Goal: Task Accomplishment & Management: Manage account settings

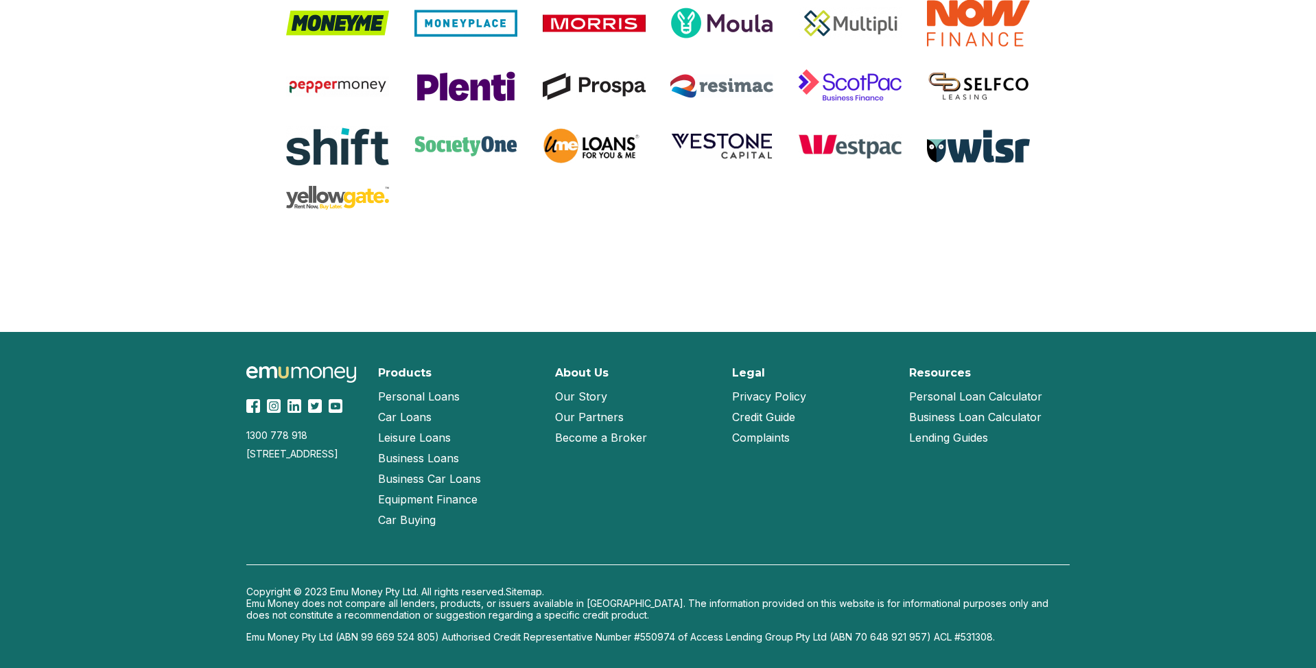
scroll to position [2855, 0]
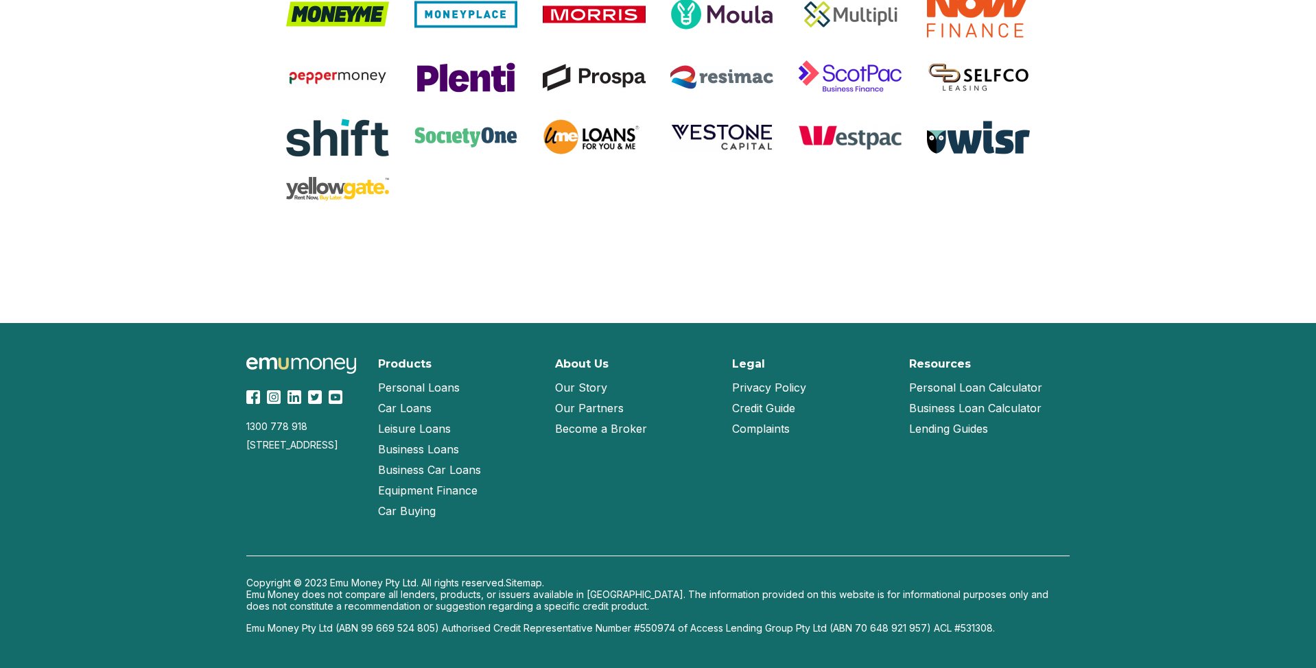
click at [658, 631] on p "Emu Money Pty Ltd (ABN 99 669 524 805) Authorised Credit Representative Number …" at bounding box center [657, 628] width 823 height 12
copy p "550974"
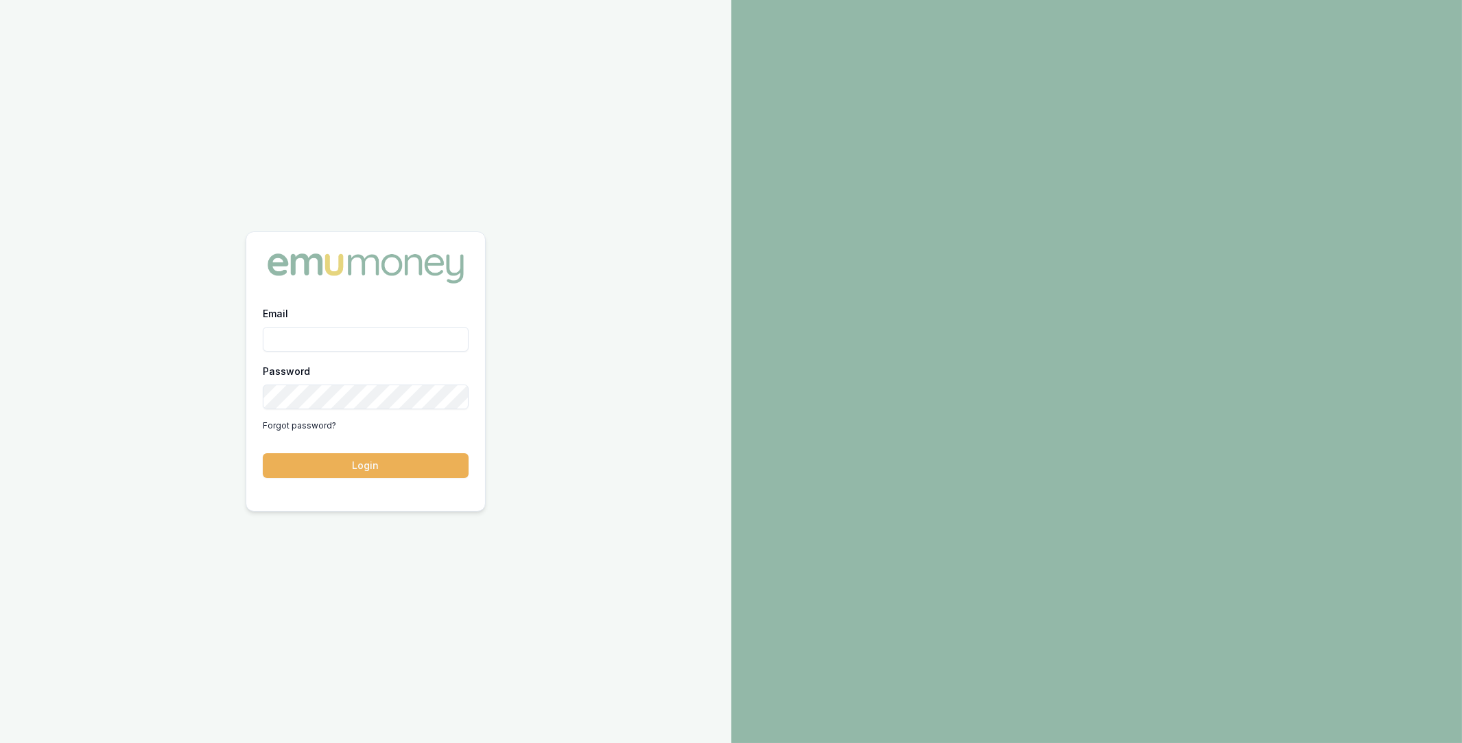
click at [329, 339] on input "Email" at bounding box center [366, 339] width 206 height 25
click at [0, 742] on com-1password-button at bounding box center [0, 743] width 0 height 0
type input "m@emumoney.com.au"
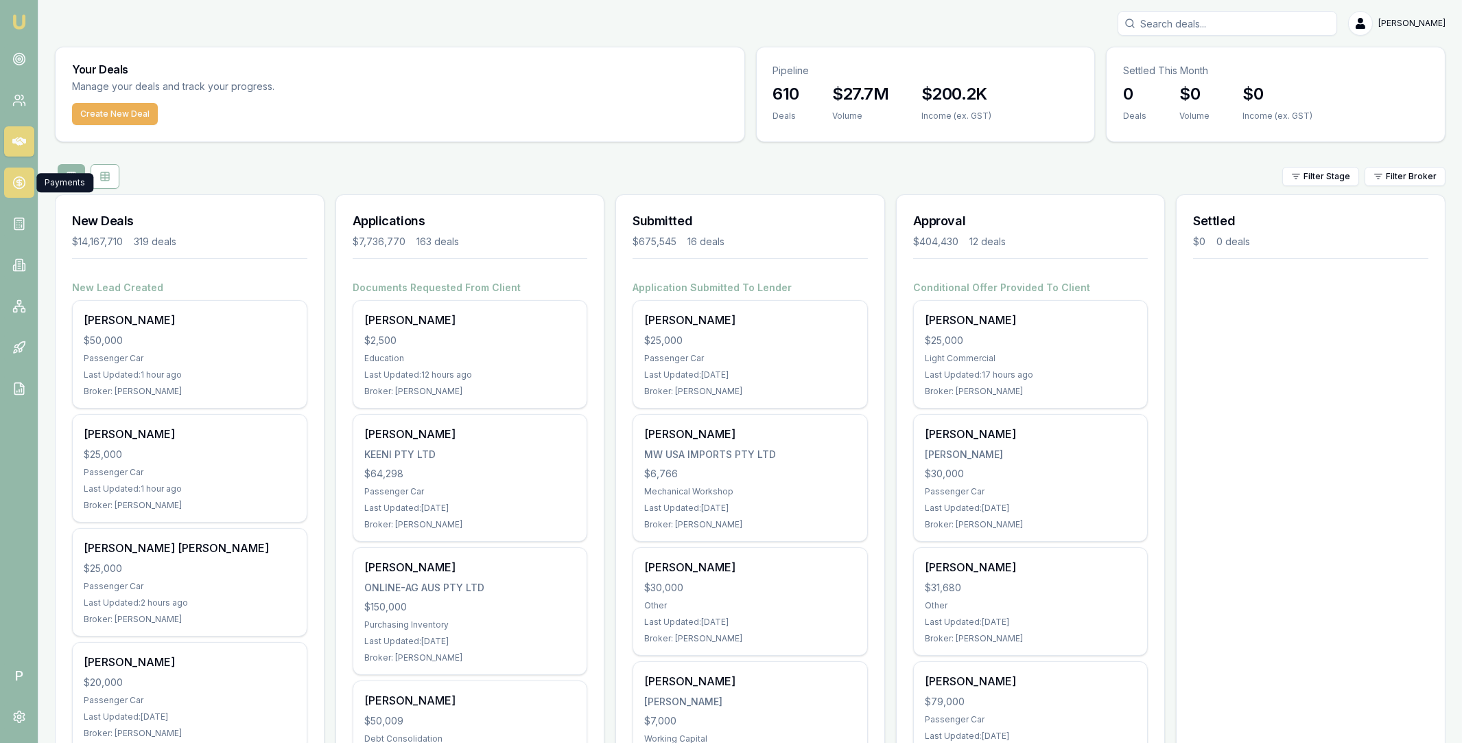
click at [17, 182] on icon at bounding box center [18, 182] width 5 height 5
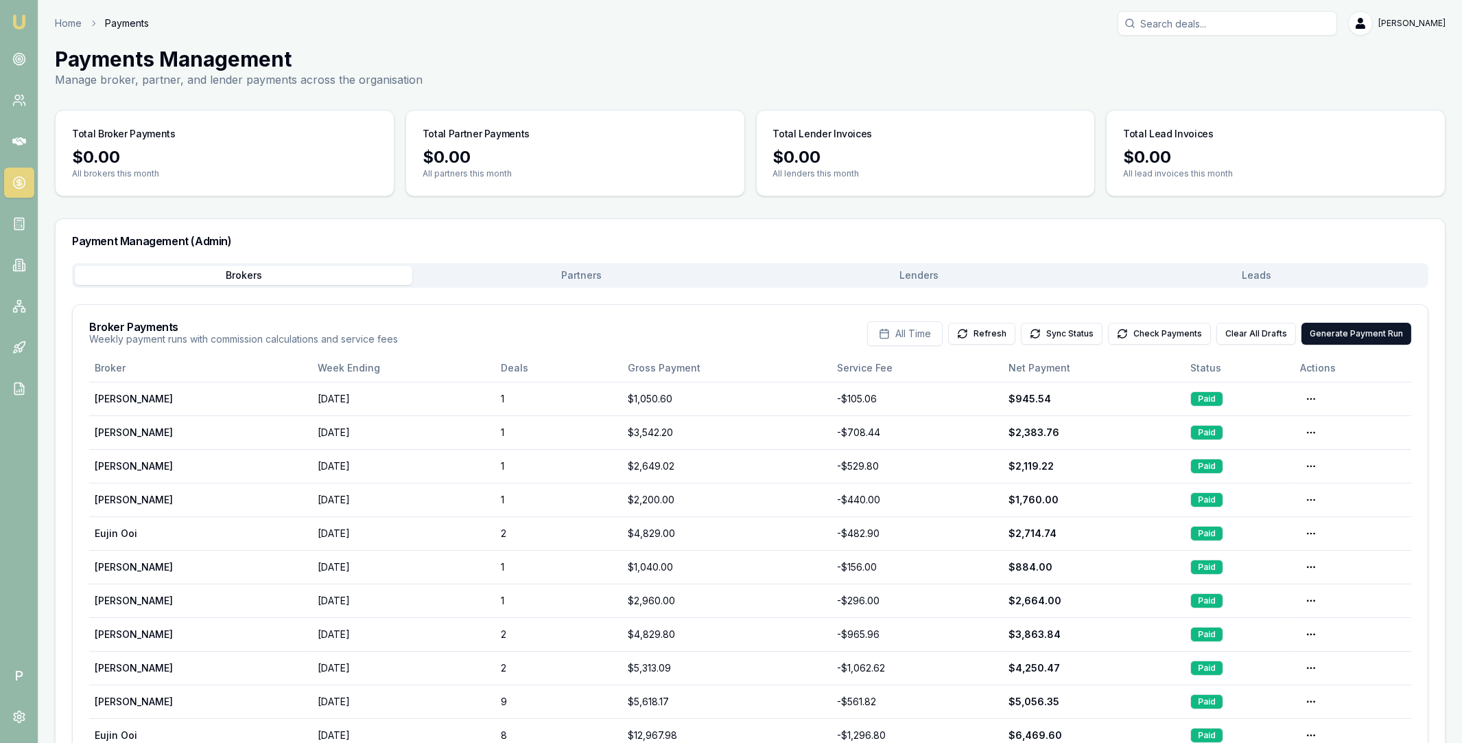
click at [965, 279] on button "Lenders" at bounding box center [920, 275] width 338 height 19
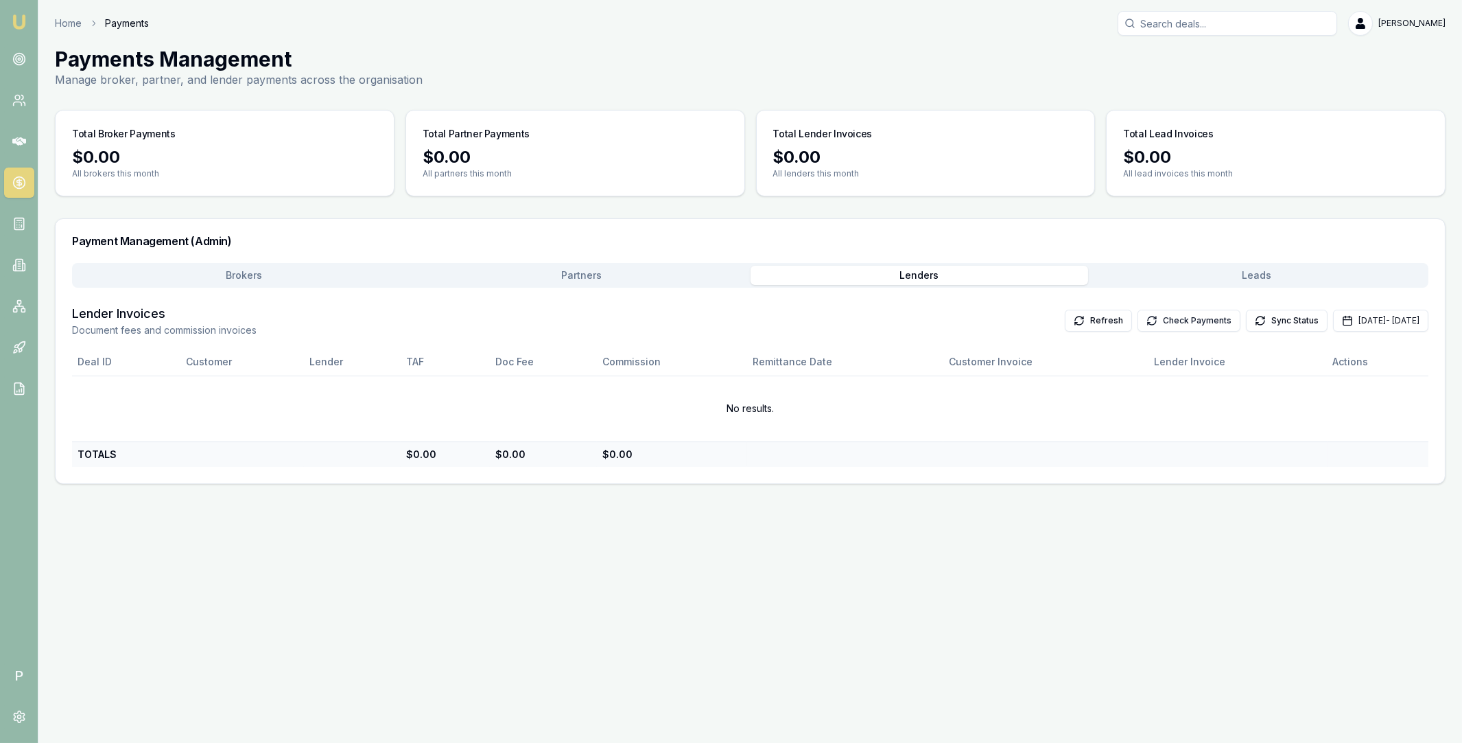
click at [1140, 320] on button "Check Payments" at bounding box center [1189, 320] width 103 height 22
click at [1333, 324] on button "Sep 01, 2025 - Sep 30, 2025" at bounding box center [1380, 320] width 95 height 22
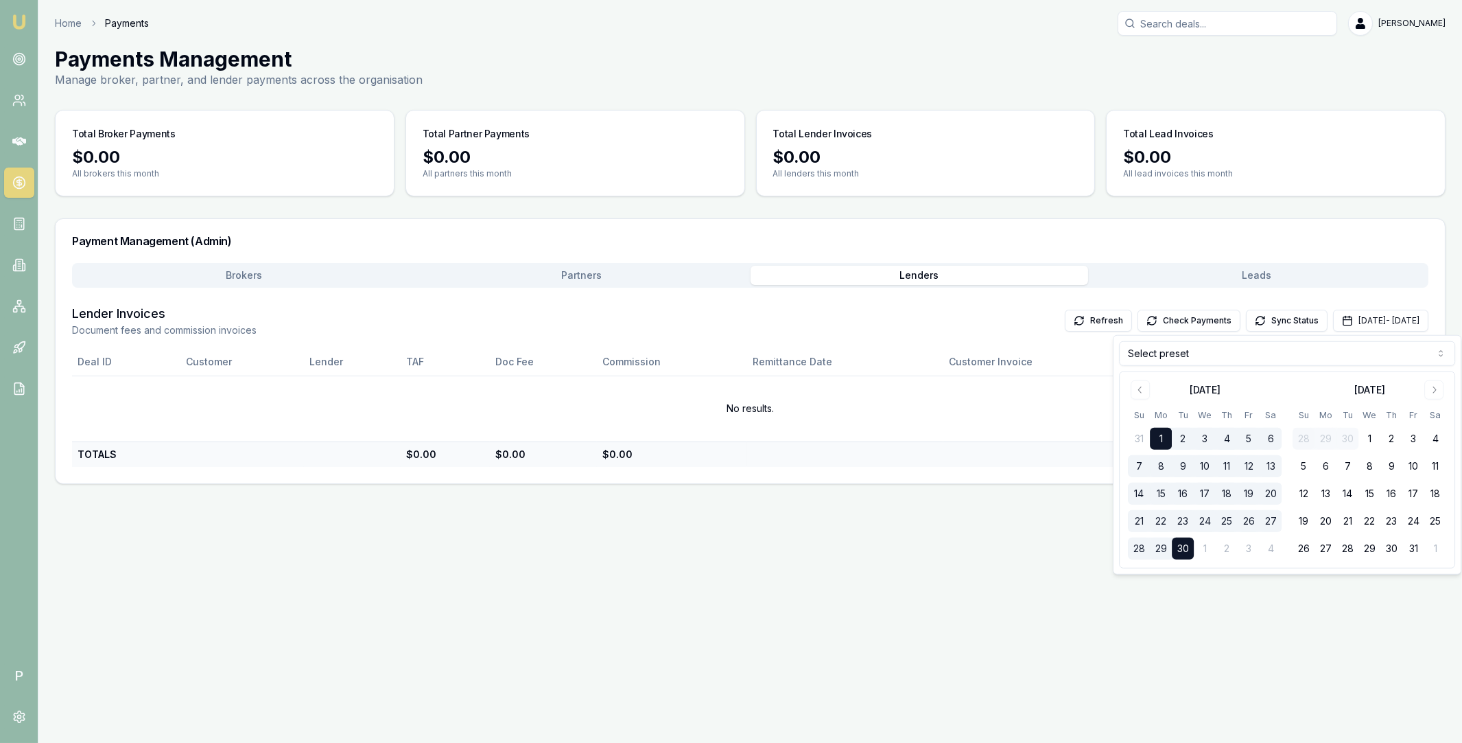
click at [1193, 355] on html "Emu Broker P Home Payments Matt Leeburn Toggle Menu Payments Management Manage …" at bounding box center [731, 371] width 1462 height 743
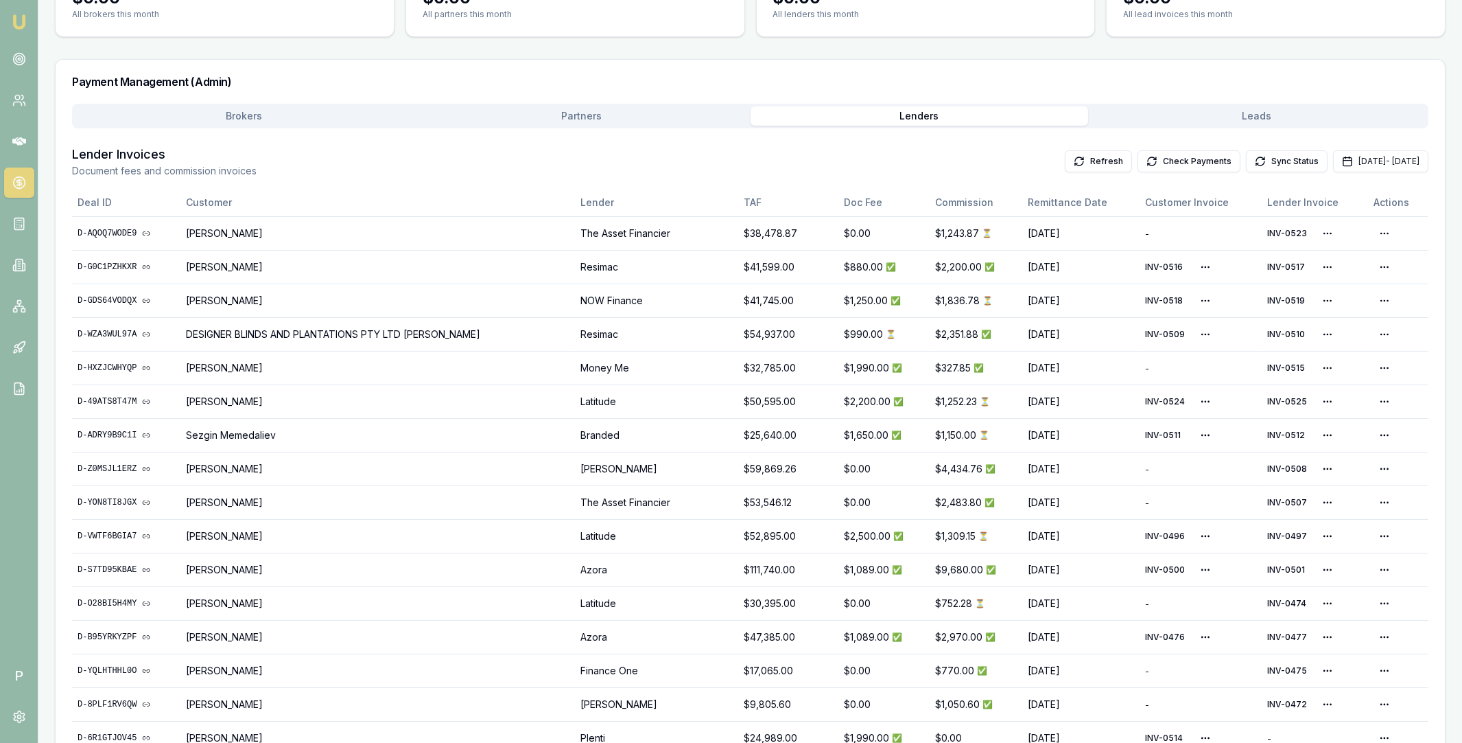
scroll to position [169, 0]
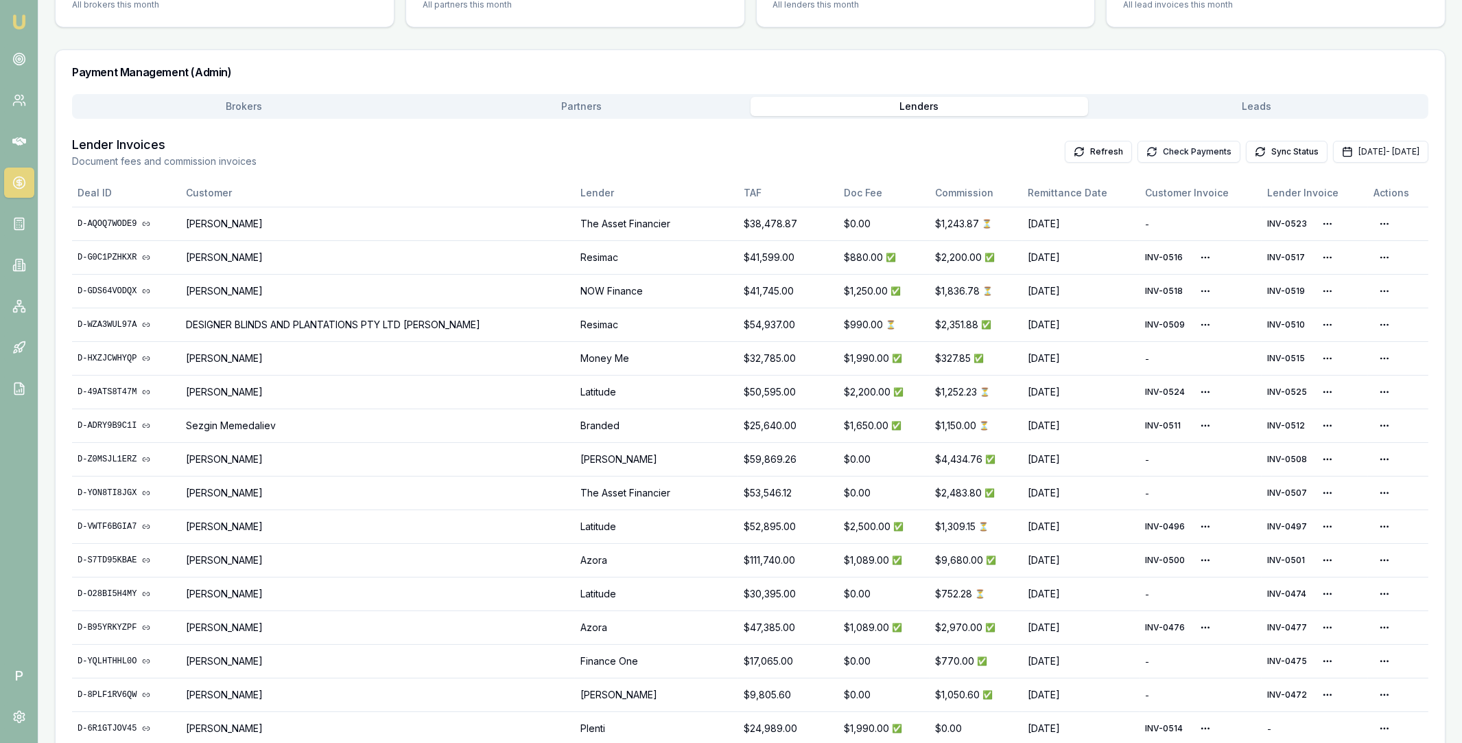
click at [1168, 145] on button "Check Payments" at bounding box center [1189, 152] width 103 height 22
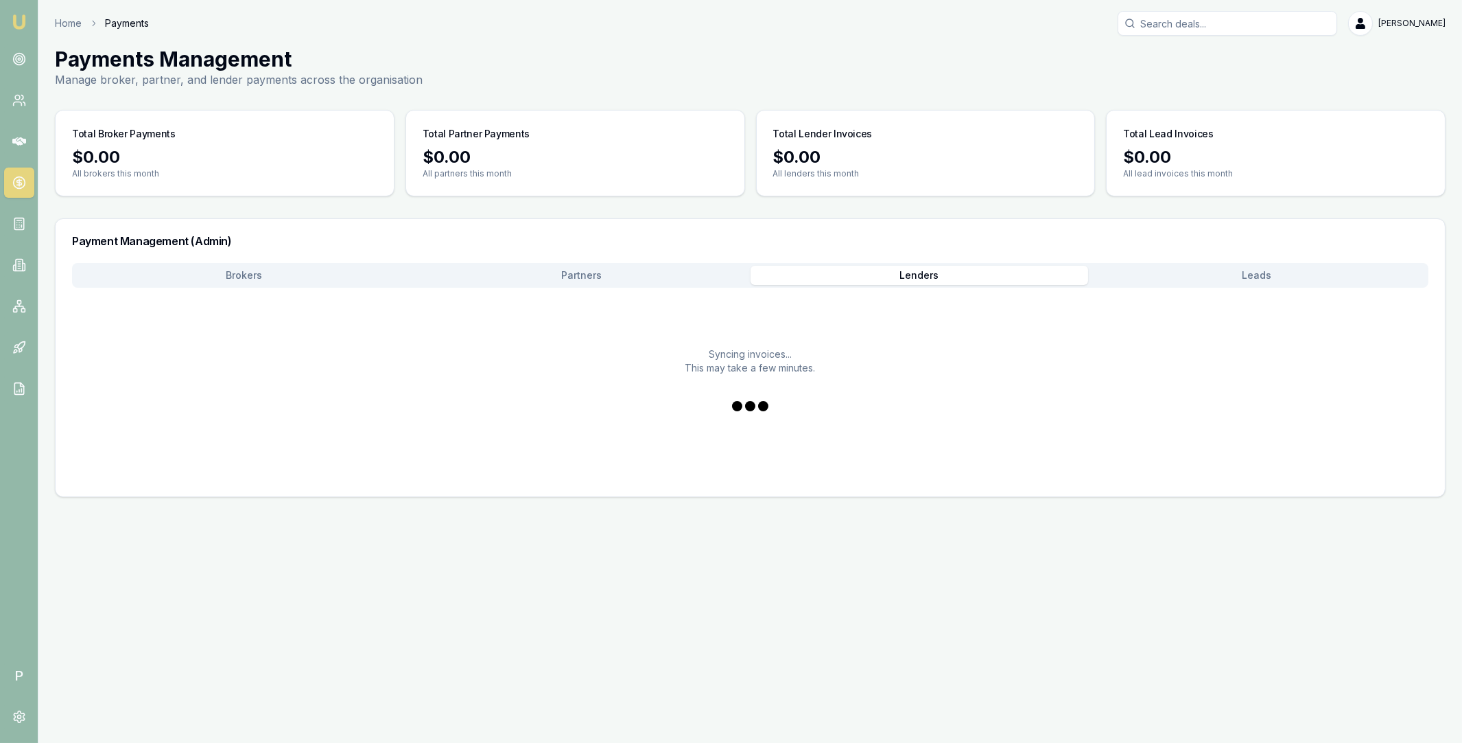
scroll to position [0, 0]
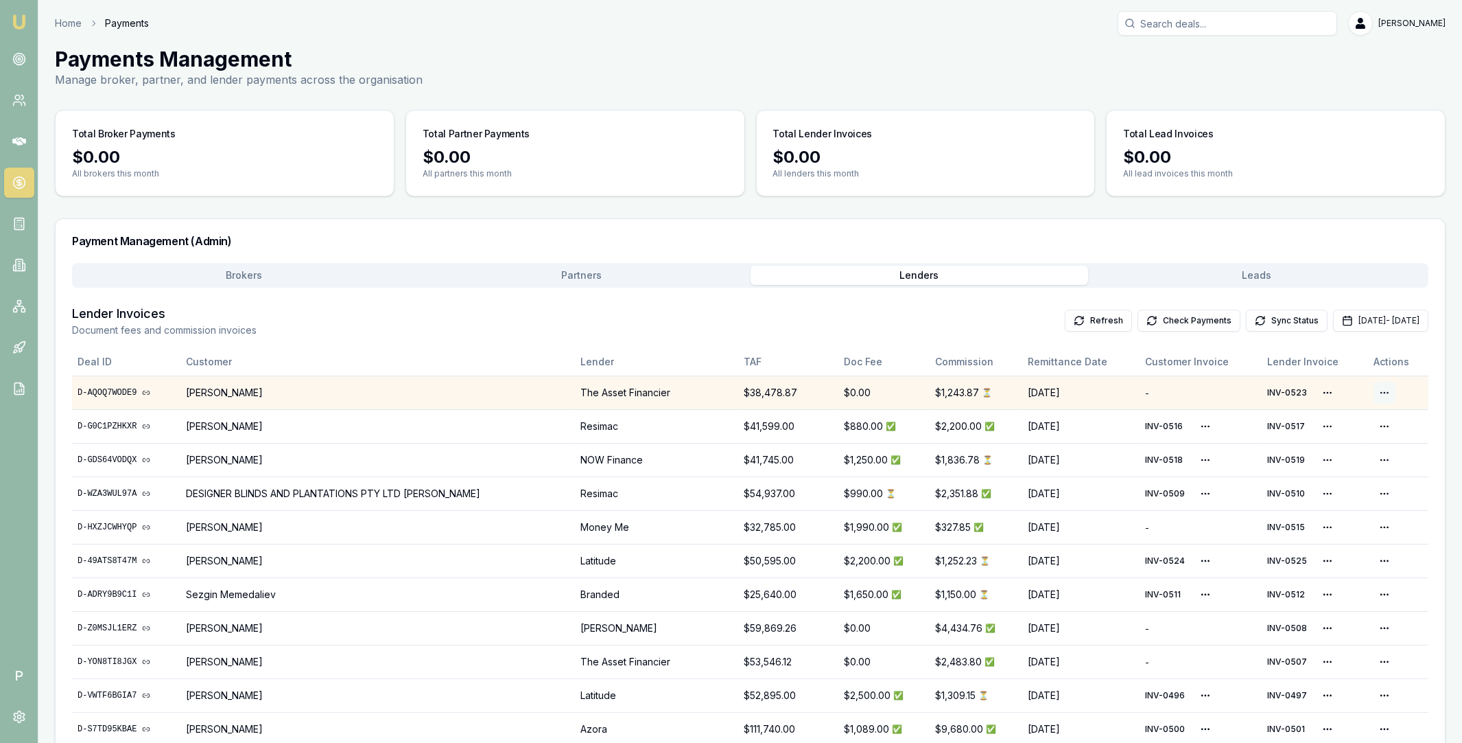
click at [1377, 393] on html "Emu Broker P Home Payments Matt Leeburn Toggle Menu Payments Management Manage …" at bounding box center [731, 371] width 1462 height 743
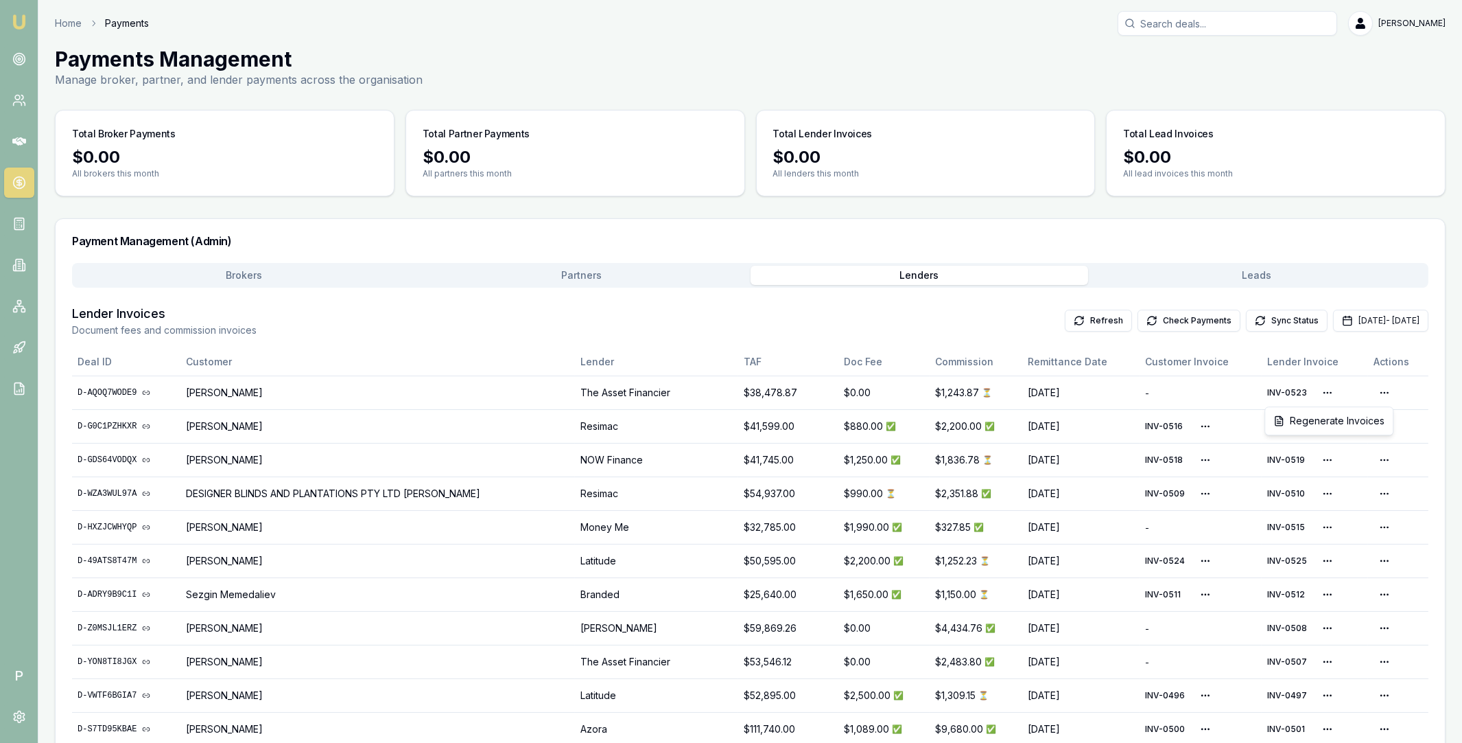
click at [1313, 390] on html "Emu Broker P Home Payments Matt Leeburn Toggle Menu Payments Management Manage …" at bounding box center [731, 371] width 1462 height 743
click at [1285, 472] on div "Delete Invoice" at bounding box center [1276, 471] width 93 height 22
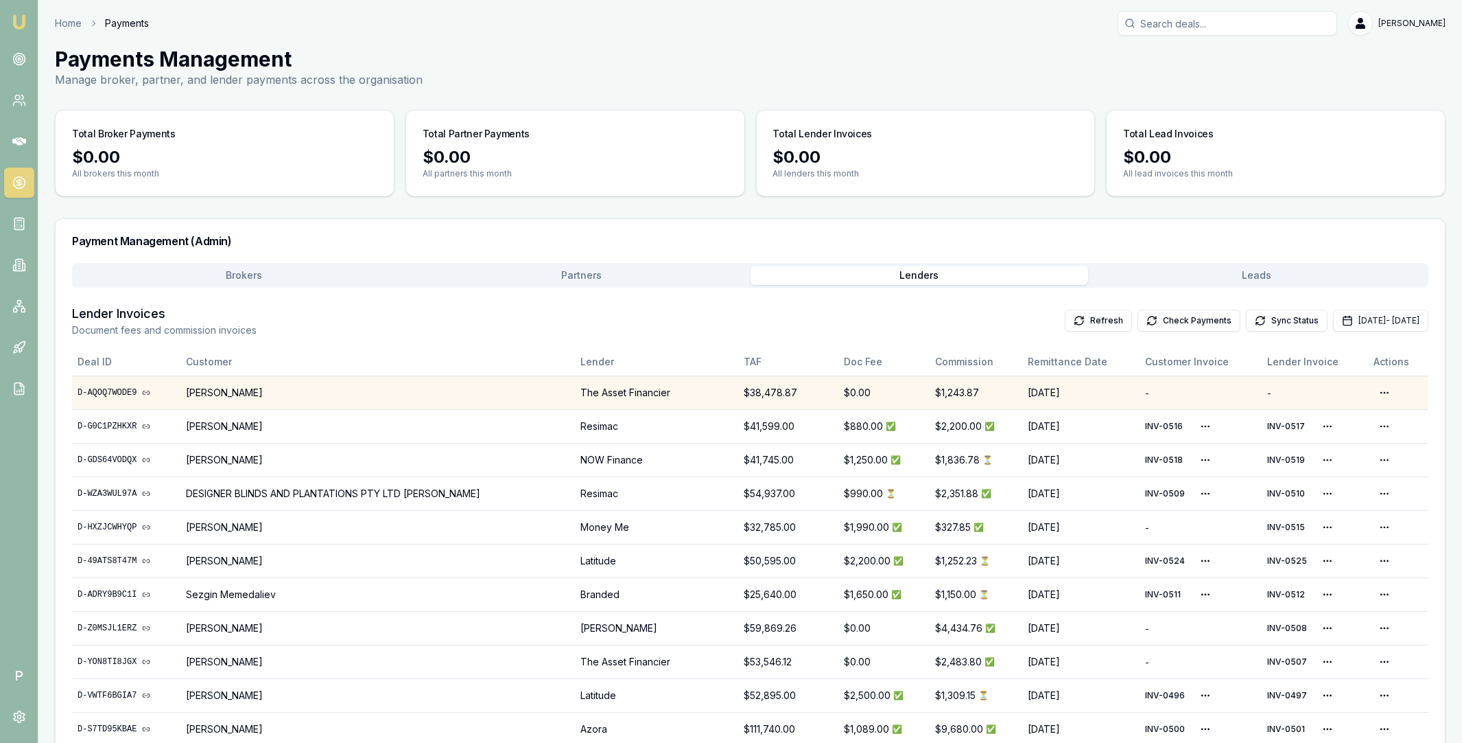
click at [124, 391] on link "D-AQOQ7WODE9" at bounding box center [126, 392] width 97 height 11
click at [1385, 387] on html "Emu Broker P Home Payments Matt Leeburn Toggle Menu Payments Management Manage …" at bounding box center [731, 371] width 1462 height 743
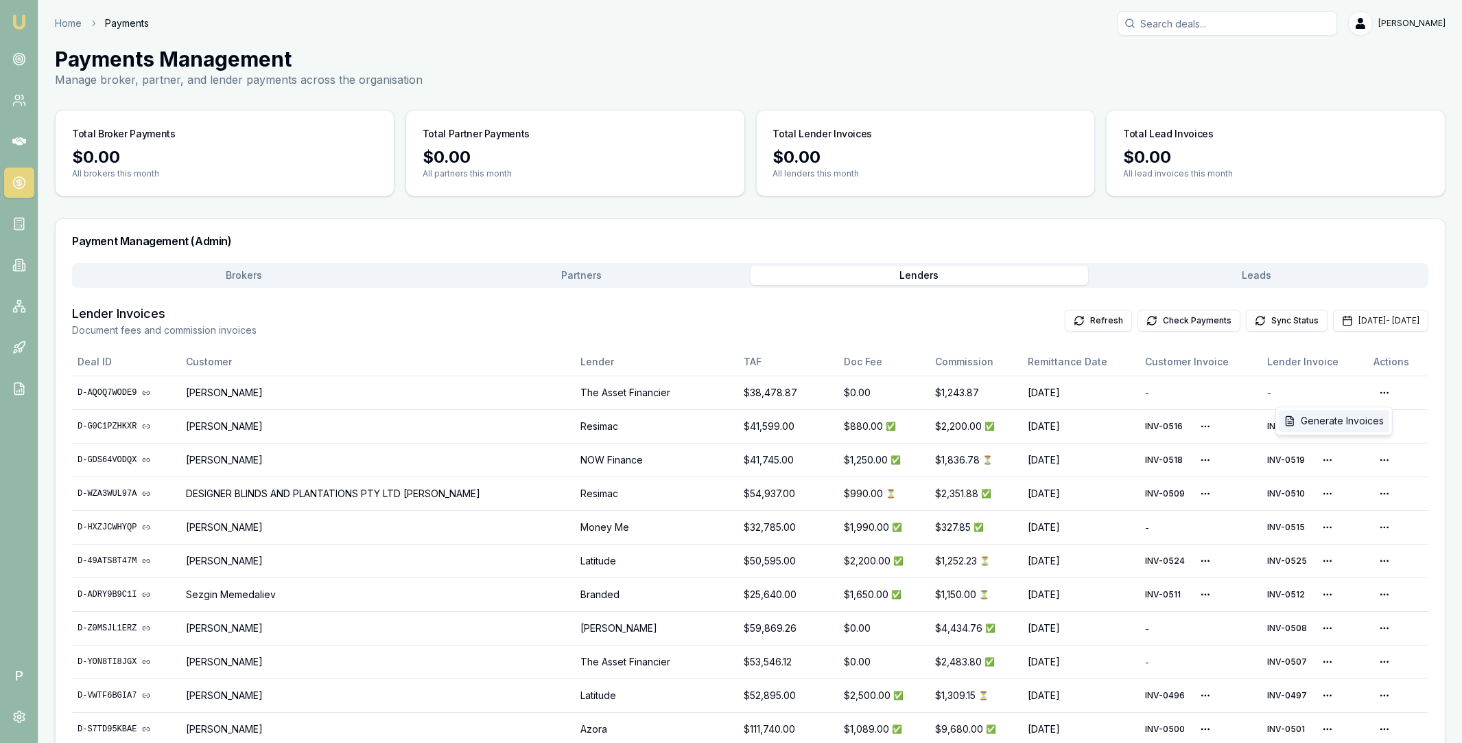
click at [1351, 417] on div "Generate Invoices" at bounding box center [1334, 421] width 110 height 22
click at [1138, 312] on button "Check Payments" at bounding box center [1189, 320] width 103 height 22
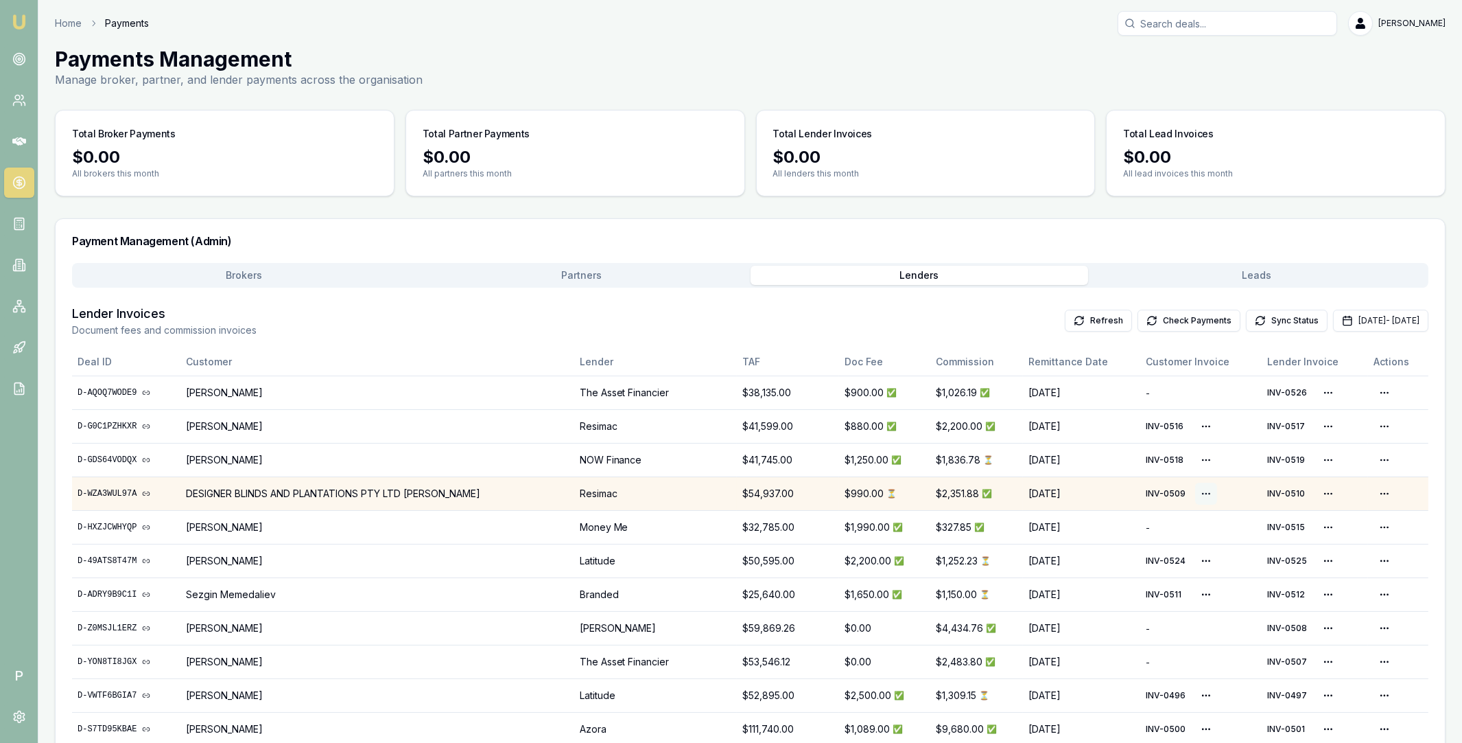
click at [1180, 489] on html "Emu Broker P Home Payments Matt Leeburn Toggle Menu Payments Management Manage …" at bounding box center [731, 371] width 1462 height 743
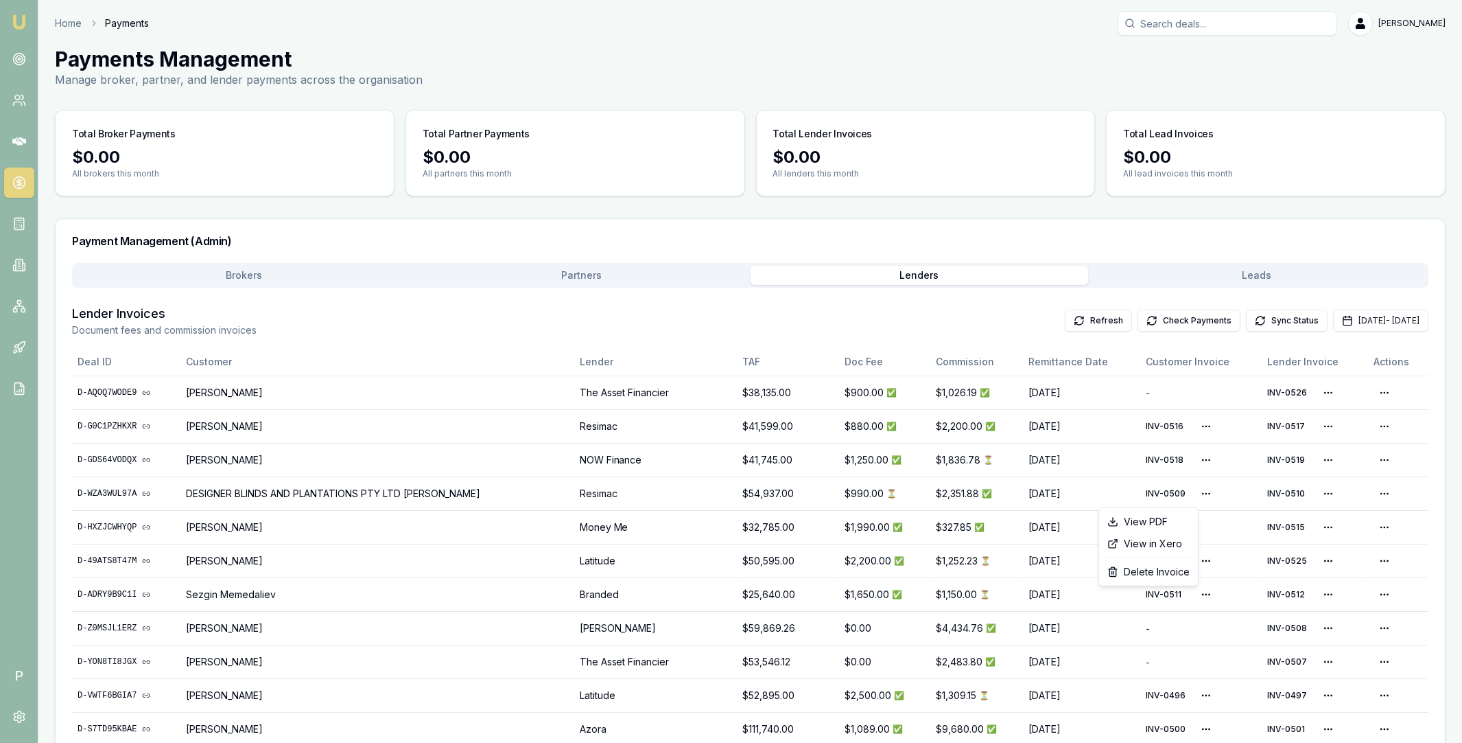
click at [987, 312] on html "Emu Broker P Home Payments Matt Leeburn Toggle Menu Payments Management Manage …" at bounding box center [731, 371] width 1462 height 743
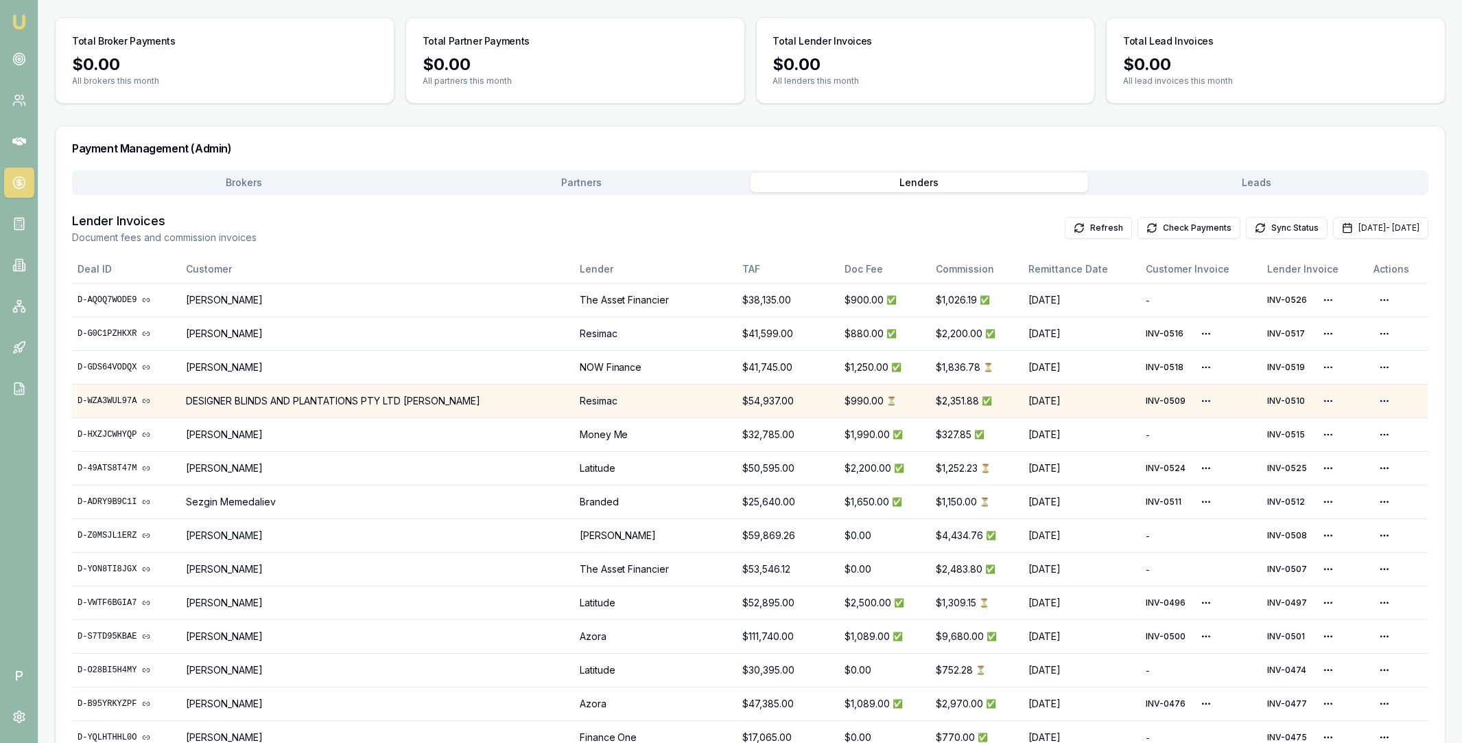
scroll to position [151, 0]
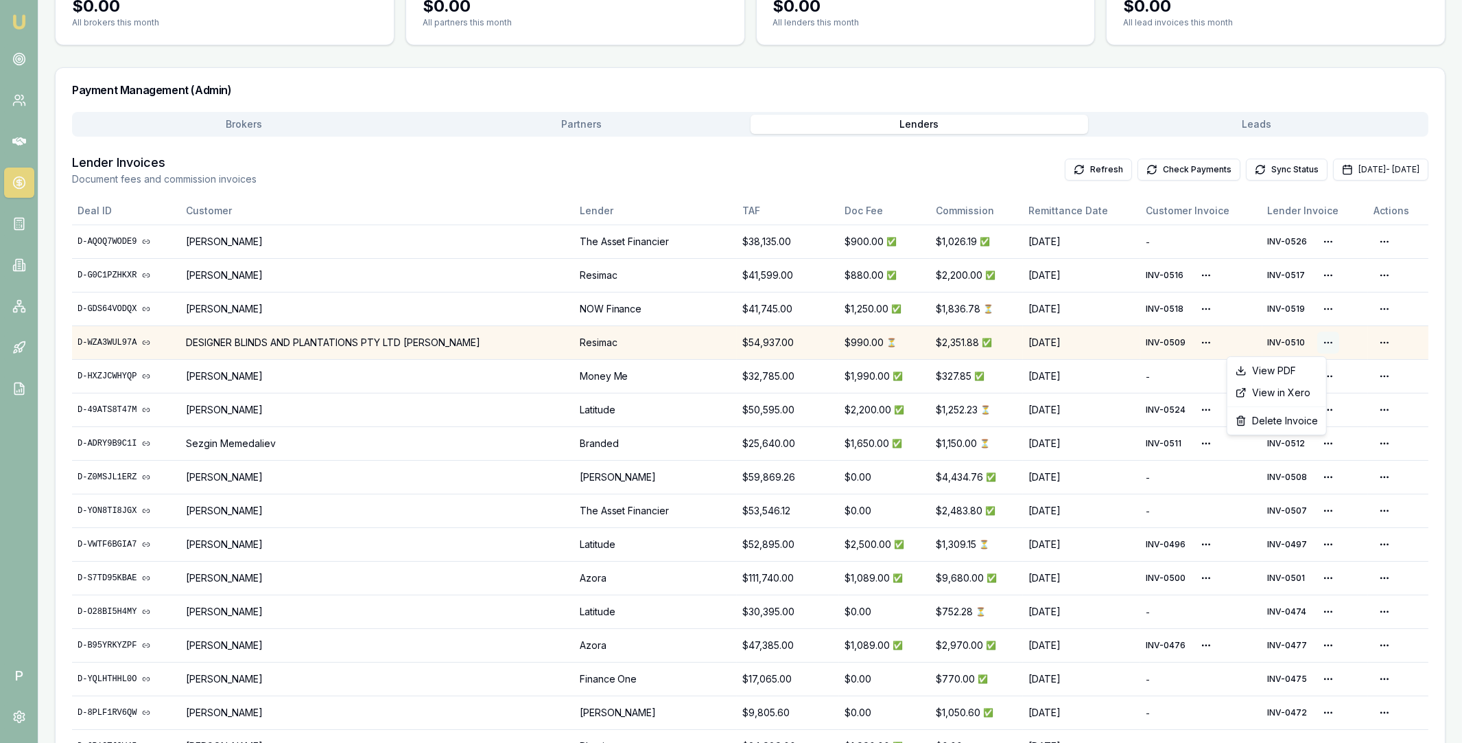
click at [1316, 341] on html "Emu Broker P Home Payments Matt Leeburn Toggle Menu Payments Management Manage …" at bounding box center [731, 220] width 1462 height 743
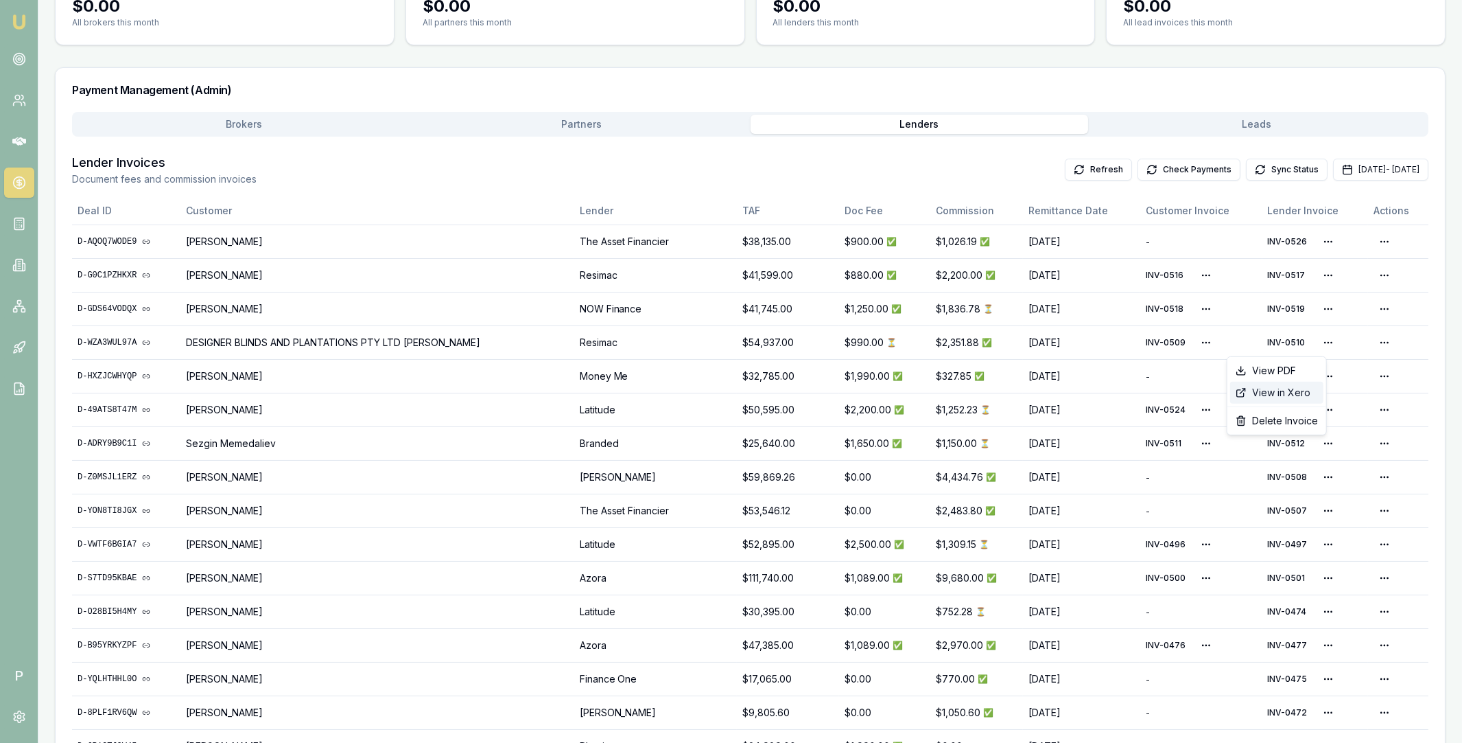
click at [1287, 396] on div "View in Xero" at bounding box center [1276, 393] width 93 height 22
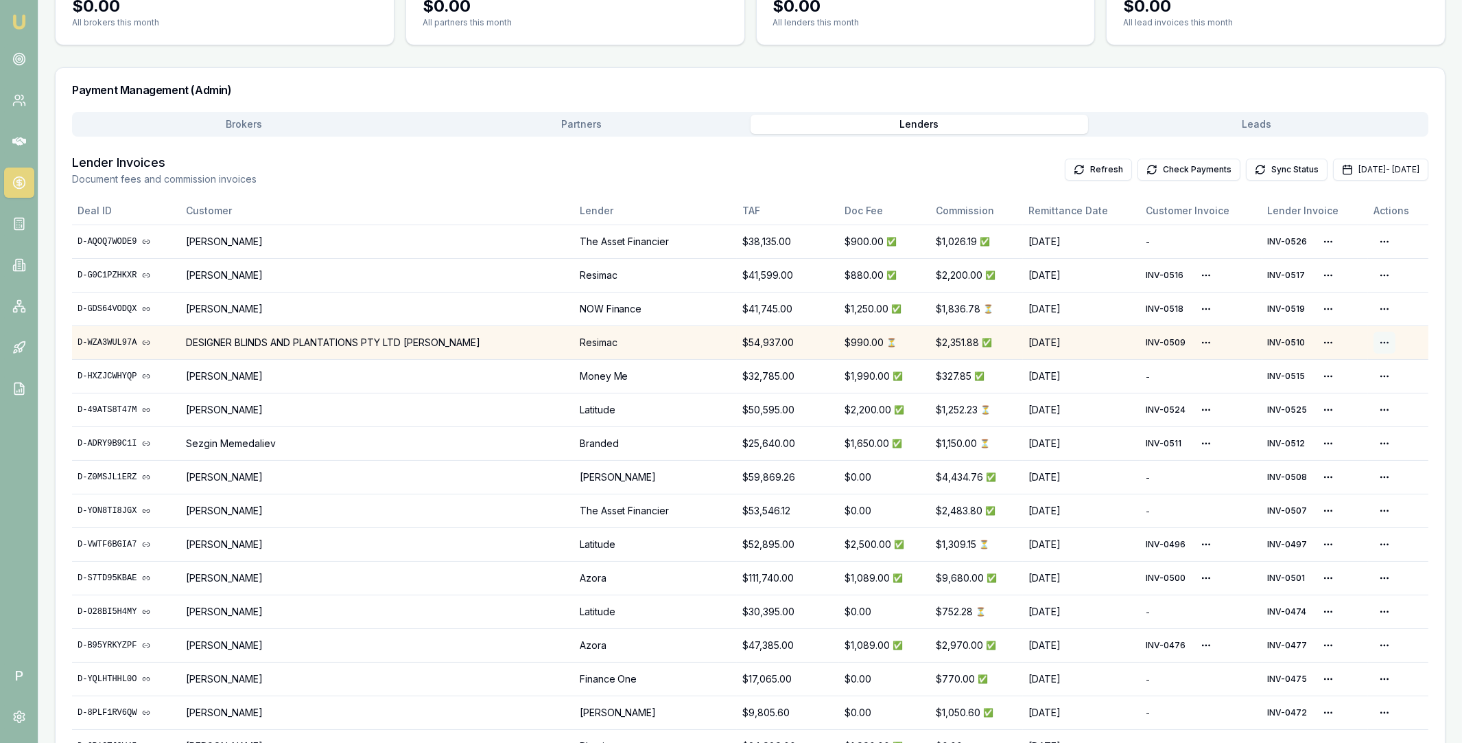
click at [1379, 342] on html "Emu Broker P Home Payments Matt Leeburn Toggle Menu Payments Management Manage …" at bounding box center [731, 220] width 1462 height 743
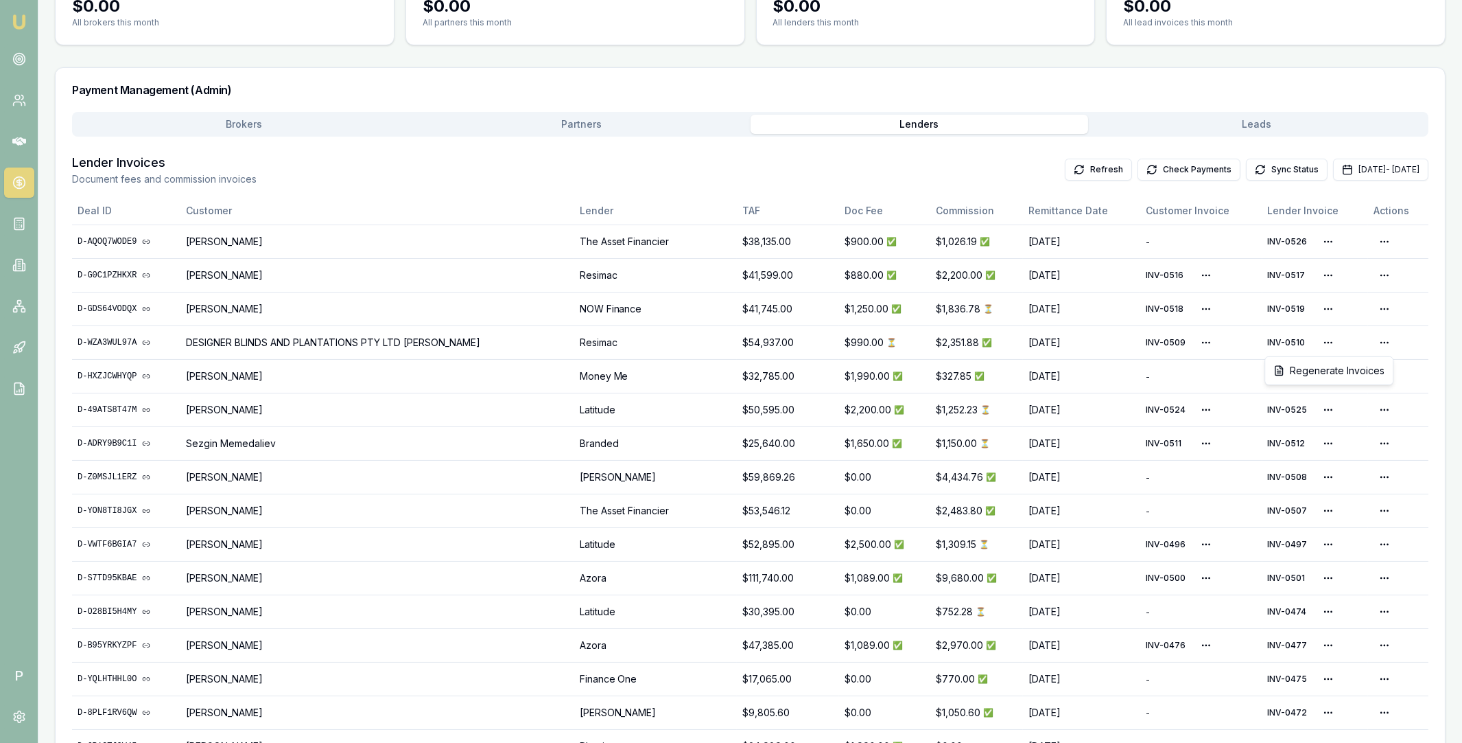
click at [1302, 340] on html "Emu Broker P Home Payments Matt Leeburn Toggle Menu Payments Management Manage …" at bounding box center [731, 220] width 1462 height 743
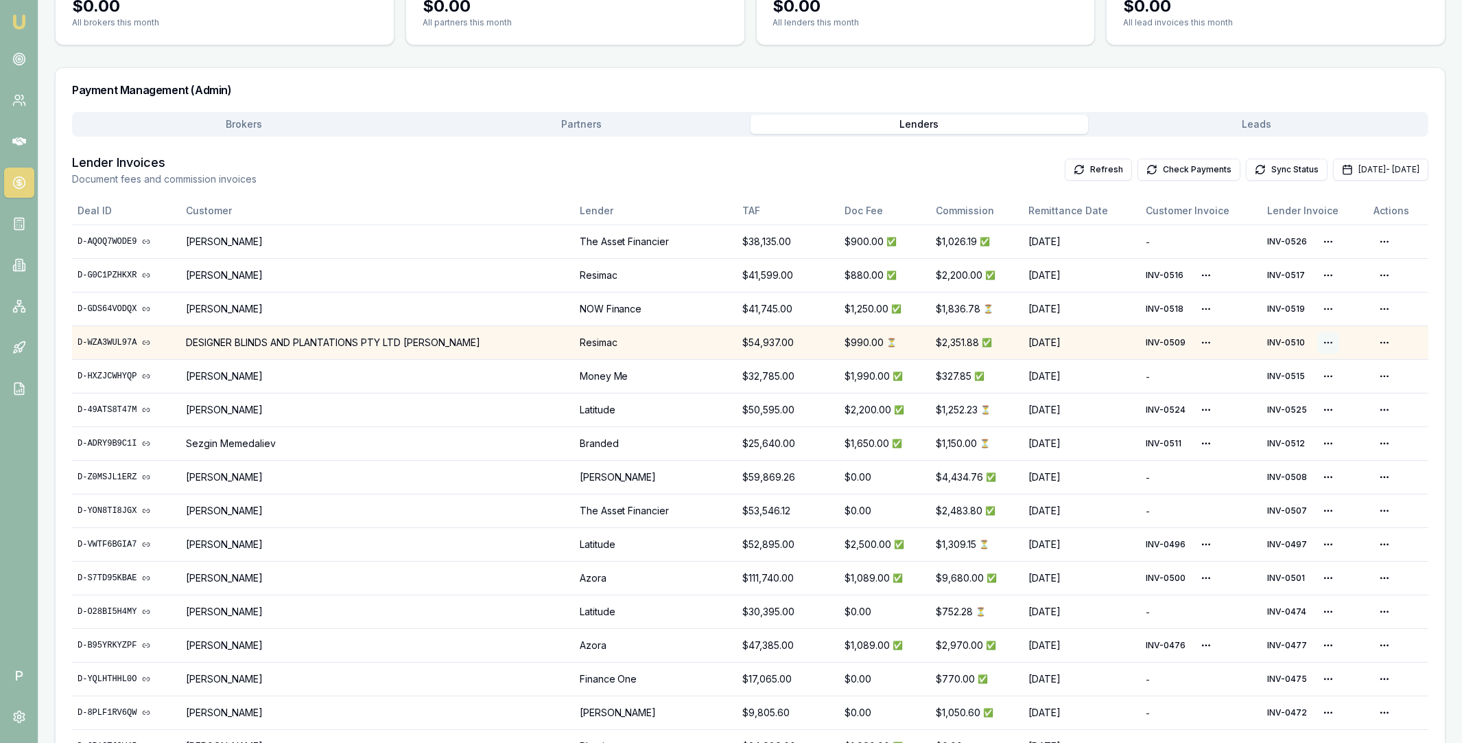
click at [1316, 343] on html "Emu Broker P Home Payments Matt Leeburn Toggle Menu Payments Management Manage …" at bounding box center [731, 220] width 1462 height 743
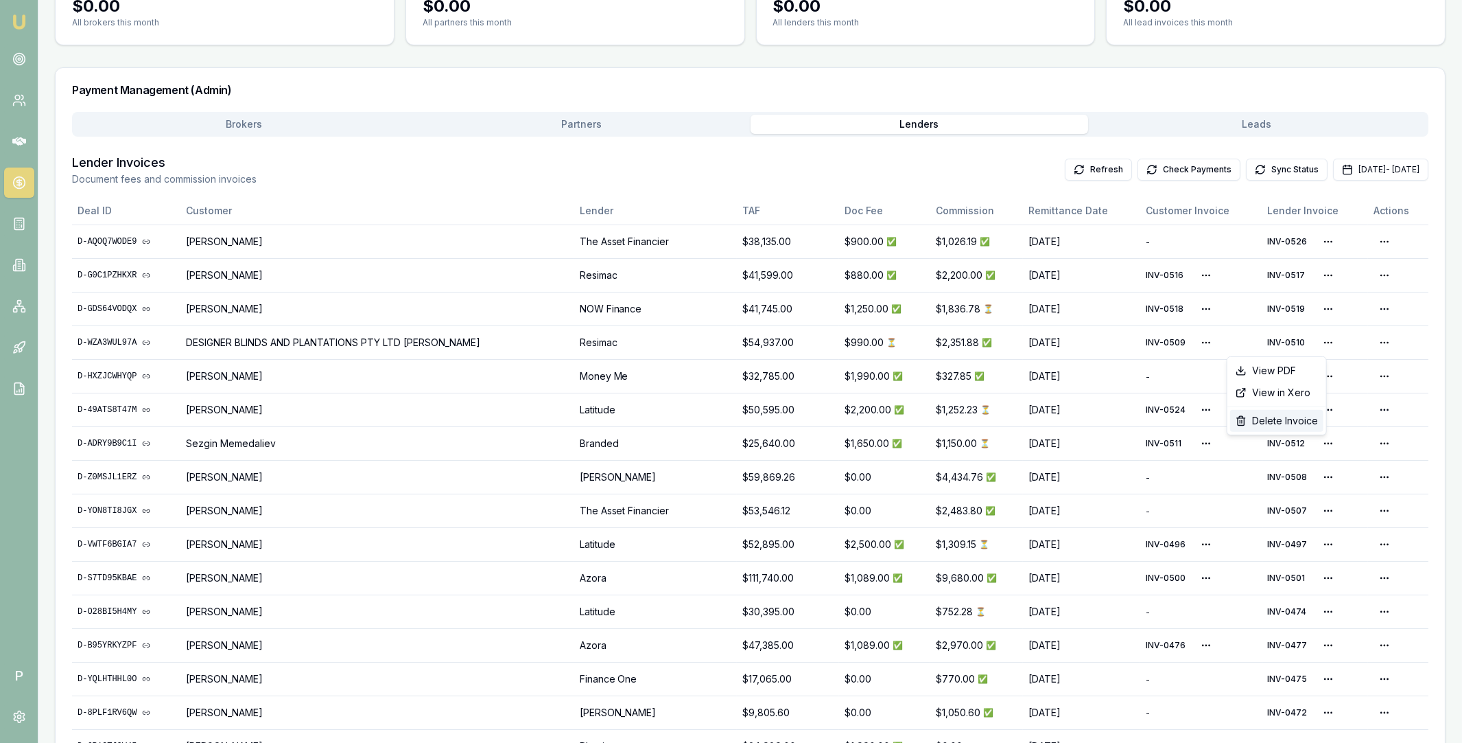
click at [1277, 421] on div "Delete Invoice" at bounding box center [1276, 421] width 93 height 22
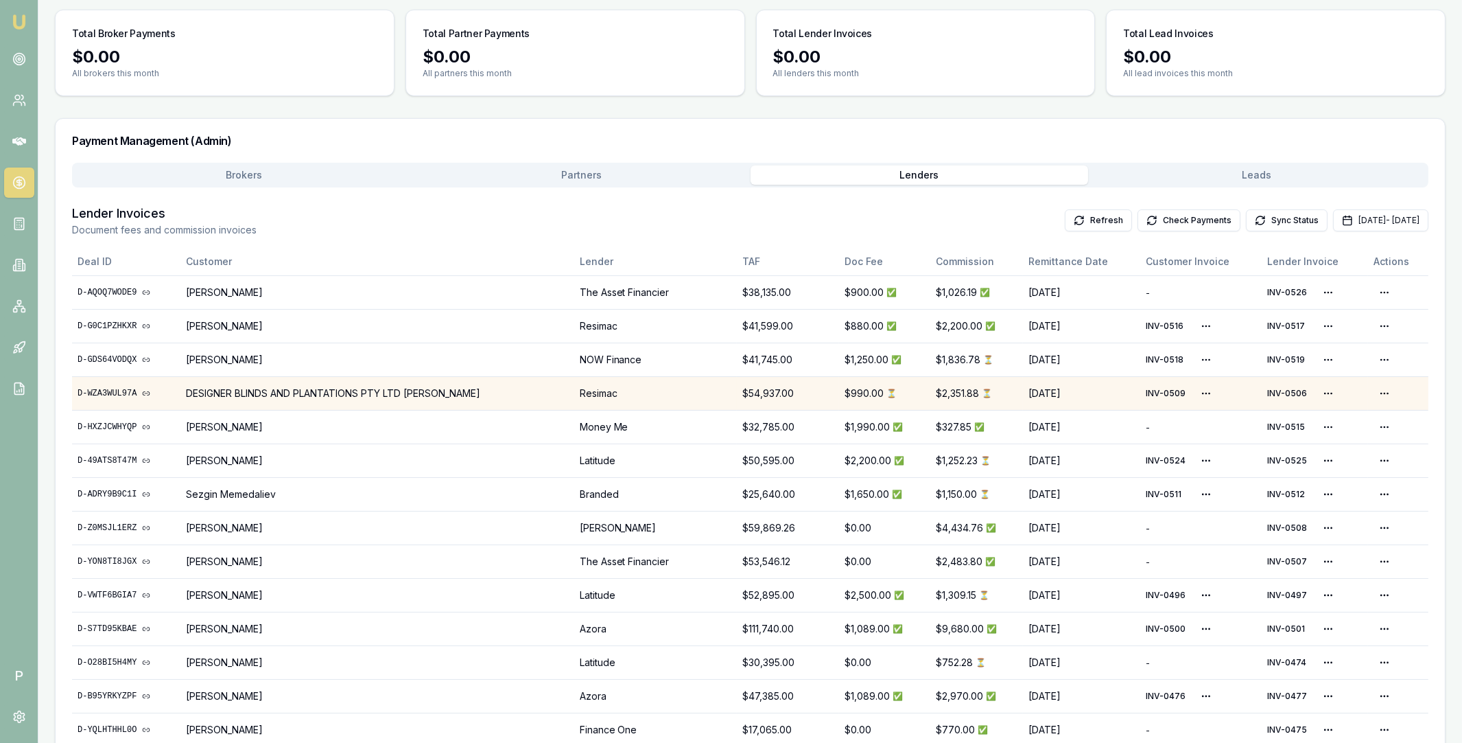
scroll to position [135, 0]
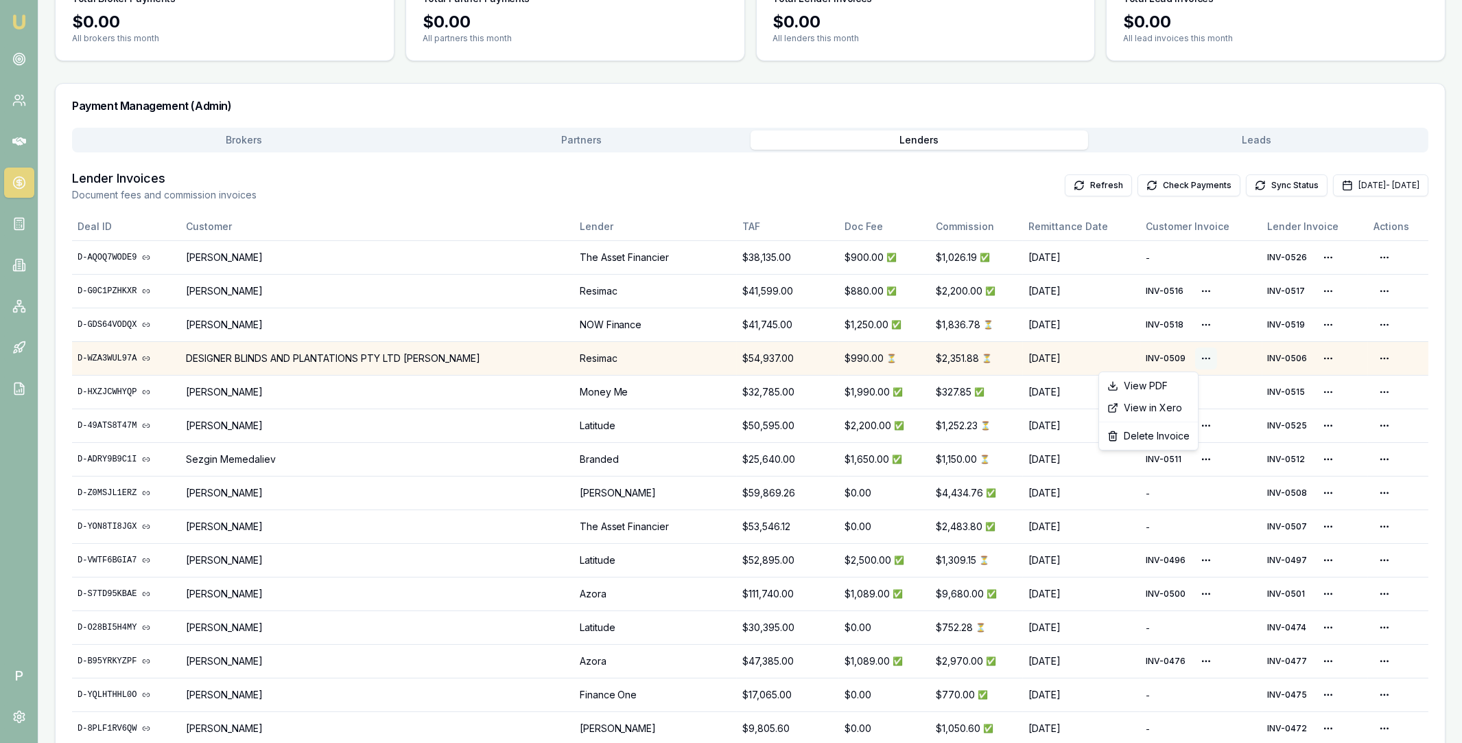
click at [1188, 354] on html "Emu Broker P Home Payments Matt Leeburn Toggle Menu Payments Management Manage …" at bounding box center [731, 236] width 1462 height 743
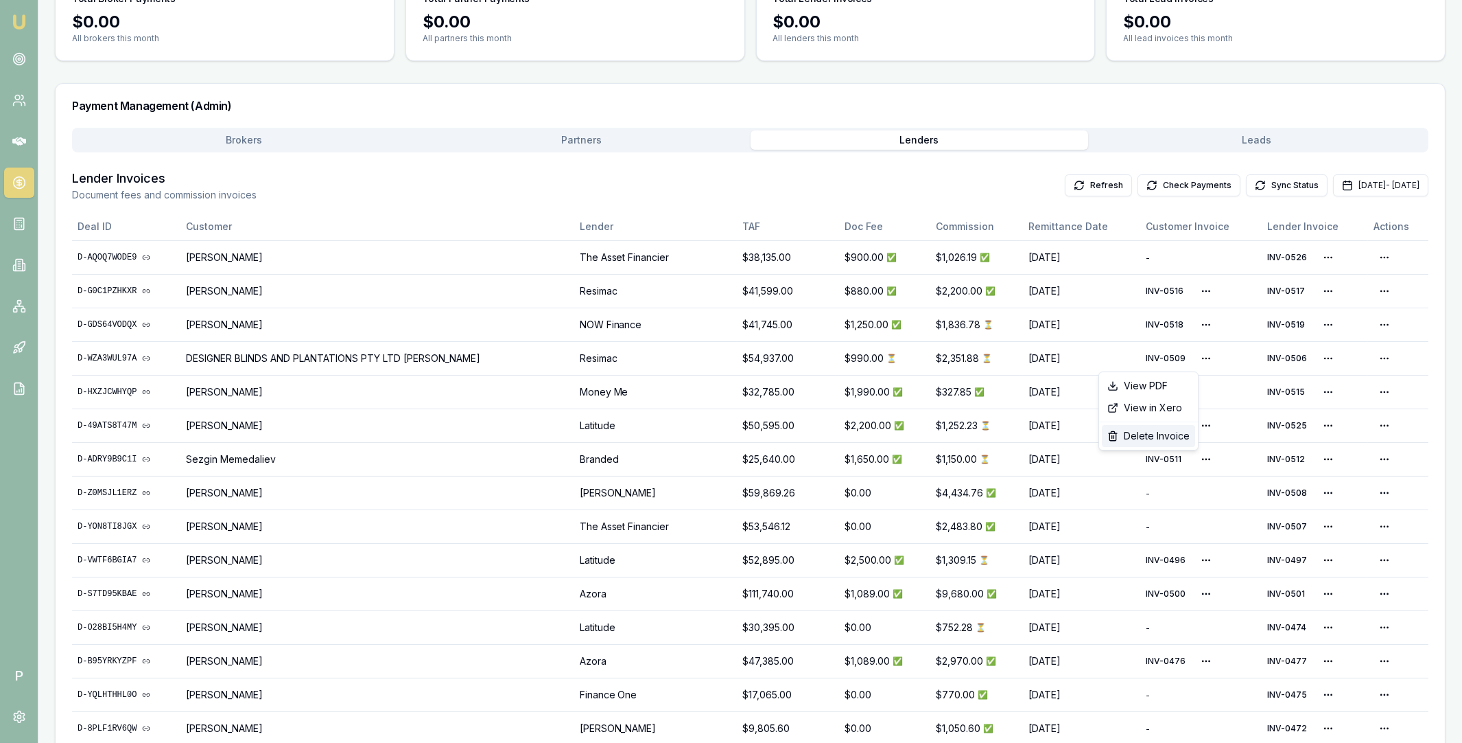
click at [1149, 436] on div "Delete Invoice" at bounding box center [1148, 436] width 93 height 22
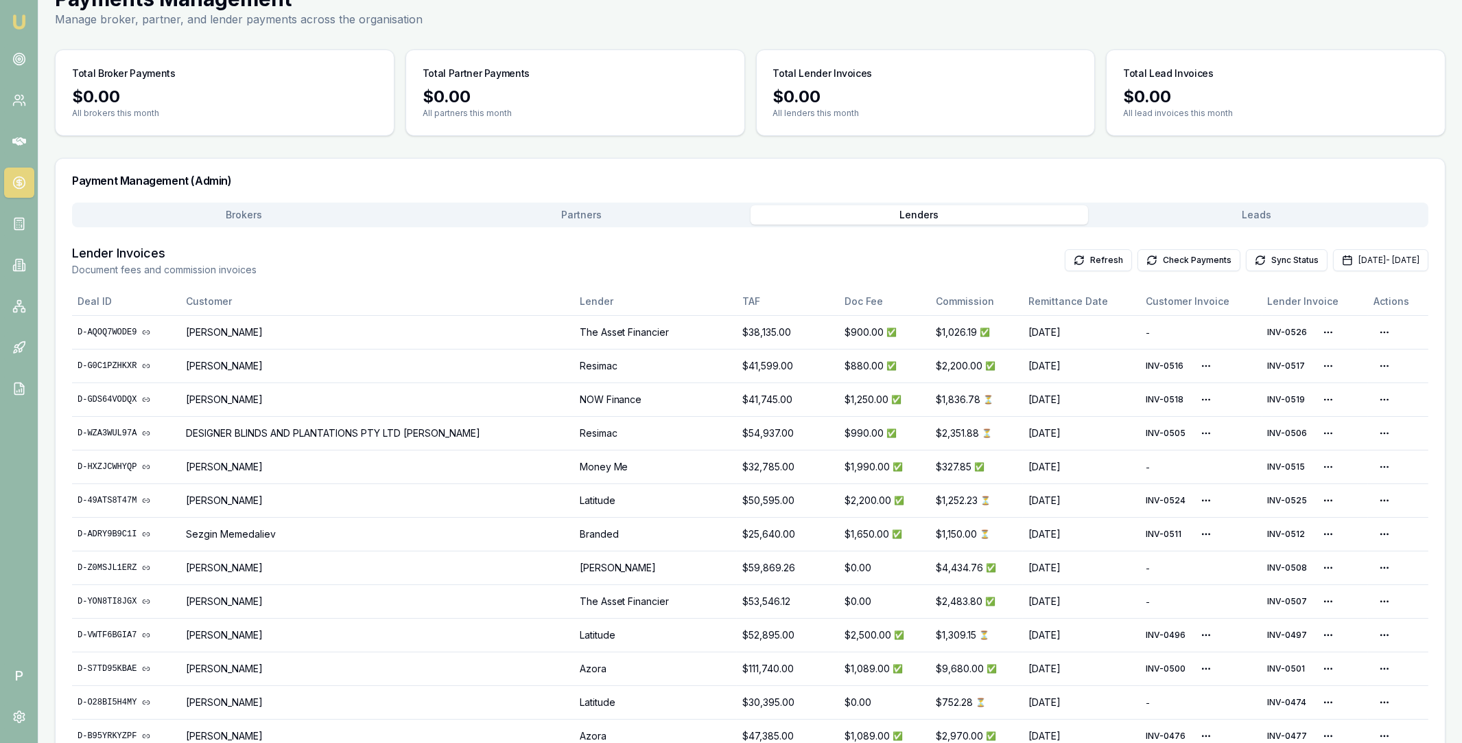
scroll to position [120, 0]
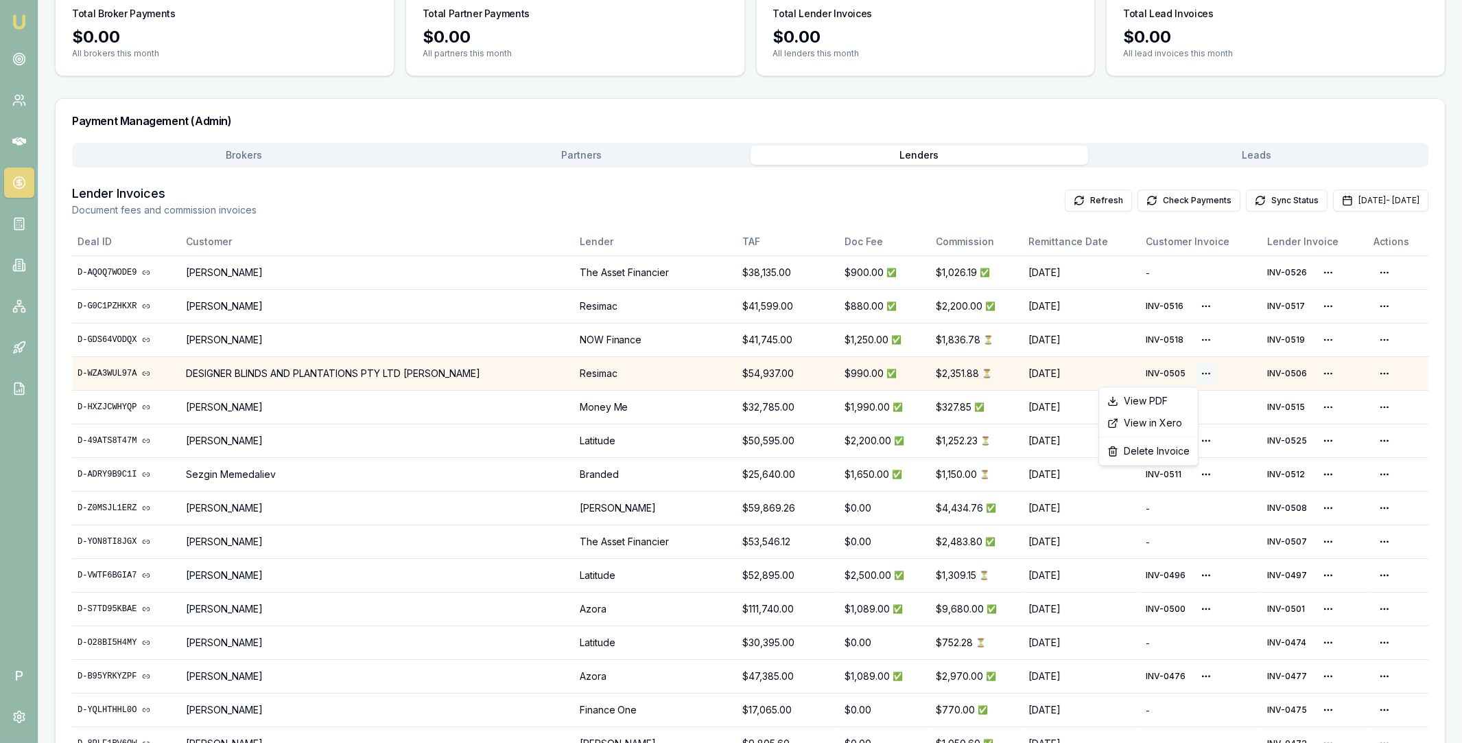
click at [1184, 373] on html "Emu Broker P Home Payments Matt Leeburn Toggle Menu Payments Management Manage …" at bounding box center [731, 251] width 1462 height 743
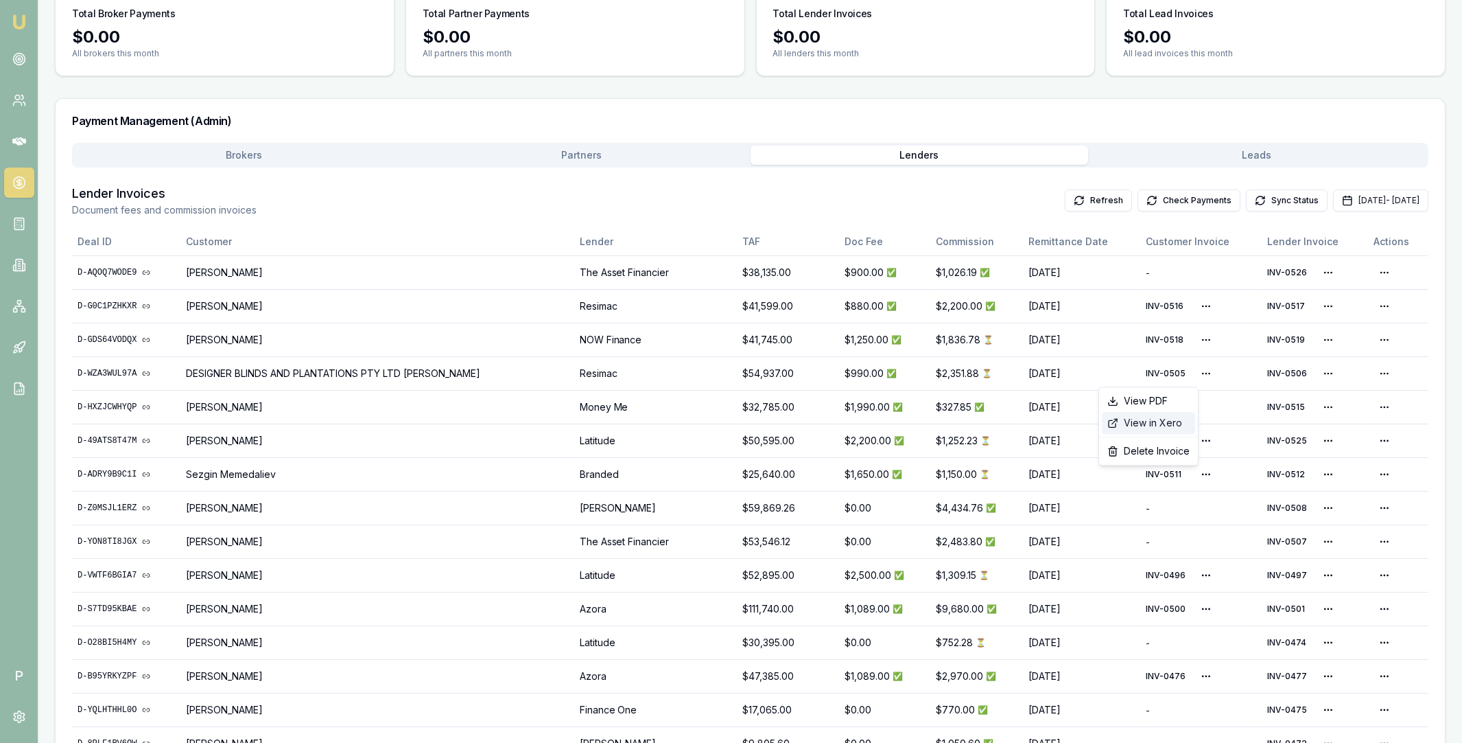
click at [1165, 419] on div "View in Xero" at bounding box center [1148, 423] width 93 height 22
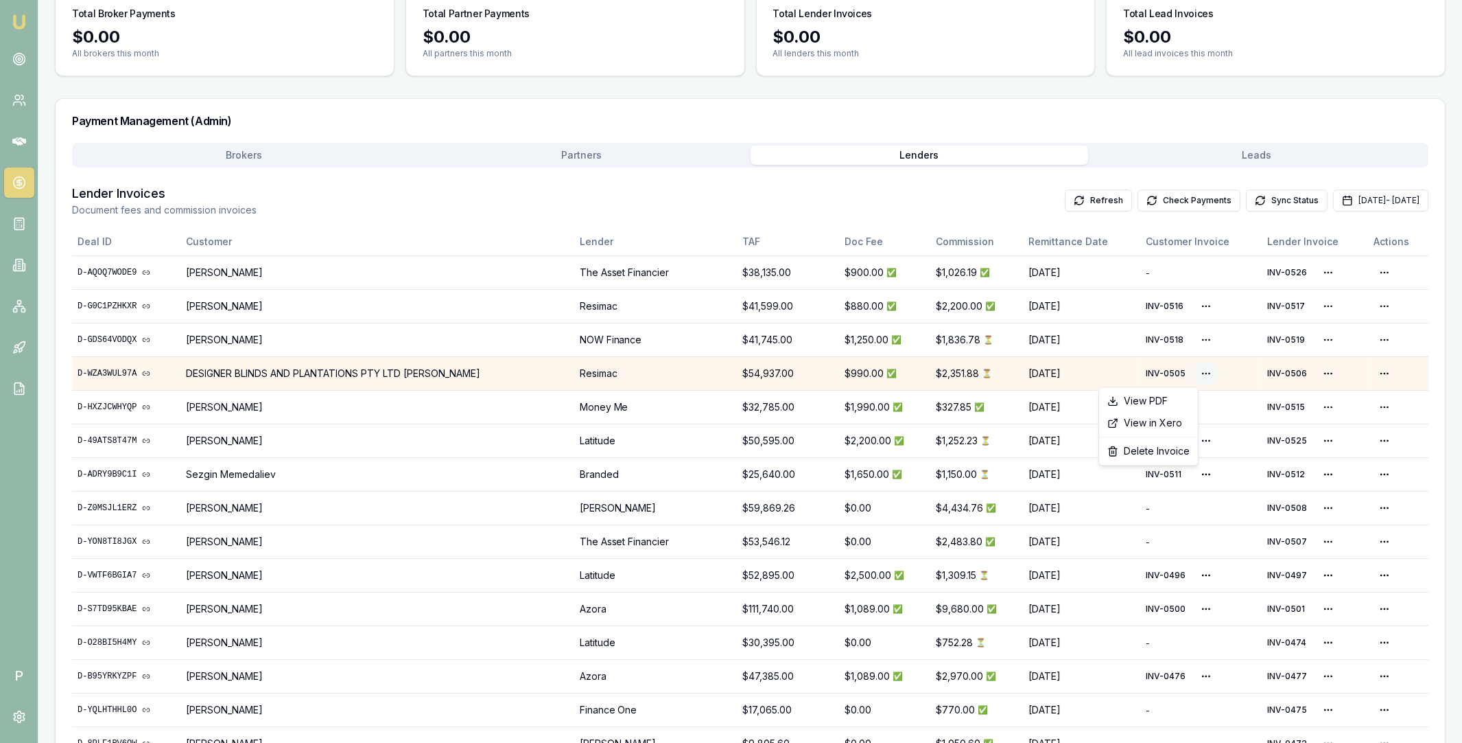
click at [1186, 372] on html "Emu Broker P Home Payments Matt Leeburn Toggle Menu Payments Management Manage …" at bounding box center [731, 251] width 1462 height 743
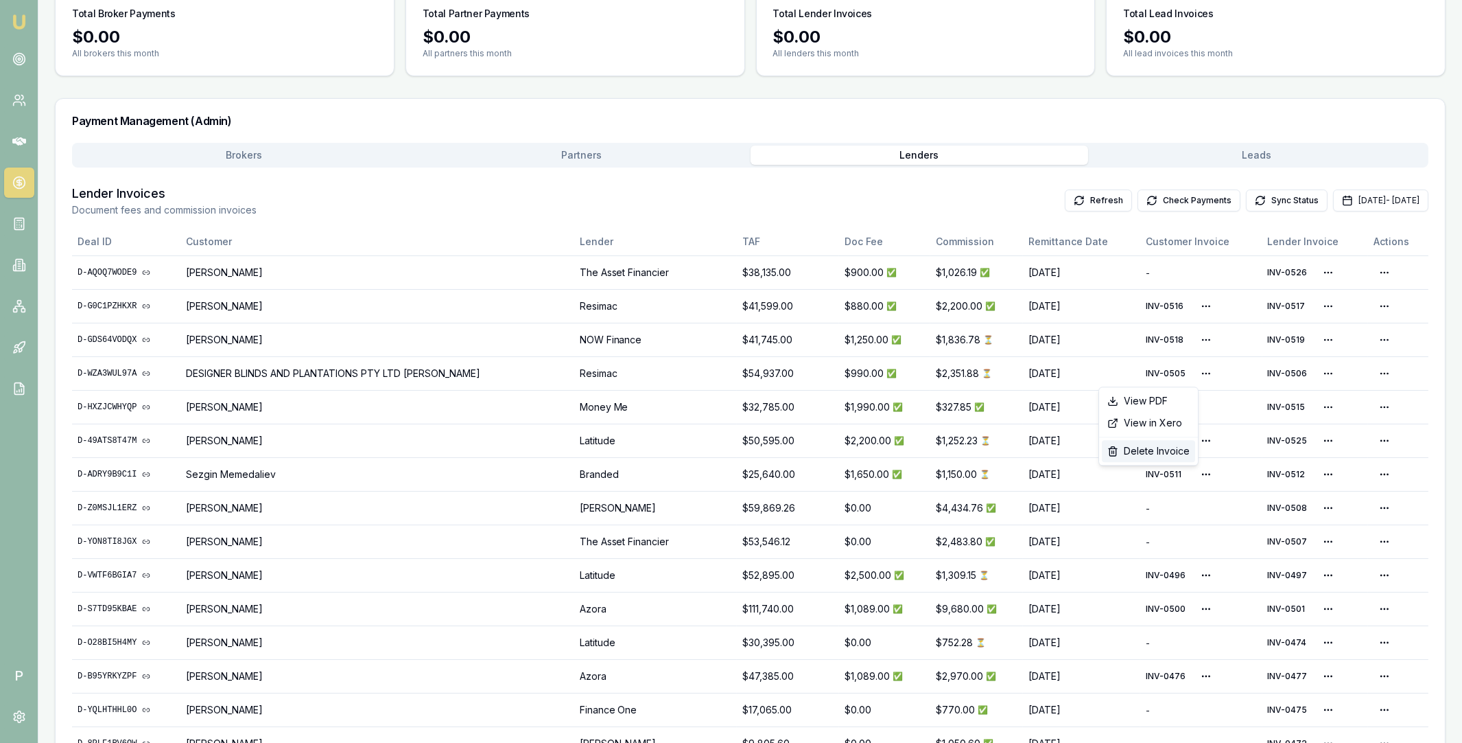
click at [1158, 456] on div "Delete Invoice" at bounding box center [1148, 451] width 93 height 22
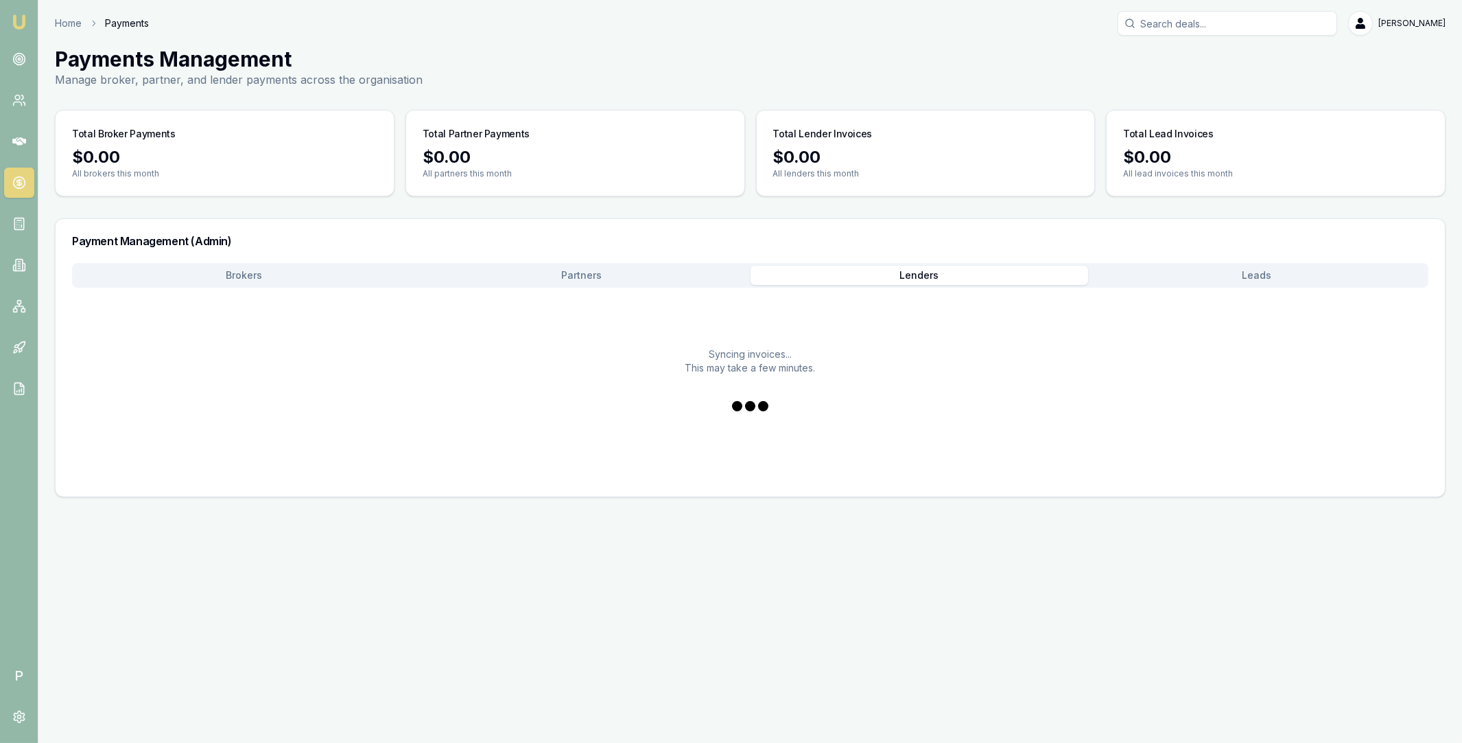
scroll to position [0, 0]
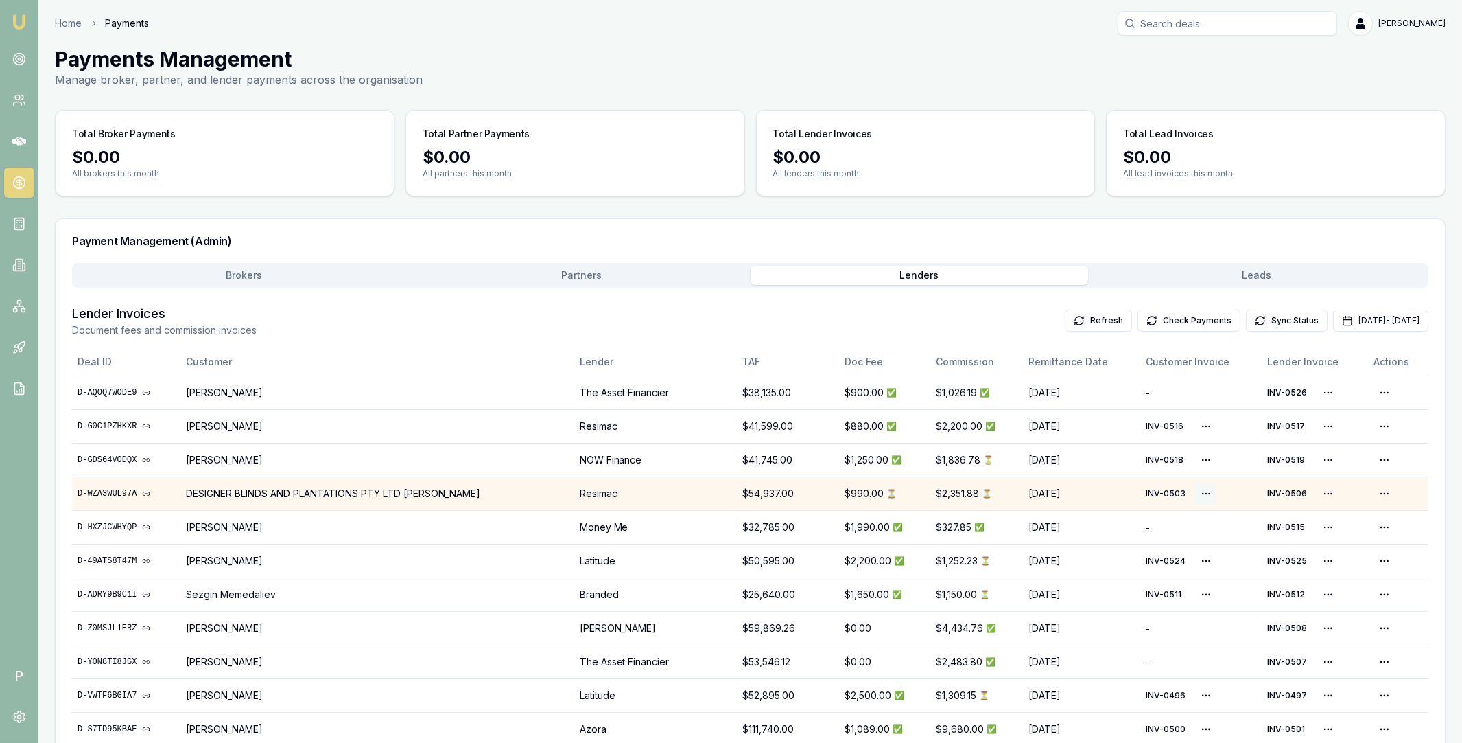
click at [1185, 494] on html "Emu Broker P Home Payments Matt Leeburn Toggle Menu Payments Management Manage …" at bounding box center [731, 371] width 1462 height 743
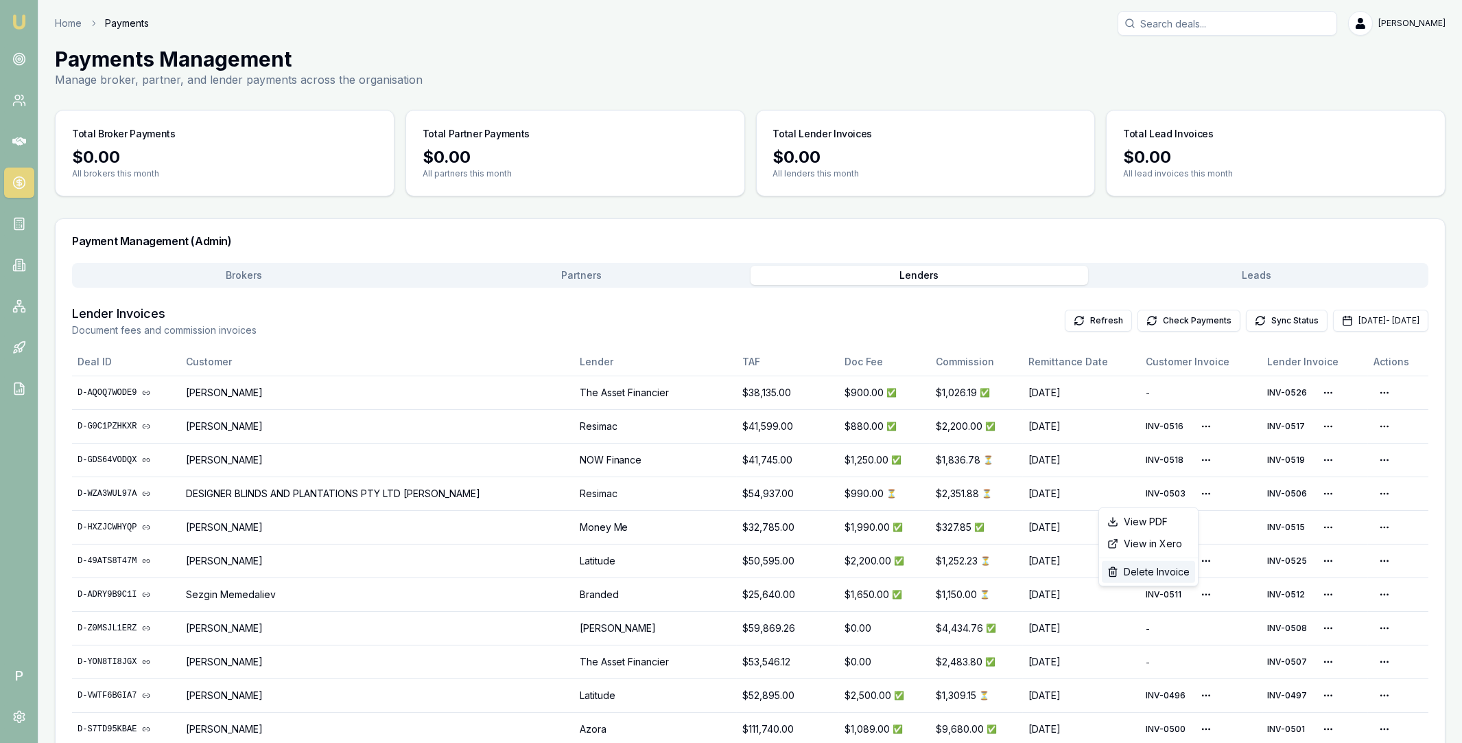
click at [1147, 568] on div "Delete Invoice" at bounding box center [1148, 572] width 93 height 22
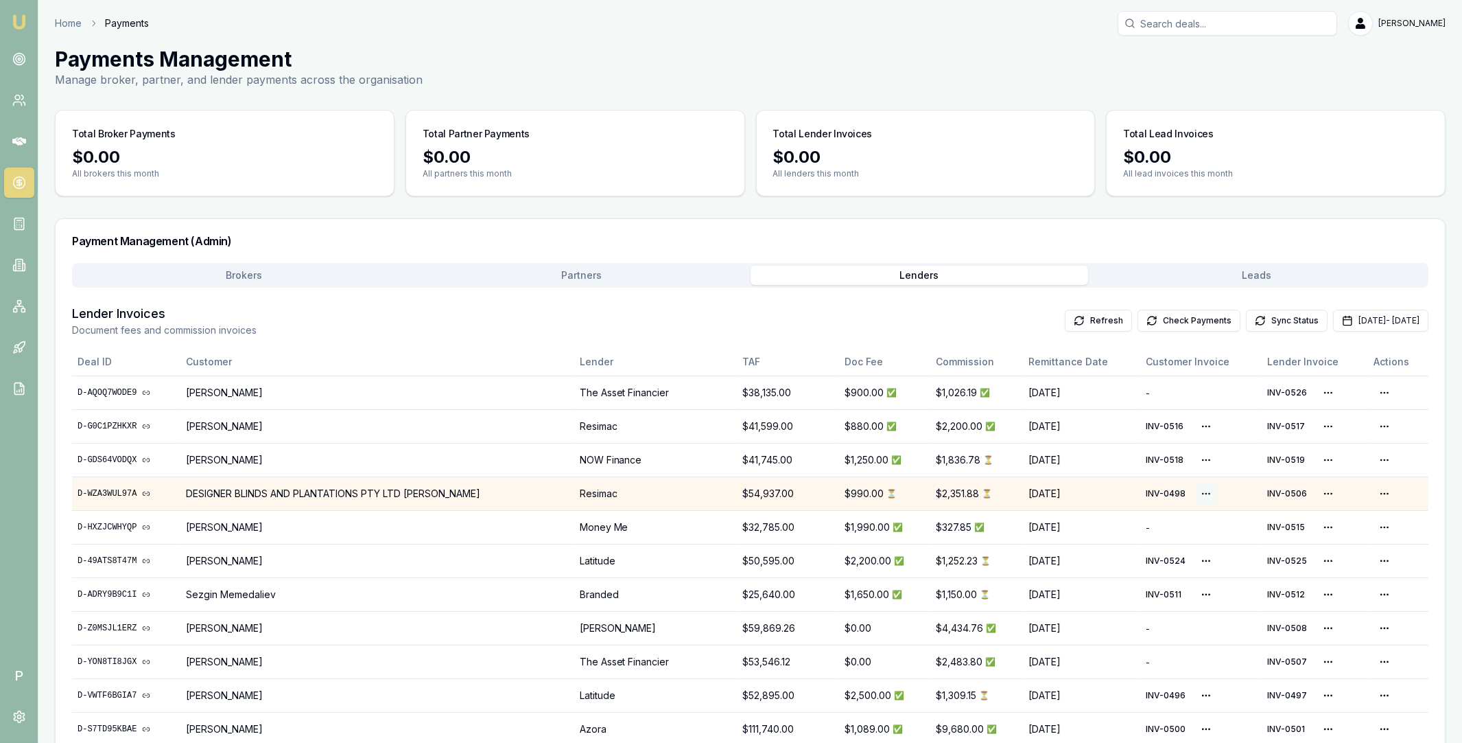
click at [1186, 492] on html "Emu Broker P Home Payments Matt Leeburn Toggle Menu Payments Management Manage …" at bounding box center [731, 371] width 1462 height 743
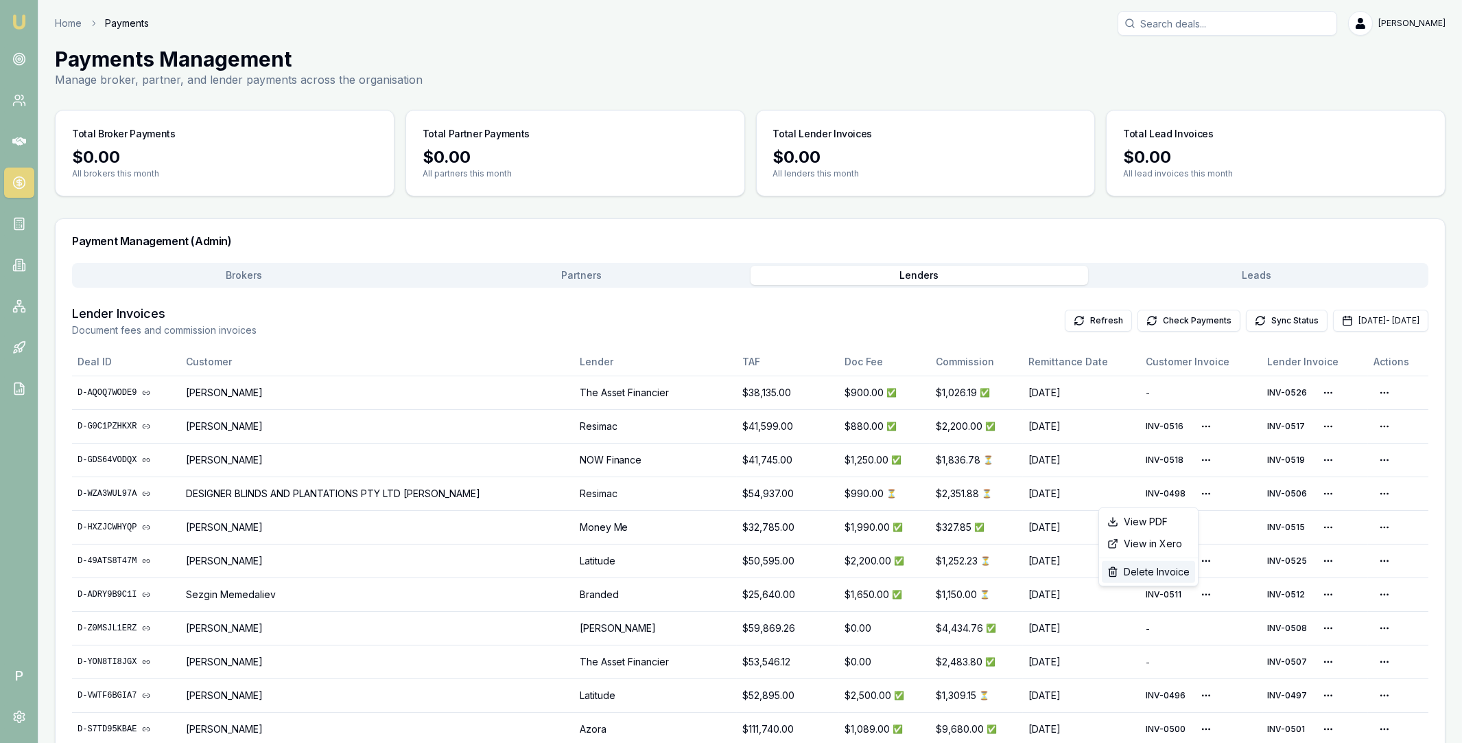
click at [1160, 571] on div "Delete Invoice" at bounding box center [1148, 572] width 93 height 22
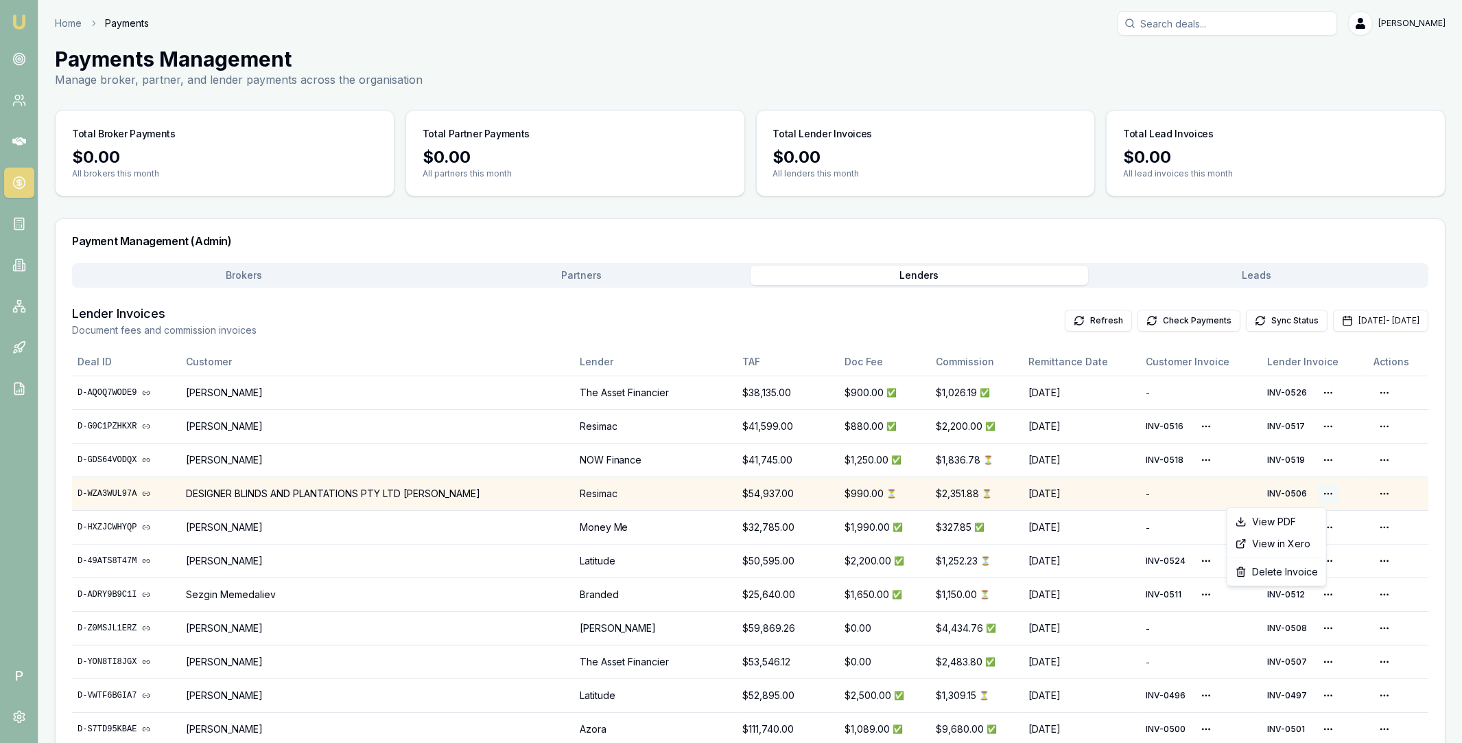
click at [1314, 491] on html "Emu Broker P Home Payments Matt Leeburn Toggle Menu Payments Management Manage …" at bounding box center [731, 371] width 1462 height 743
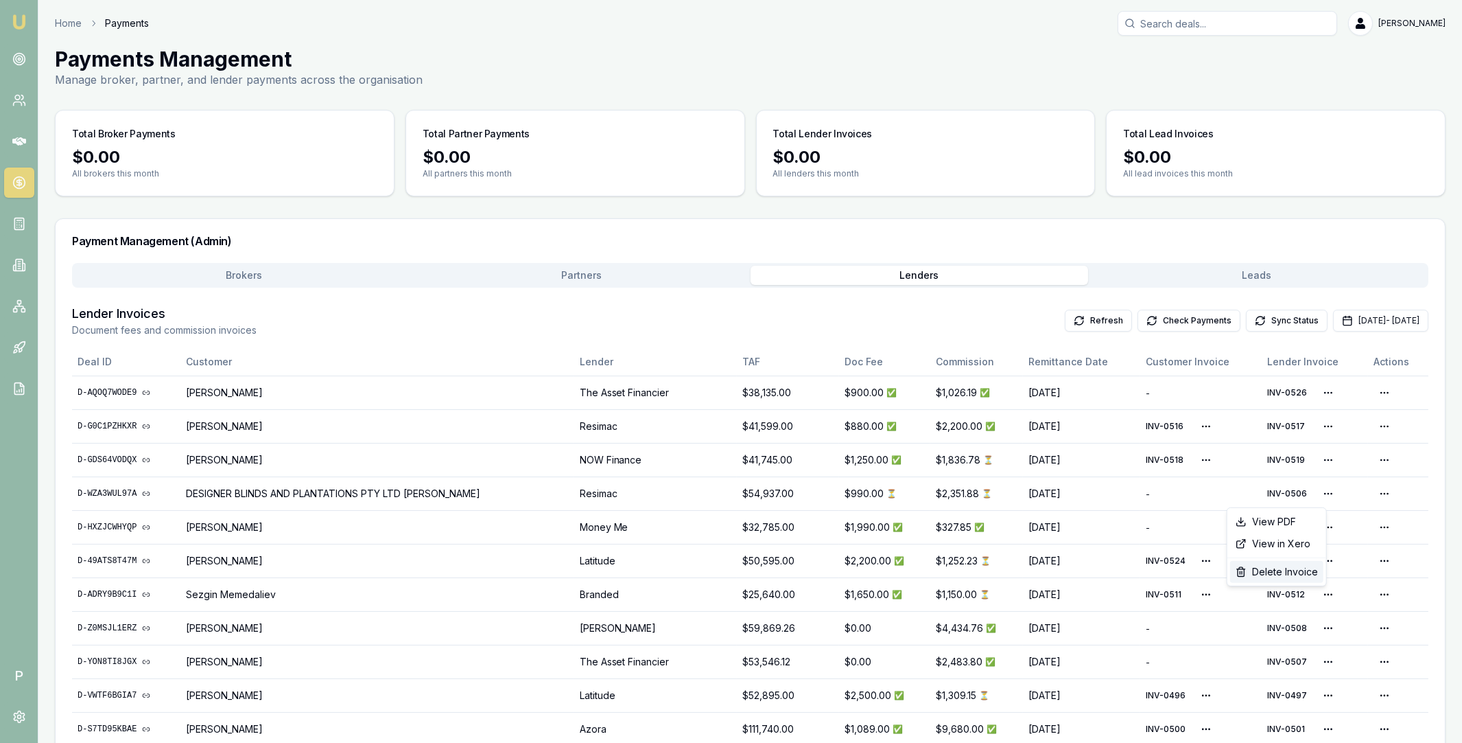
click at [1271, 570] on div "Delete Invoice" at bounding box center [1276, 572] width 93 height 22
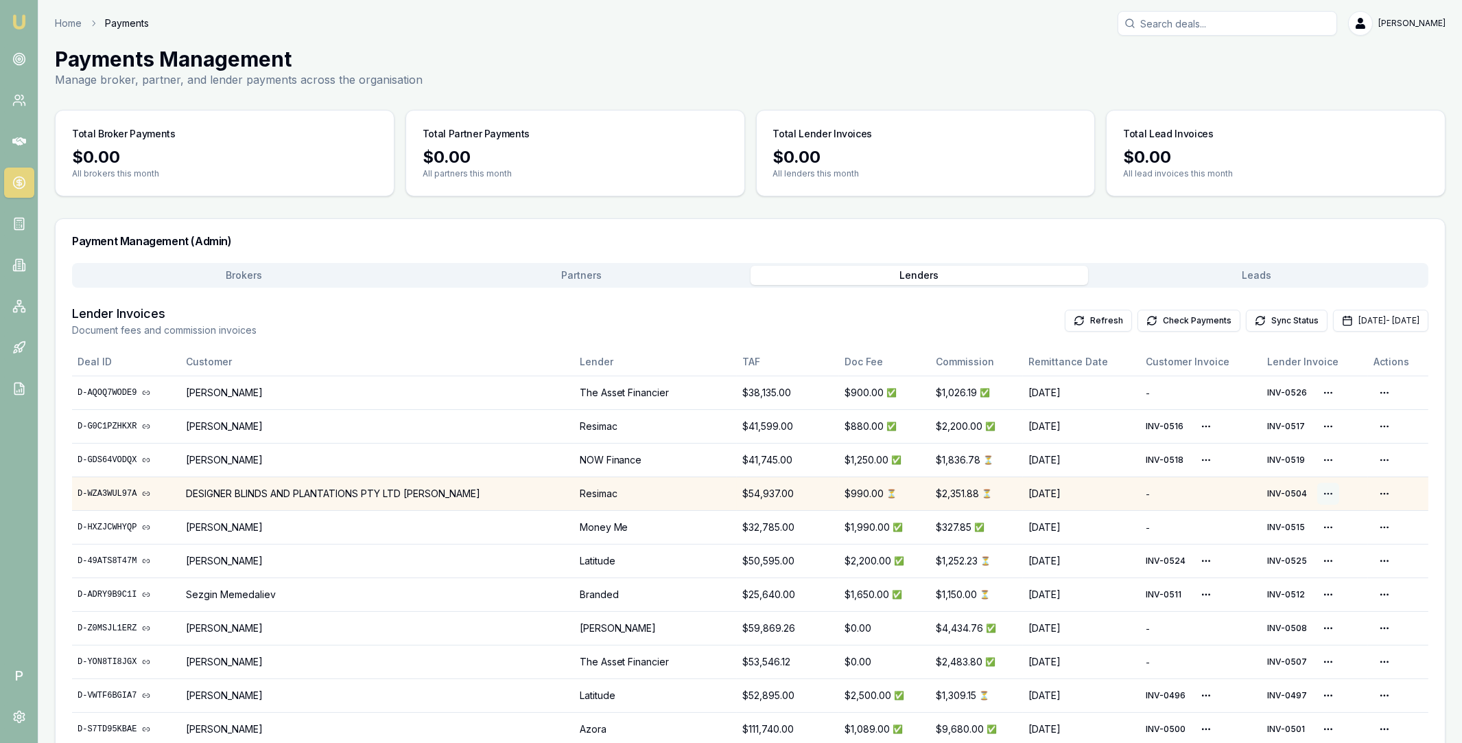
click at [1314, 491] on html "Emu Broker P Home Payments Matt Leeburn Toggle Menu Payments Management Manage …" at bounding box center [731, 371] width 1462 height 743
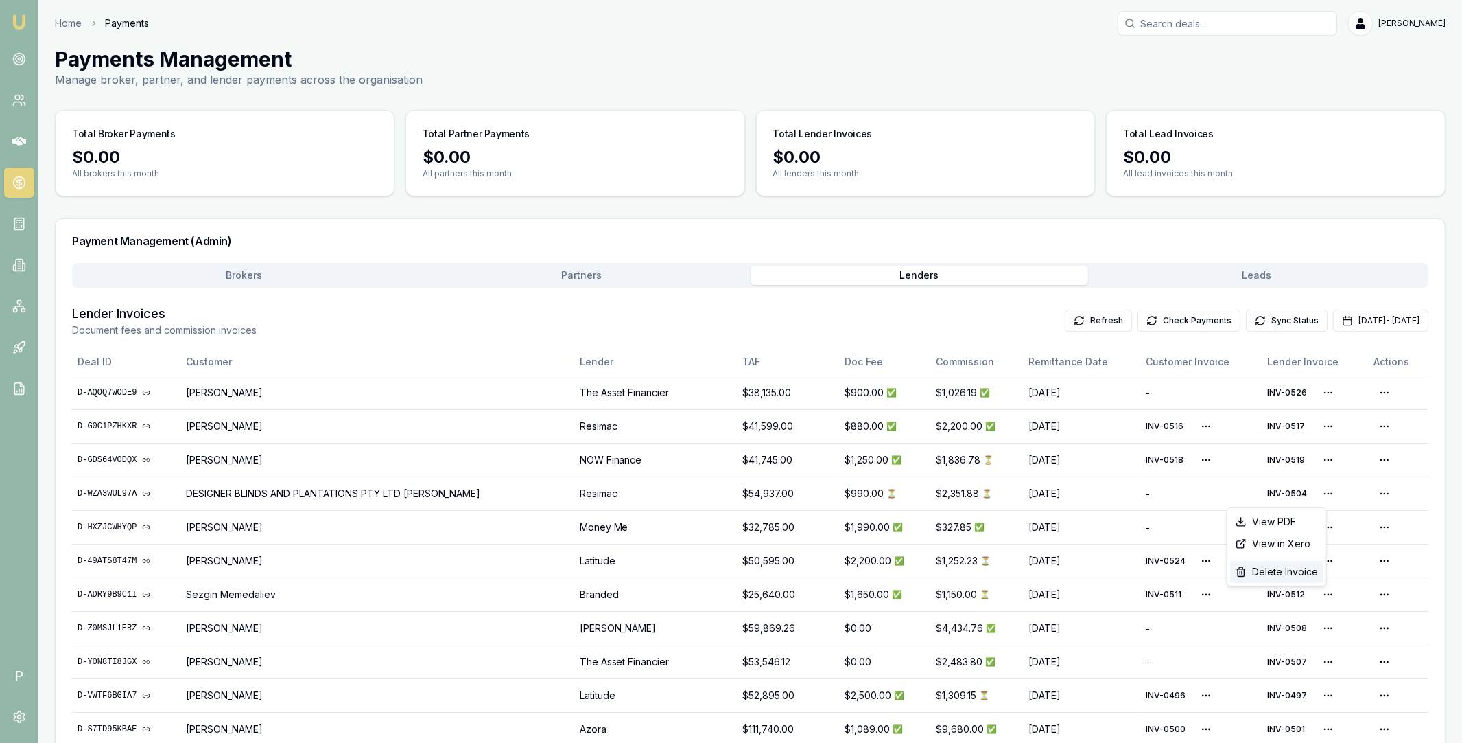
click at [1259, 568] on div "Delete Invoice" at bounding box center [1276, 572] width 93 height 22
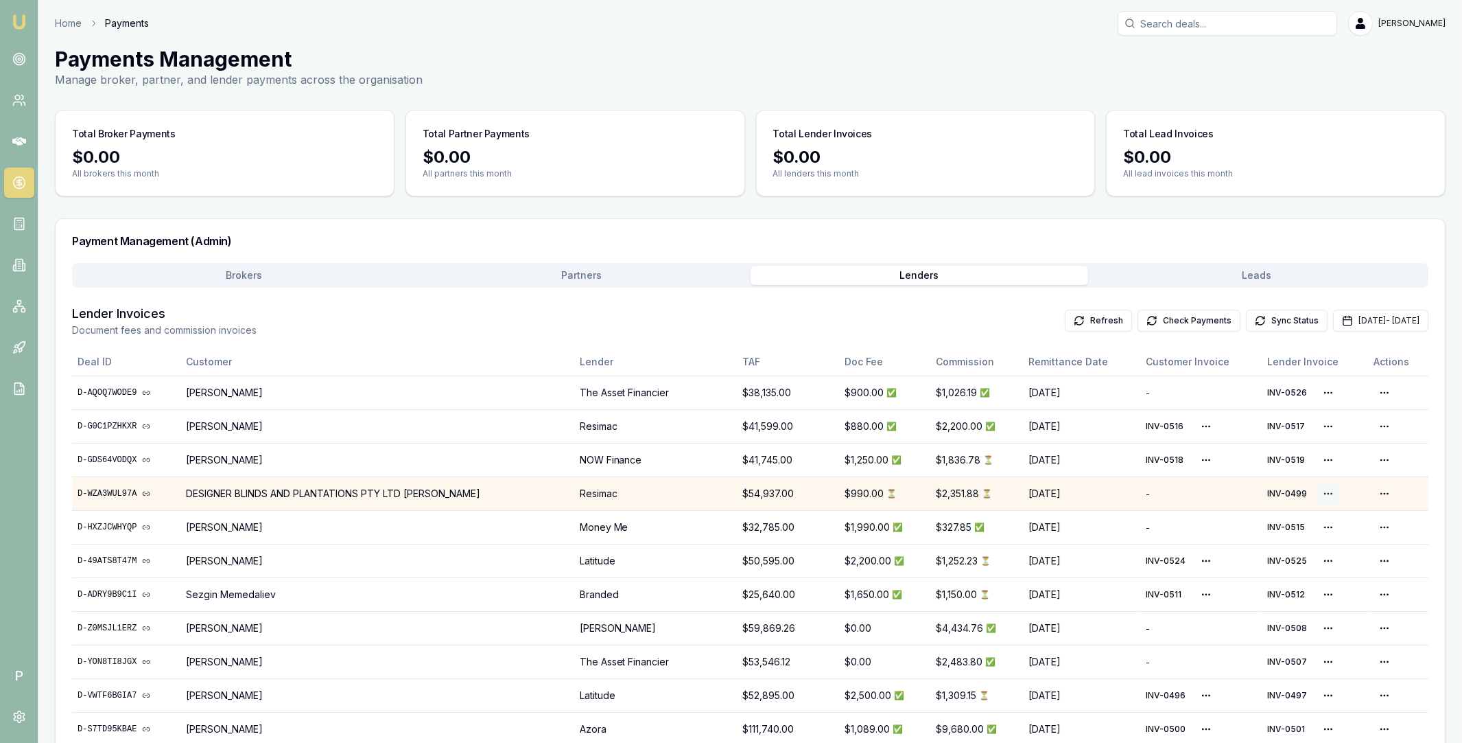
click at [1318, 493] on html "Emu Broker P Home Payments Matt Leeburn Toggle Menu Payments Management Manage …" at bounding box center [731, 371] width 1462 height 743
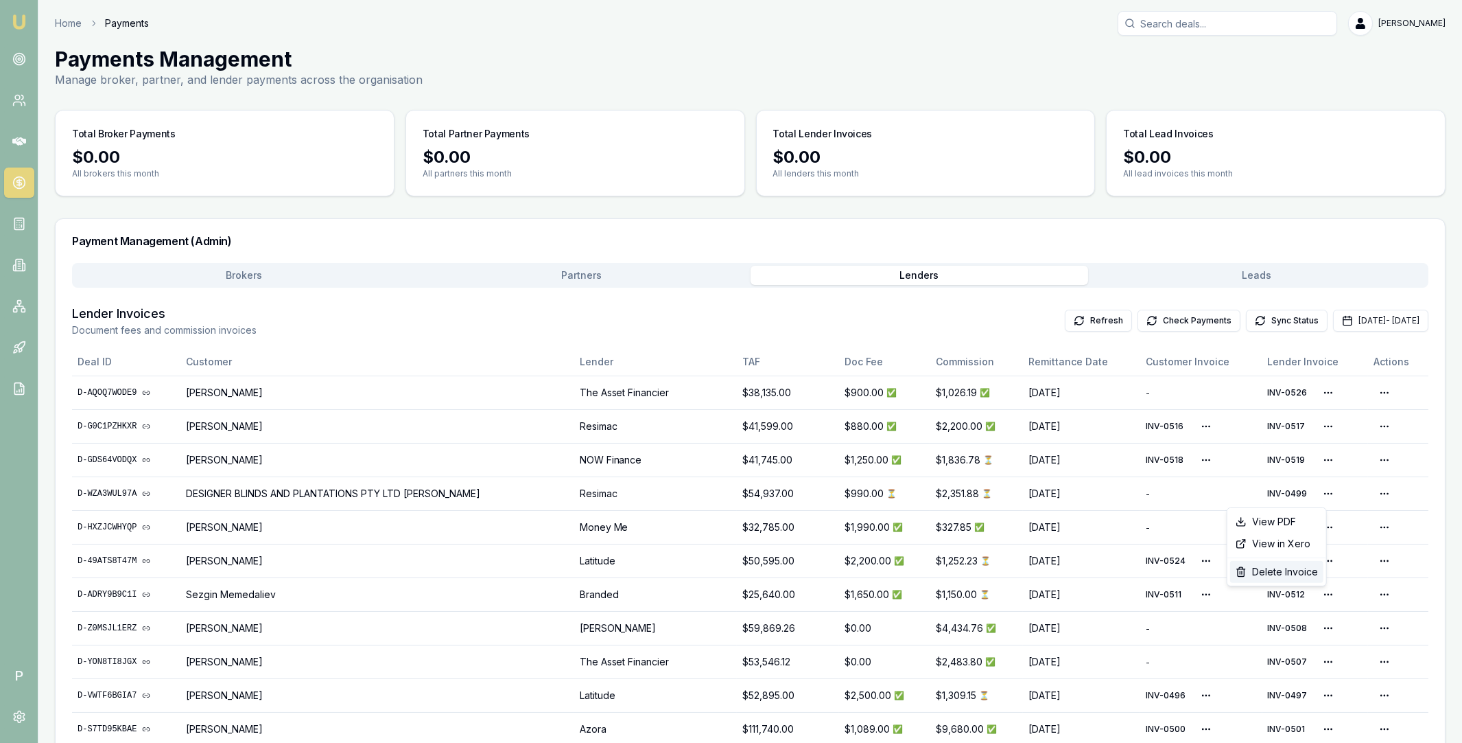
click at [1283, 572] on div "Delete Invoice" at bounding box center [1276, 572] width 93 height 22
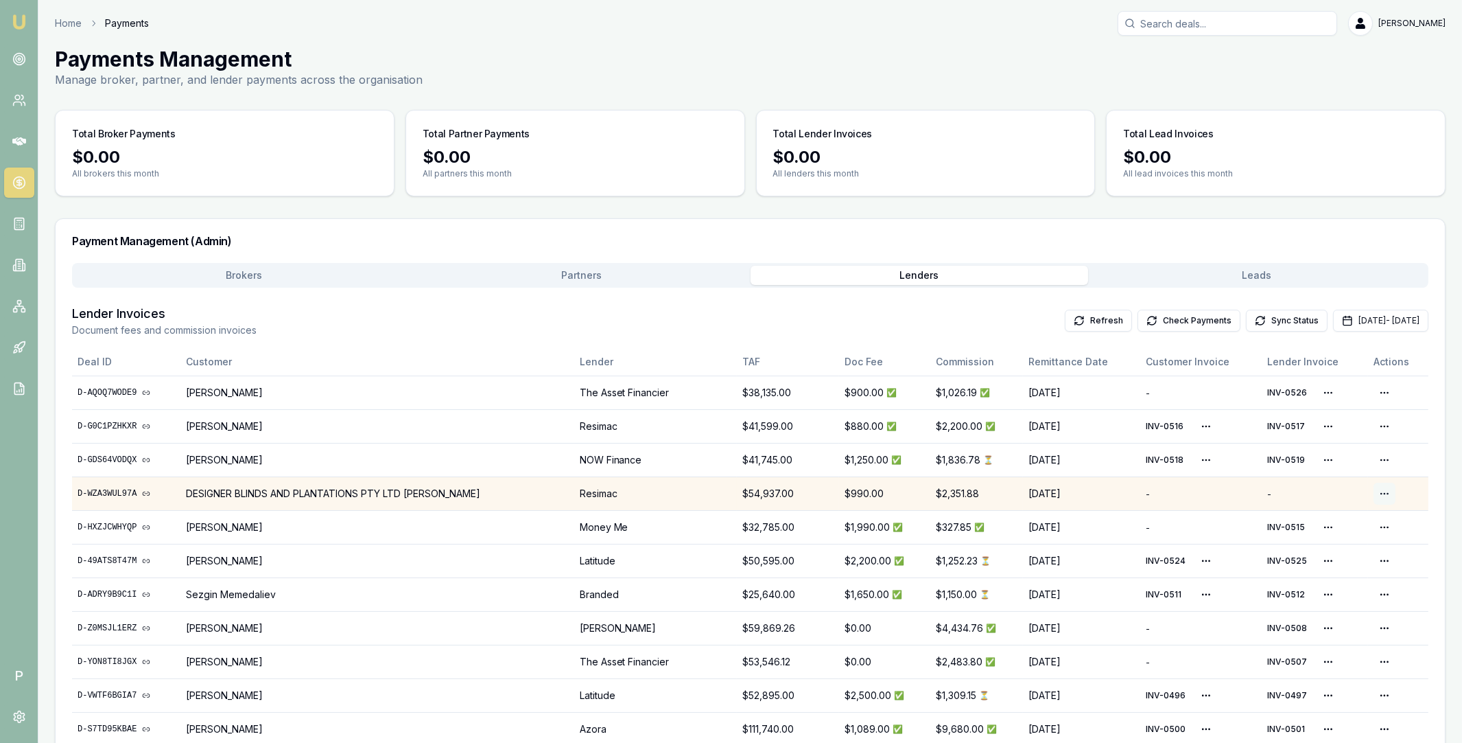
click at [1382, 497] on html "Emu Broker P Home Payments Matt Leeburn Toggle Menu Payments Management Manage …" at bounding box center [731, 371] width 1462 height 743
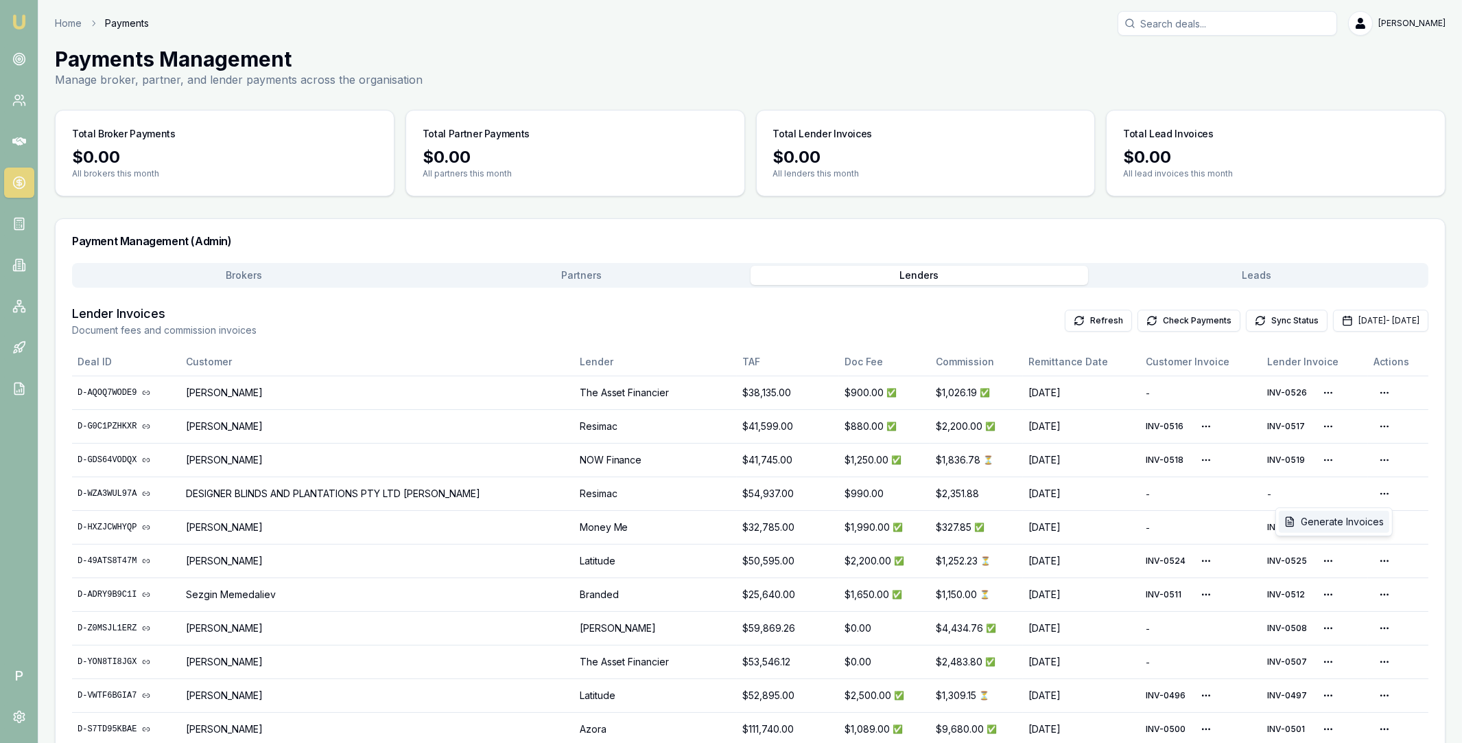
click at [1359, 517] on div "Generate Invoices" at bounding box center [1334, 522] width 110 height 22
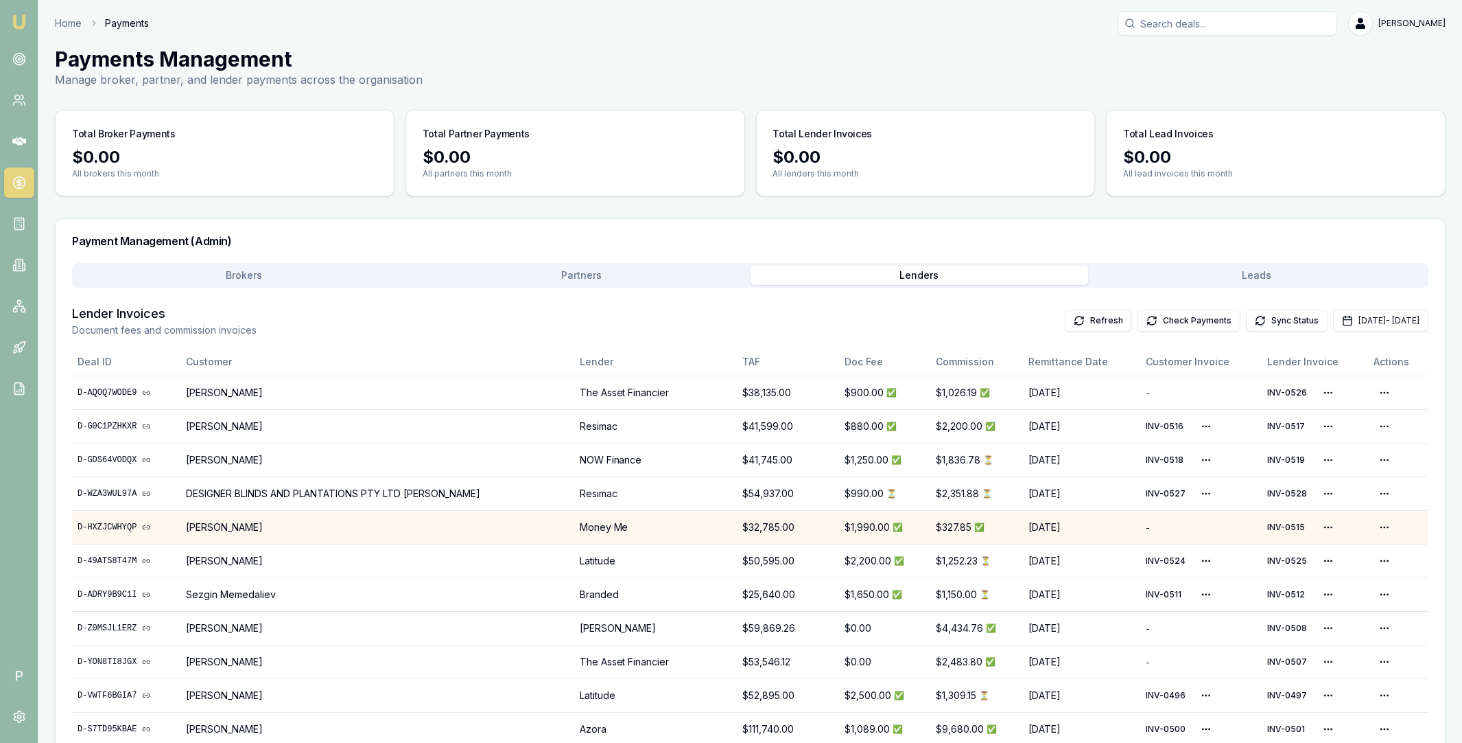
scroll to position [40, 0]
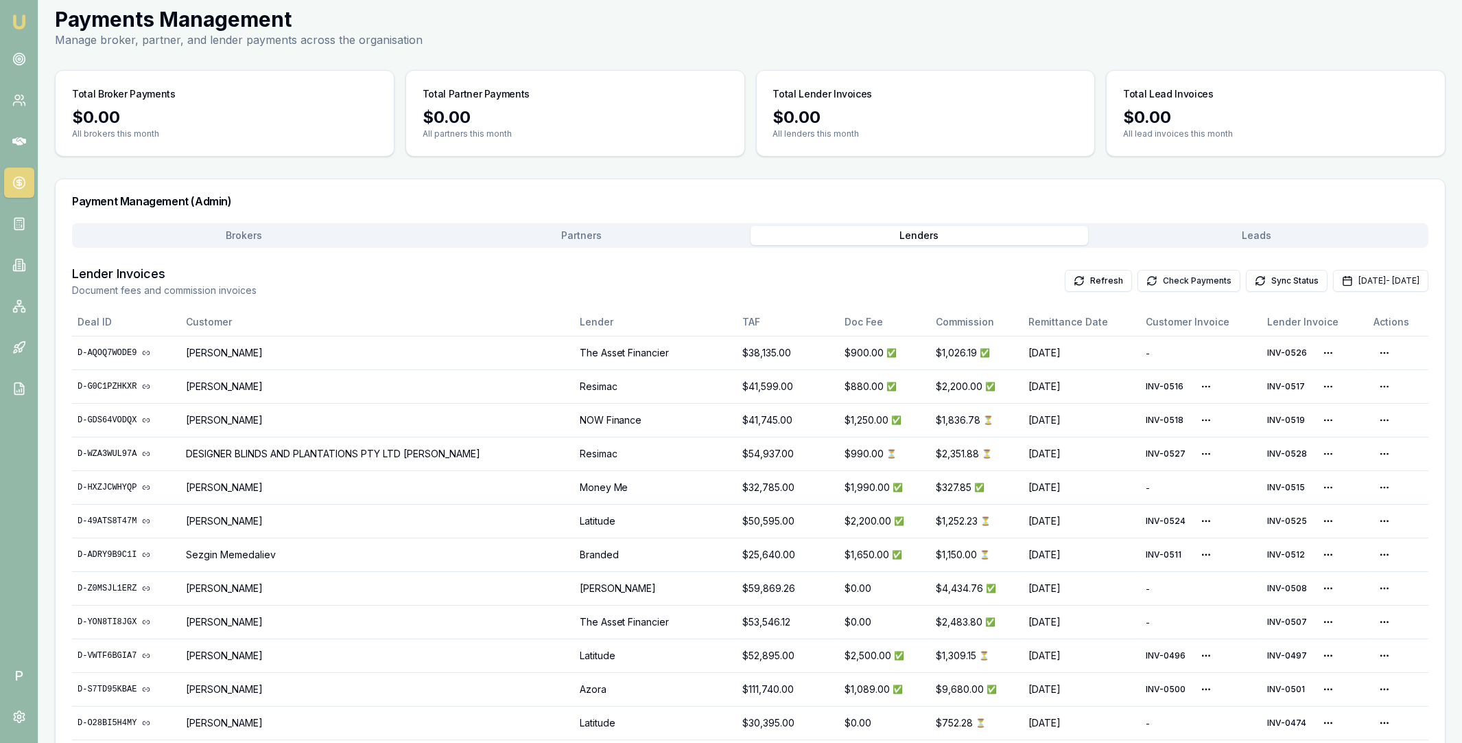
click at [1158, 280] on button "Check Payments" at bounding box center [1189, 281] width 103 height 22
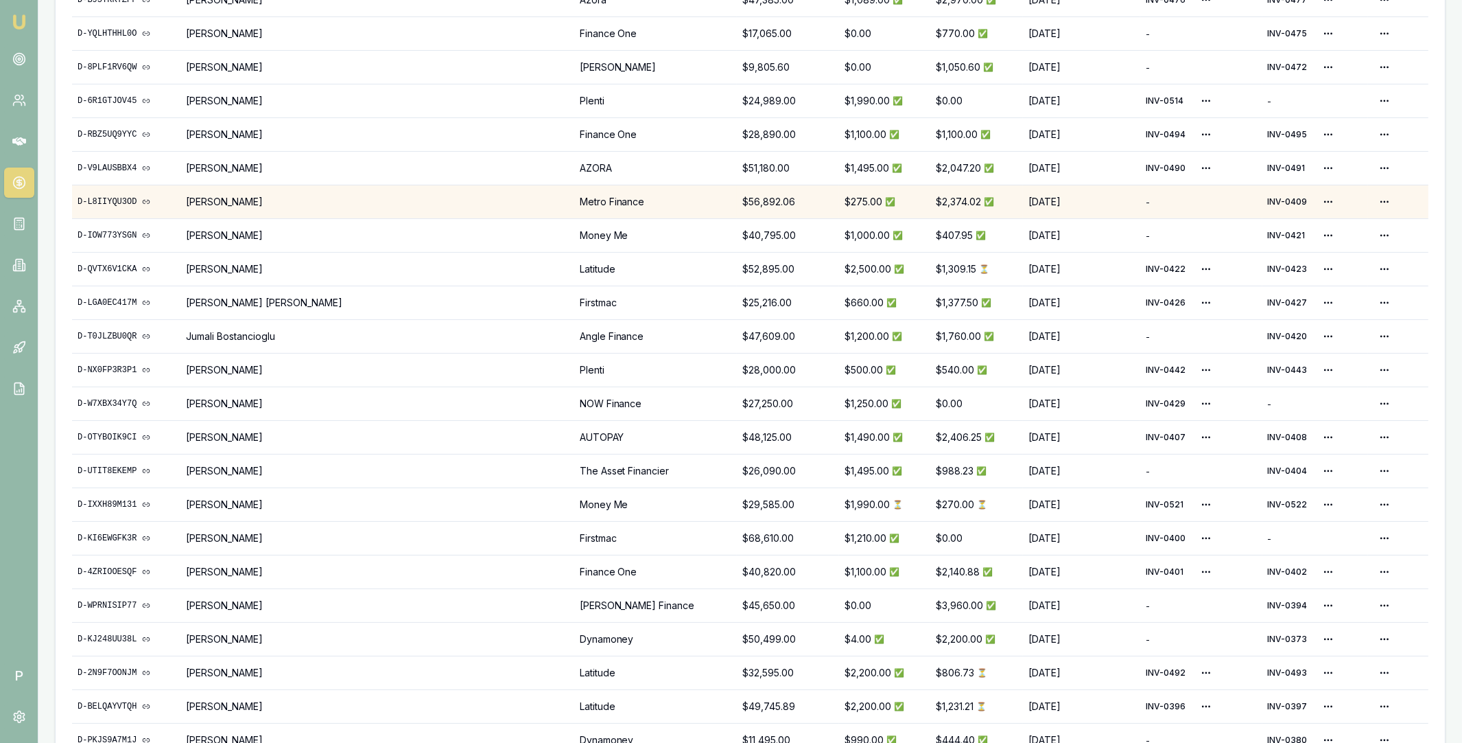
scroll to position [0, 0]
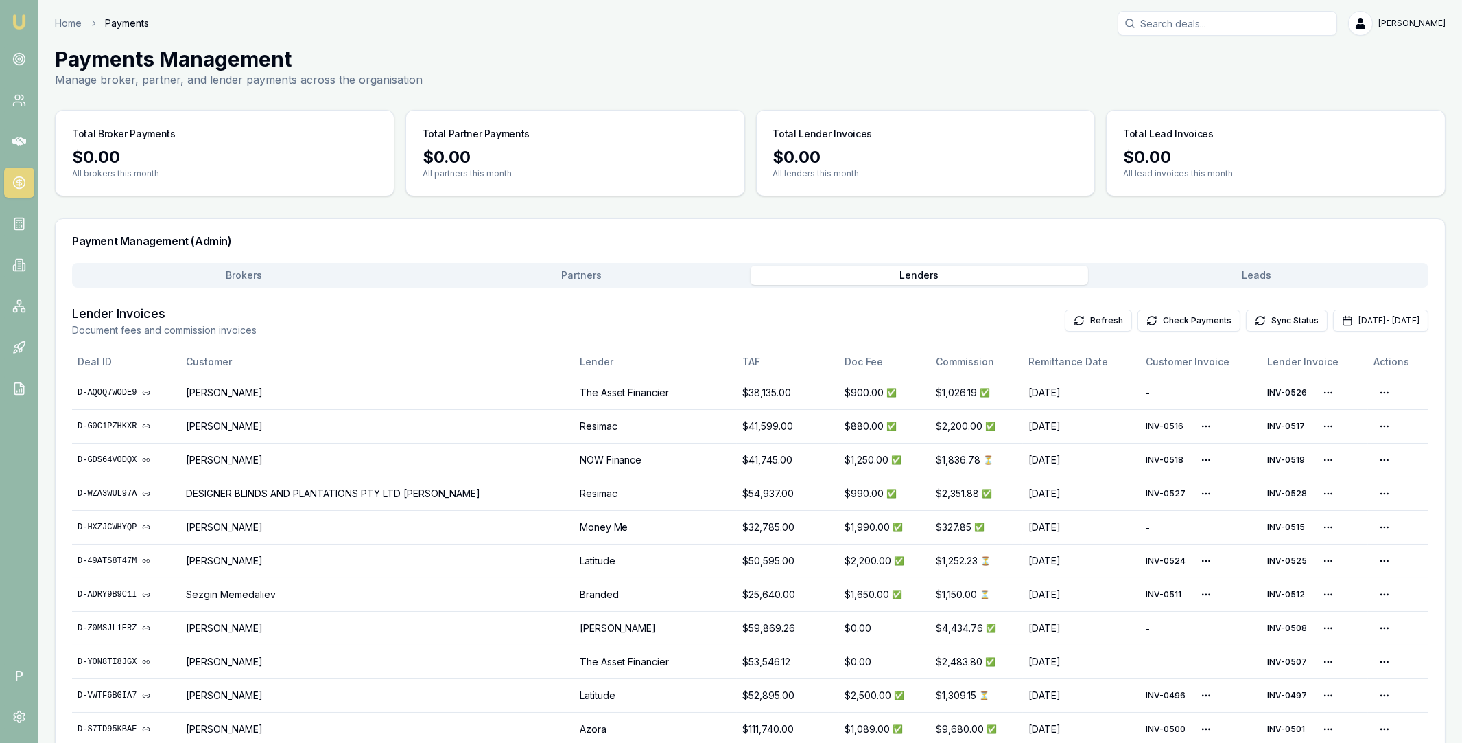
click at [1192, 28] on input "Search deals" at bounding box center [1228, 23] width 220 height 25
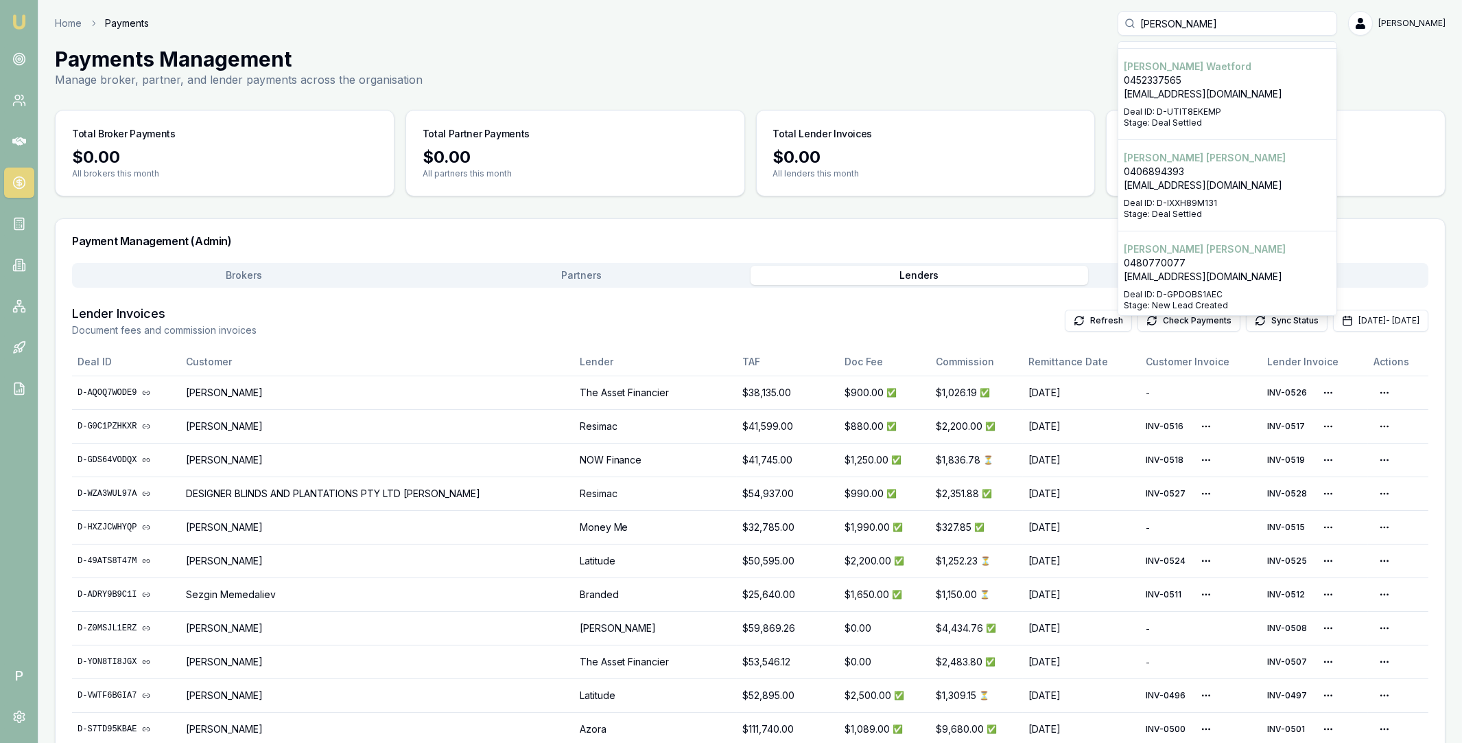
scroll to position [275, 0]
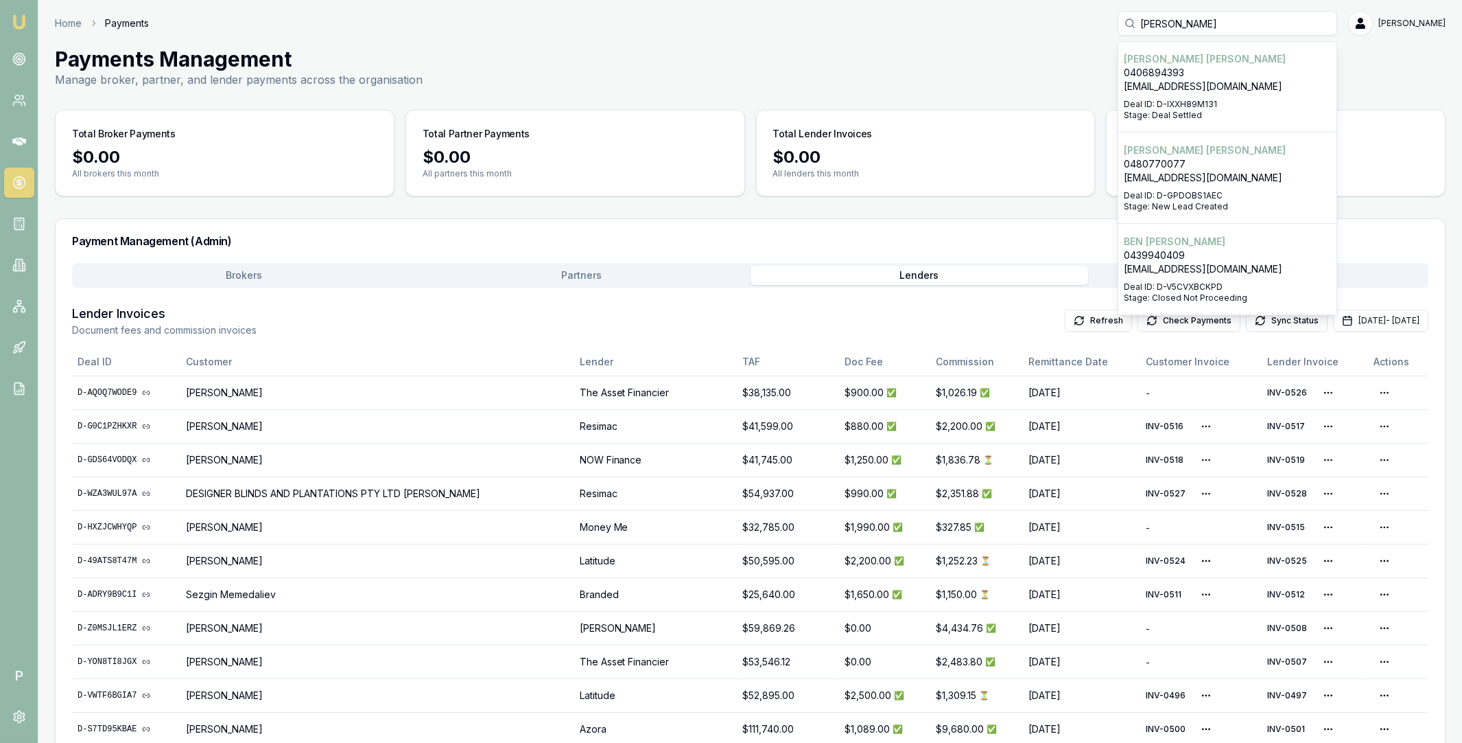
type input "benjamin"
click at [1208, 73] on p "0406894393" at bounding box center [1227, 73] width 207 height 14
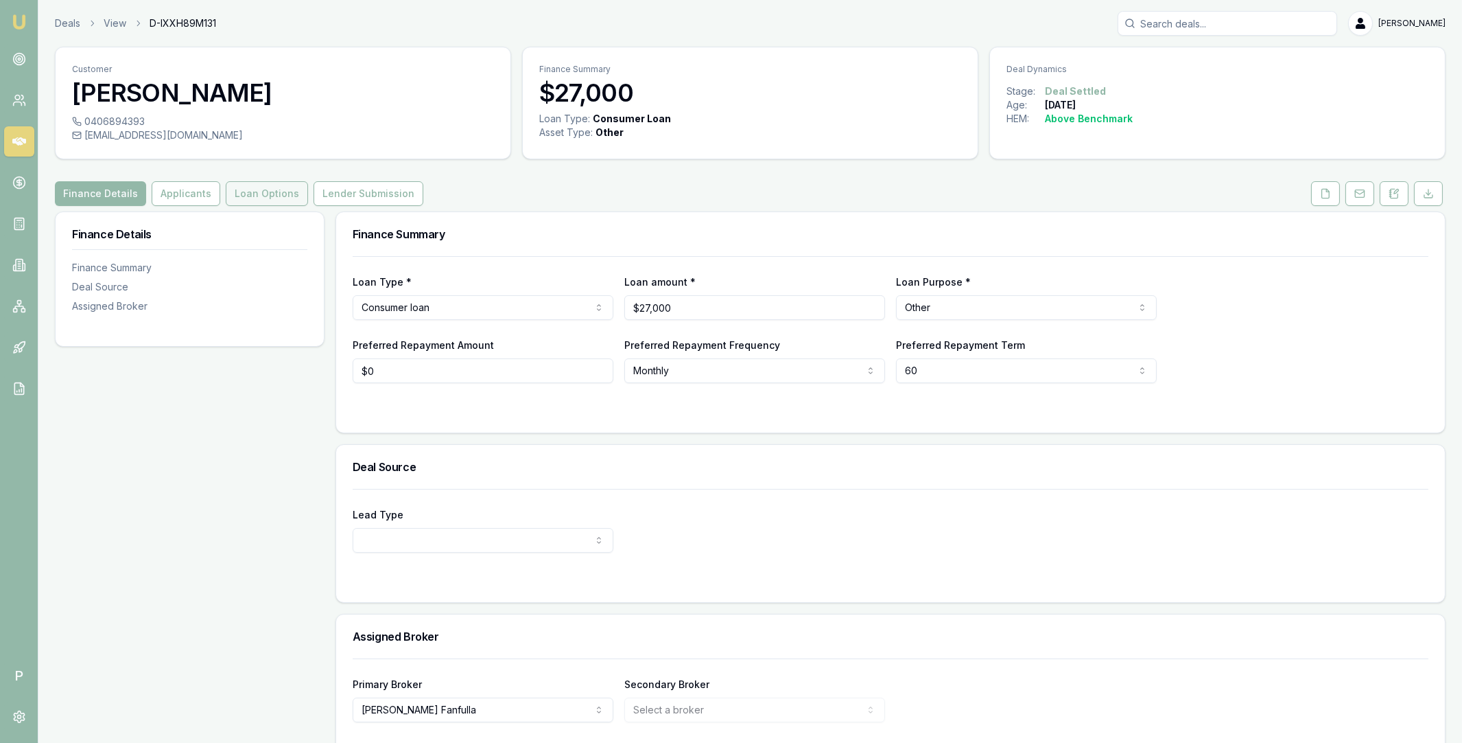
click at [267, 199] on button "Loan Options" at bounding box center [267, 193] width 82 height 25
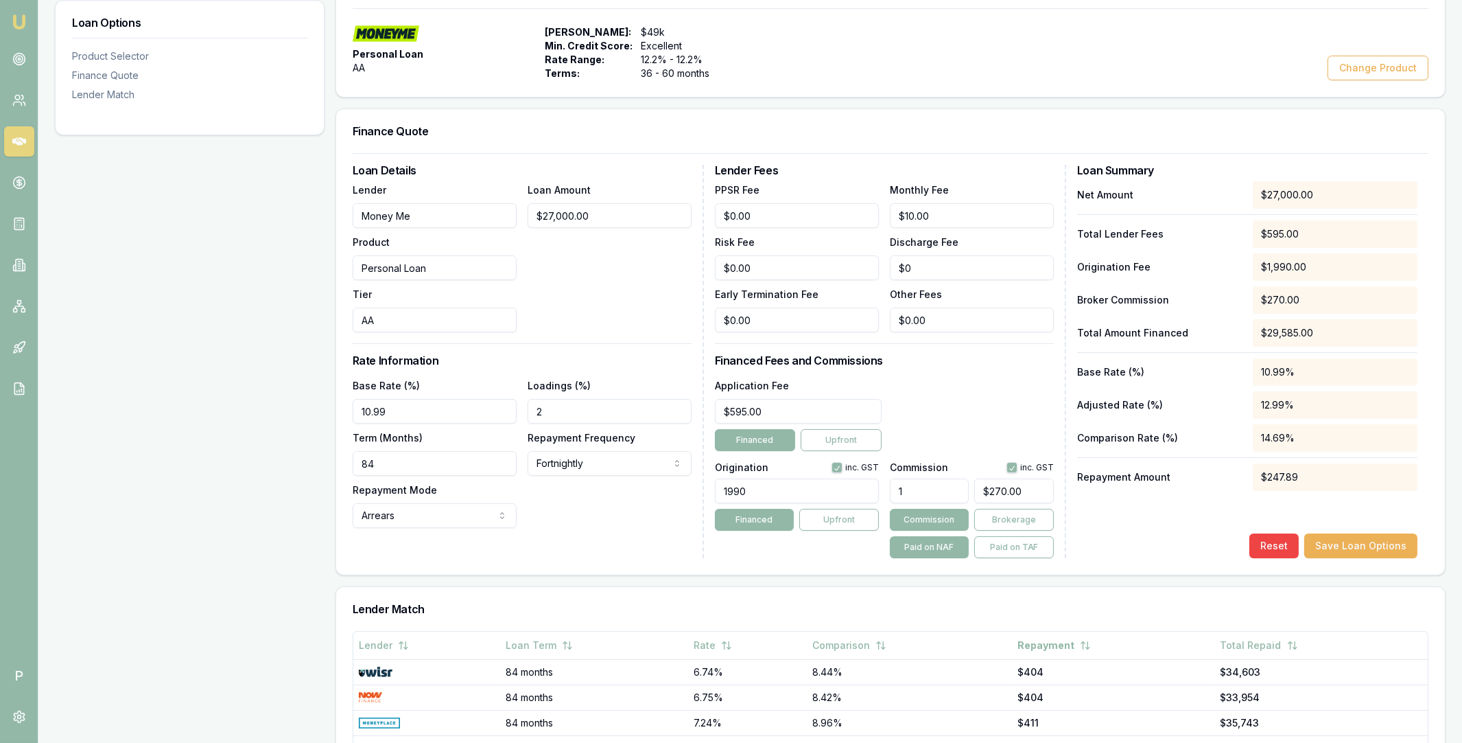
scroll to position [249, 0]
type input "270"
click at [994, 484] on input "270" at bounding box center [1014, 489] width 80 height 25
paste input "90.85"
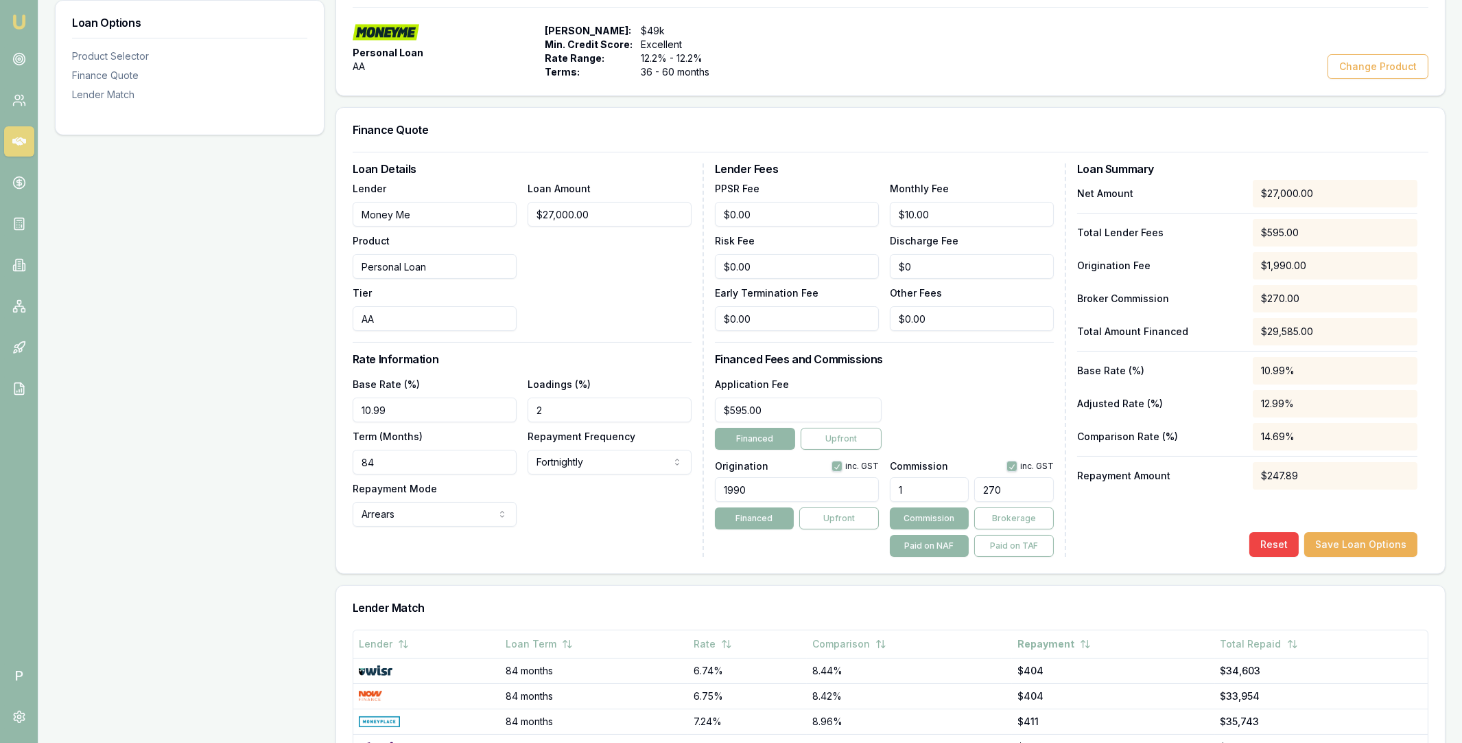
type input "1.0772222222222223"
type input "290.85"
click button "Save Loan Options" at bounding box center [1361, 544] width 113 height 25
click at [797, 491] on input "1990" at bounding box center [797, 489] width 164 height 25
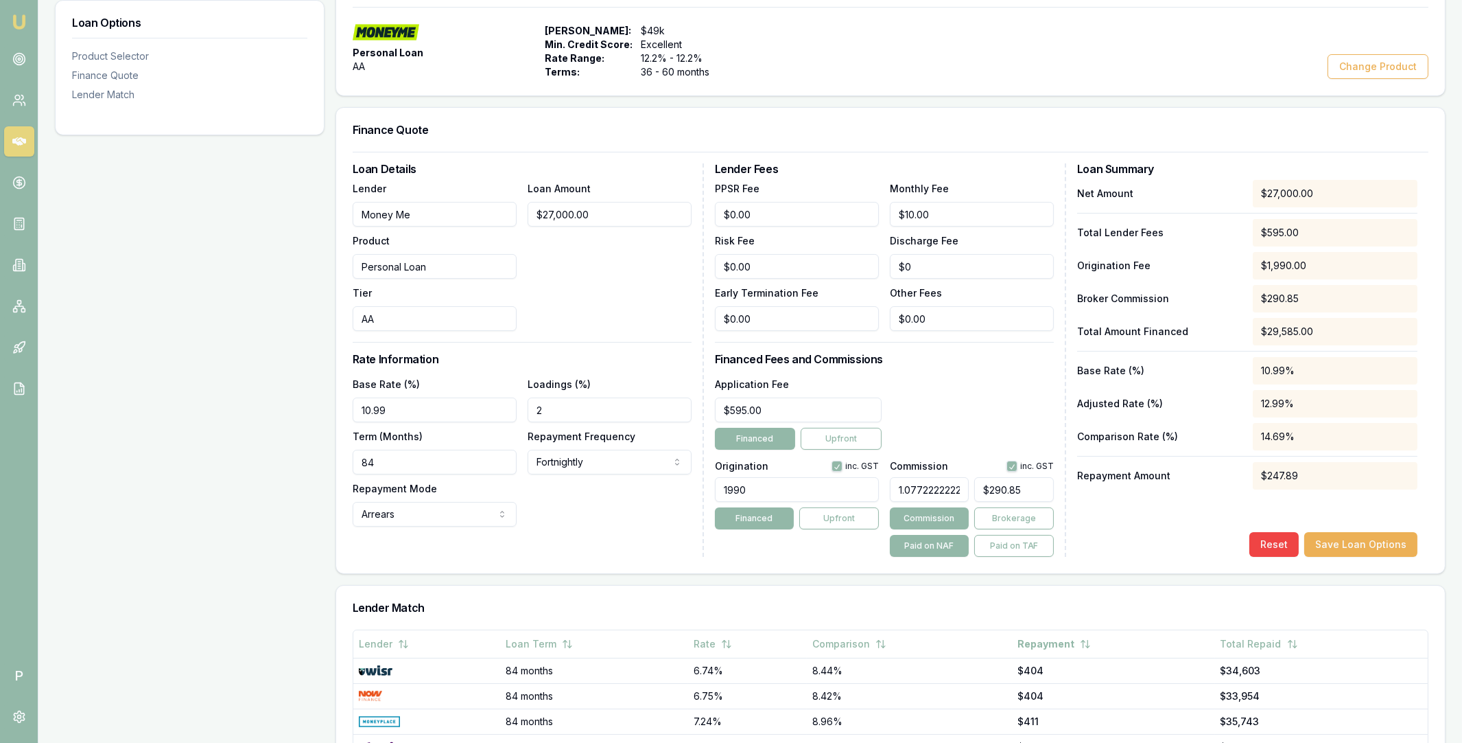
paste input "4"
type input "1490"
click button "Save Loan Options" at bounding box center [1361, 544] width 113 height 25
click at [1368, 541] on button "Save Loan Options" at bounding box center [1361, 544] width 113 height 25
click at [20, 184] on icon at bounding box center [18, 182] width 5 height 5
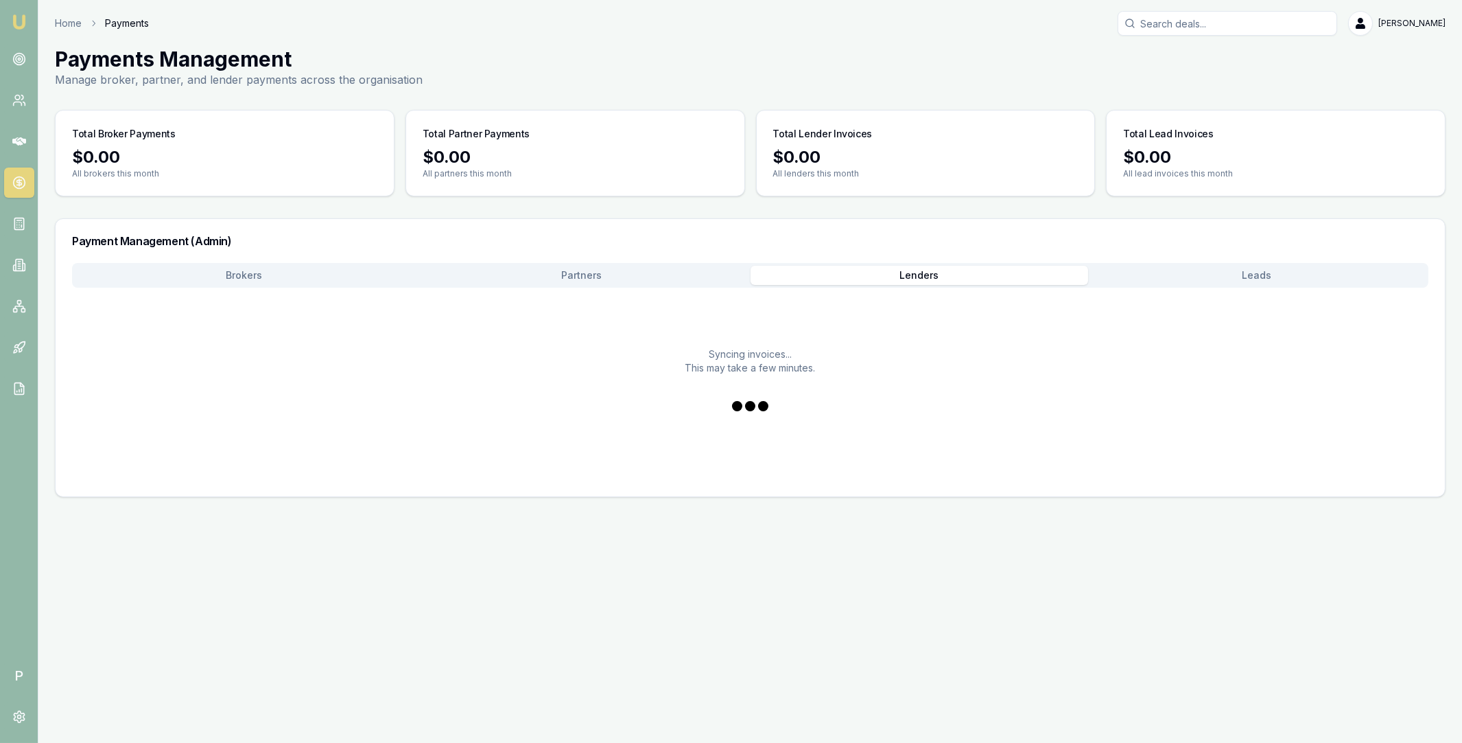
click at [934, 194] on main "Payments Management Manage broker, partner, and lender payments across the orga…" at bounding box center [750, 272] width 1424 height 450
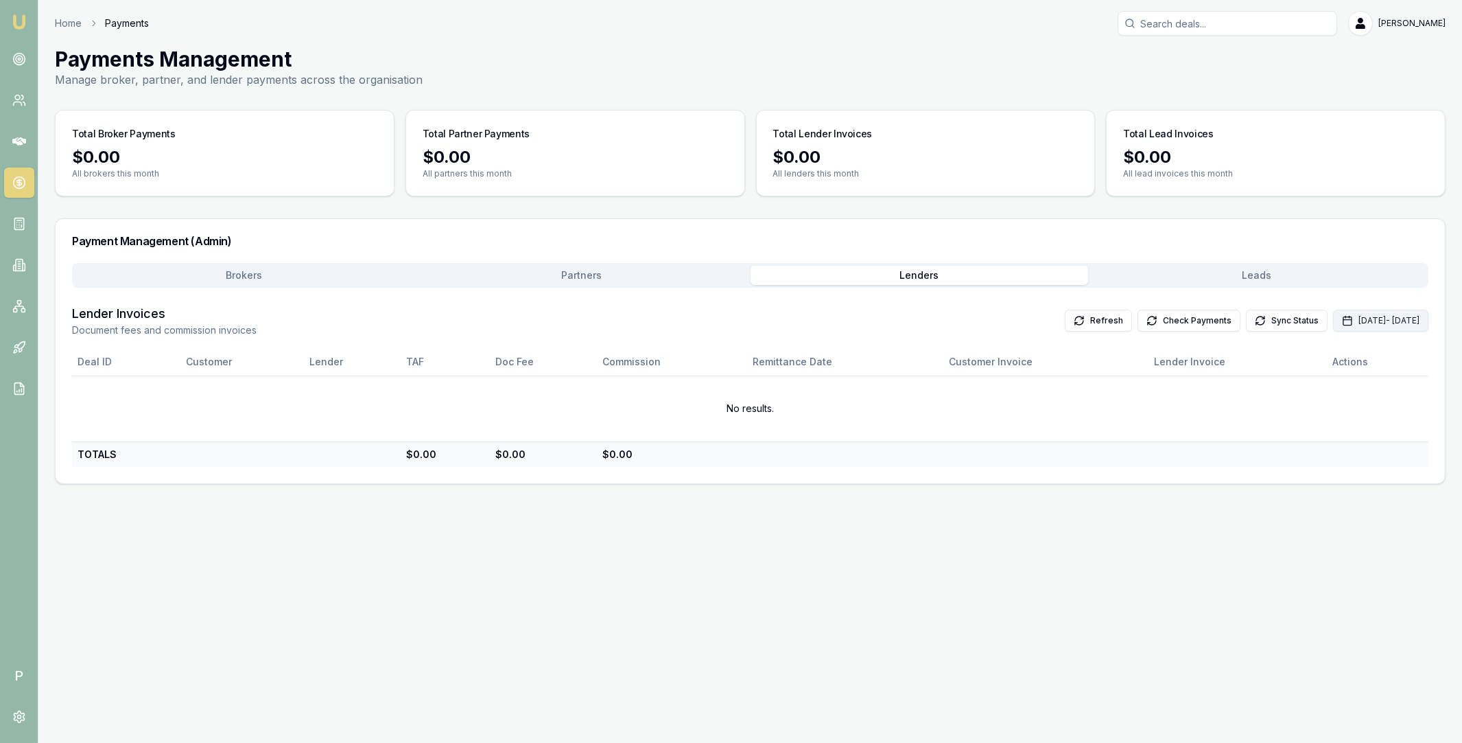
click at [1333, 319] on button "Sep 01, 2025 - Sep 30, 2025" at bounding box center [1380, 320] width 95 height 22
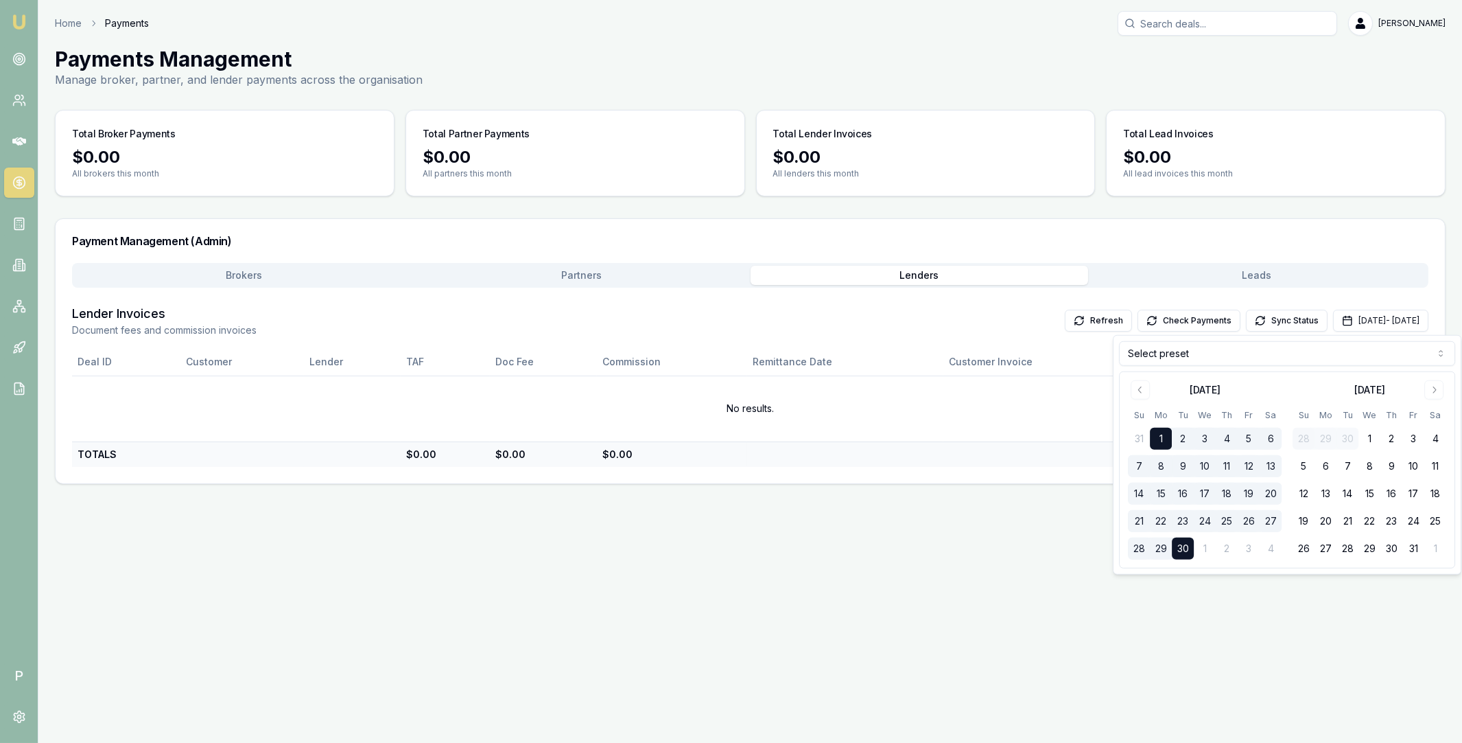
click at [1219, 346] on html "Emu Broker P Home Payments Matt Leeburn Toggle Menu Payments Management Manage …" at bounding box center [731, 371] width 1462 height 743
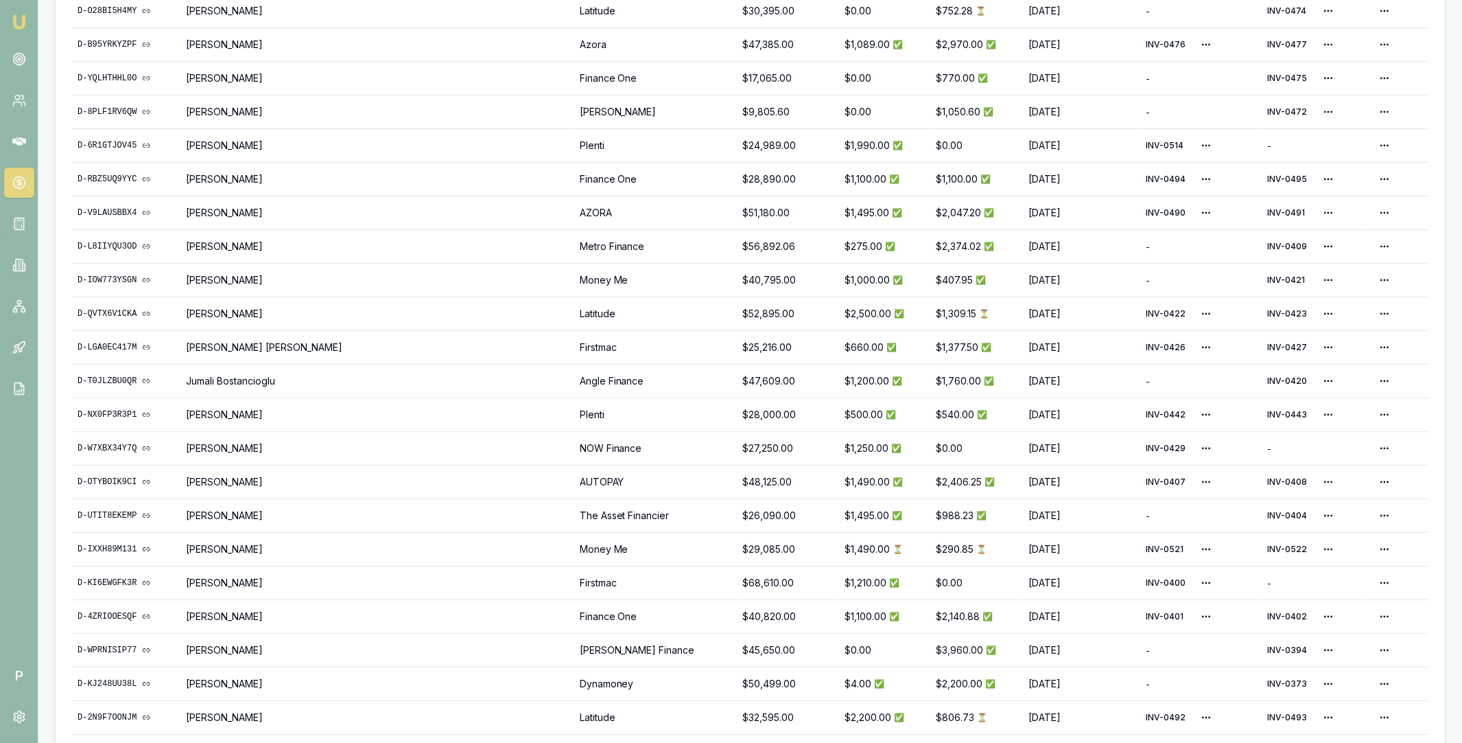
scroll to position [801, 0]
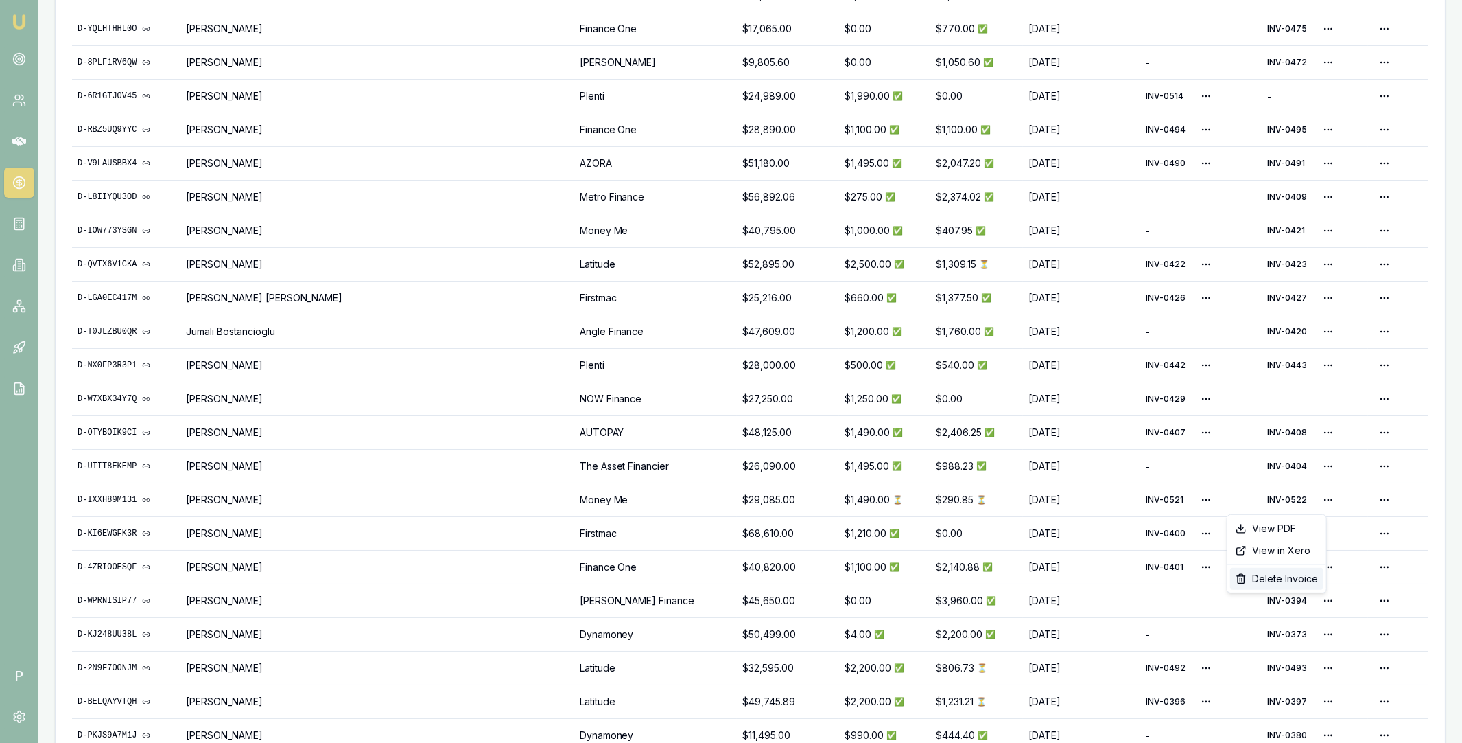
click at [1269, 576] on div "Delete Invoice" at bounding box center [1276, 579] width 93 height 22
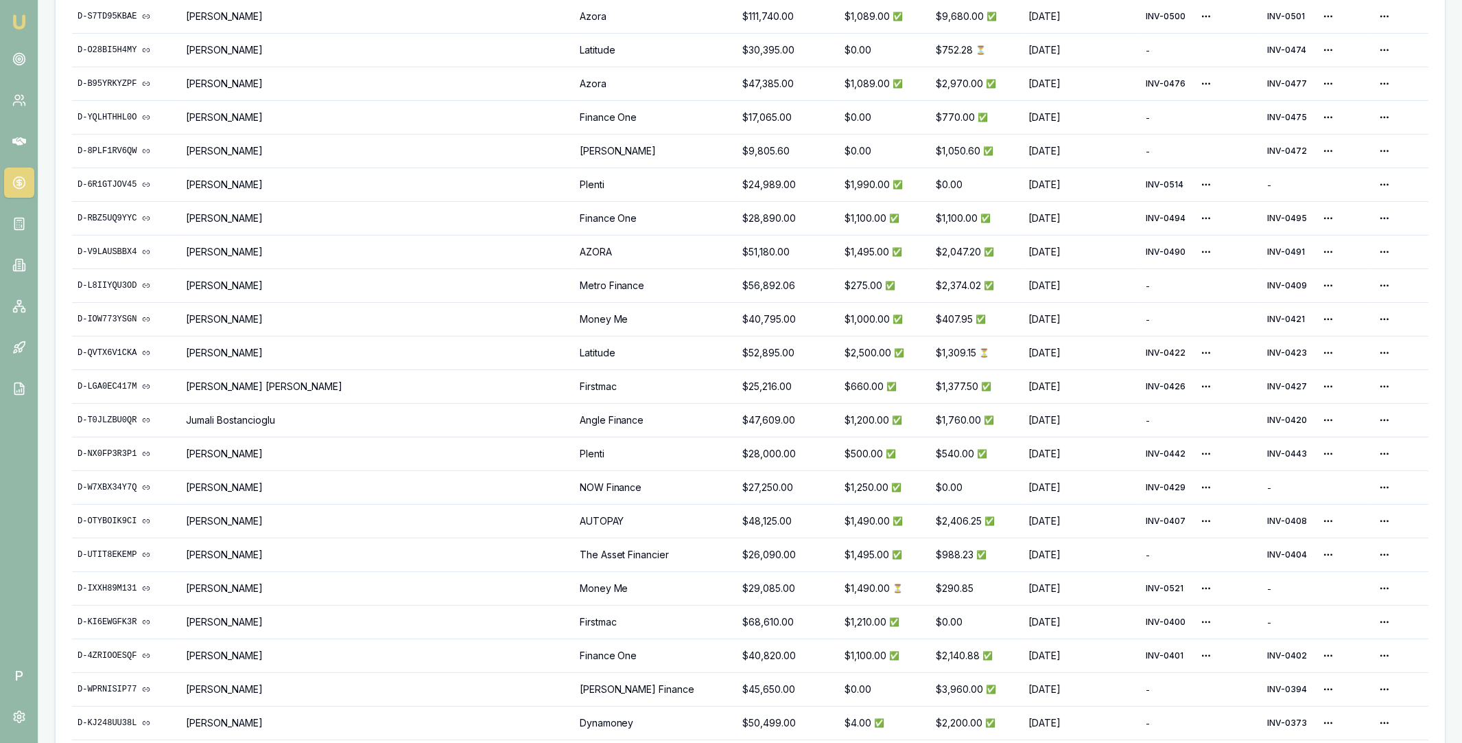
scroll to position [736, 0]
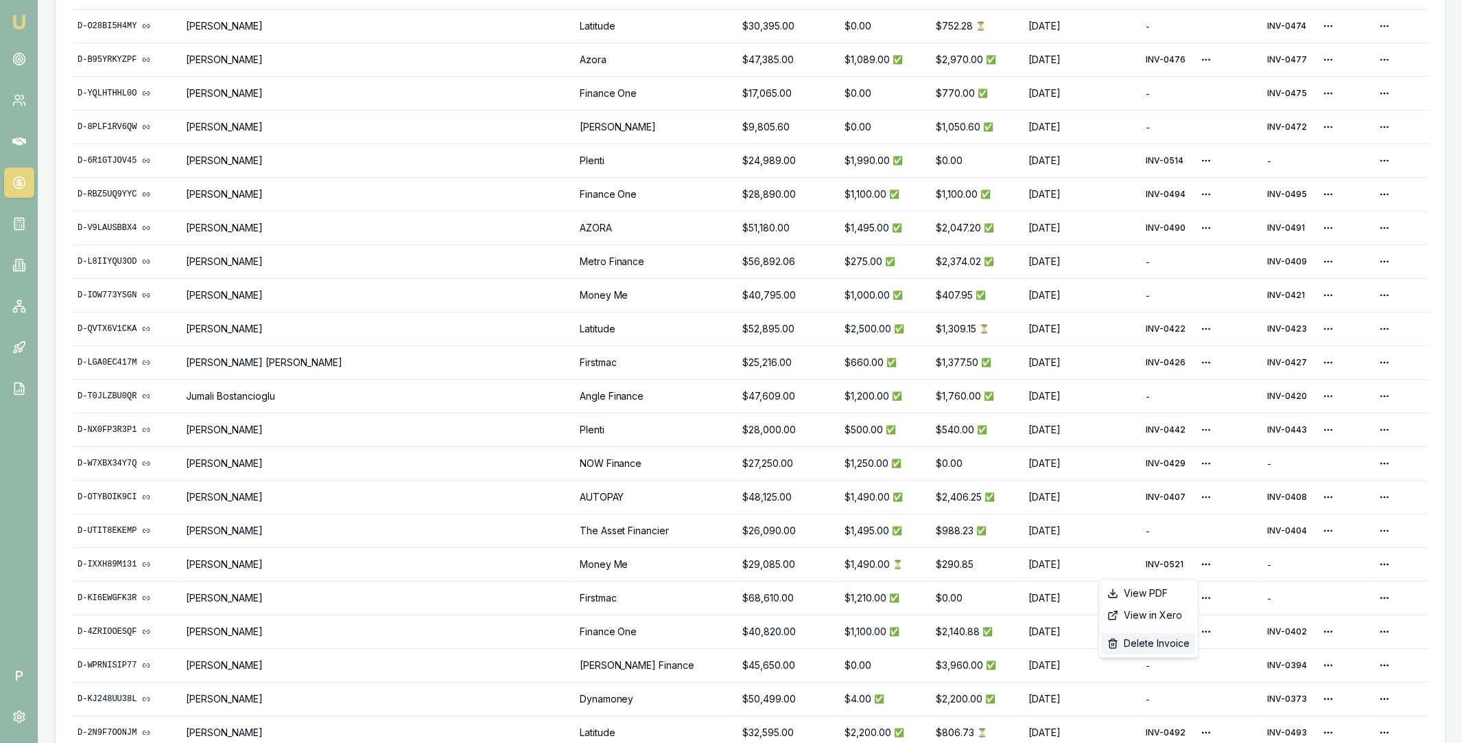
click at [1135, 643] on div "Delete Invoice" at bounding box center [1148, 643] width 93 height 22
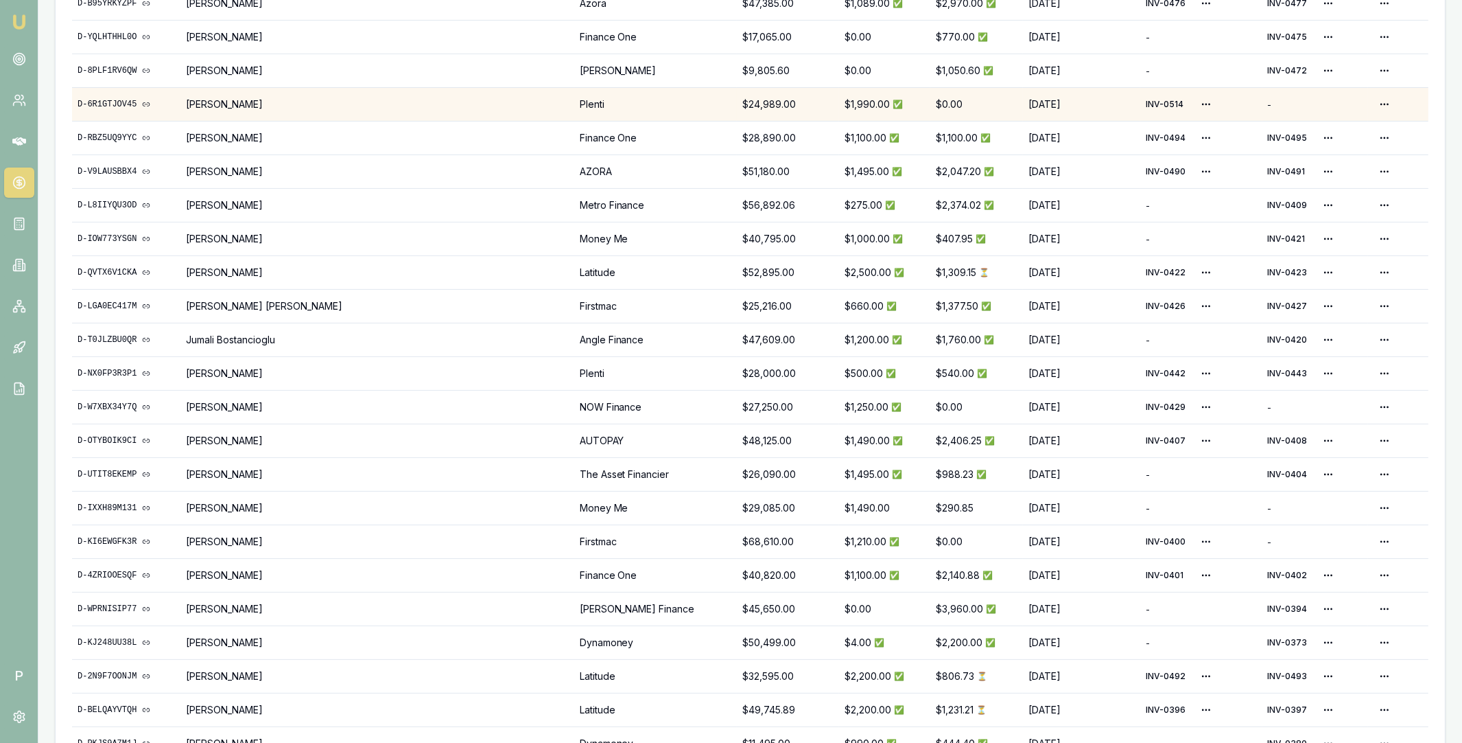
scroll to position [797, 0]
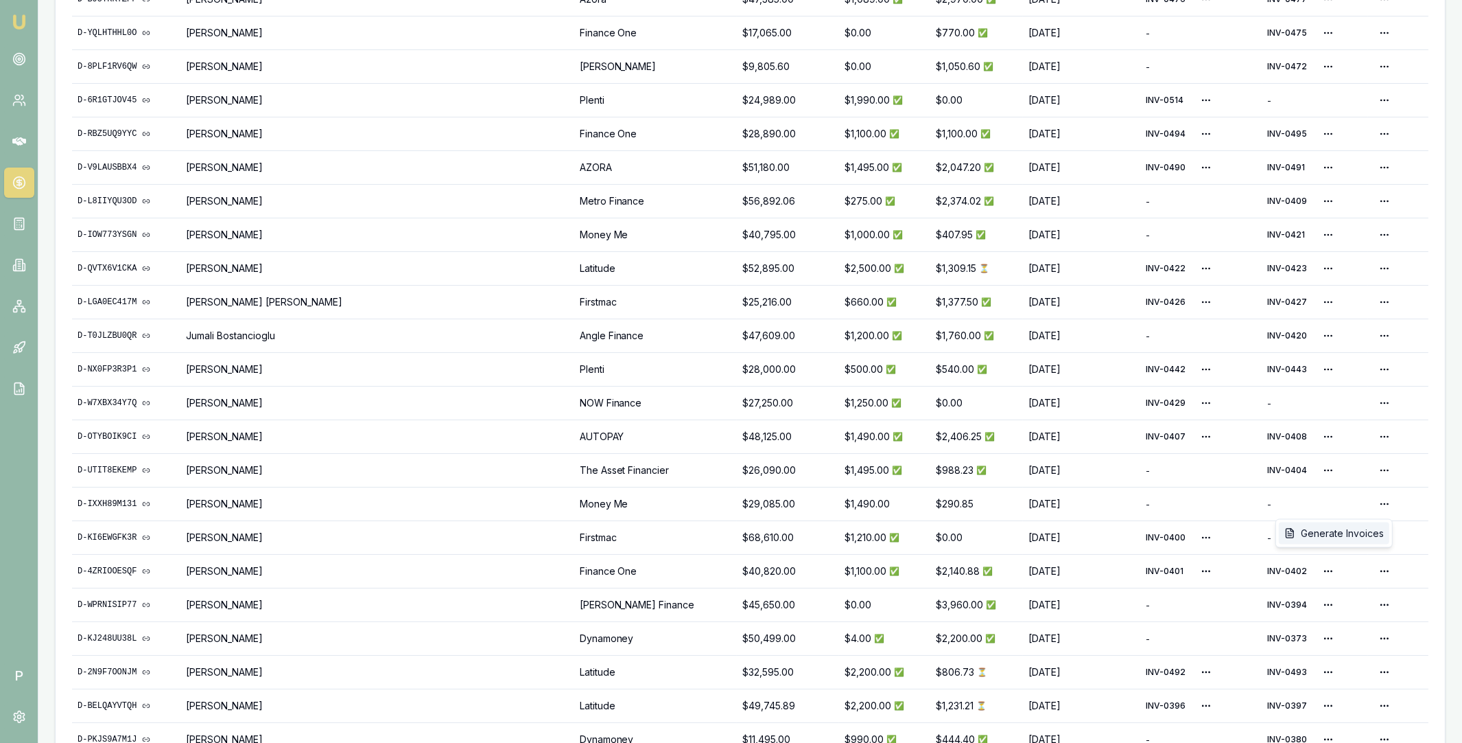
click at [1362, 533] on div "Generate Invoices" at bounding box center [1334, 533] width 110 height 22
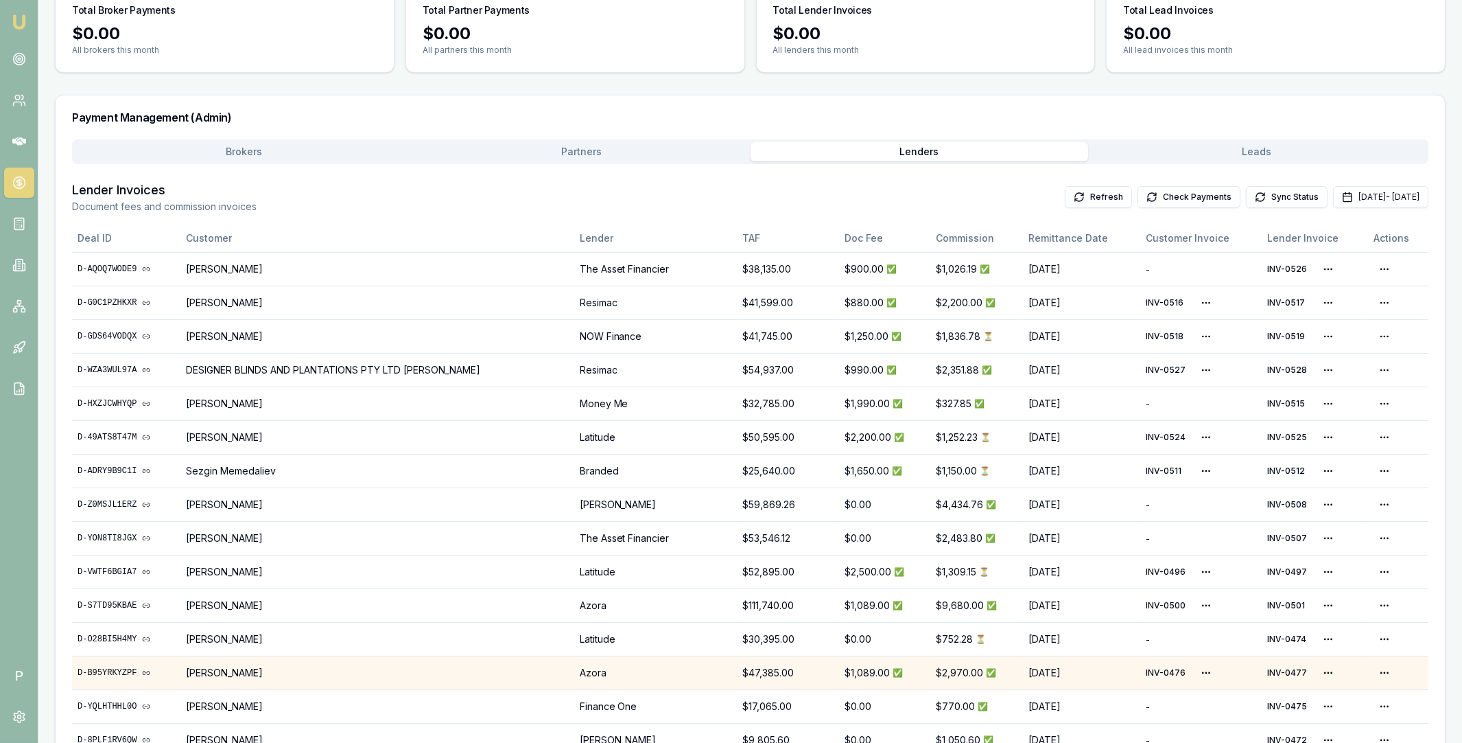
scroll to position [0, 0]
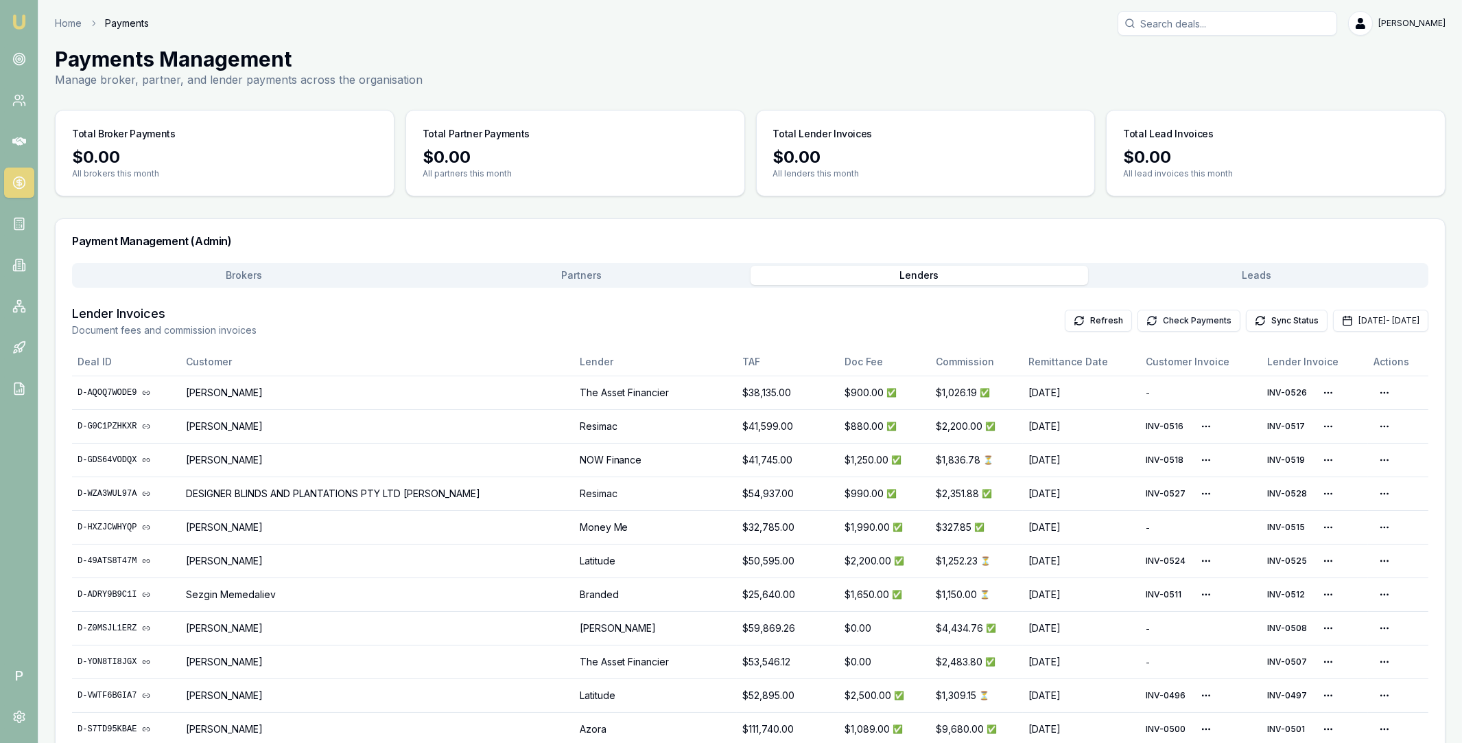
click at [1138, 317] on button "Check Payments" at bounding box center [1189, 320] width 103 height 22
click at [593, 268] on button "Partners" at bounding box center [581, 275] width 338 height 19
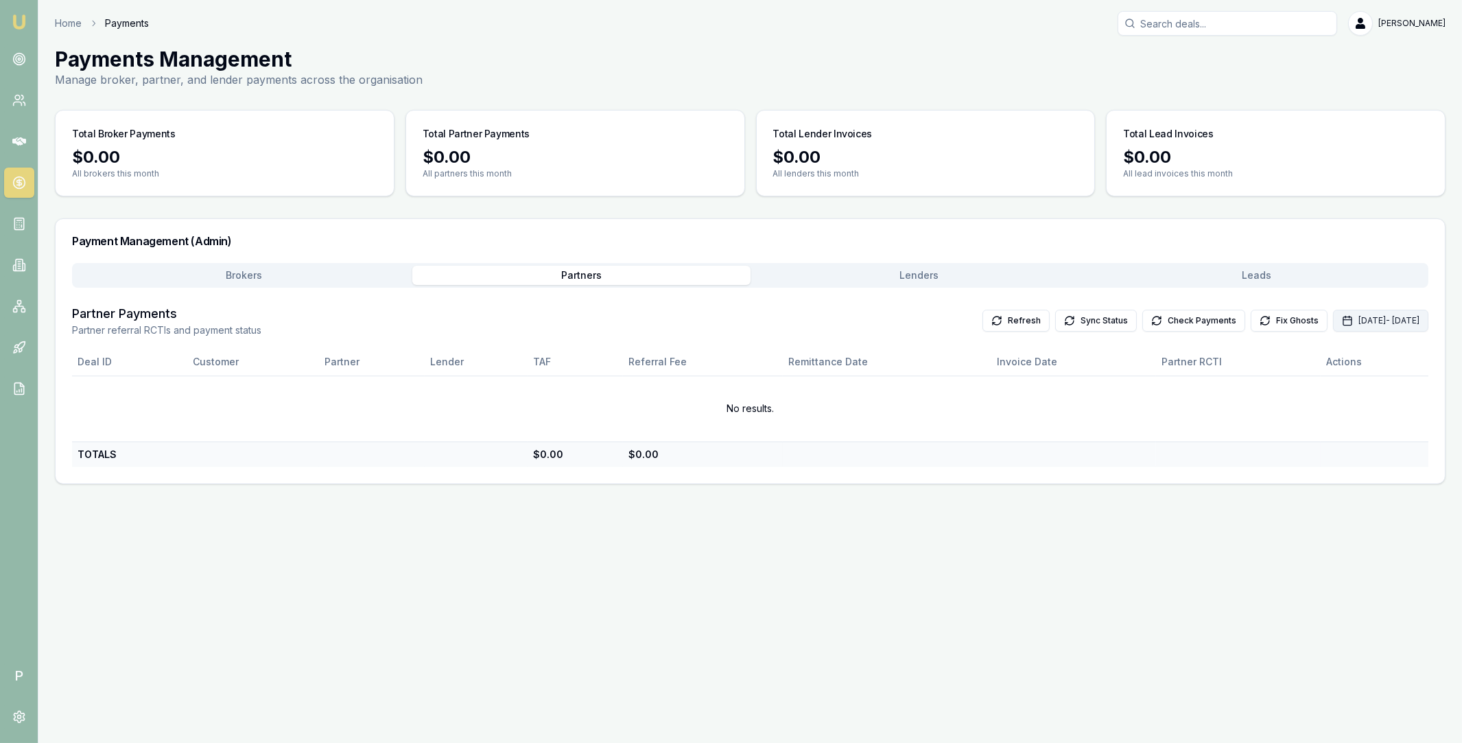
click at [1333, 322] on button "Sep 01, 2025 - Sep 30, 2025" at bounding box center [1380, 320] width 95 height 22
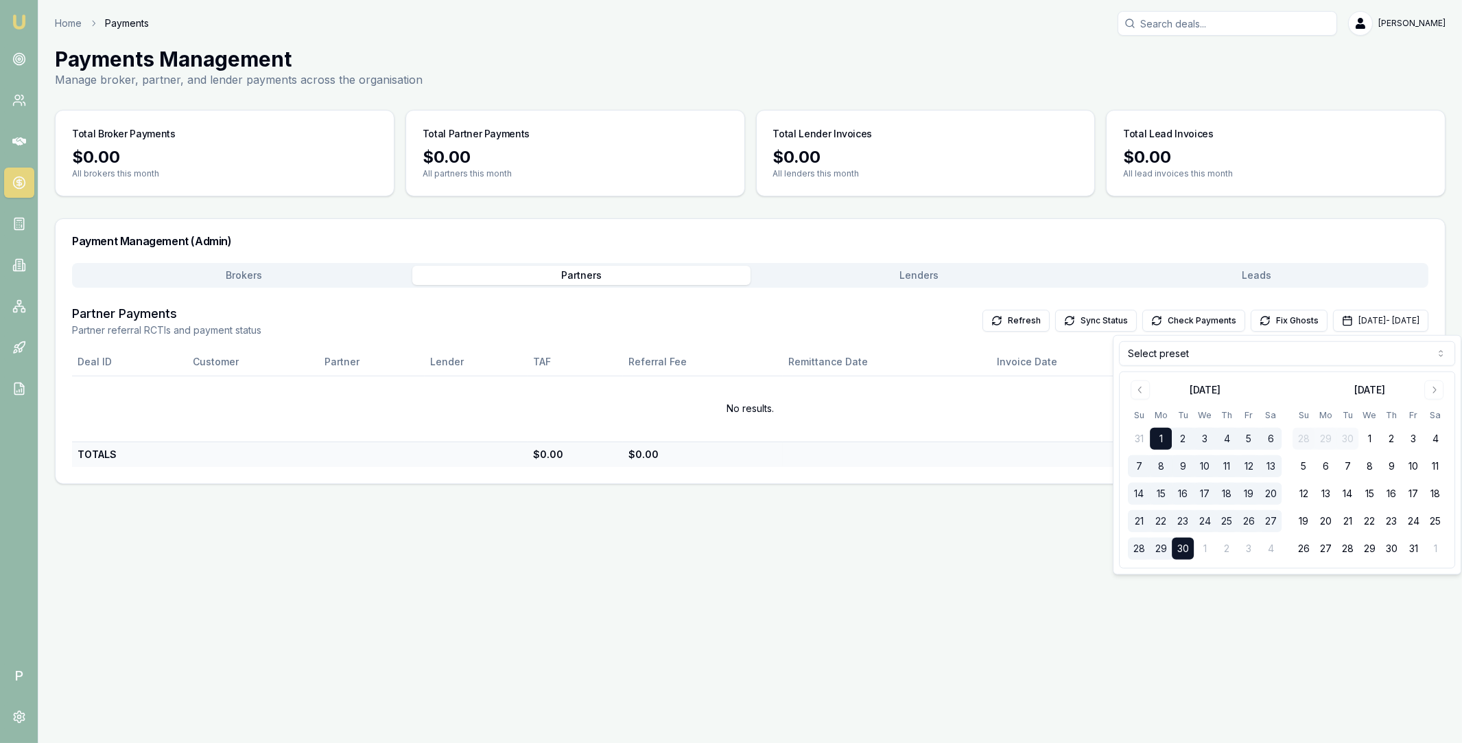
click at [1171, 354] on html "Emu Broker P Home Payments Matt Leeburn Toggle Menu Payments Management Manage …" at bounding box center [731, 371] width 1462 height 743
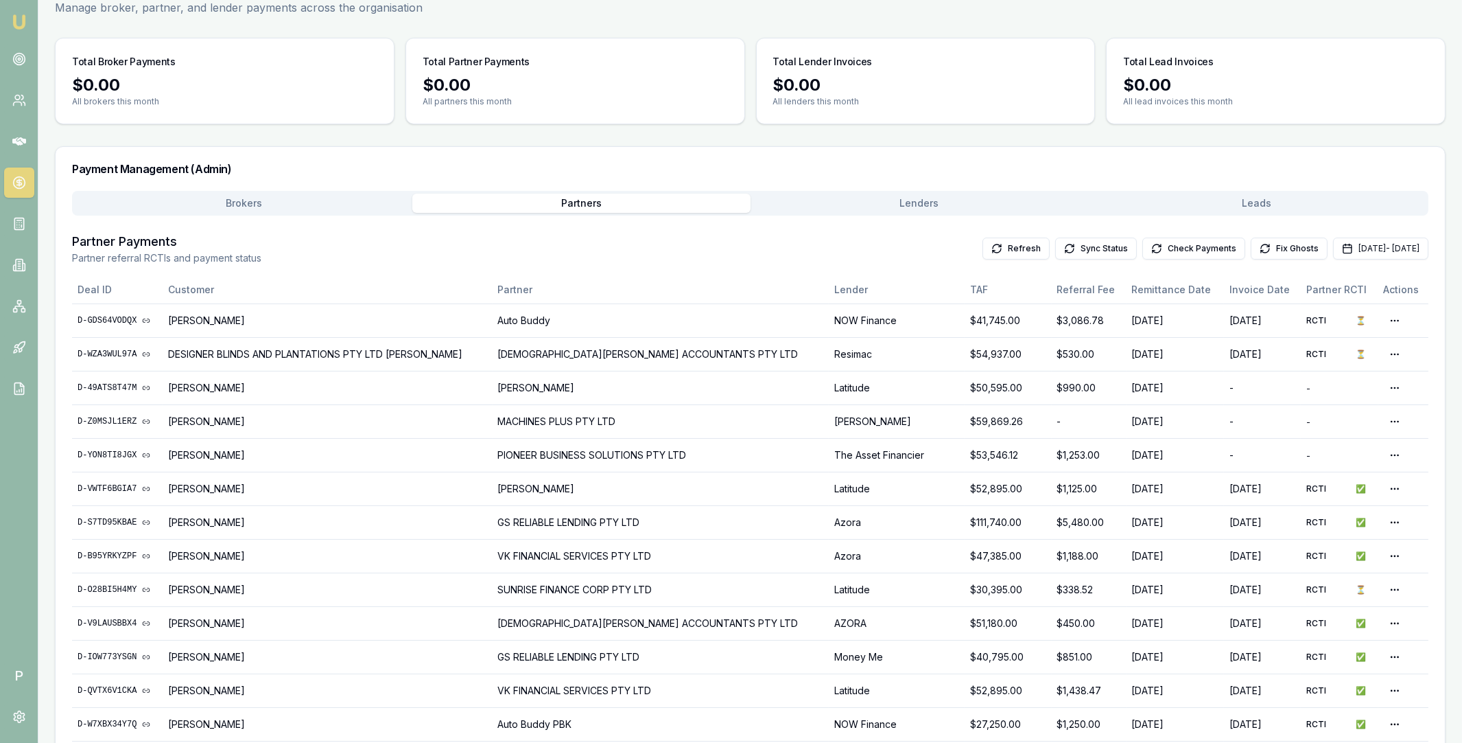
scroll to position [121, 0]
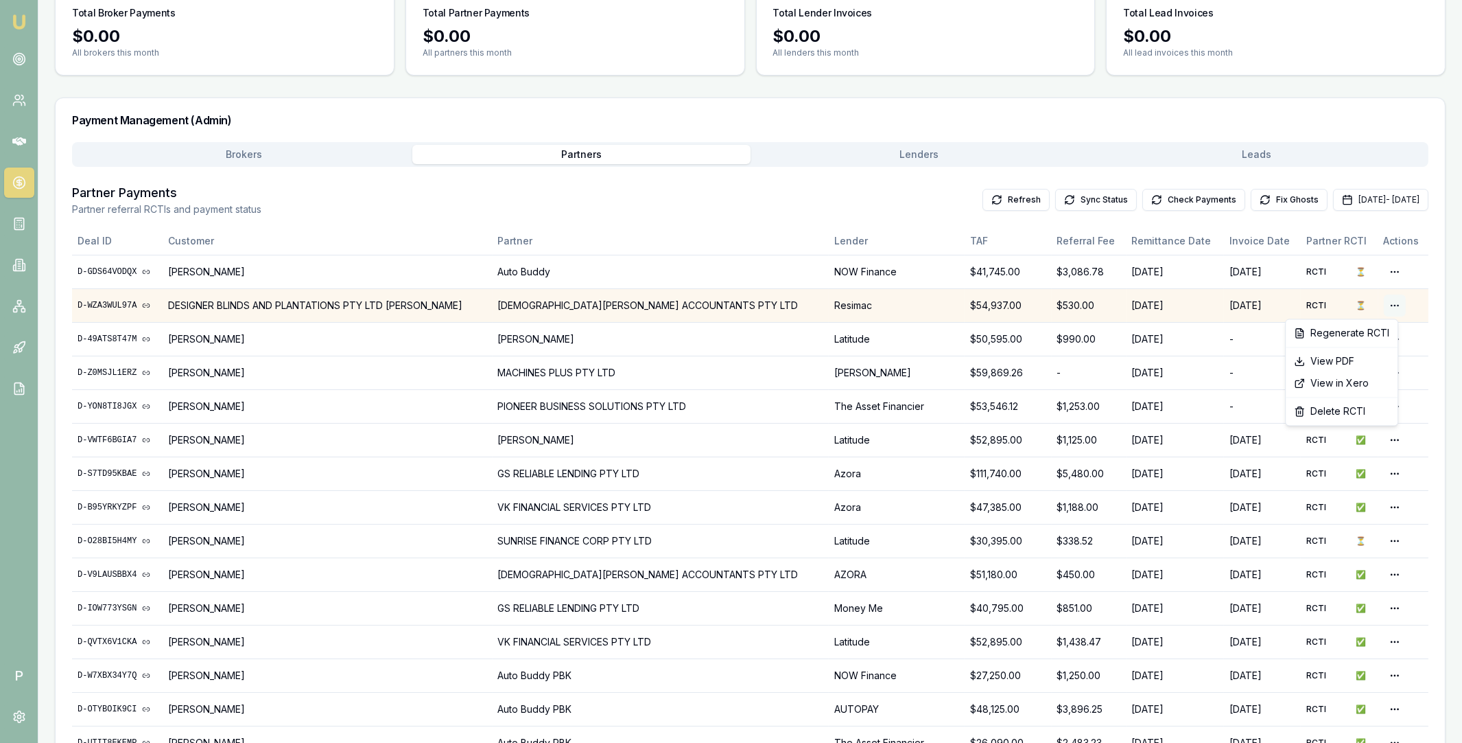
click at [1388, 304] on html "Emu Broker P Home Payments Matt Leeburn Toggle Menu Payments Management Manage …" at bounding box center [731, 250] width 1462 height 743
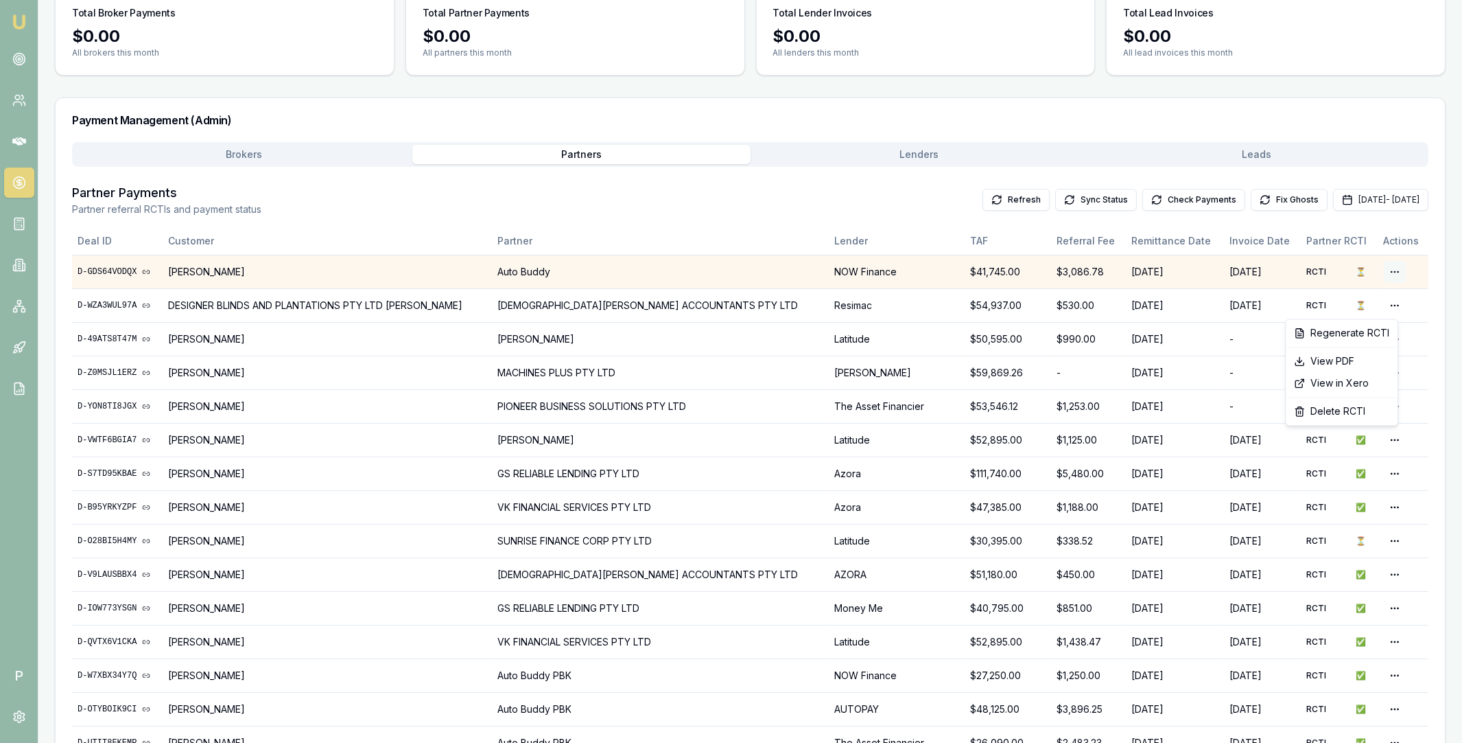
click at [1391, 268] on html "Emu Broker P Home Payments Matt Leeburn Toggle Menu Payments Management Manage …" at bounding box center [731, 250] width 1462 height 743
click at [1390, 268] on html "Emu Broker P Home Payments Matt Leeburn Toggle Menu Payments Management Manage …" at bounding box center [731, 250] width 1462 height 743
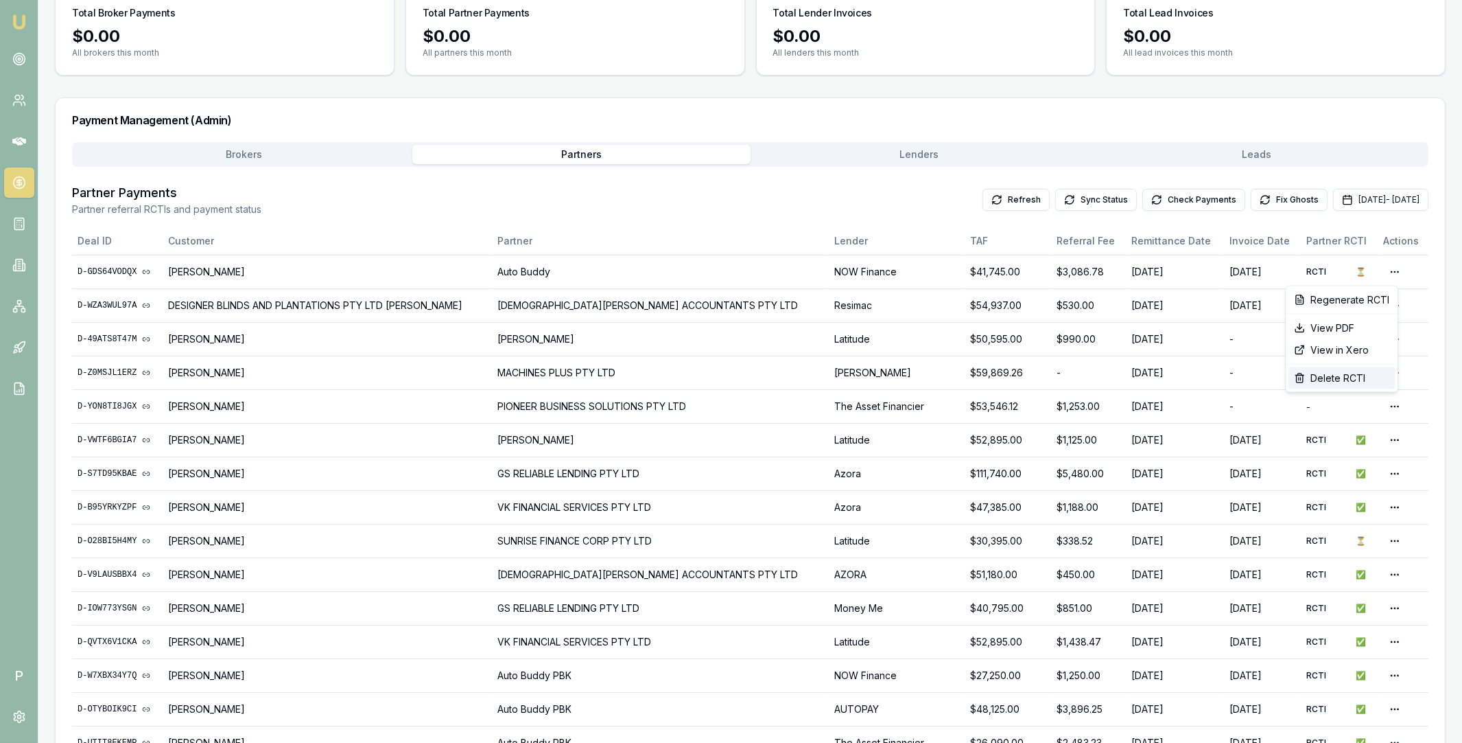
click at [1337, 376] on div "Delete RCTI" at bounding box center [1342, 378] width 106 height 22
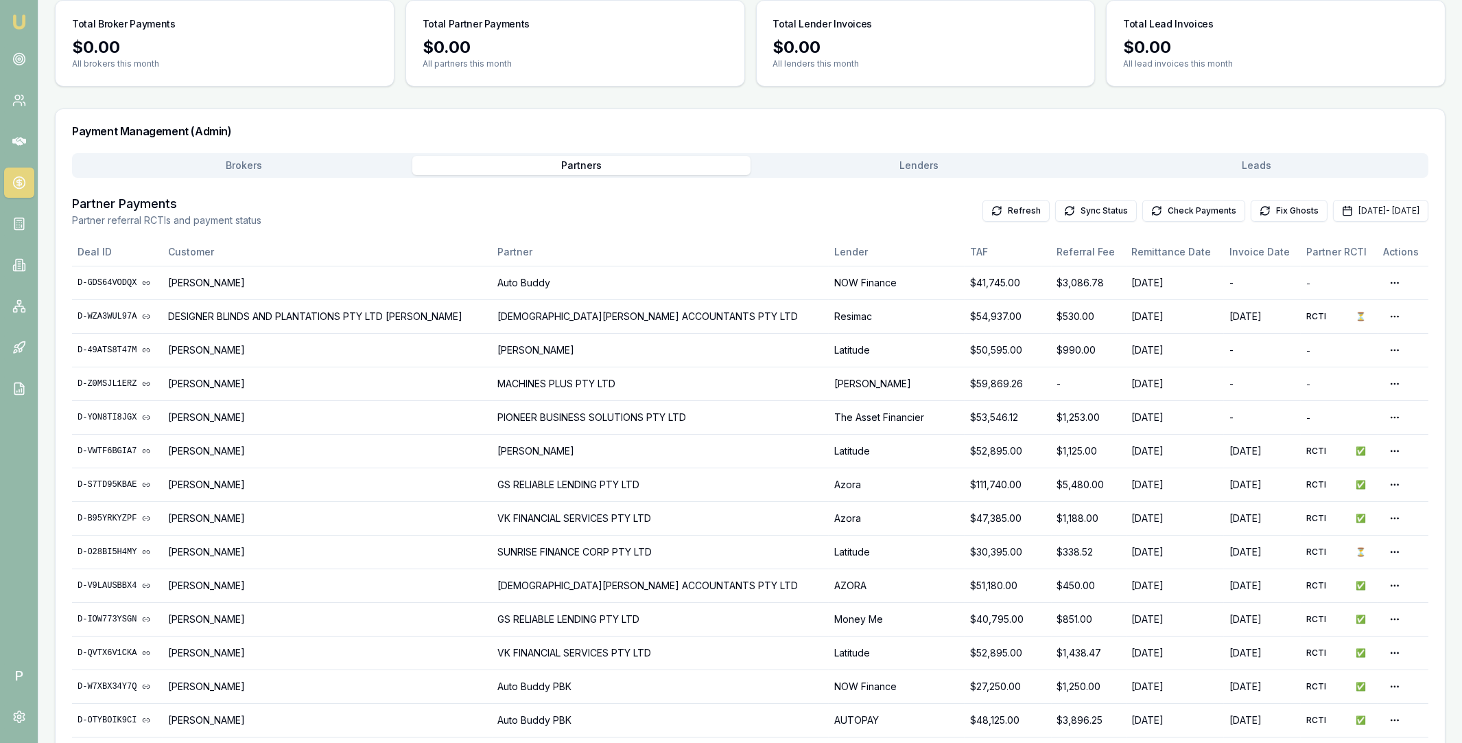
scroll to position [0, 0]
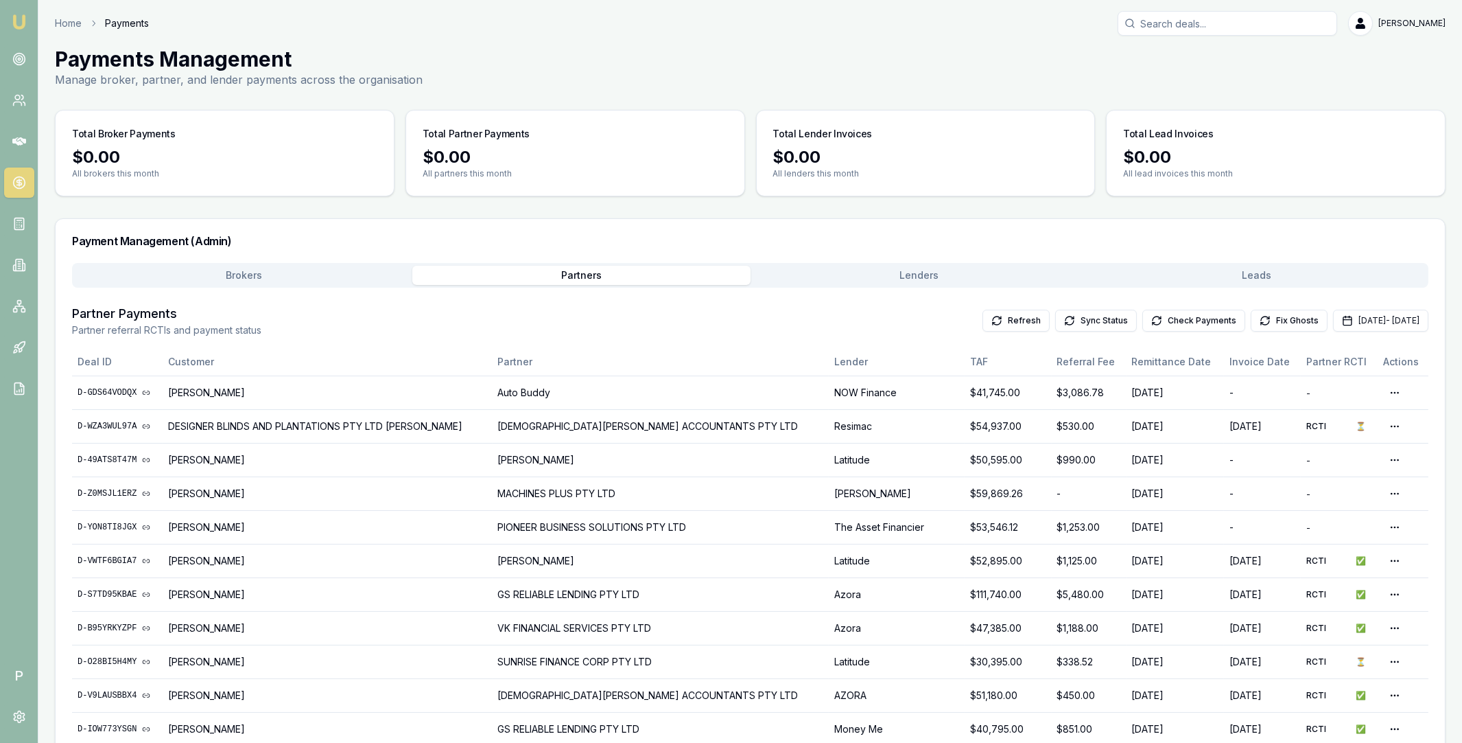
click at [285, 166] on main "Payments Management Manage broker, partner, and lender payments across the orga…" at bounding box center [750, 670] width 1424 height 1246
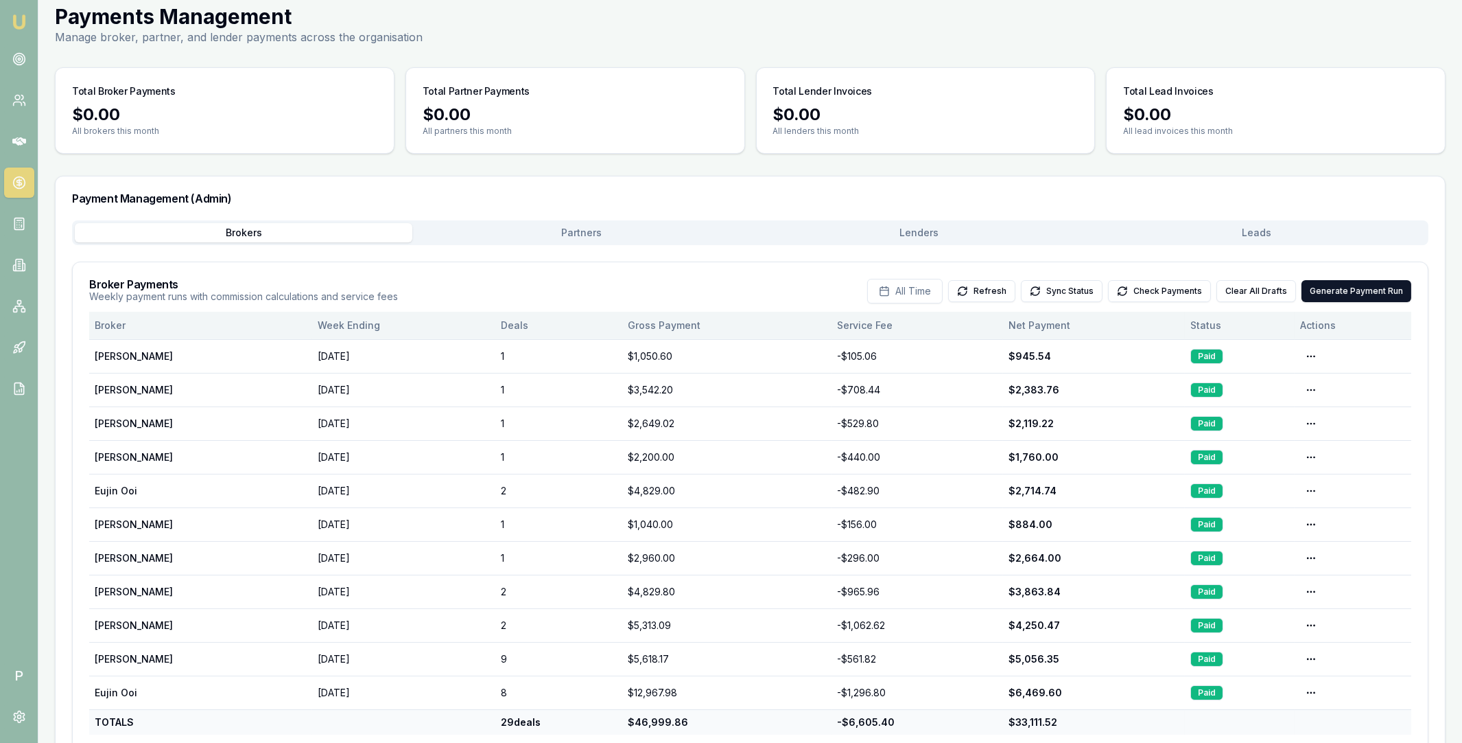
scroll to position [12, 0]
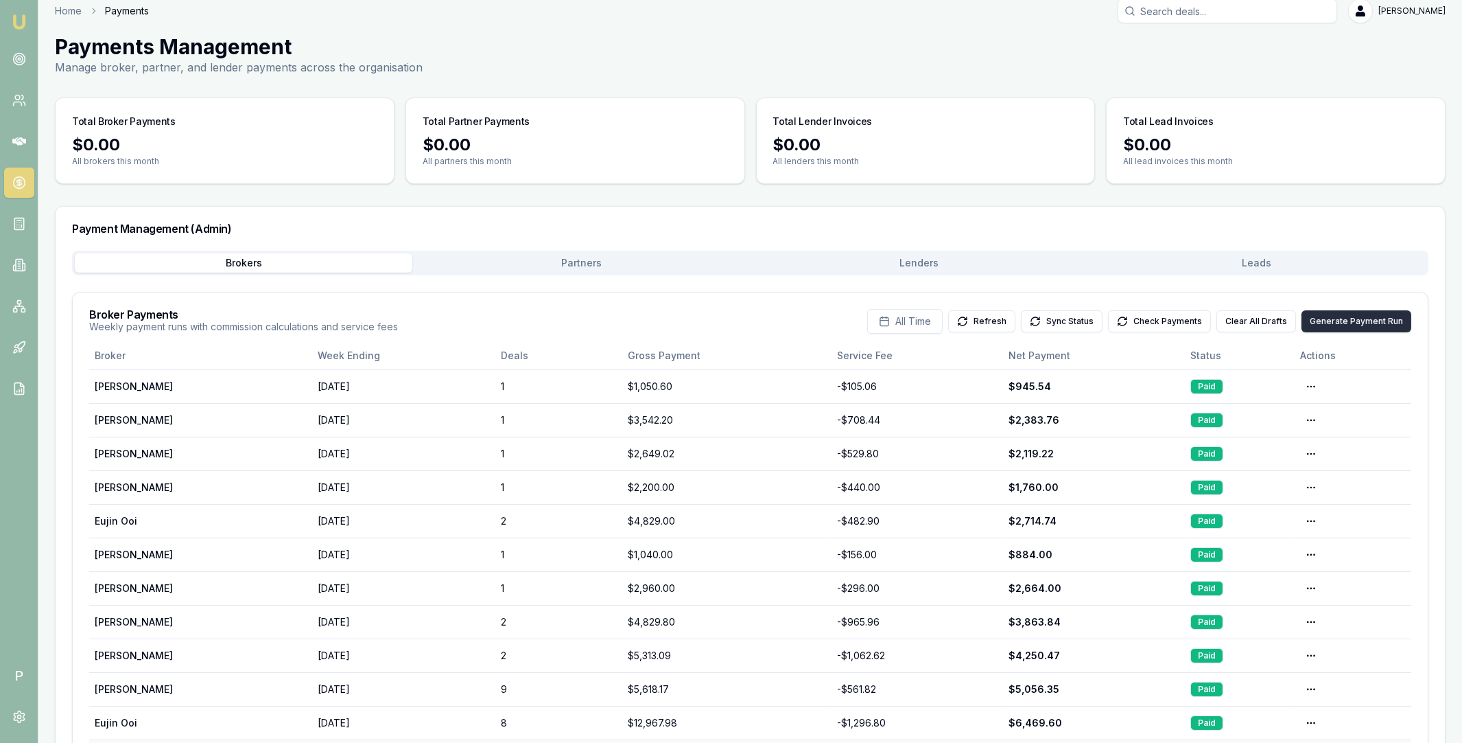
click at [1344, 321] on button "Generate Payment Run" at bounding box center [1357, 321] width 110 height 22
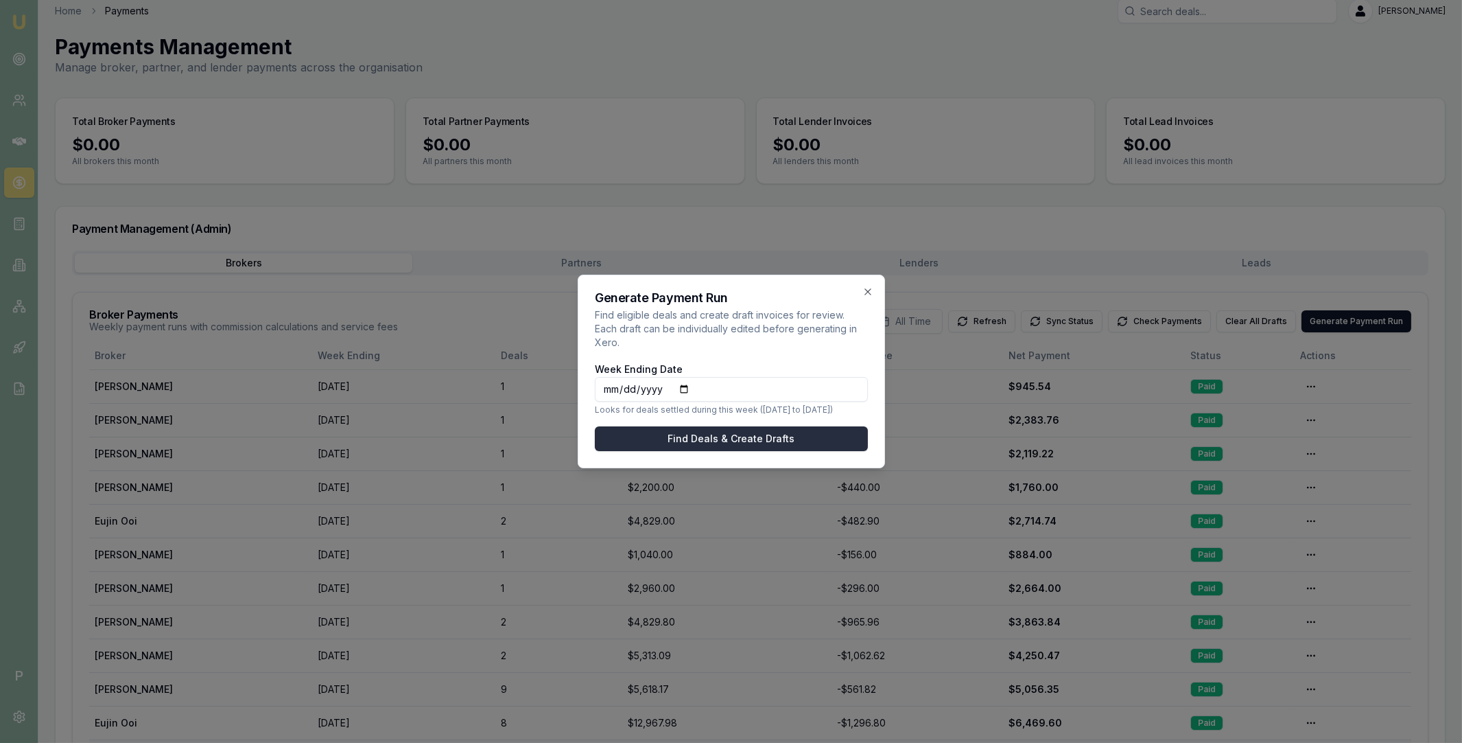
click at [752, 432] on button "Find Deals & Create Drafts" at bounding box center [731, 438] width 273 height 25
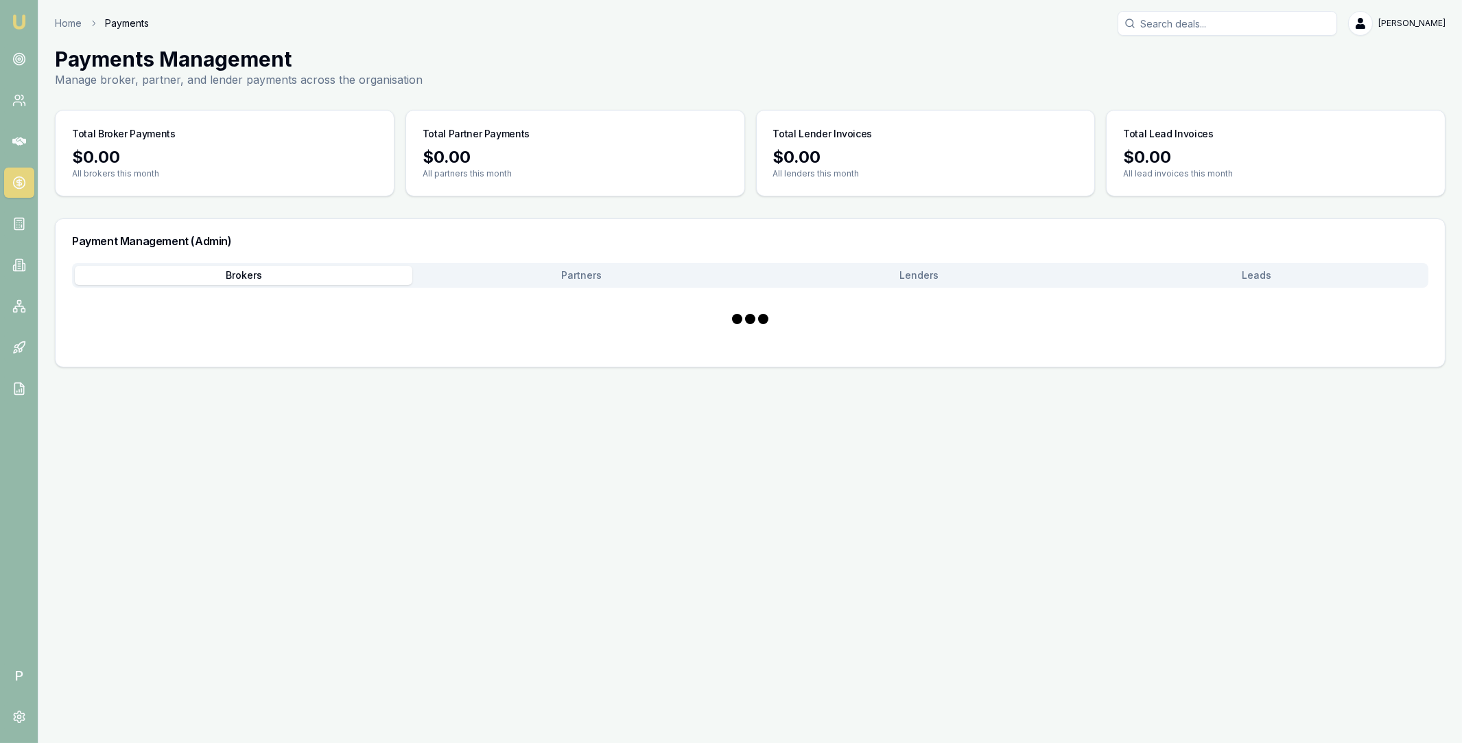
scroll to position [0, 0]
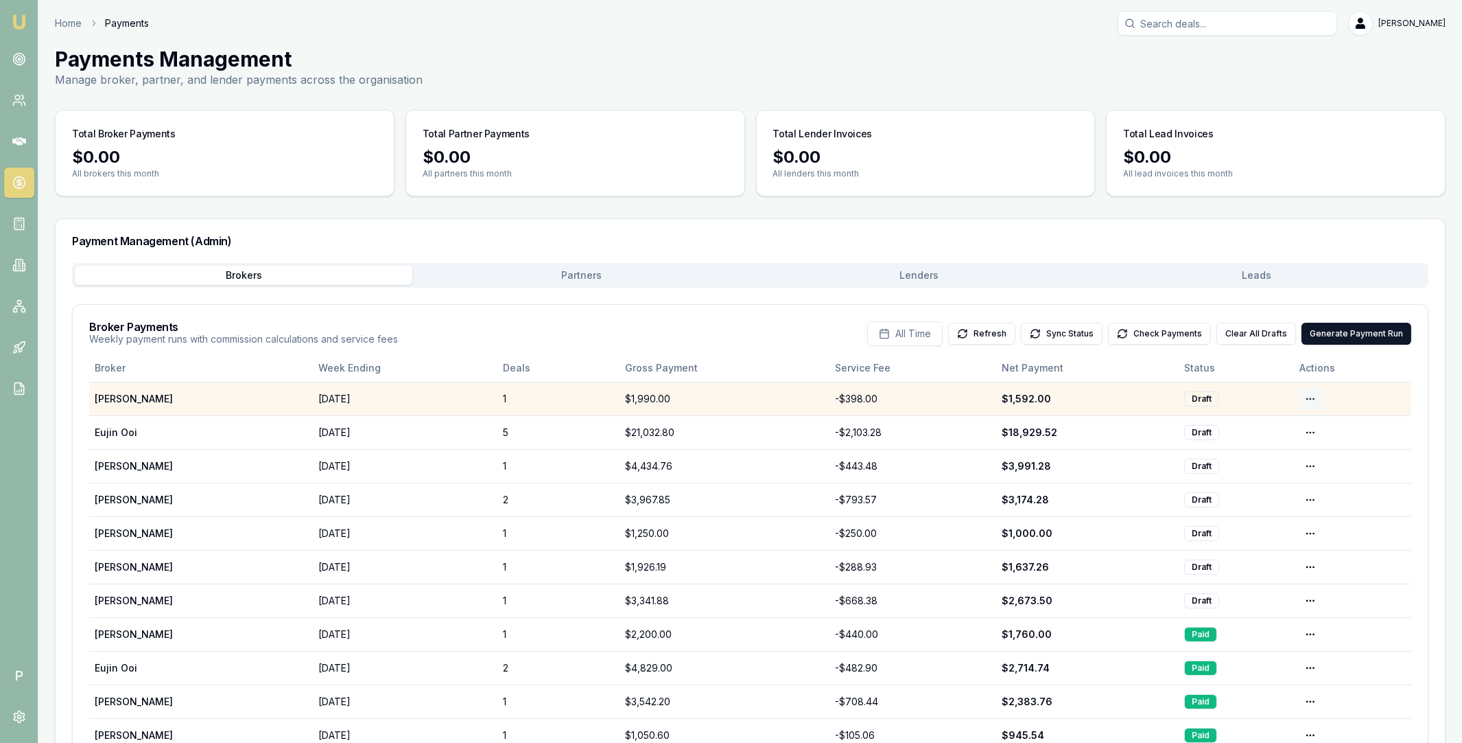
click at [1313, 399] on html "Emu Broker P Home Payments Matt Leeburn Toggle Menu Payments Management Manage …" at bounding box center [731, 371] width 1462 height 743
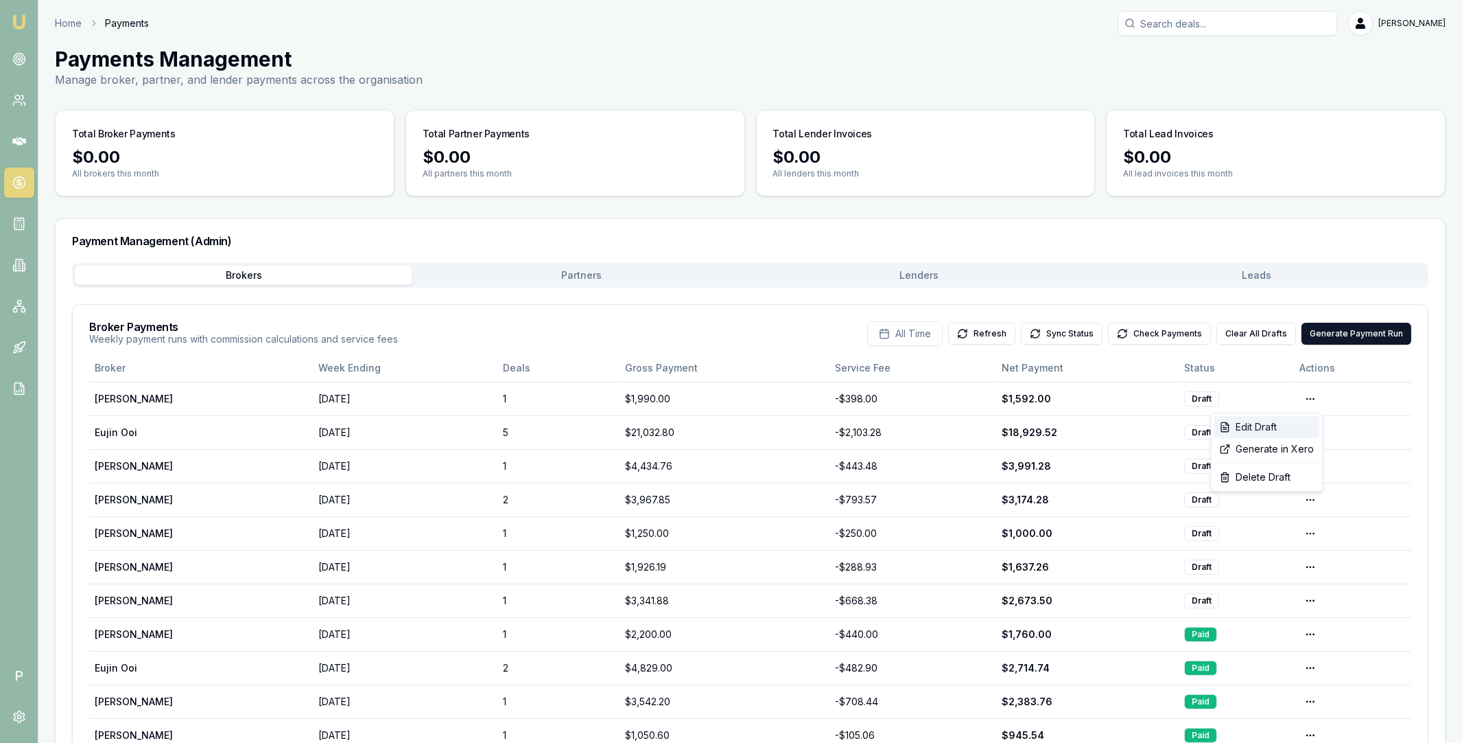
click at [1270, 427] on div "Edit Draft" at bounding box center [1267, 427] width 106 height 22
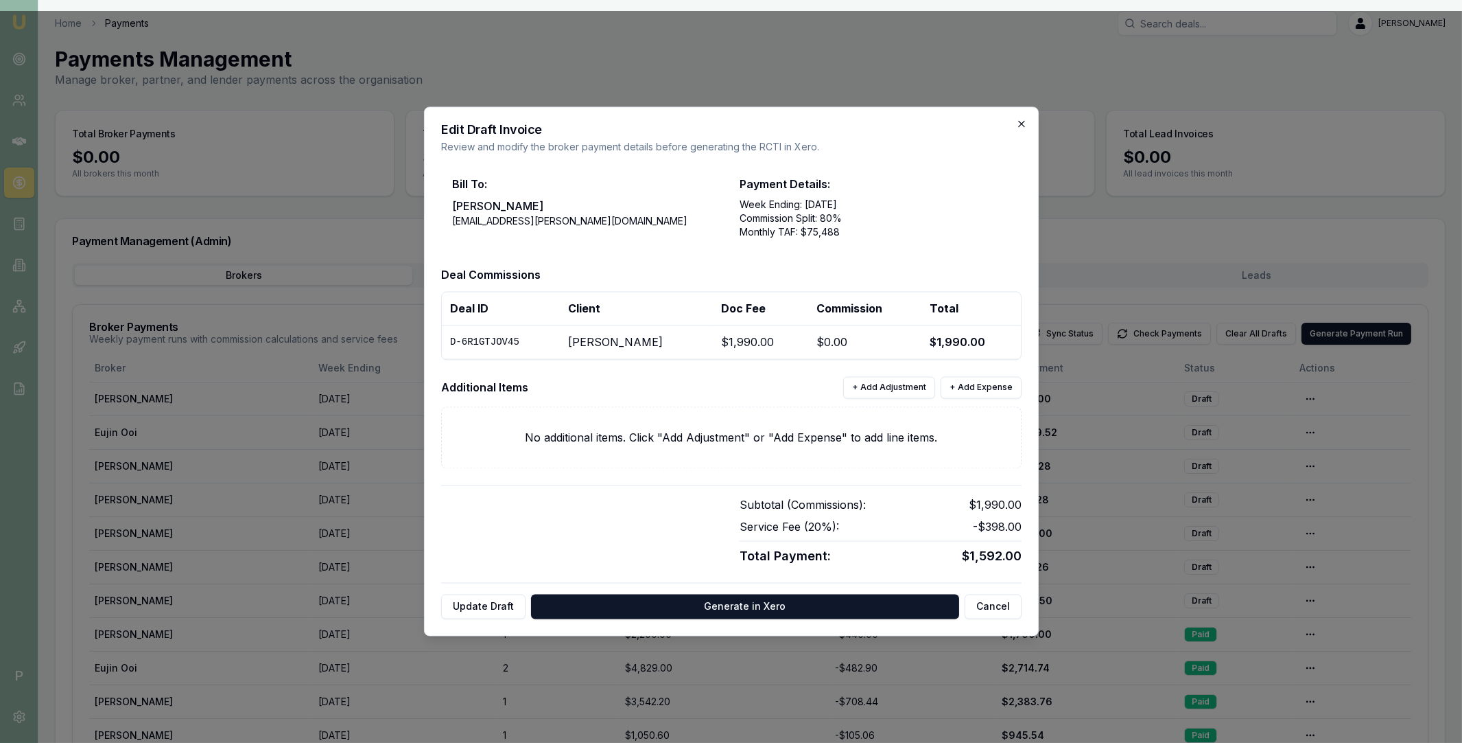
click at [1022, 121] on icon "button" at bounding box center [1021, 124] width 6 height 6
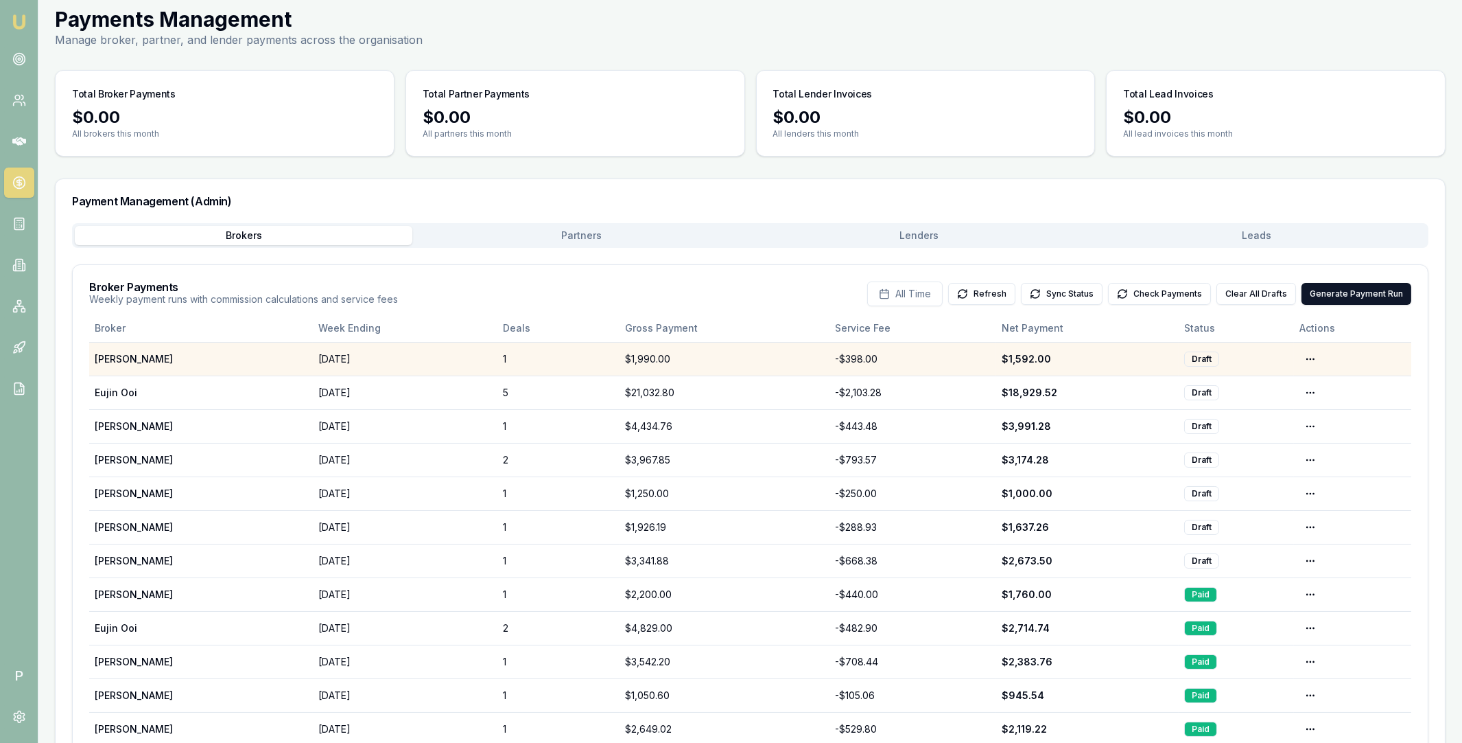
scroll to position [76, 0]
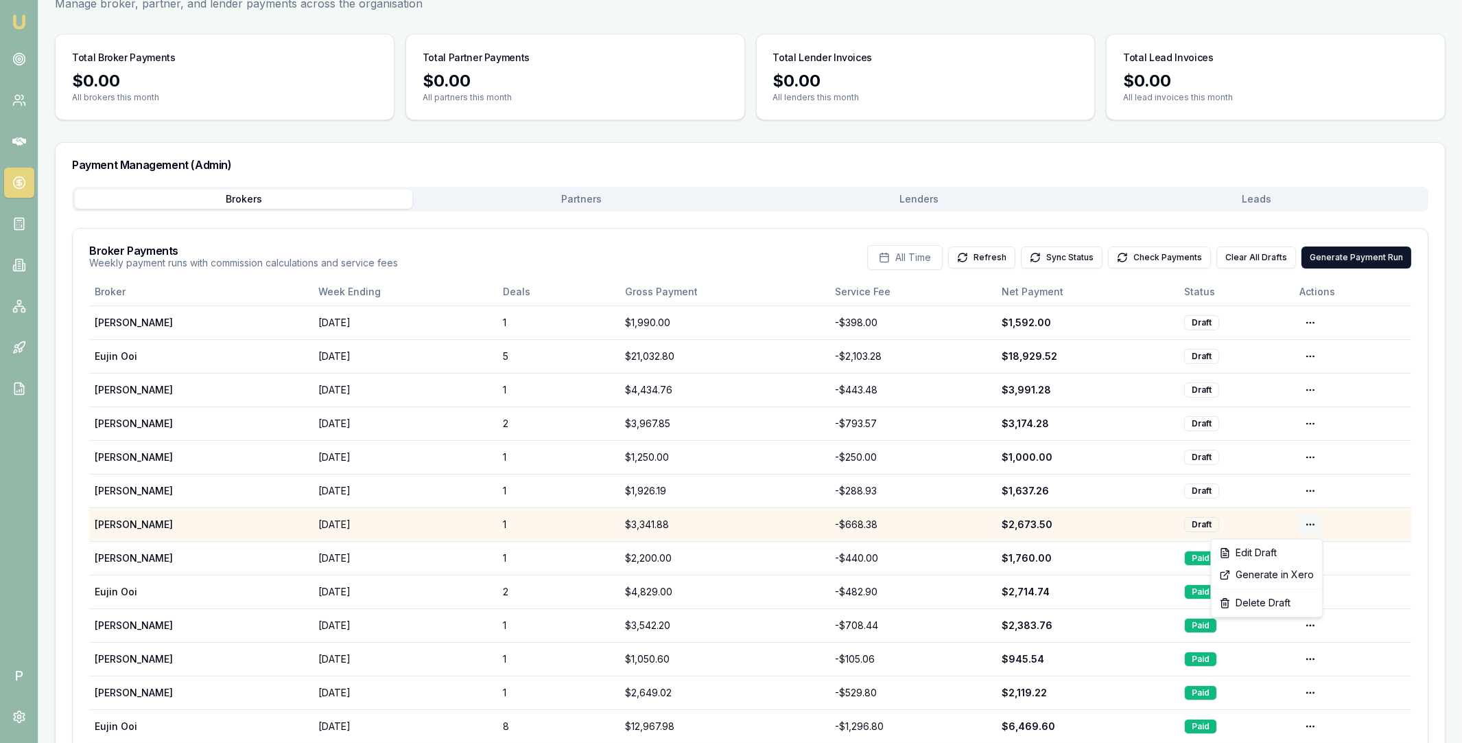
click at [1312, 524] on html "Emu Broker P Home Payments Matt Leeburn Toggle Menu Payments Management Manage …" at bounding box center [731, 295] width 1462 height 743
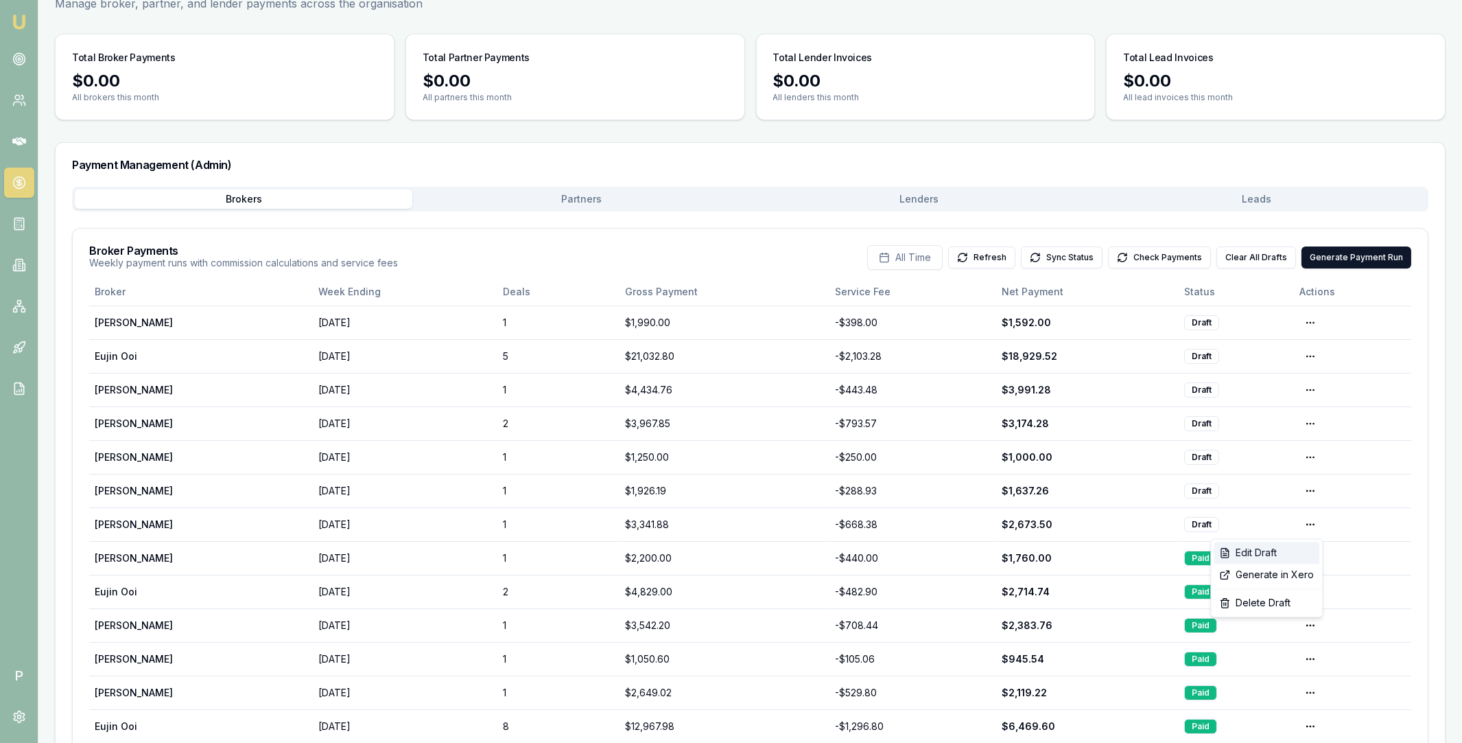
click at [1281, 552] on div "Edit Draft" at bounding box center [1267, 552] width 106 height 22
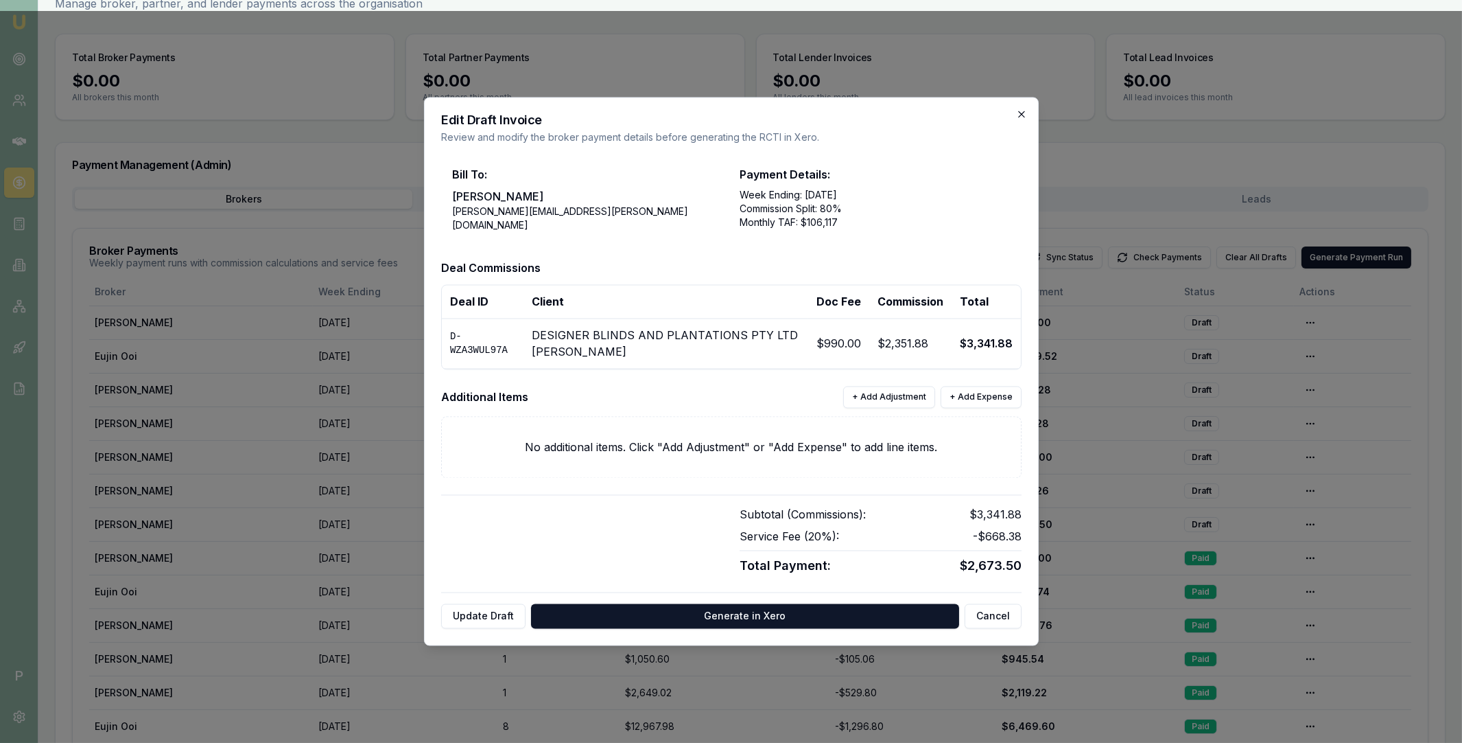
click at [1021, 118] on icon "button" at bounding box center [1021, 114] width 11 height 11
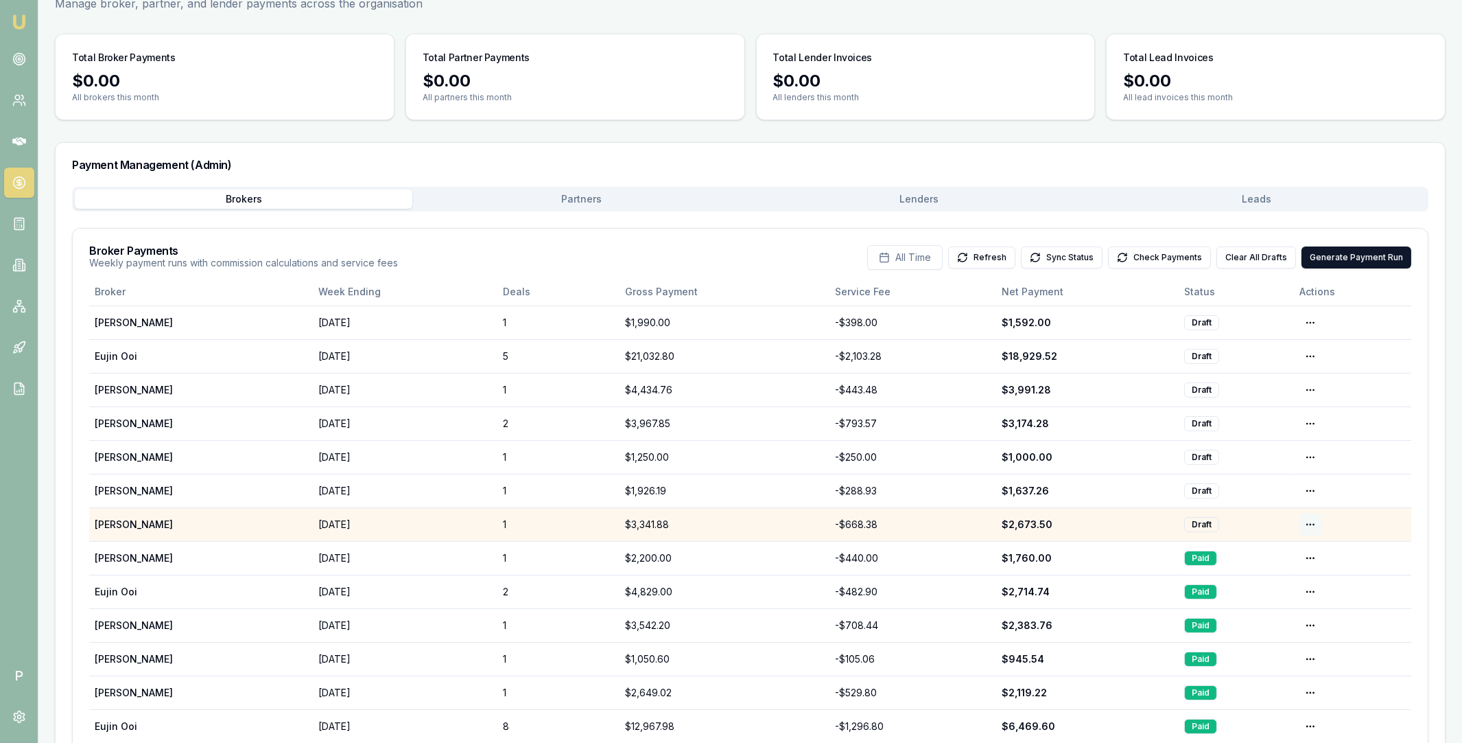
click at [1313, 525] on html "Emu Broker P Home Payments Matt Leeburn Toggle Menu Payments Management Manage …" at bounding box center [731, 295] width 1462 height 743
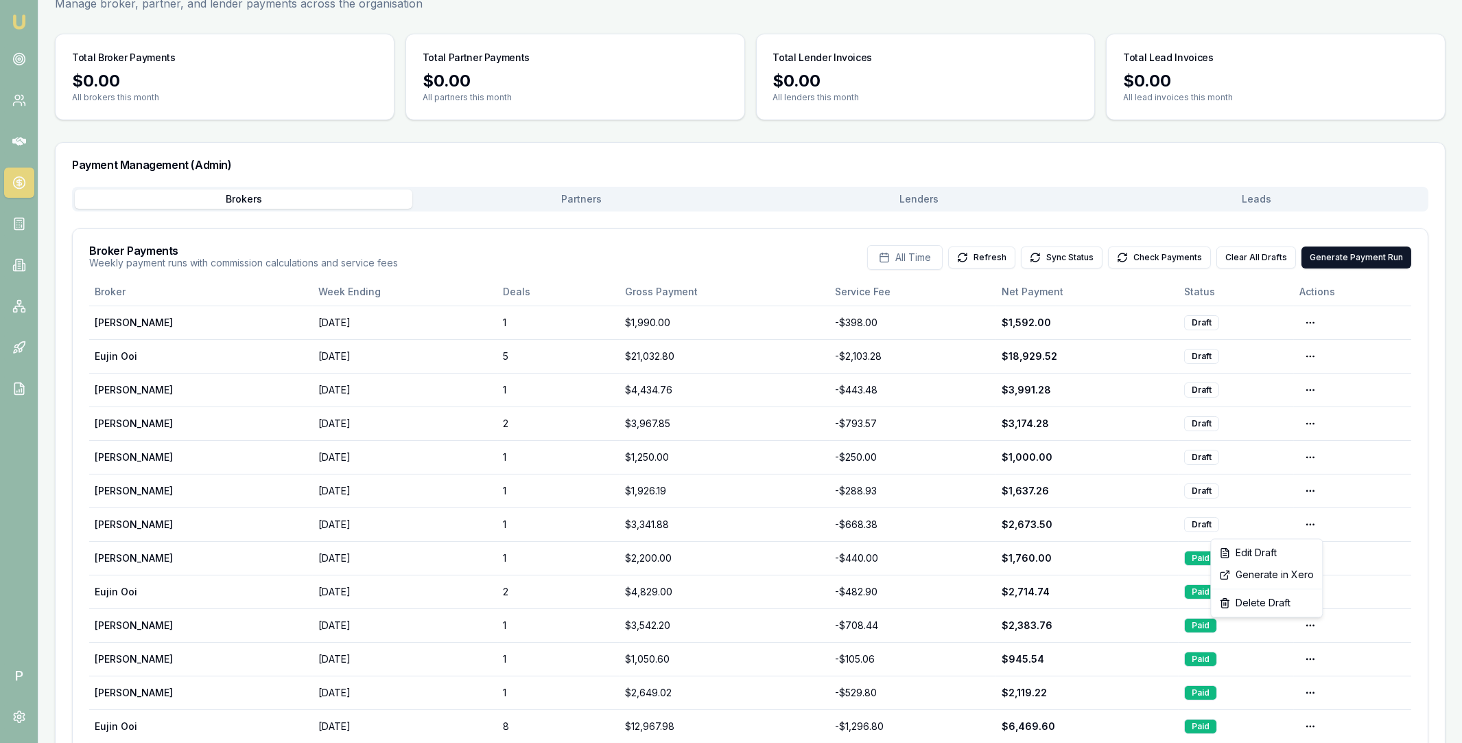
click at [1401, 464] on html "Emu Broker P Home Payments Matt Leeburn Toggle Menu Payments Management Manage …" at bounding box center [731, 295] width 1462 height 743
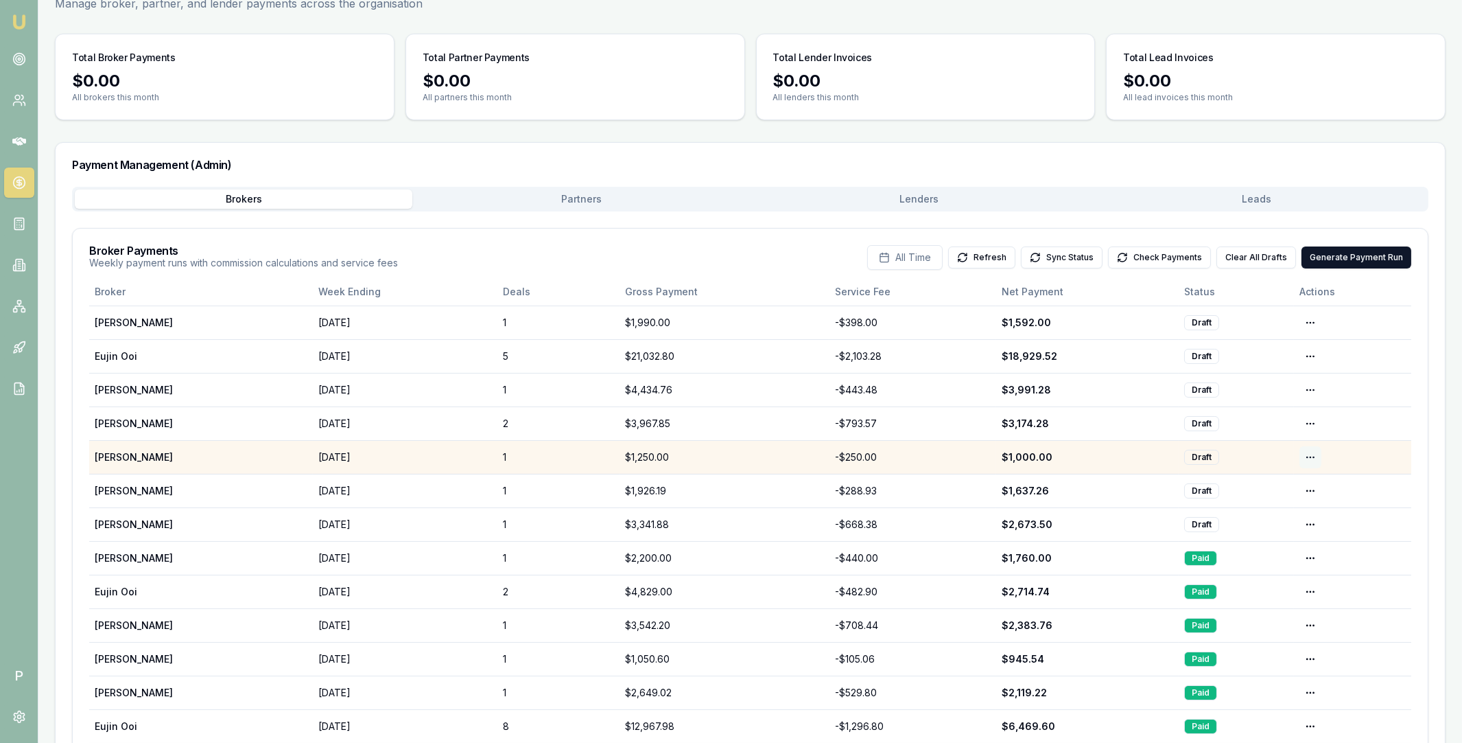
click at [1315, 456] on html "Emu Broker P Home Payments Matt Leeburn Toggle Menu Payments Management Manage …" at bounding box center [731, 295] width 1462 height 743
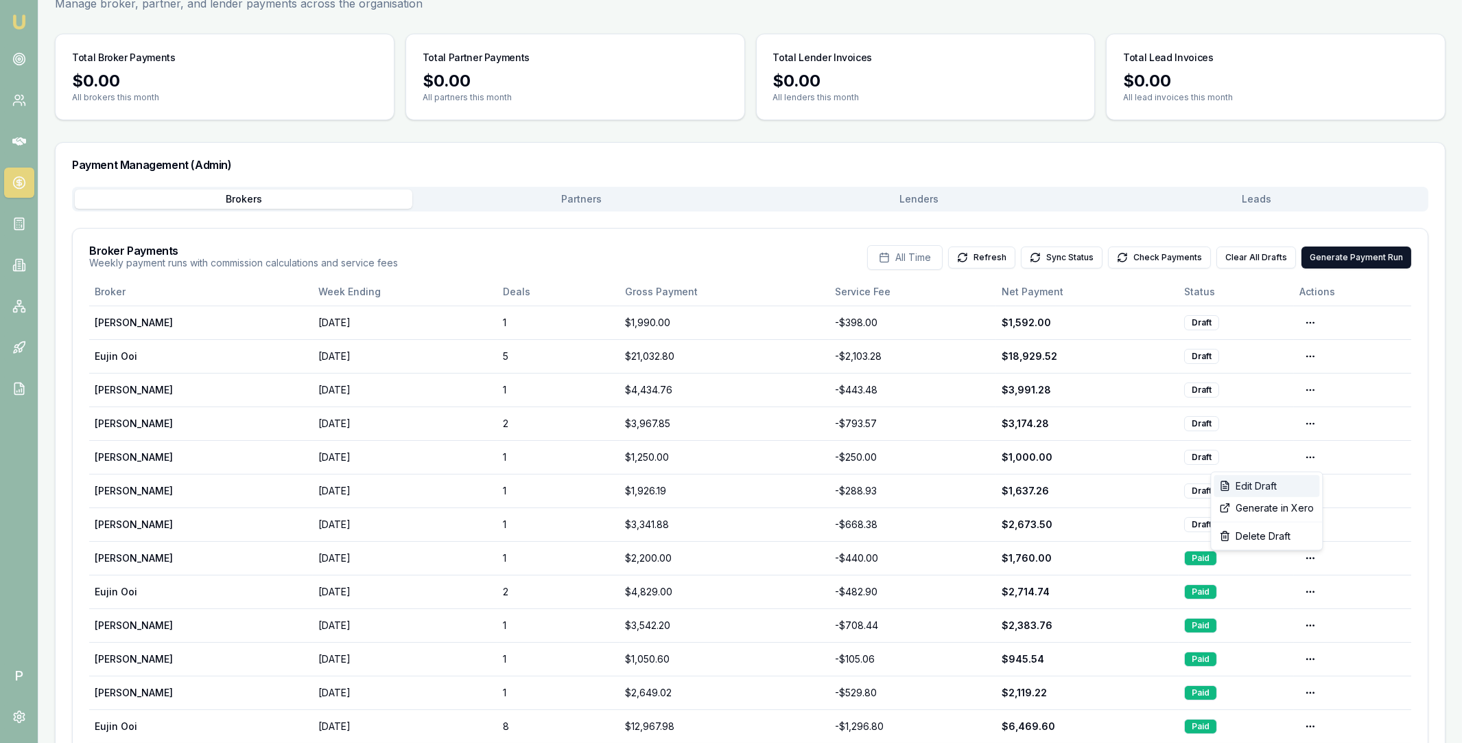
click at [1287, 478] on div "Edit Draft" at bounding box center [1267, 486] width 106 height 22
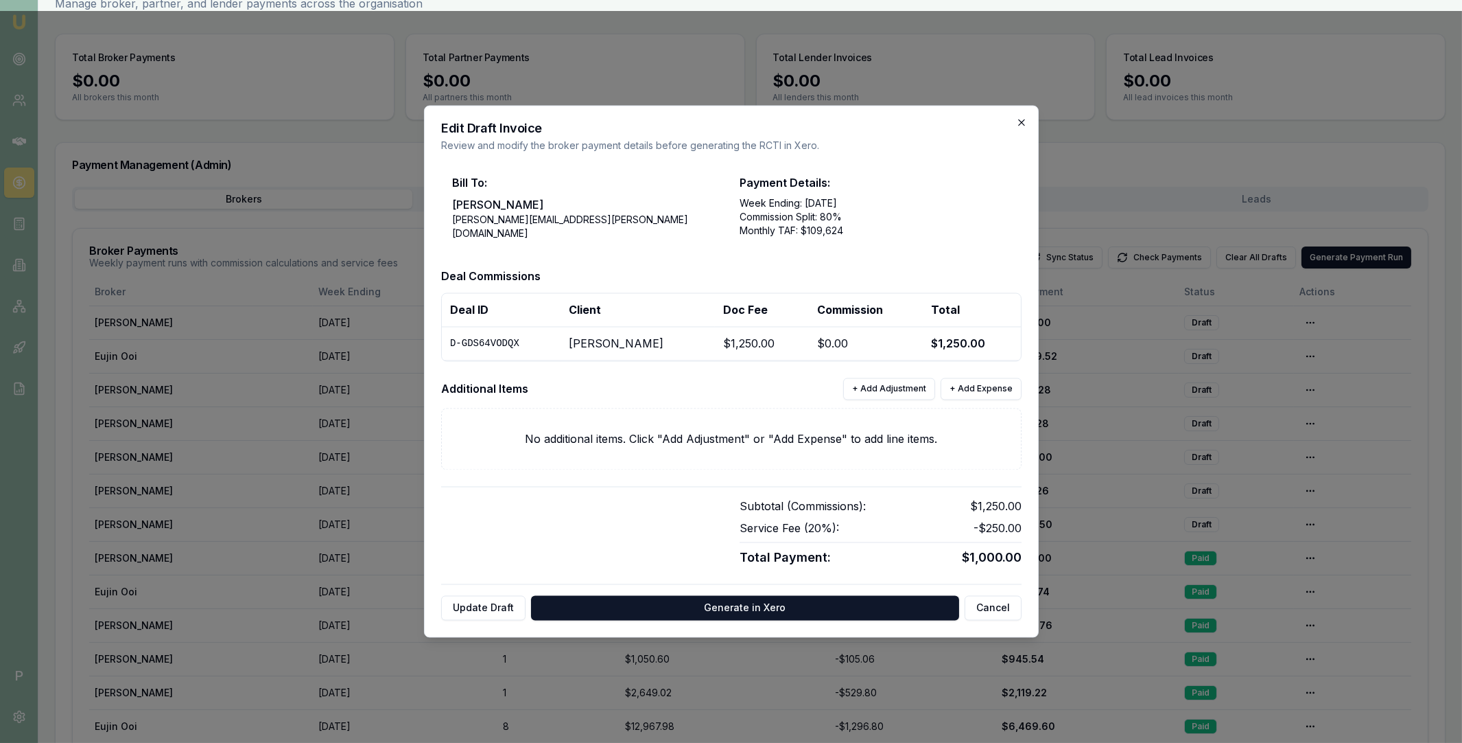
click at [1022, 123] on icon "button" at bounding box center [1021, 122] width 6 height 6
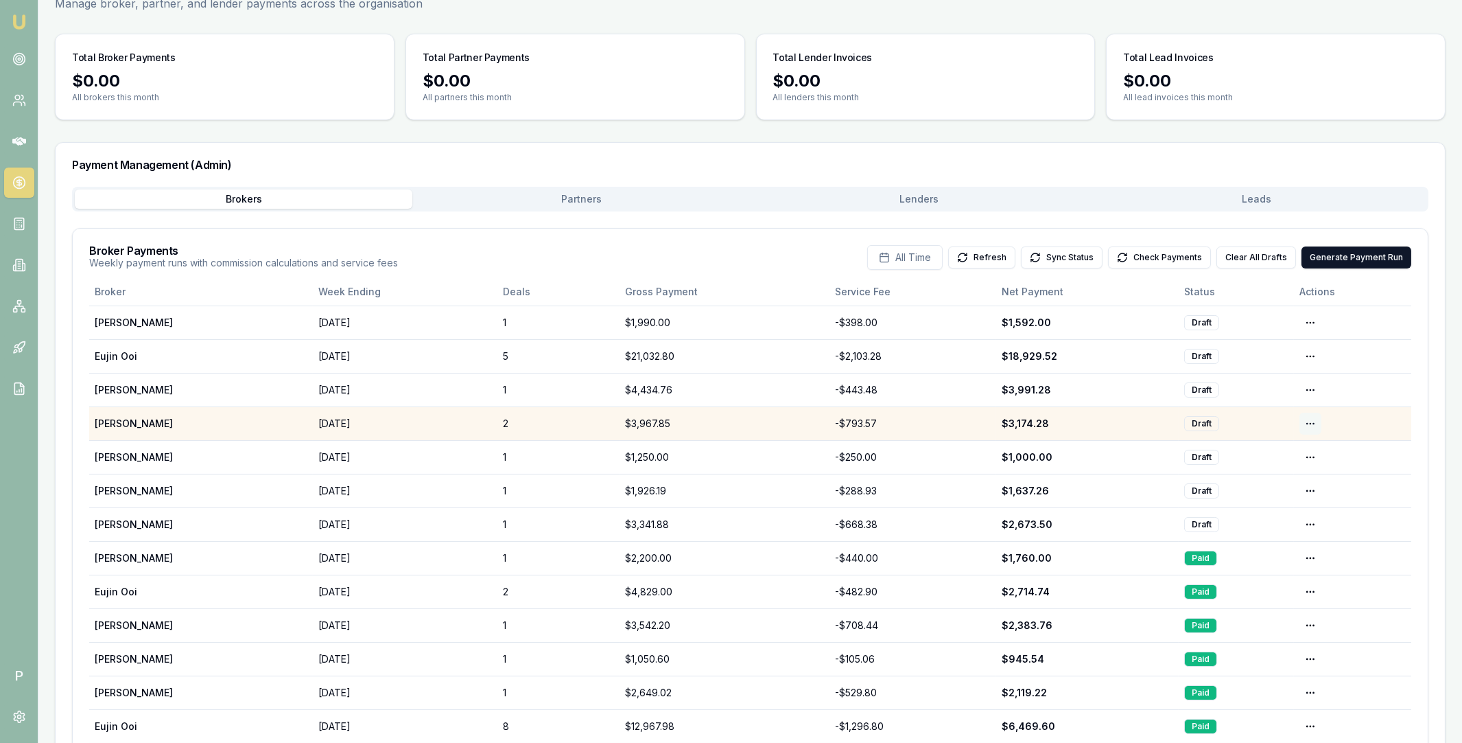
click at [1316, 423] on html "Emu Broker P Home Payments Matt Leeburn Toggle Menu Payments Management Manage …" at bounding box center [731, 295] width 1462 height 743
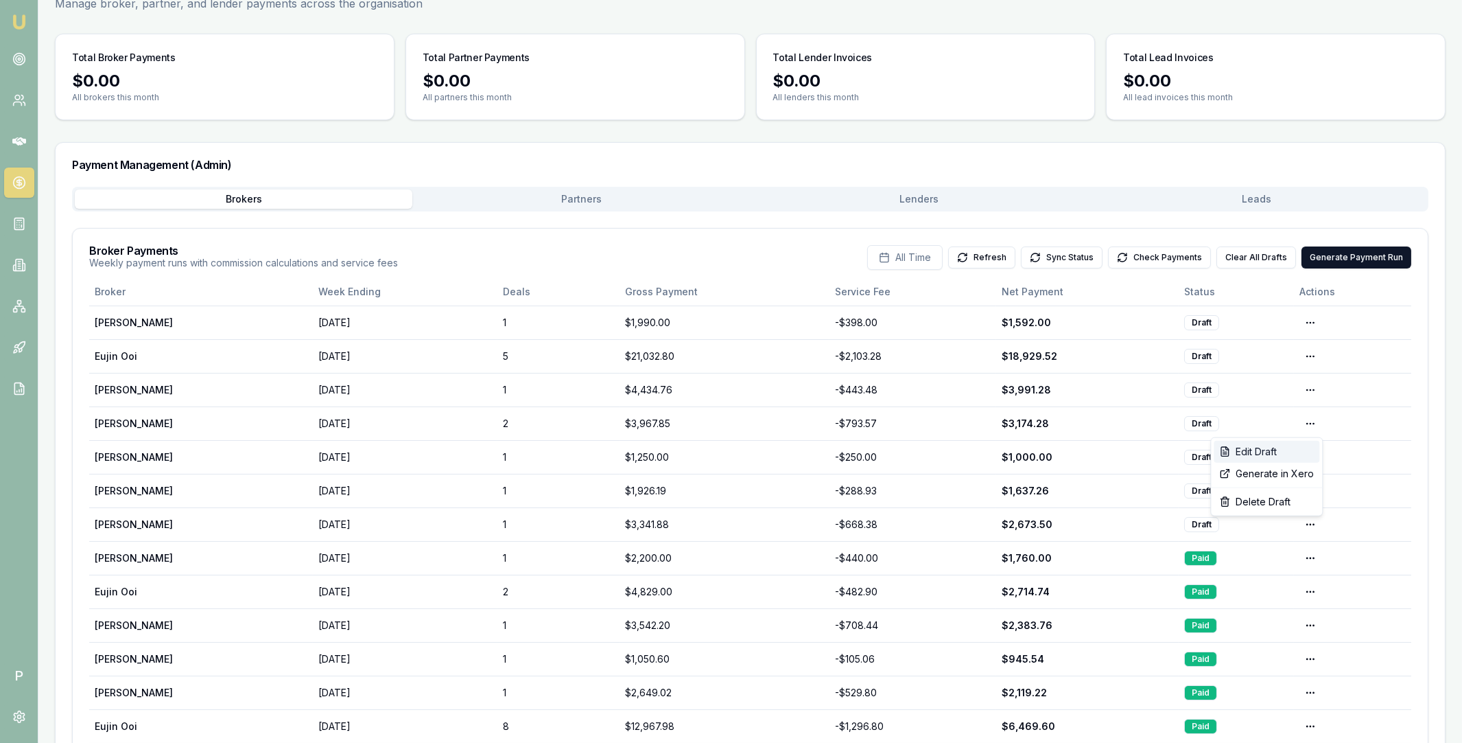
click at [1282, 447] on div "Edit Draft" at bounding box center [1267, 452] width 106 height 22
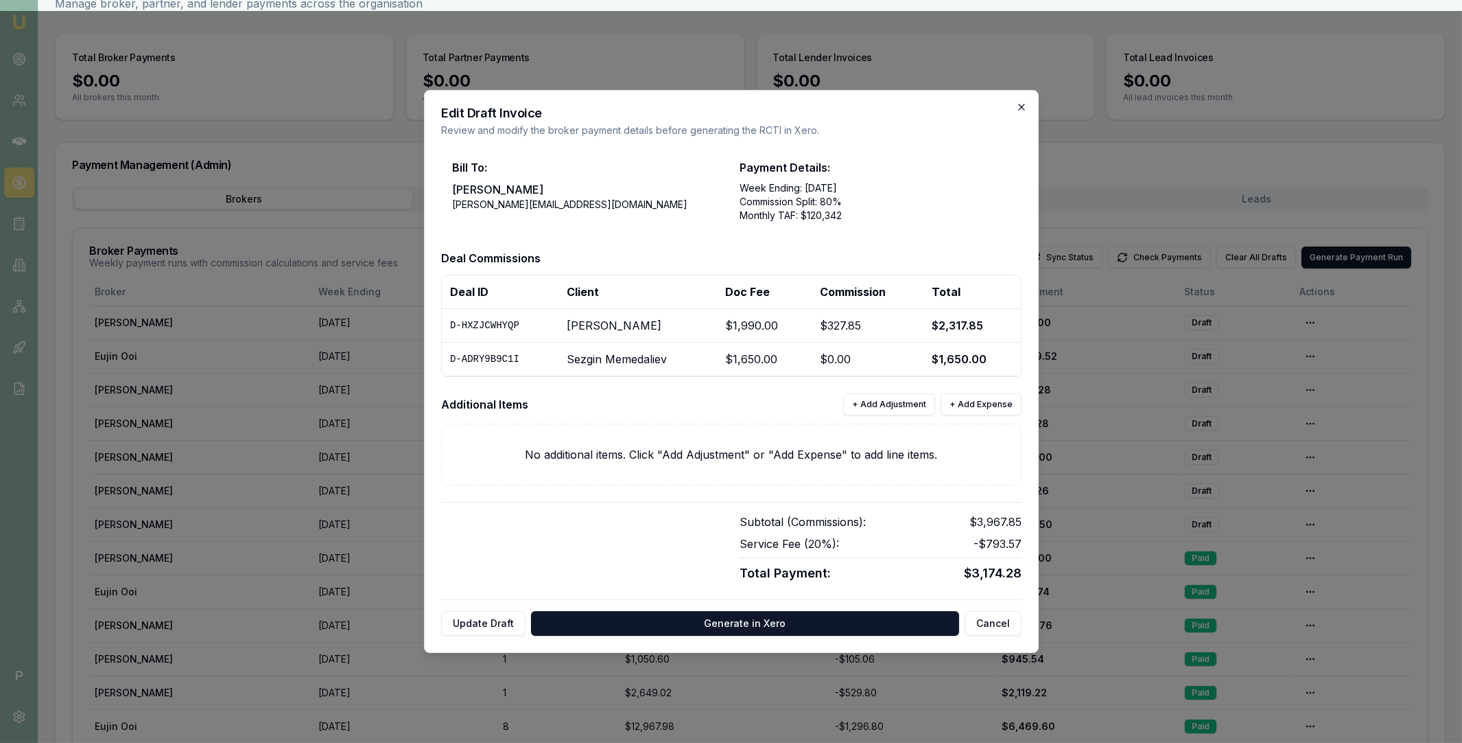
click at [1021, 103] on icon "button" at bounding box center [1021, 107] width 11 height 11
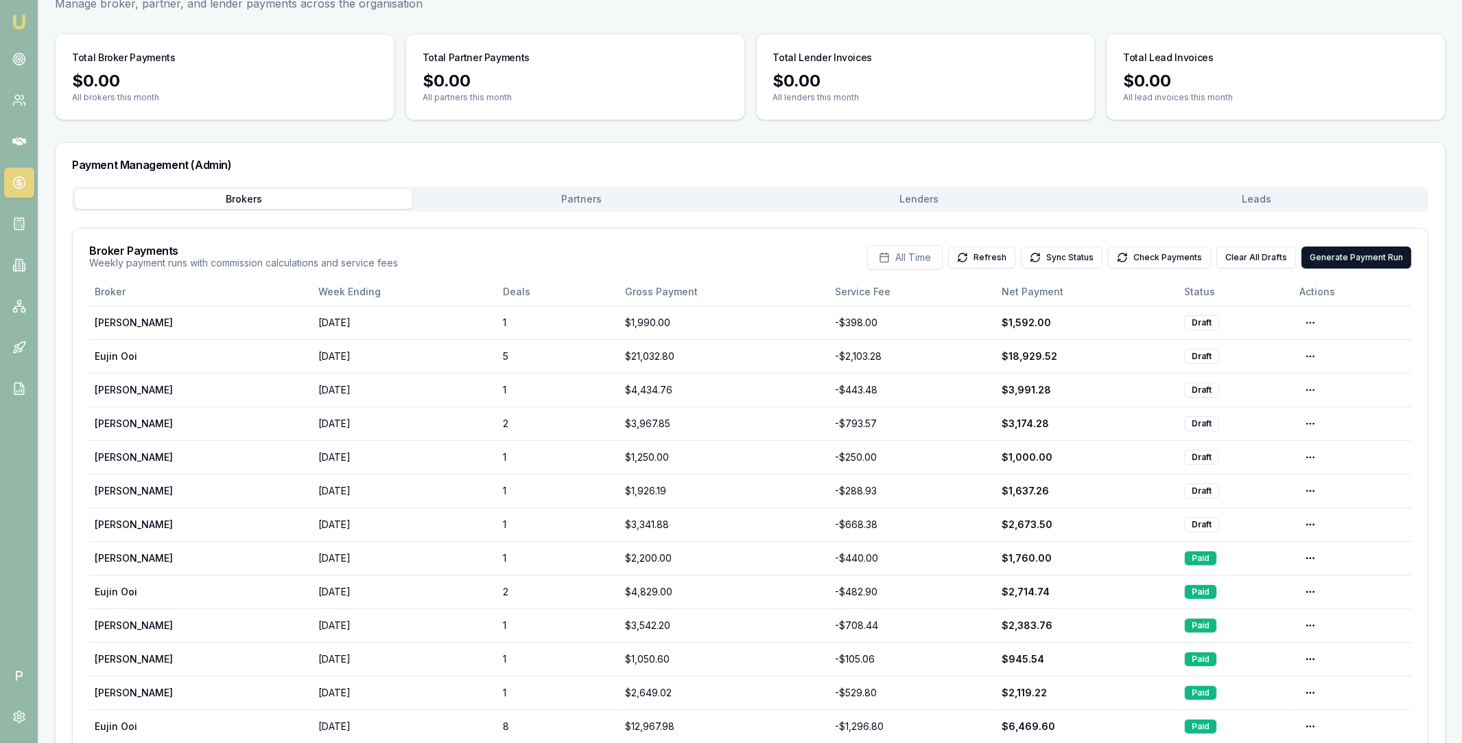
scroll to position [0, 0]
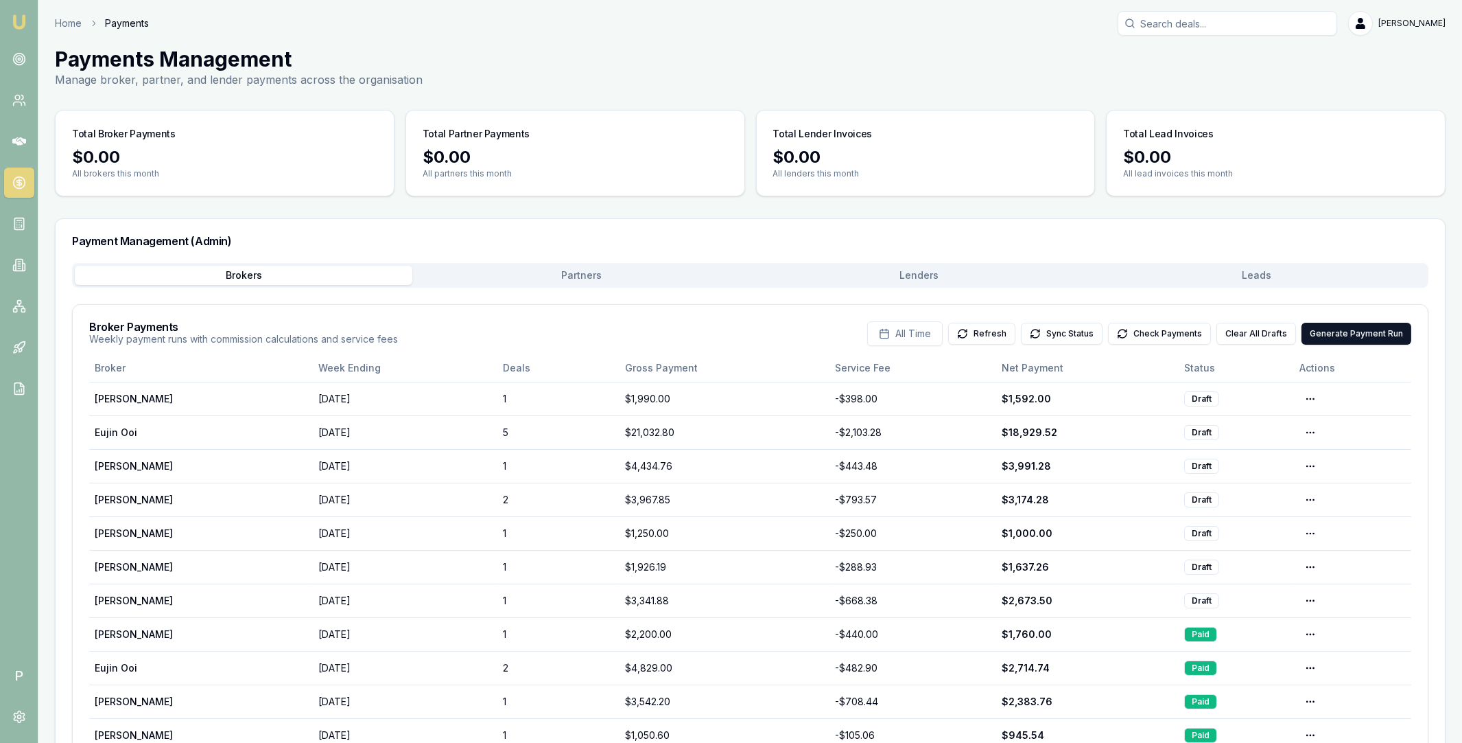
click at [1193, 21] on input "Search deals" at bounding box center [1228, 23] width 220 height 25
click at [1271, 334] on button "Clear All Drafts" at bounding box center [1257, 334] width 80 height 22
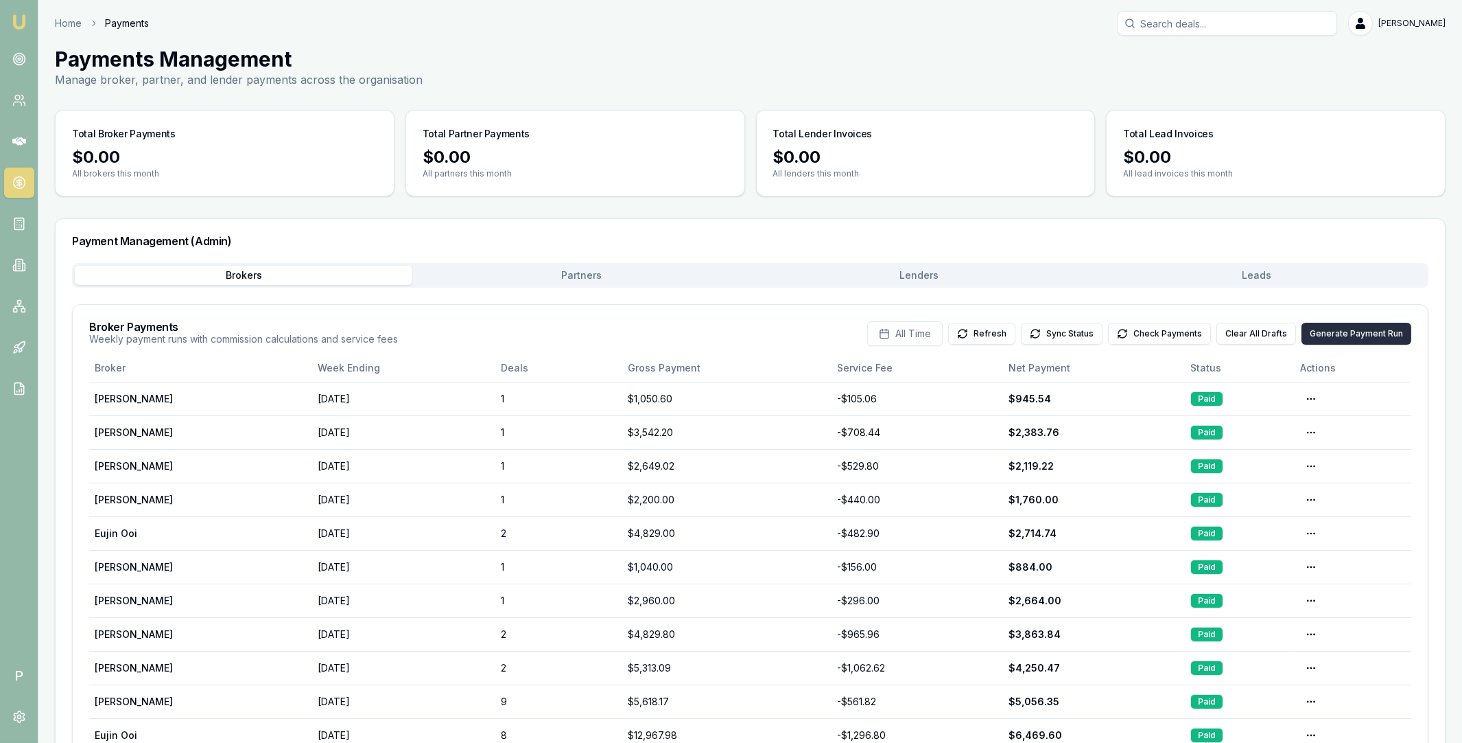
click at [1335, 342] on button "Generate Payment Run" at bounding box center [1357, 334] width 110 height 22
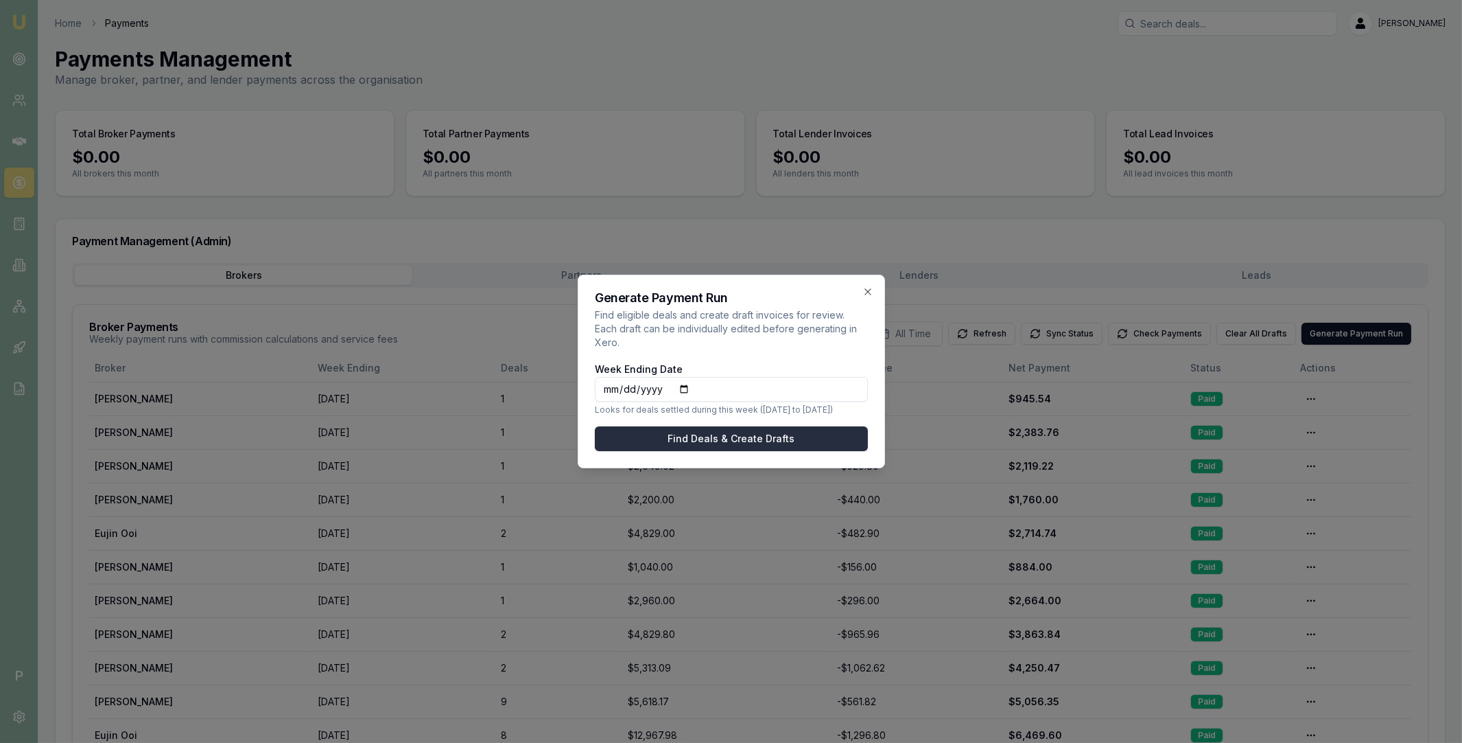
click at [730, 431] on button "Find Deals & Create Drafts" at bounding box center [731, 438] width 273 height 25
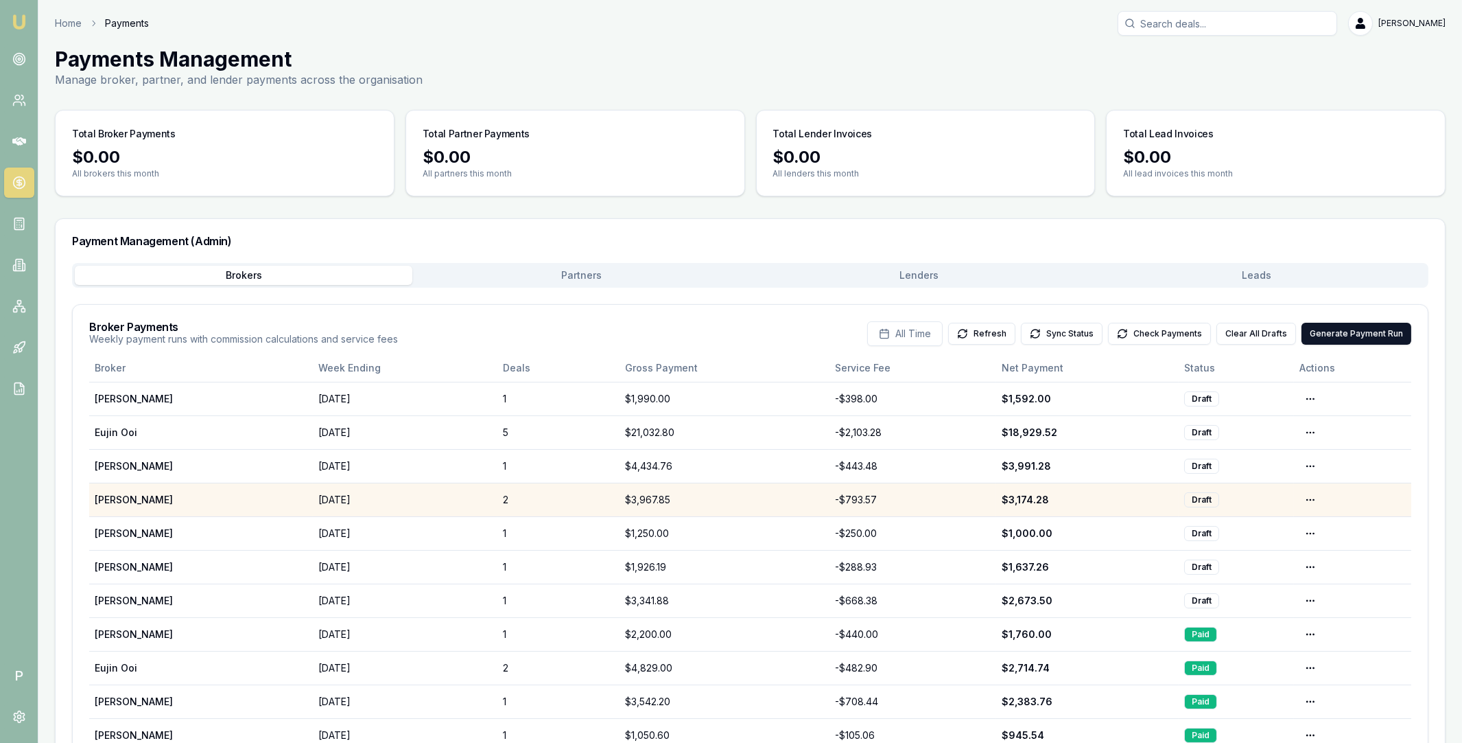
click at [760, 495] on div "$3,967.85" at bounding box center [724, 500] width 199 height 14
click at [1303, 500] on html "Emu Broker P Home Payments Matt Leeburn Toggle Menu Payments Management Manage …" at bounding box center [731, 371] width 1462 height 743
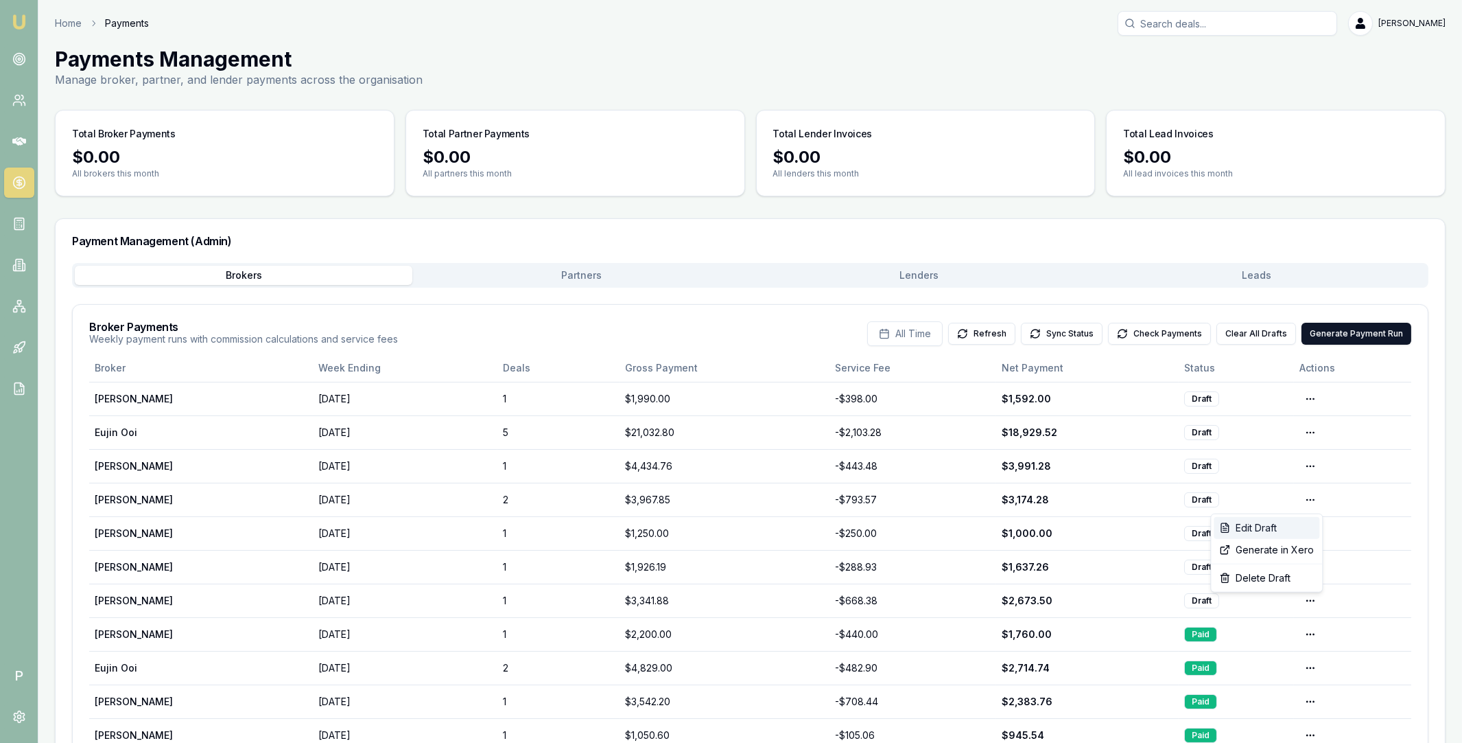
click at [1285, 524] on div "Edit Draft" at bounding box center [1267, 528] width 106 height 22
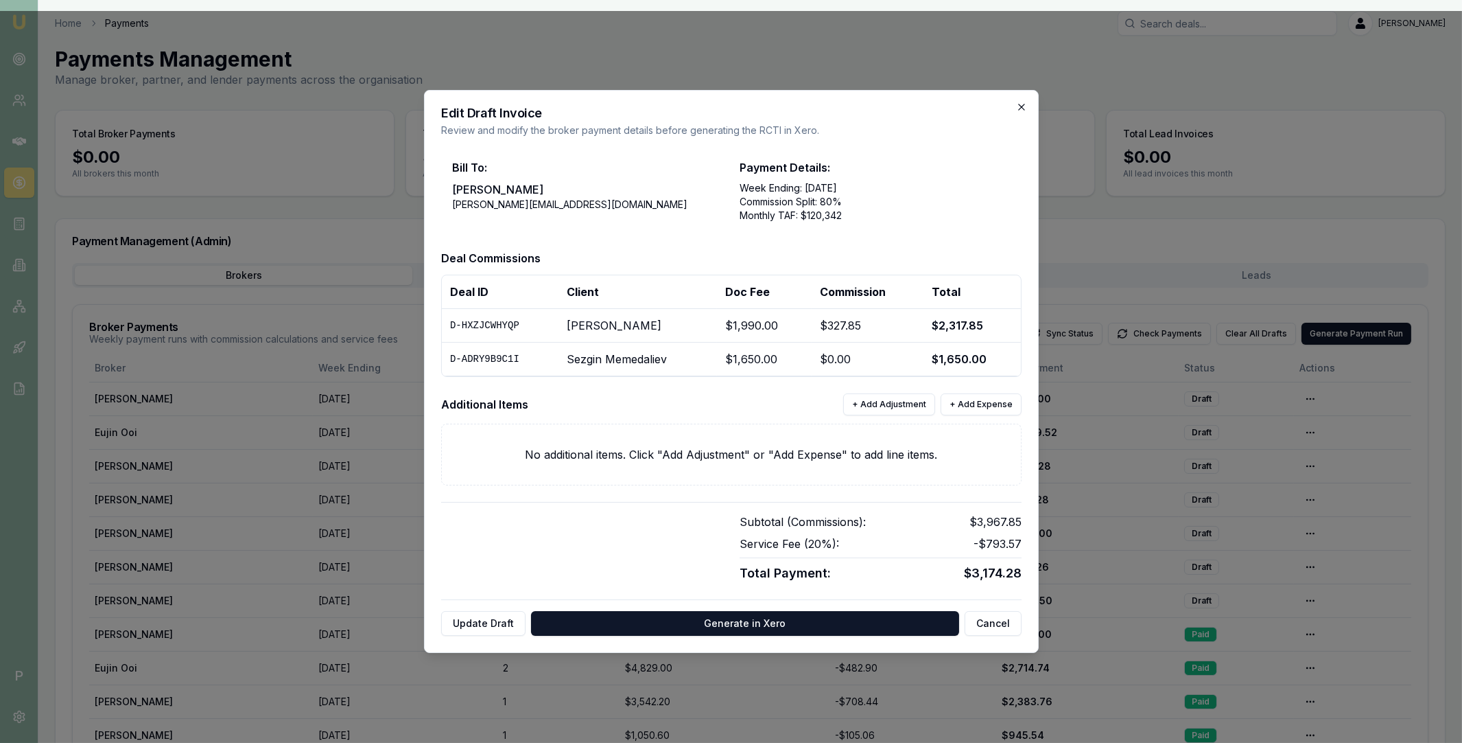
click at [1025, 108] on icon "button" at bounding box center [1021, 107] width 11 height 11
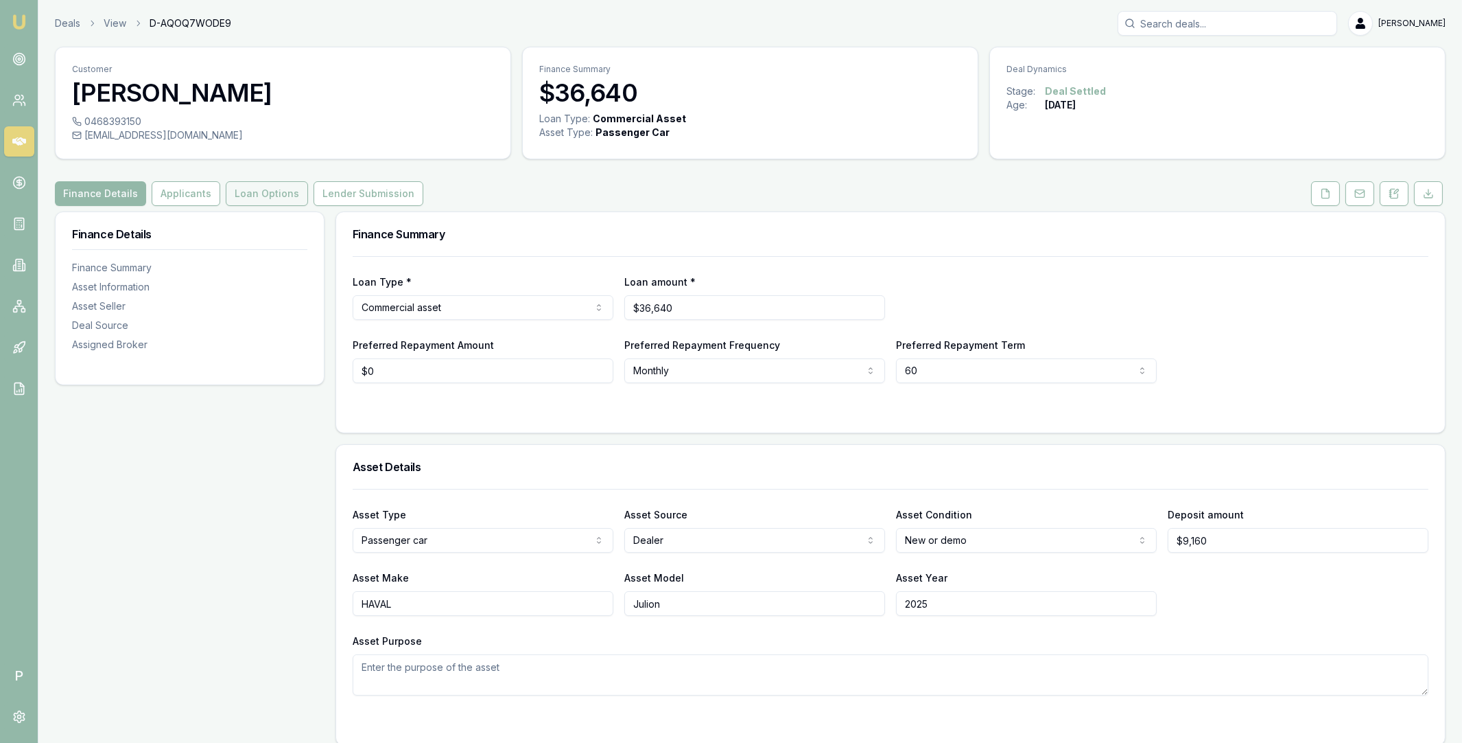
click at [283, 196] on button "Loan Options" at bounding box center [267, 193] width 82 height 25
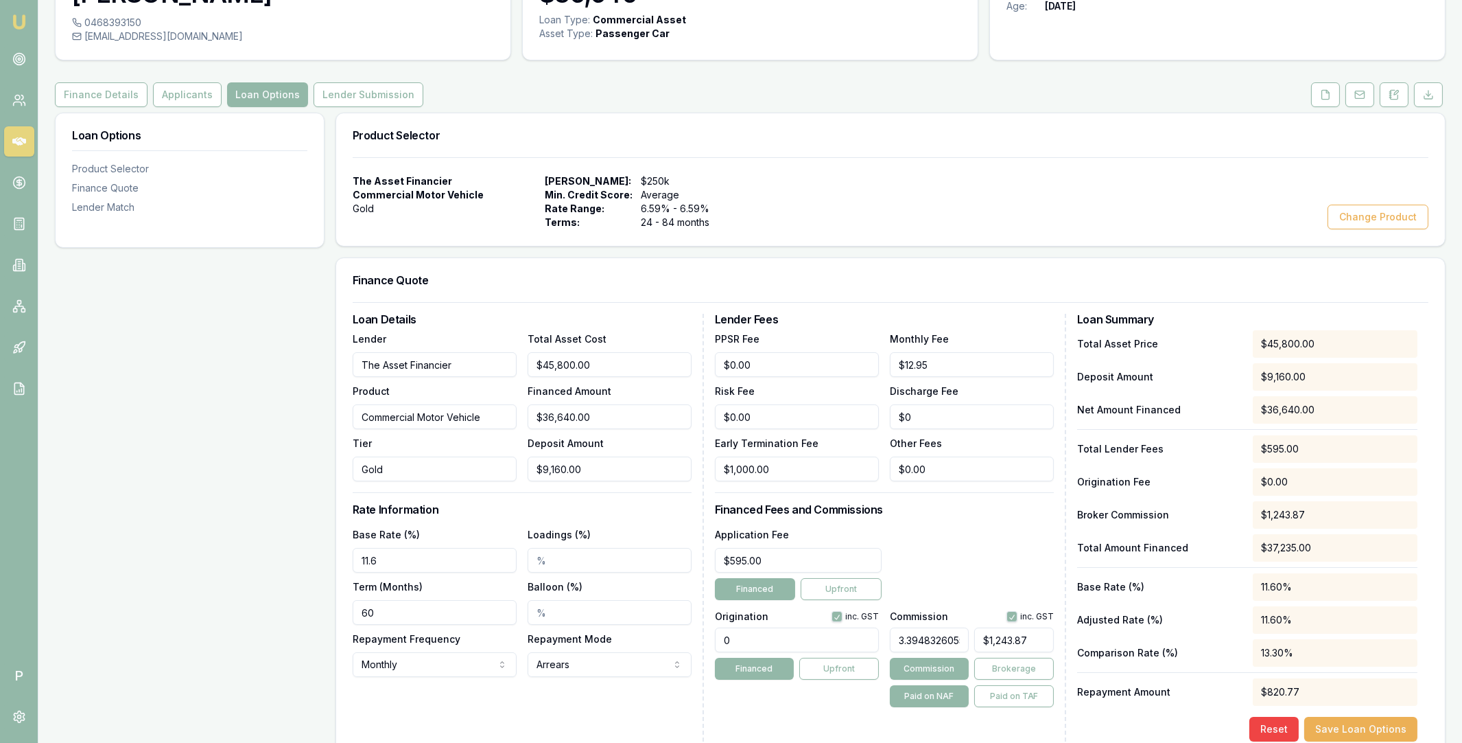
scroll to position [279, 0]
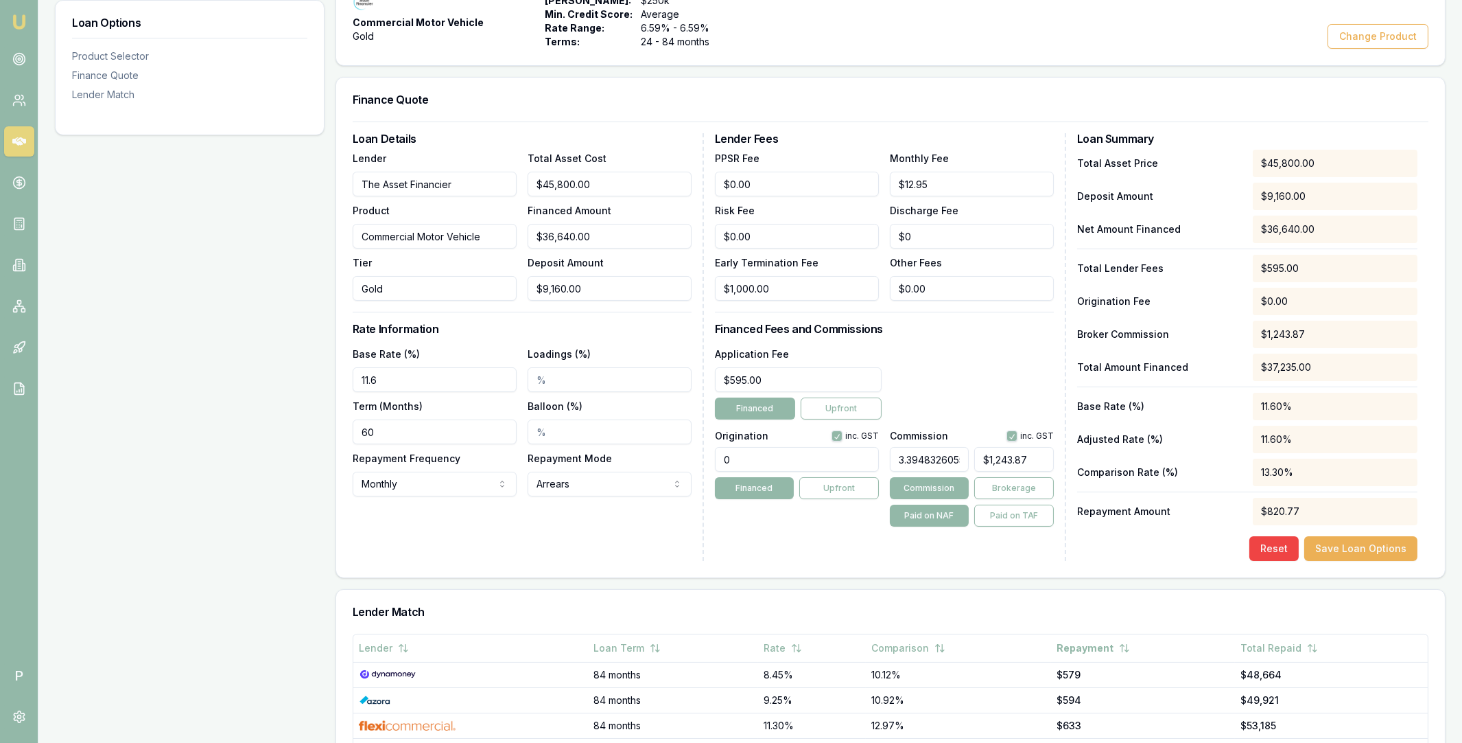
type input "1243"
click at [1003, 462] on input "1243" at bounding box center [1014, 459] width 80 height 25
paste input "026.19"
type input "3.7343158660844256"
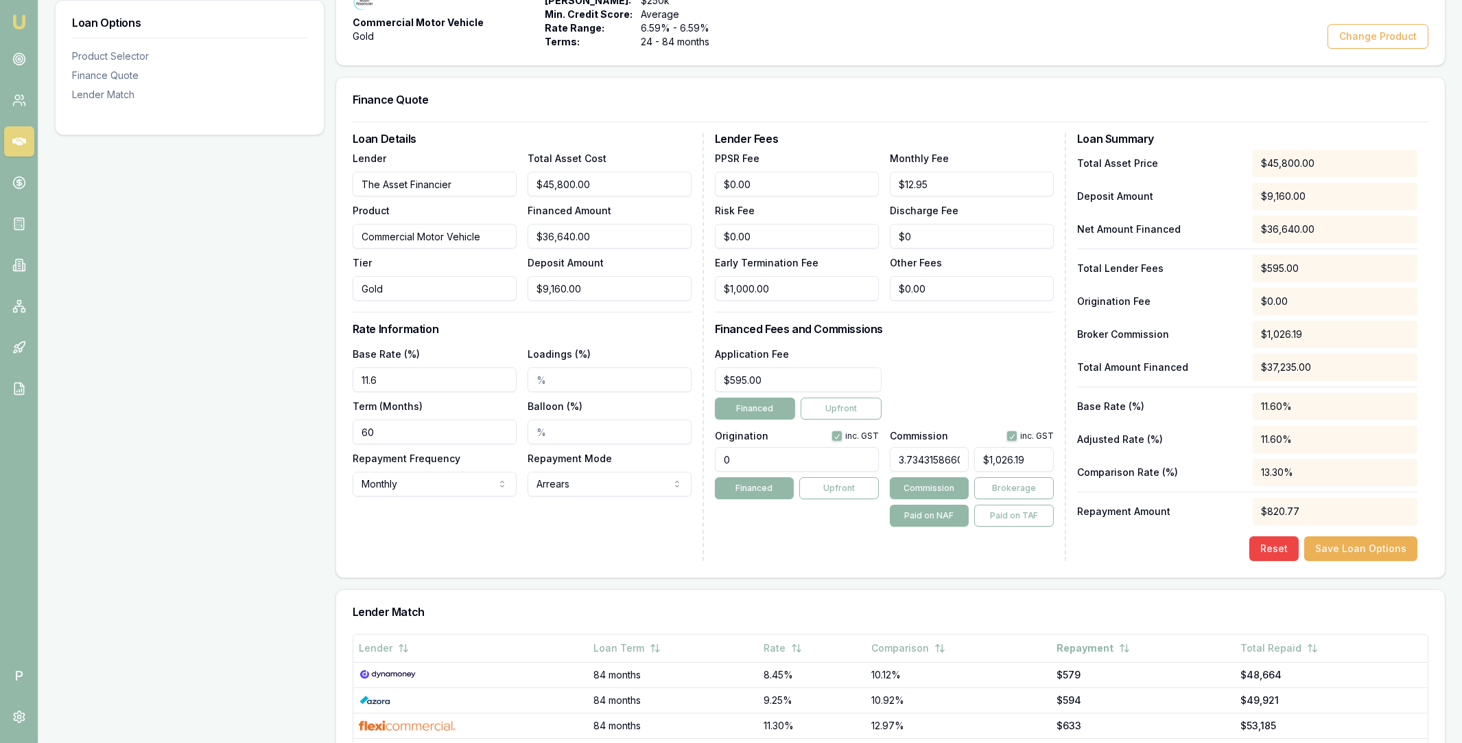
click at [804, 456] on input "0" at bounding box center [797, 459] width 164 height 25
type input "$1,368.25"
click at [804, 456] on input "0" at bounding box center [797, 459] width 164 height 25
type input "900.00"
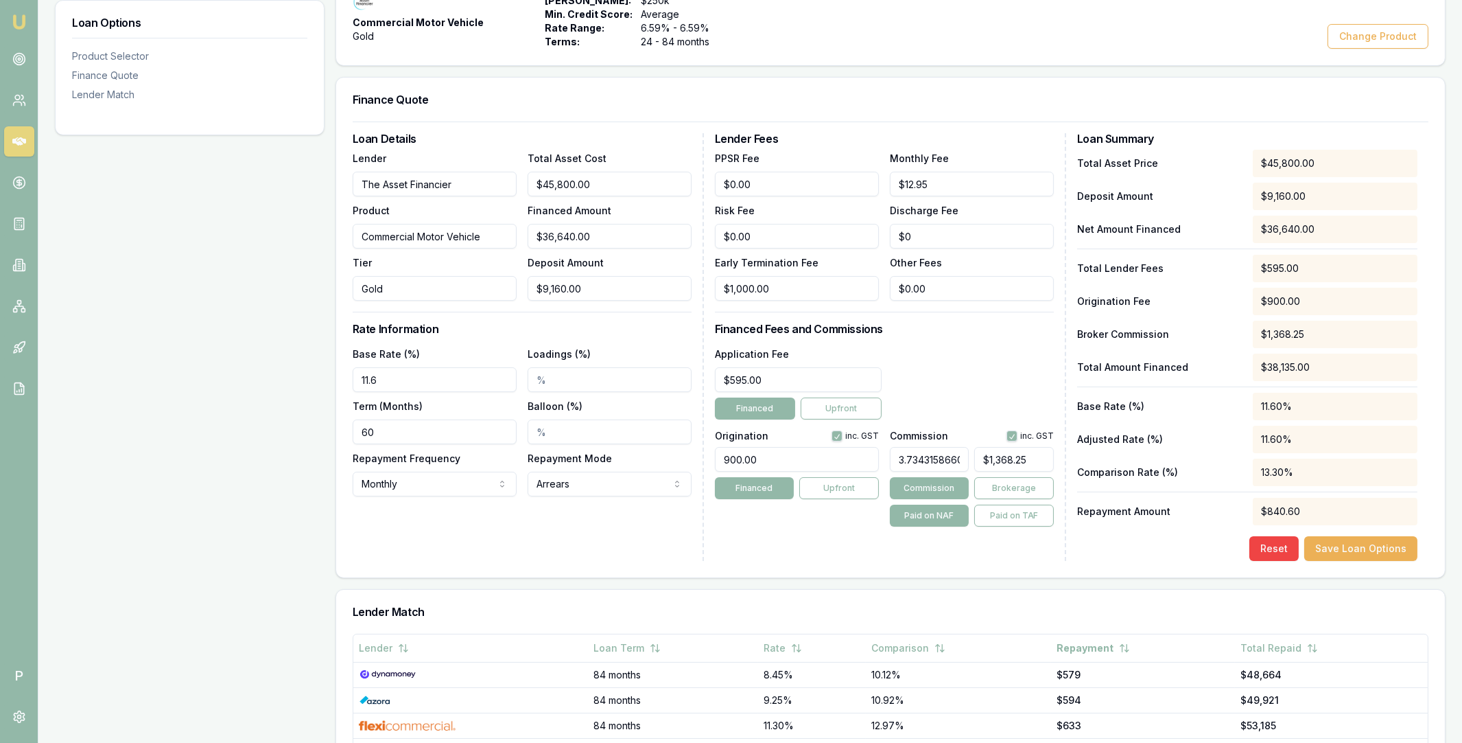
click at [841, 522] on div "Origination inc. GST 900.00 Financed Upfront" at bounding box center [797, 476] width 164 height 102
click at [1367, 548] on button "Save Loan Options" at bounding box center [1361, 548] width 113 height 25
type input "1368"
click at [1007, 460] on input "1368" at bounding box center [1014, 459] width 80 height 25
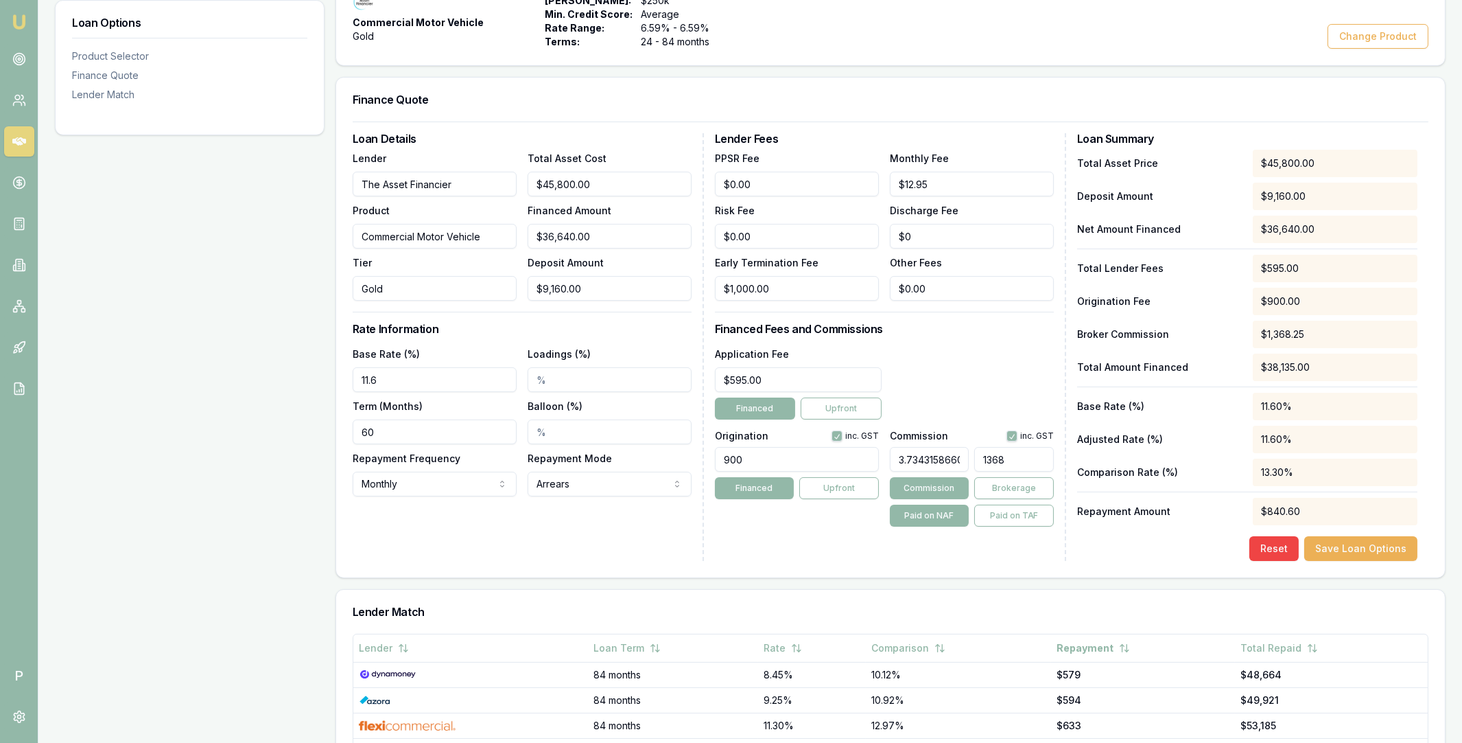
paste input "026.19"
type input "3.7343158660844256"
click at [983, 412] on div "Application Fee $595.00 Financed Upfront" at bounding box center [884, 382] width 339 height 74
type input "$1,368.25"
click at [946, 458] on input "3.7343158660844256" at bounding box center [930, 459] width 80 height 25
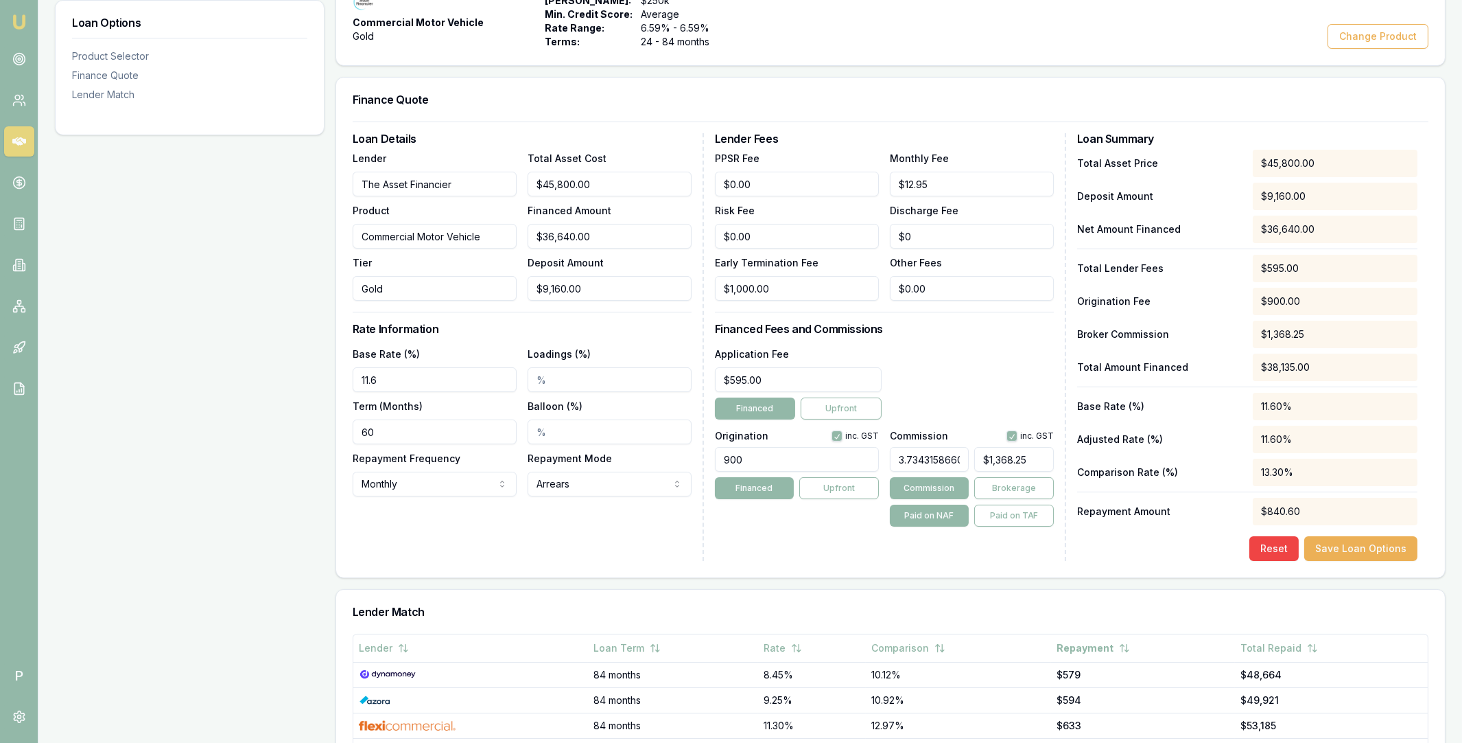
click at [946, 458] on input "3.7343158660844256" at bounding box center [930, 459] width 80 height 25
type input "3.73%"
click at [987, 459] on input "1368" at bounding box center [1014, 459] width 80 height 25
paste input "026.19"
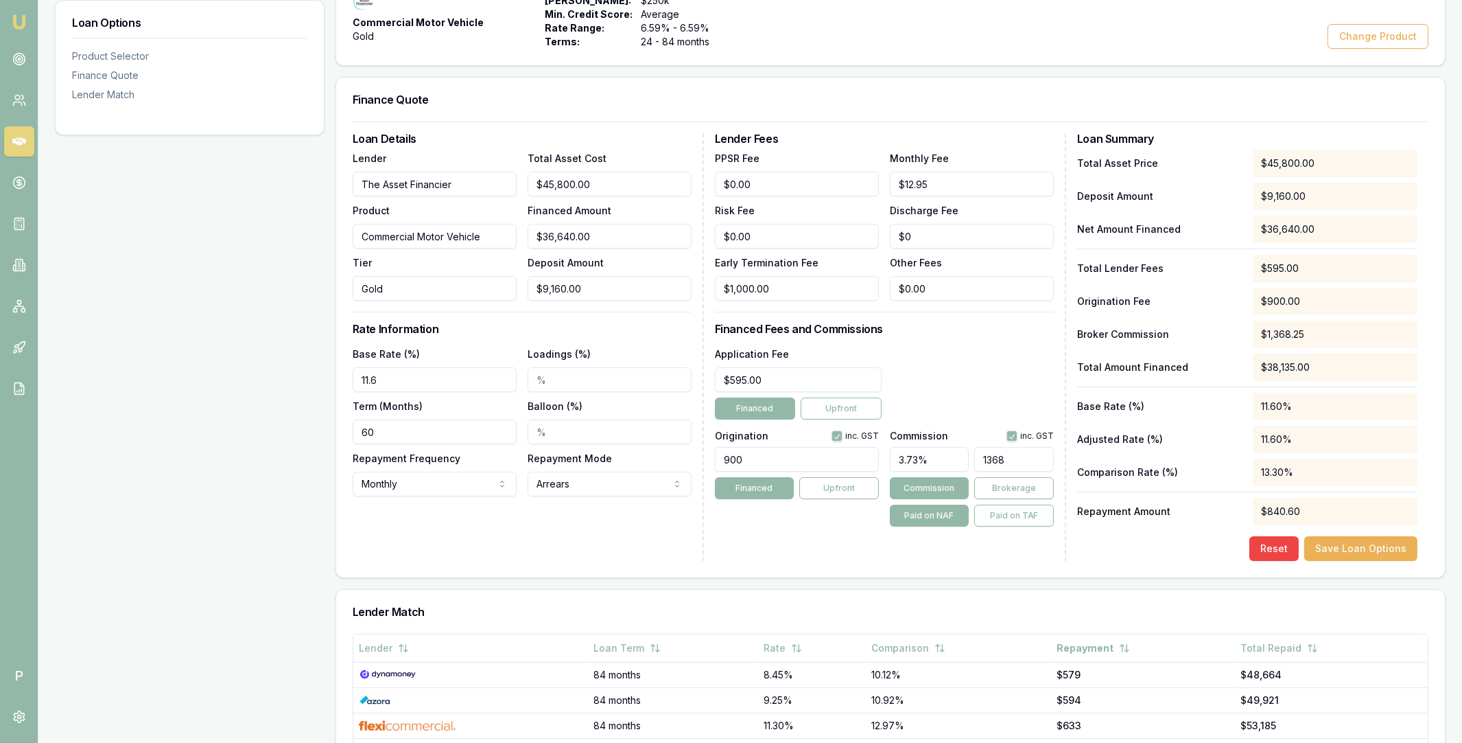
type input "1026.19"
click button "Save Loan Options" at bounding box center [1361, 548] width 113 height 25
click at [1337, 548] on button "Save Loan Options" at bounding box center [1361, 548] width 113 height 25
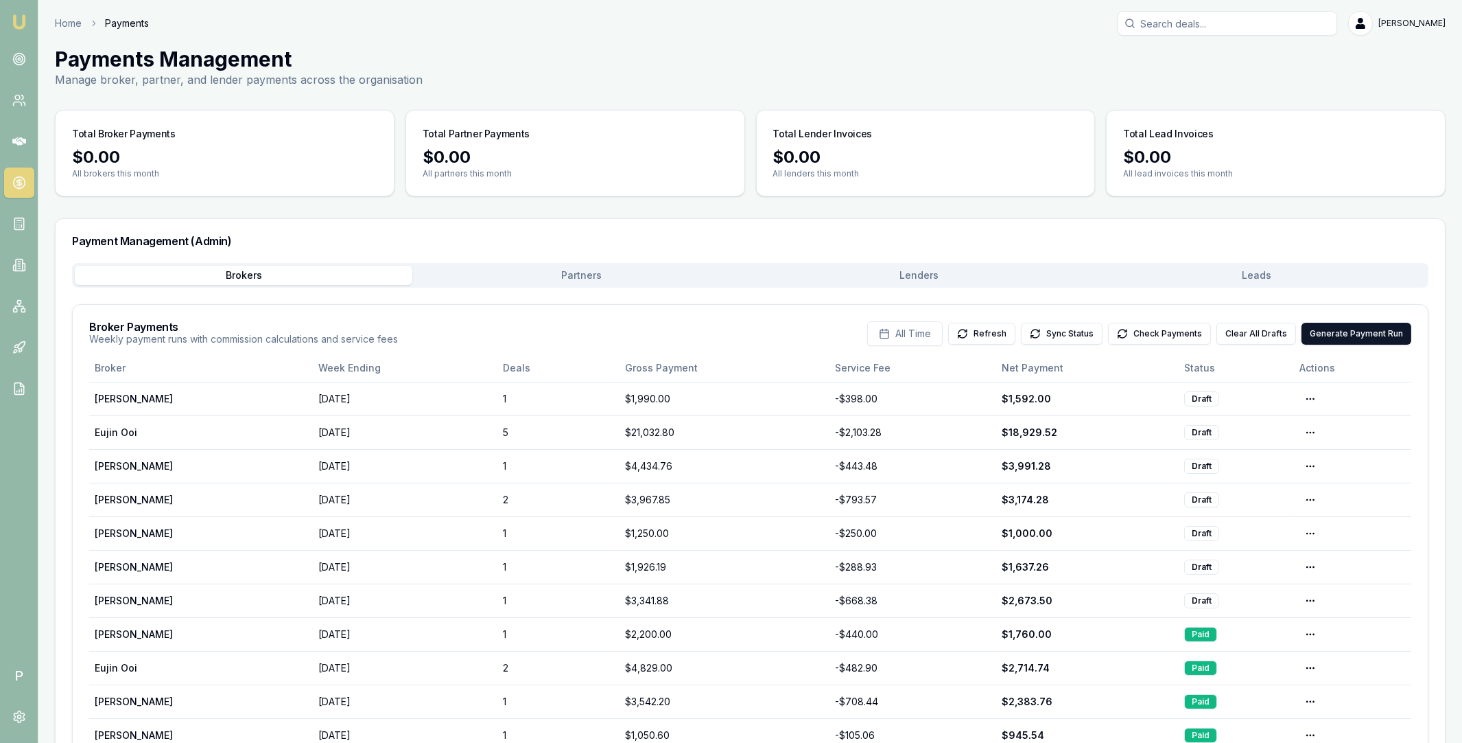
click at [620, 278] on button "Partners" at bounding box center [581, 275] width 338 height 19
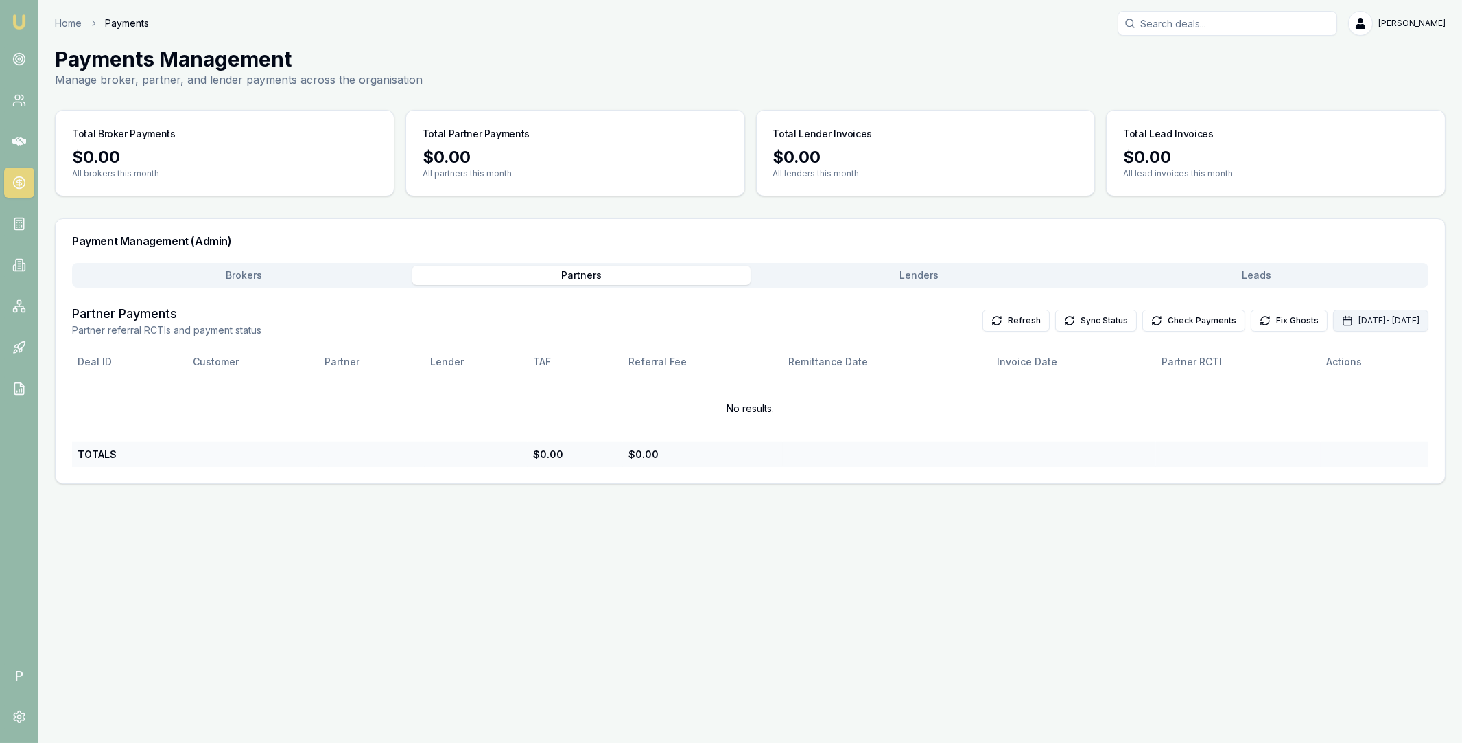
click at [1333, 321] on button "[DATE] - [DATE]" at bounding box center [1380, 320] width 95 height 22
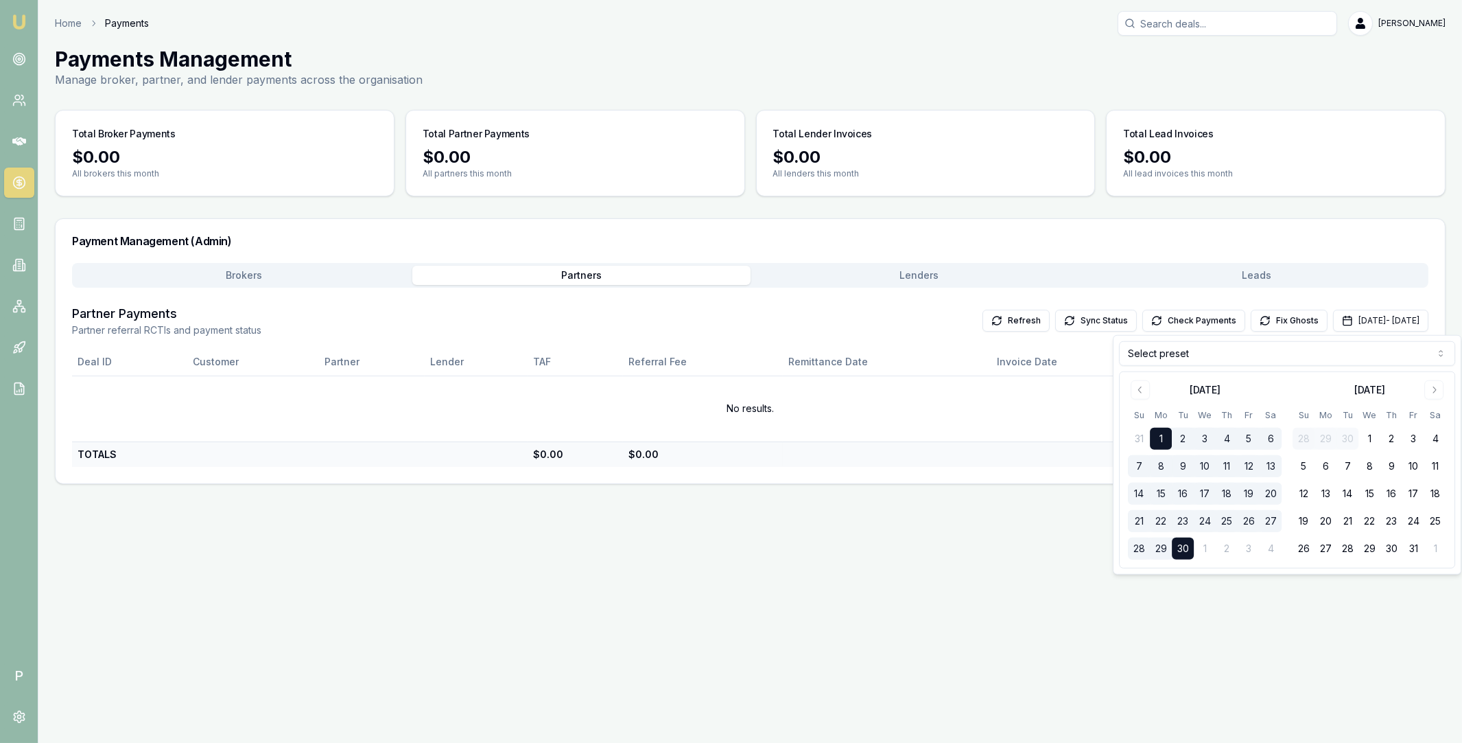
click at [1245, 365] on html "Emu Broker P Home Payments [PERSON_NAME] Toggle Menu Payments Management Manage…" at bounding box center [731, 371] width 1462 height 743
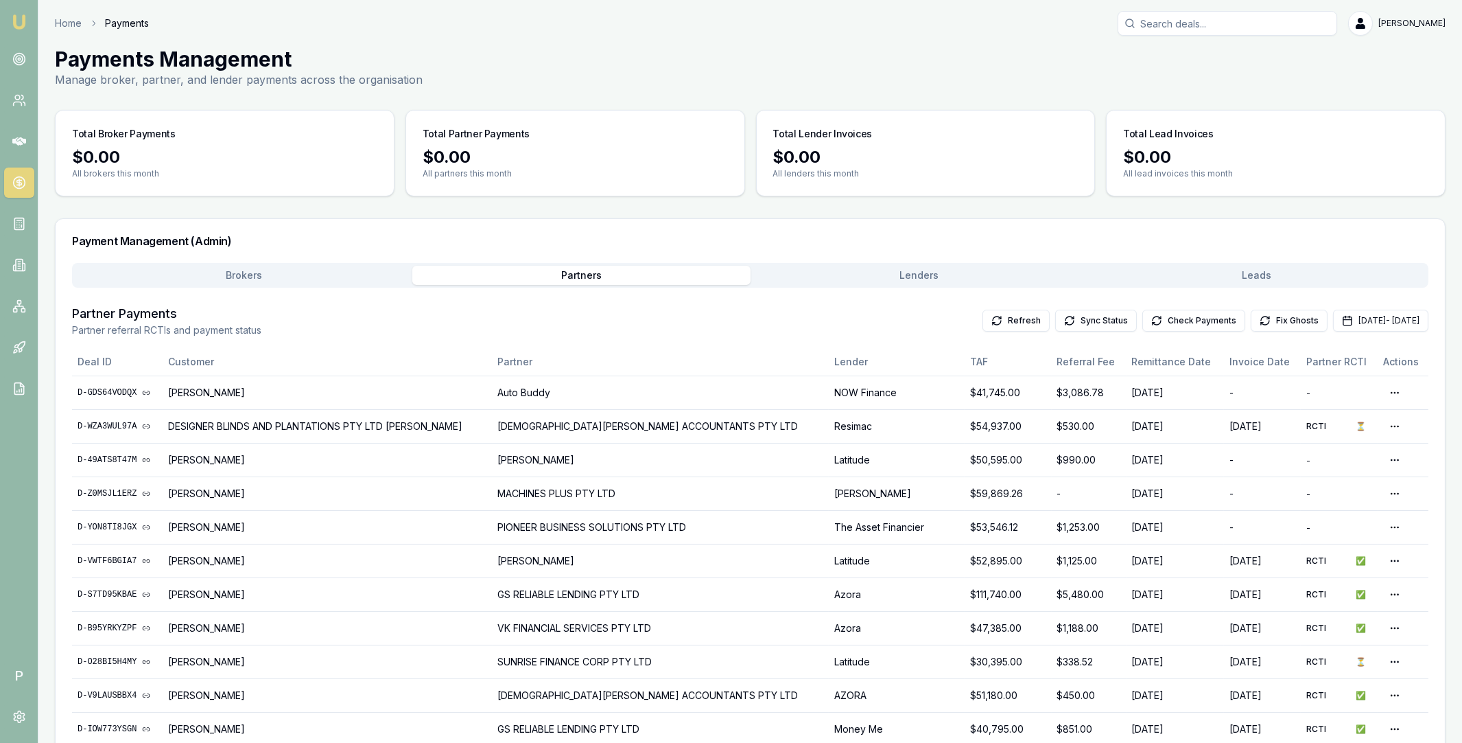
click at [899, 278] on button "Lenders" at bounding box center [920, 275] width 338 height 19
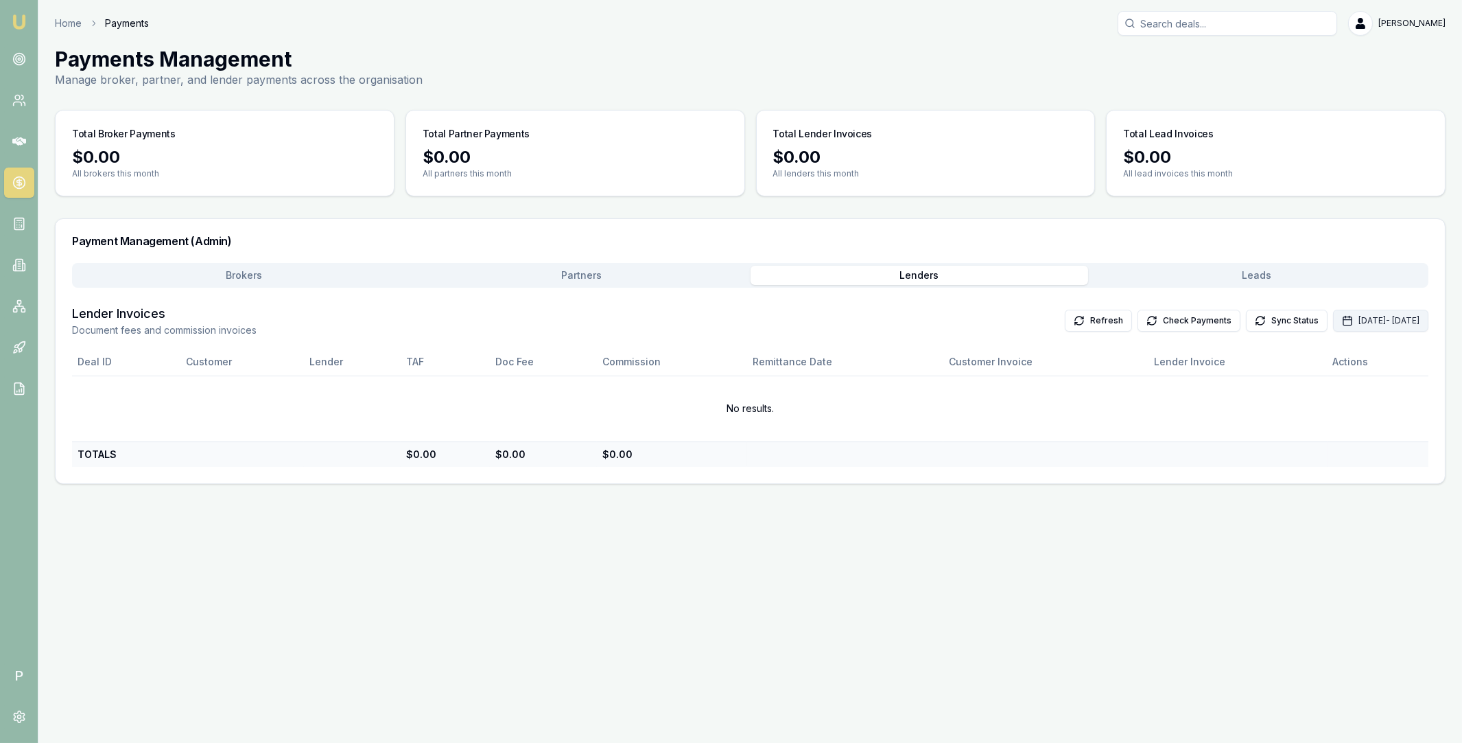
click at [1338, 318] on button "[DATE] - [DATE]" at bounding box center [1380, 320] width 95 height 22
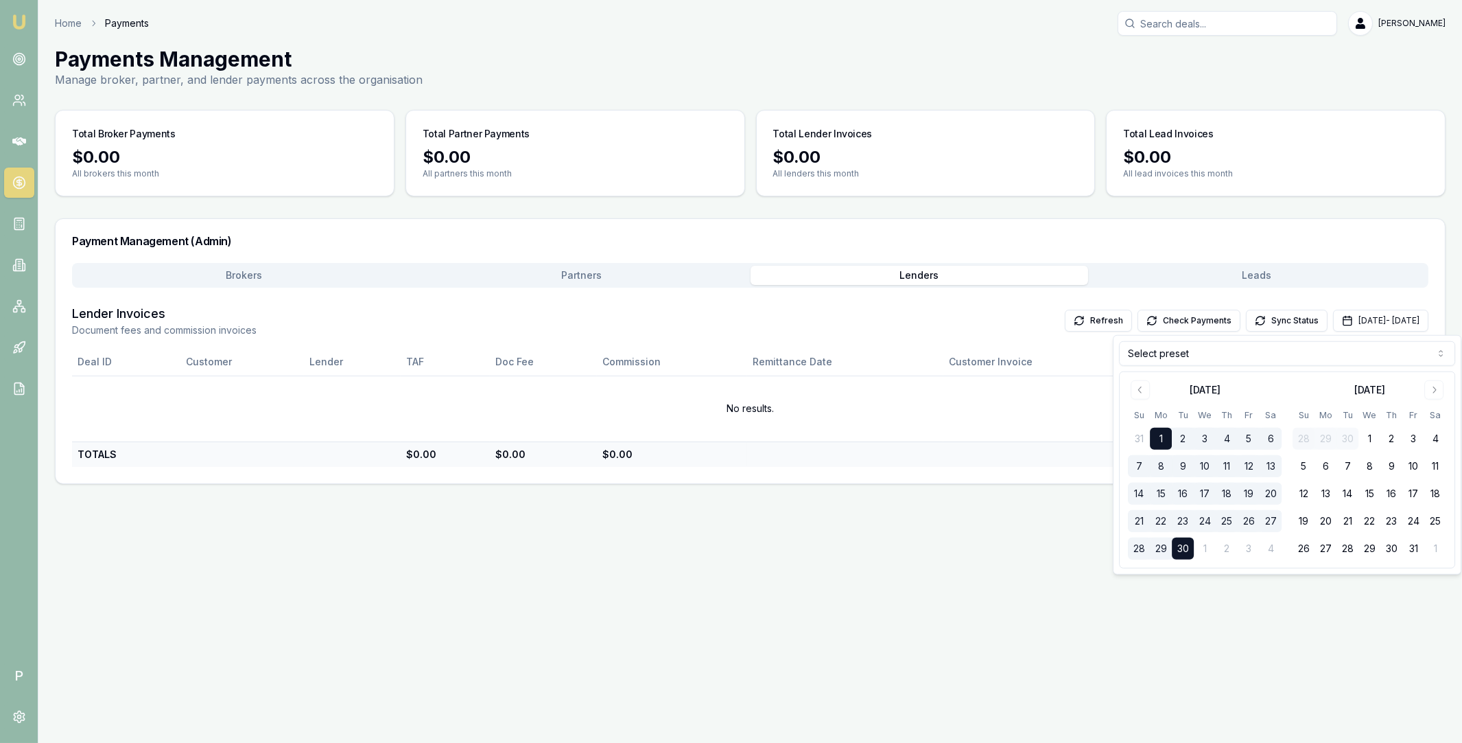
click at [1205, 359] on html "Emu Broker P Home Payments [PERSON_NAME] Toggle Menu Payments Management Manage…" at bounding box center [731, 371] width 1462 height 743
click at [1180, 357] on html "Emu Broker P Home Payments [PERSON_NAME] Toggle Menu Payments Management Manage…" at bounding box center [731, 371] width 1462 height 743
click at [1190, 357] on html "Emu Broker P Home Payments [PERSON_NAME] Toggle Menu Payments Management Manage…" at bounding box center [731, 371] width 1462 height 743
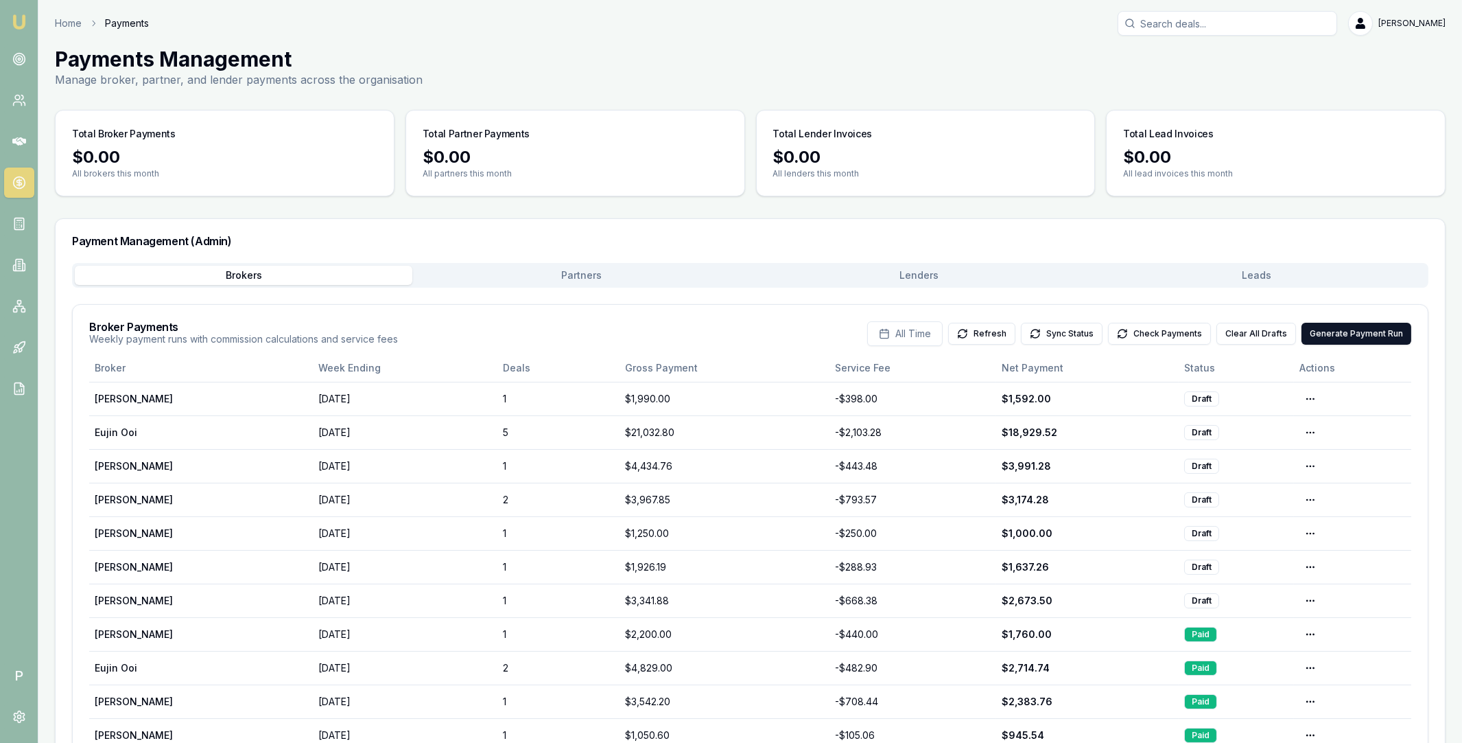
click at [16, 188] on icon at bounding box center [19, 183] width 14 height 14
click at [1174, 29] on input "Search deals" at bounding box center [1228, 23] width 220 height 25
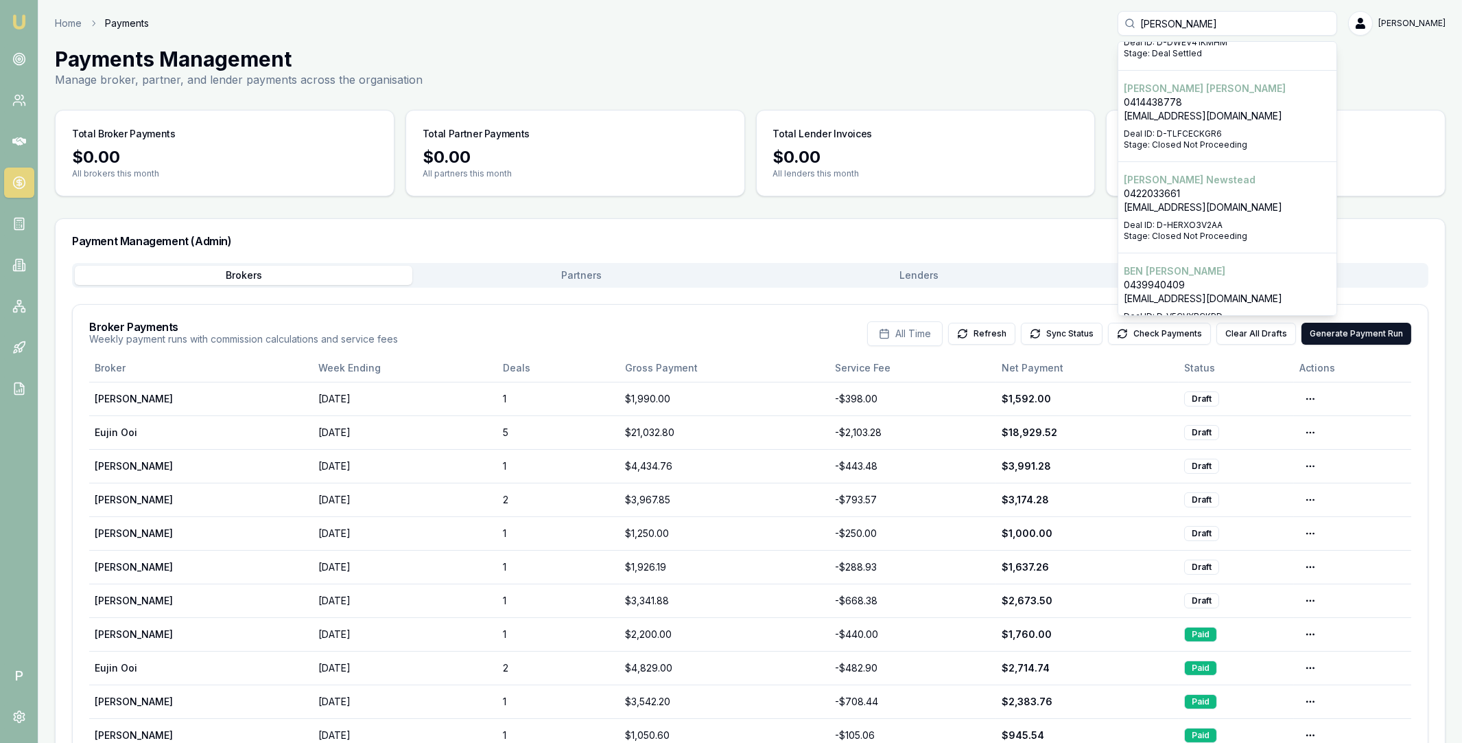
scroll to position [250, 0]
type input "benjamin new"
click at [1197, 115] on p "info@murraynewman.com.au" at bounding box center [1227, 111] width 207 height 14
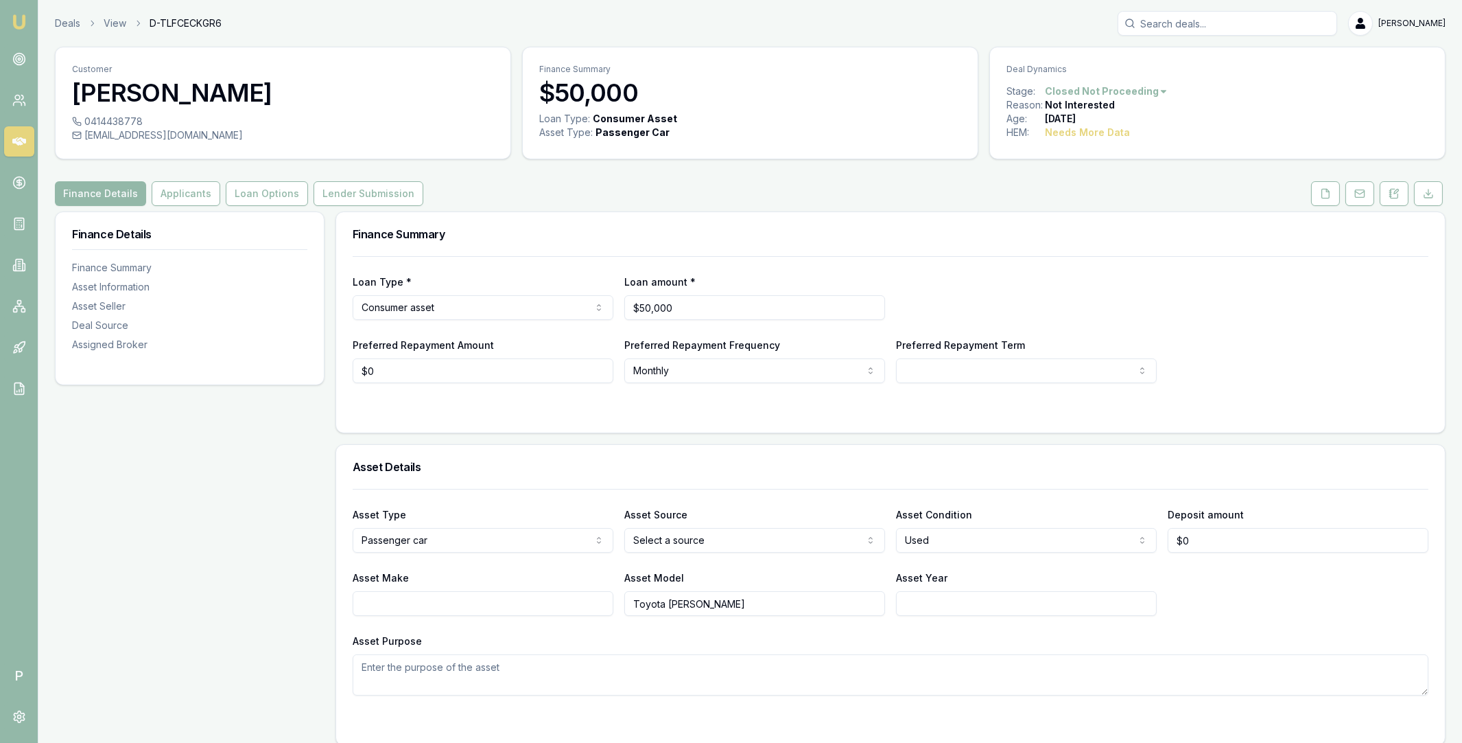
click at [1192, 22] on input "Search deals" at bounding box center [1228, 23] width 220 height 25
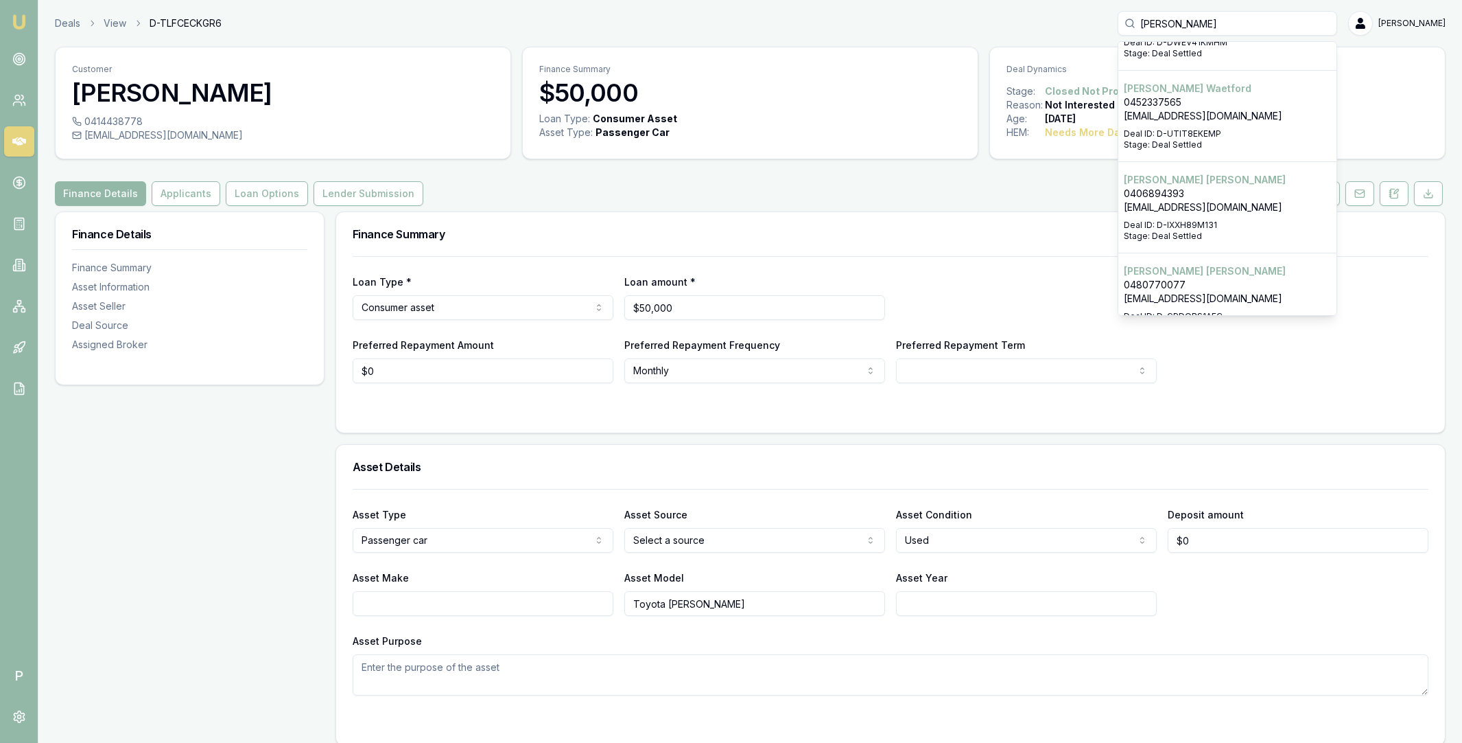
scroll to position [175, 0]
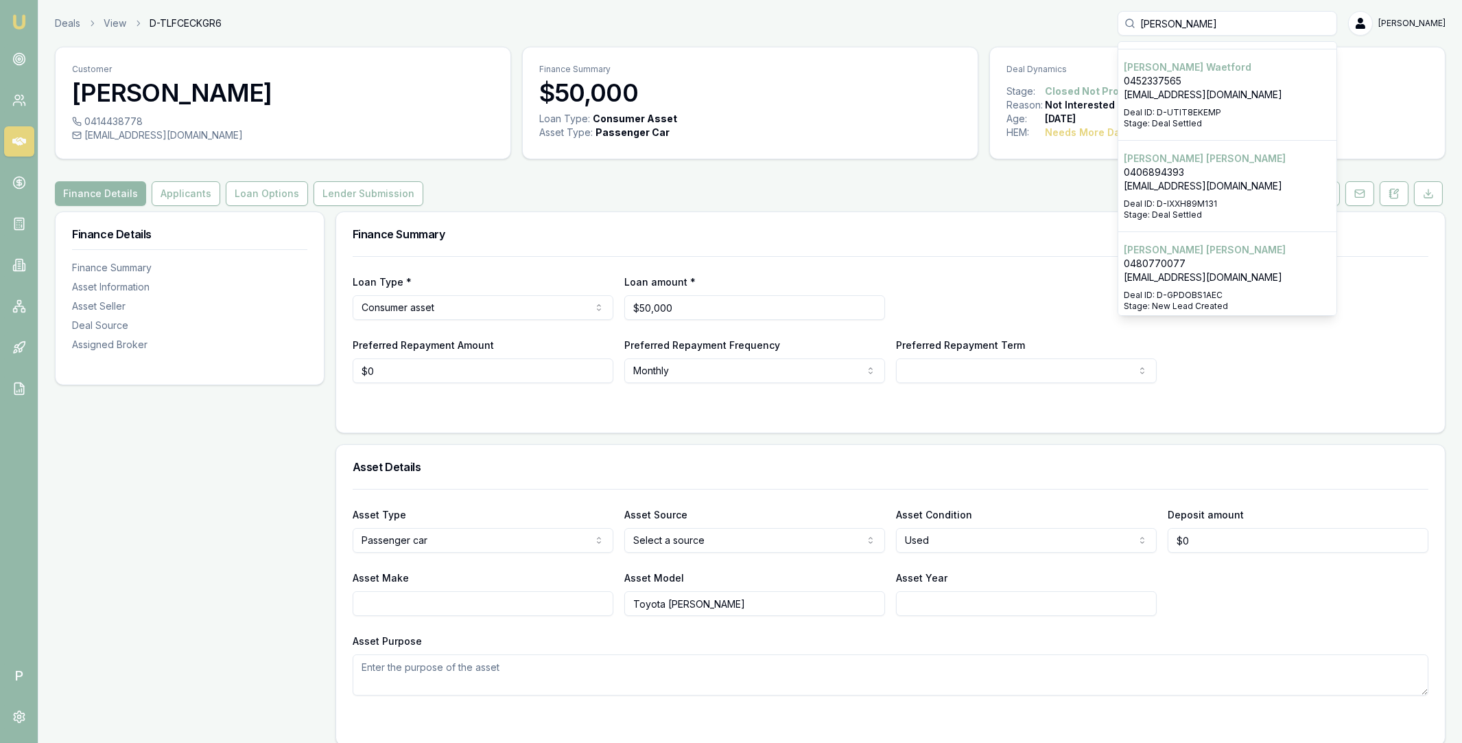
type input "[PERSON_NAME]"
click at [1199, 174] on p "0406894393" at bounding box center [1227, 172] width 207 height 14
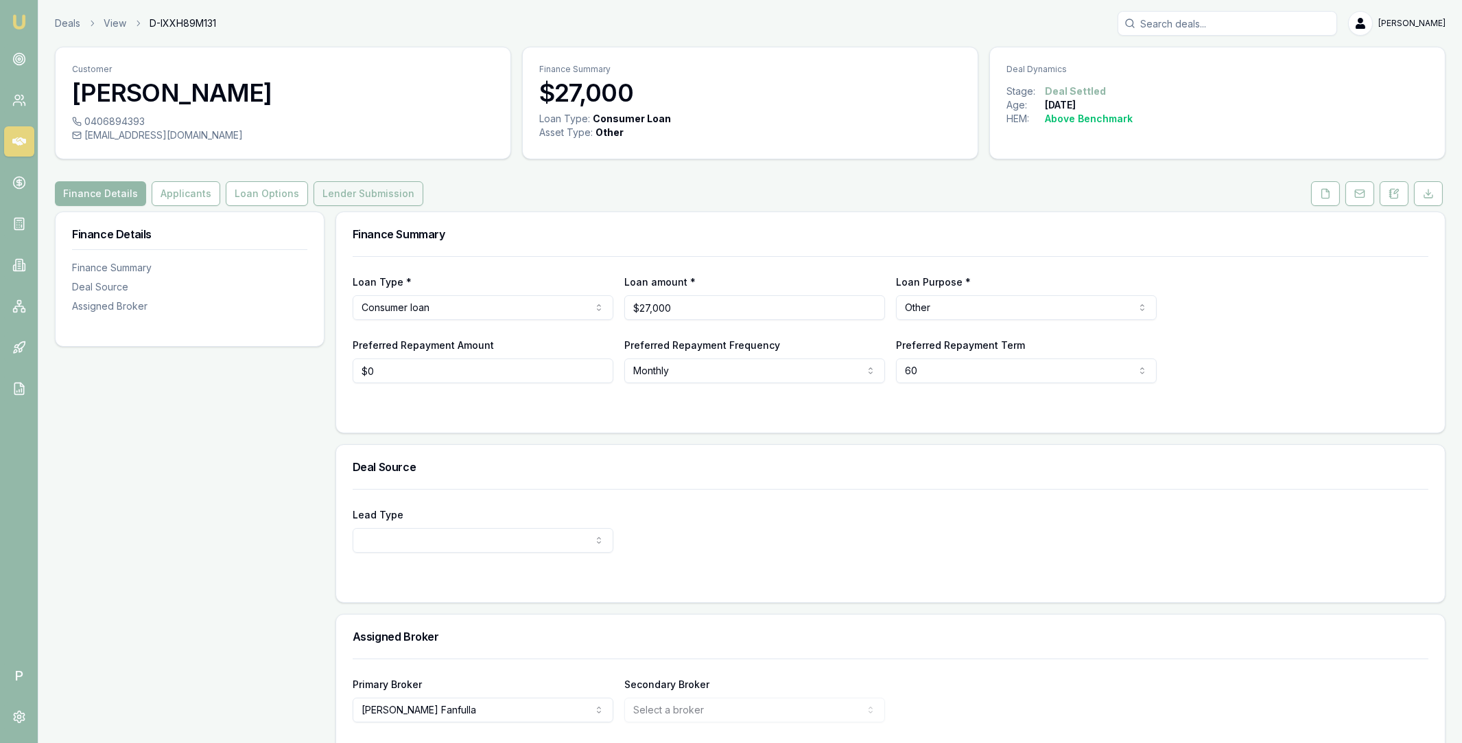
click at [374, 197] on button "Lender Submission" at bounding box center [369, 193] width 110 height 25
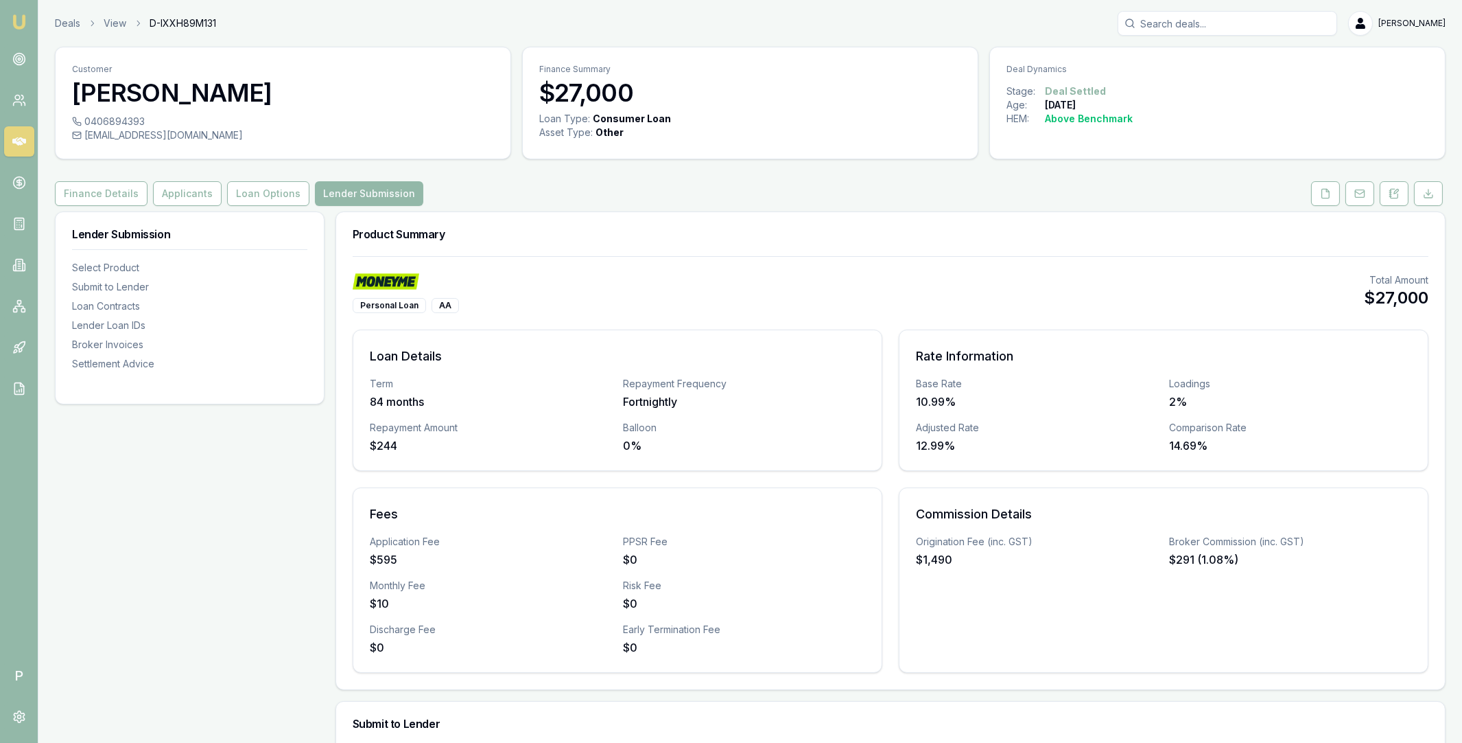
click at [186, 24] on span "D-IXXH89M131" at bounding box center [183, 23] width 67 height 14
copy span "D-IXXH89M131"
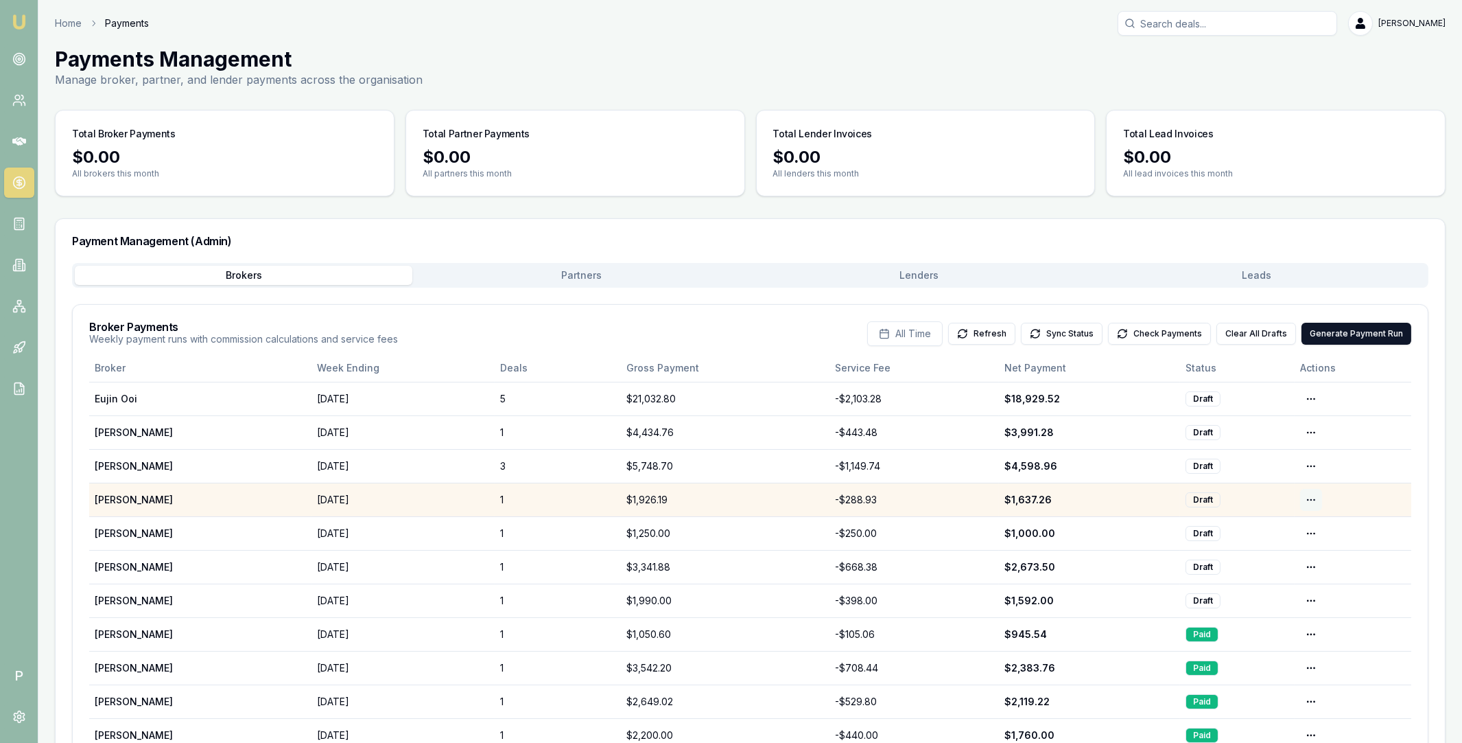
click at [1309, 495] on html "Emu Broker P Home Payments Matt Leeburn Toggle Menu Payments Management Manage …" at bounding box center [731, 371] width 1462 height 743
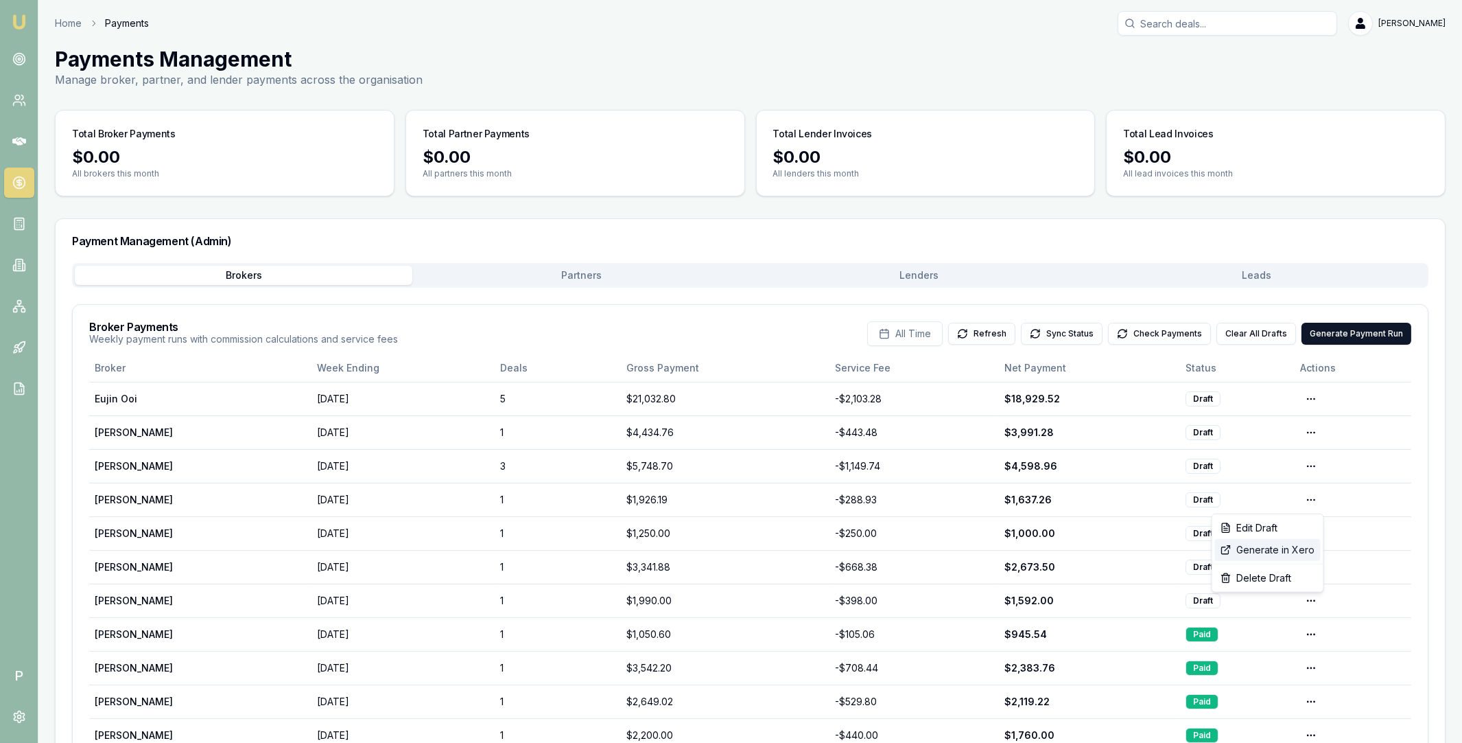
click at [1286, 550] on div "Generate in Xero" at bounding box center [1268, 550] width 106 height 22
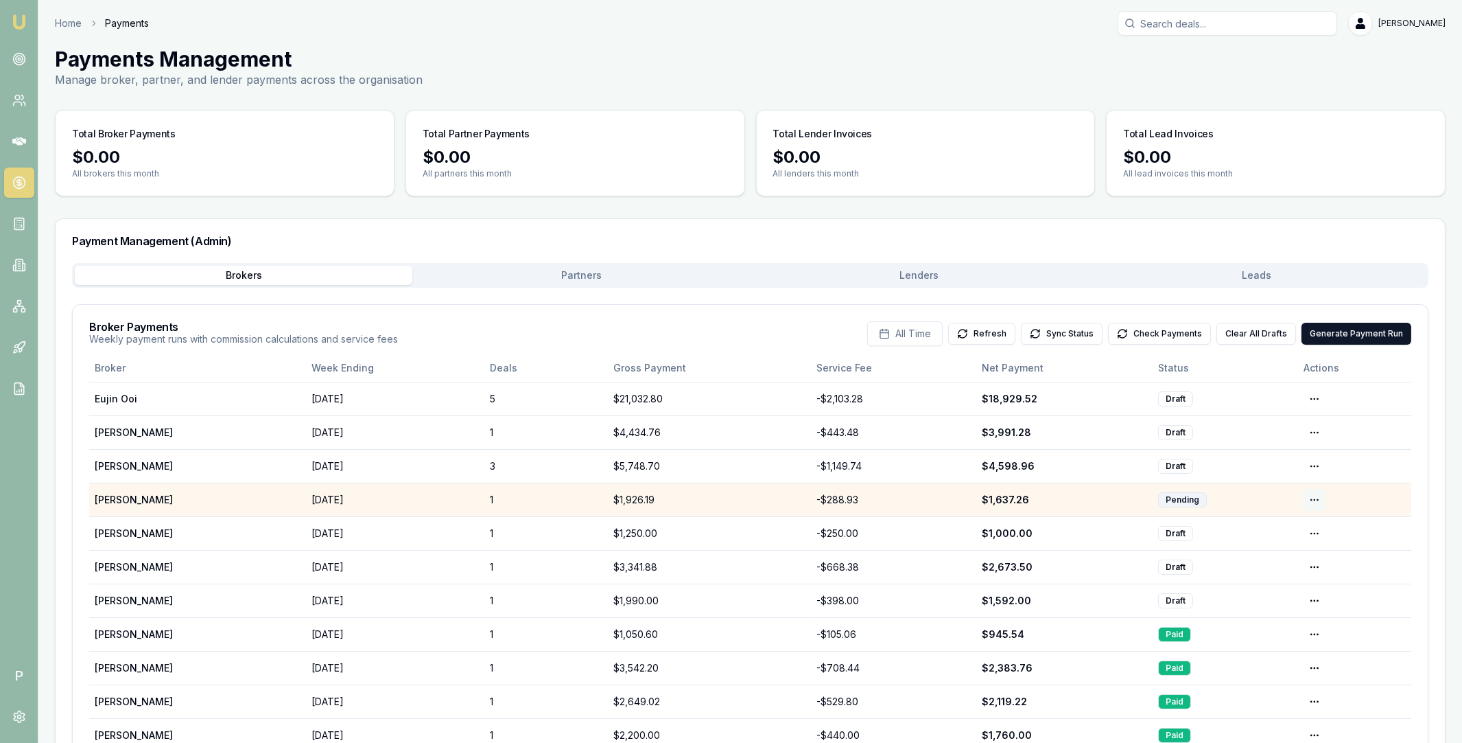
click at [1313, 497] on html "Emu Broker P Home Payments Matt Leeburn Toggle Menu Payments Management Manage …" at bounding box center [731, 371] width 1462 height 743
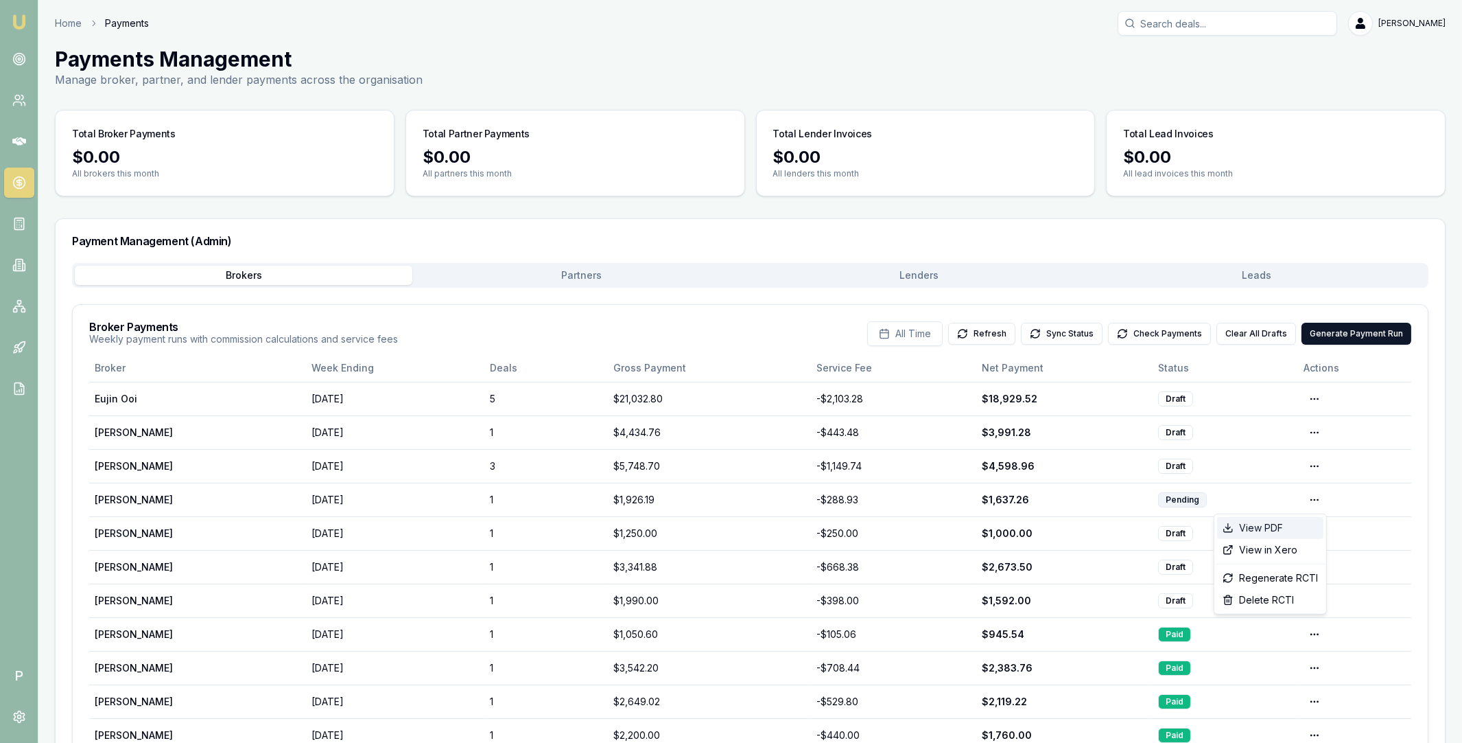
click at [1278, 526] on div "View PDF" at bounding box center [1270, 528] width 106 height 22
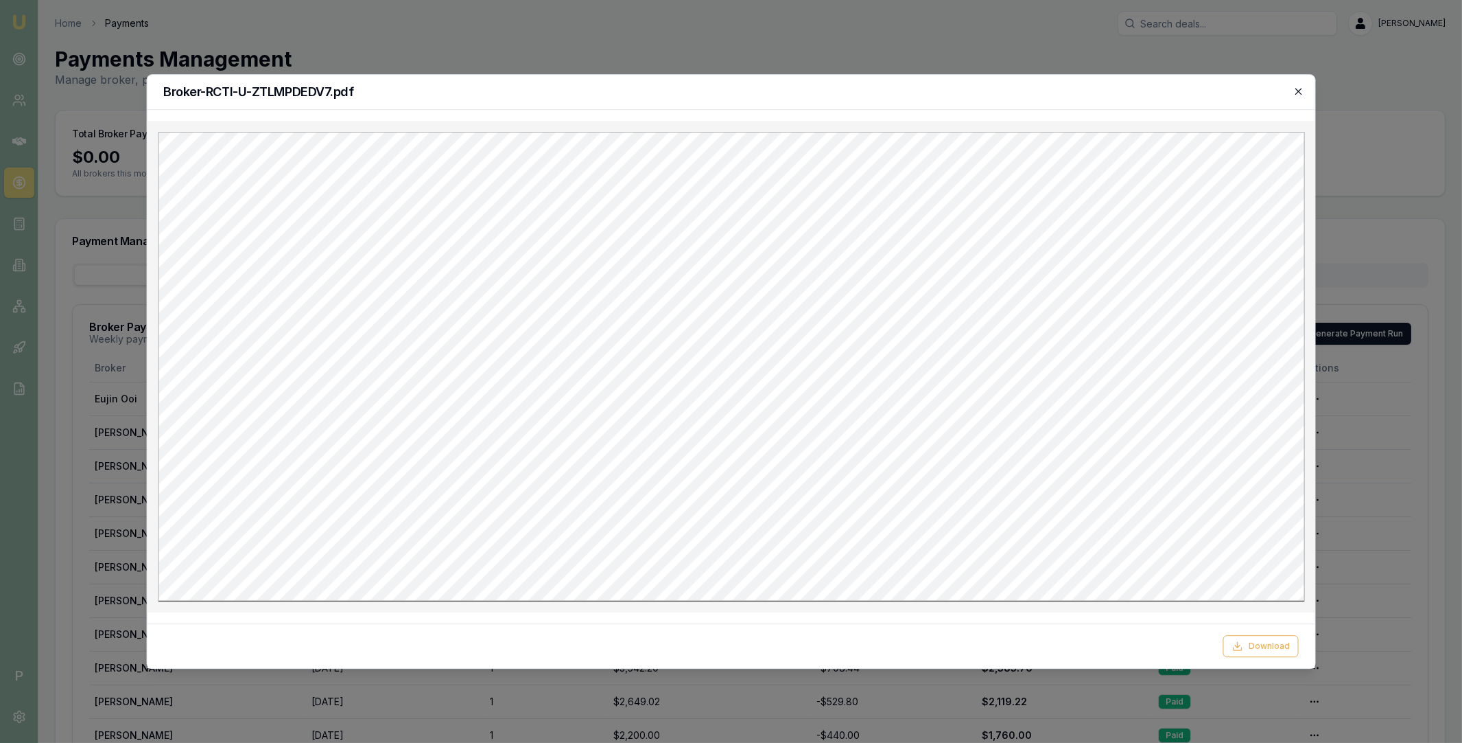
click at [1298, 93] on icon "button" at bounding box center [1299, 91] width 11 height 11
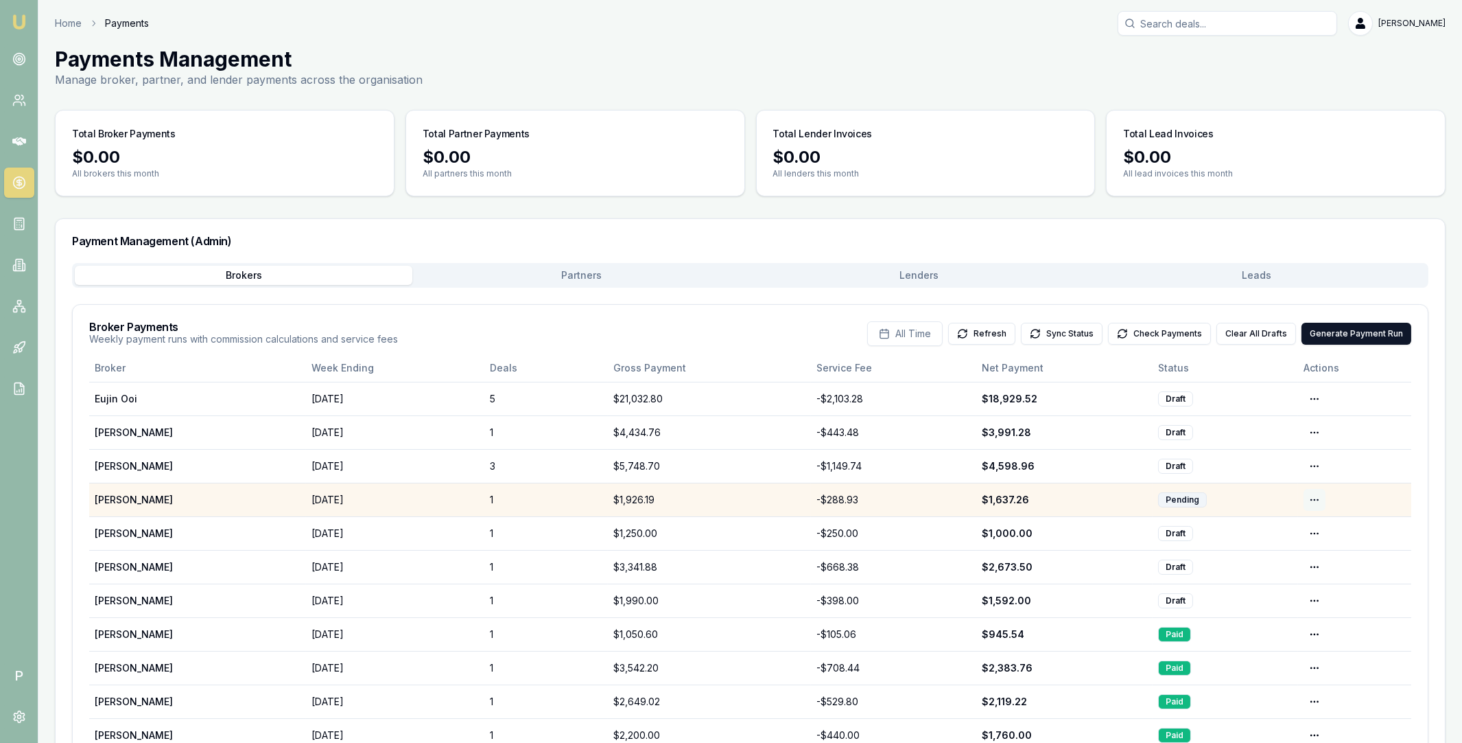
click at [1316, 496] on html "Emu Broker P Home Payments Matt Leeburn Toggle Menu Payments Management Manage …" at bounding box center [731, 371] width 1462 height 743
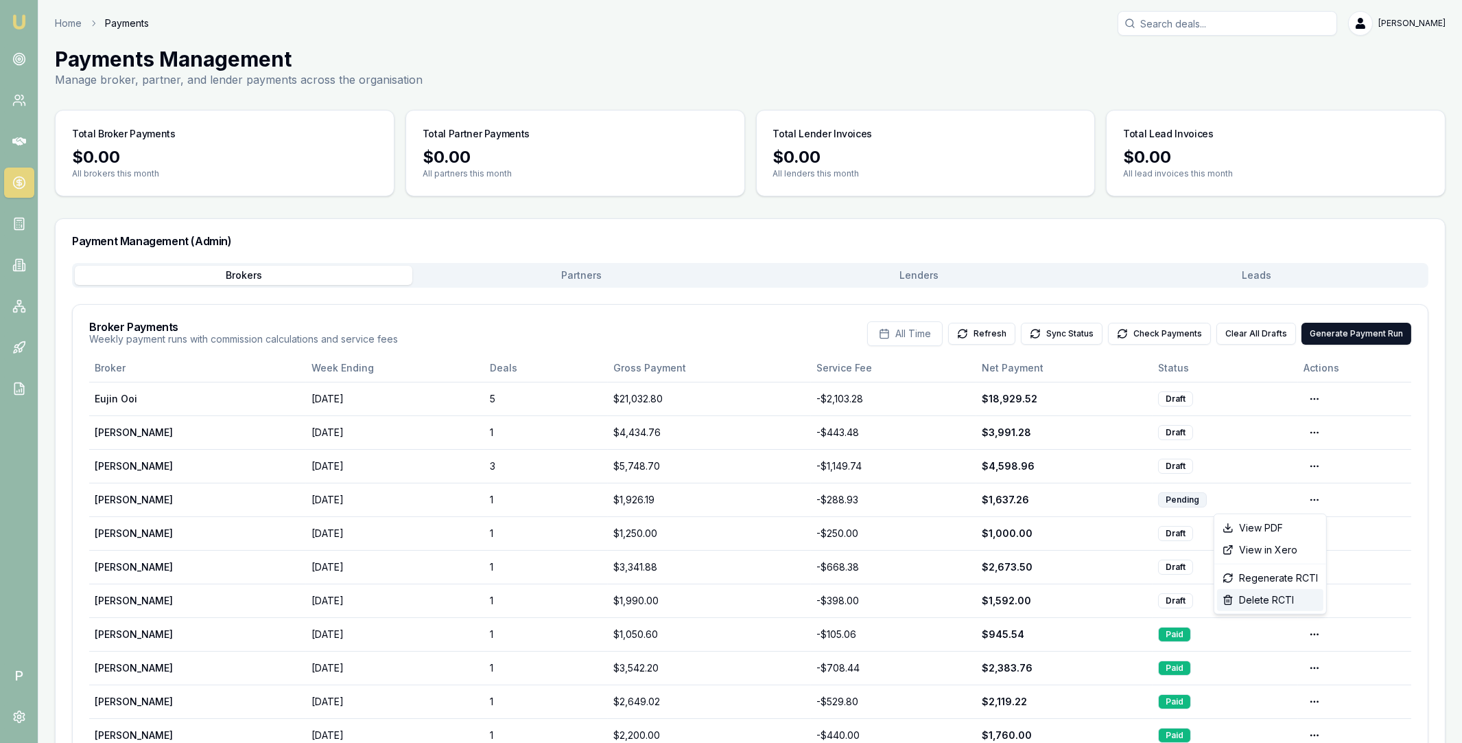
click at [1274, 601] on div "Delete RCTI" at bounding box center [1270, 600] width 106 height 22
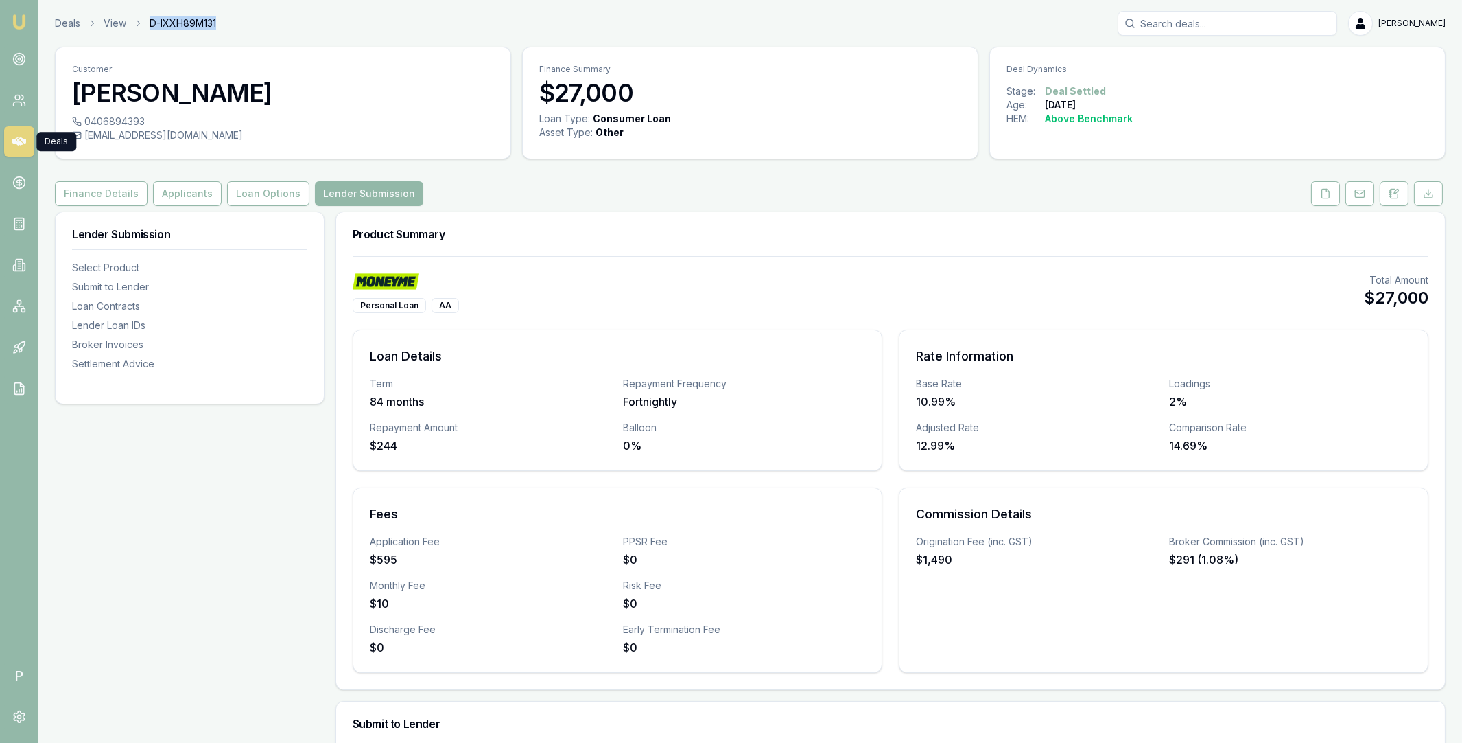
click at [17, 139] on icon at bounding box center [19, 141] width 14 height 8
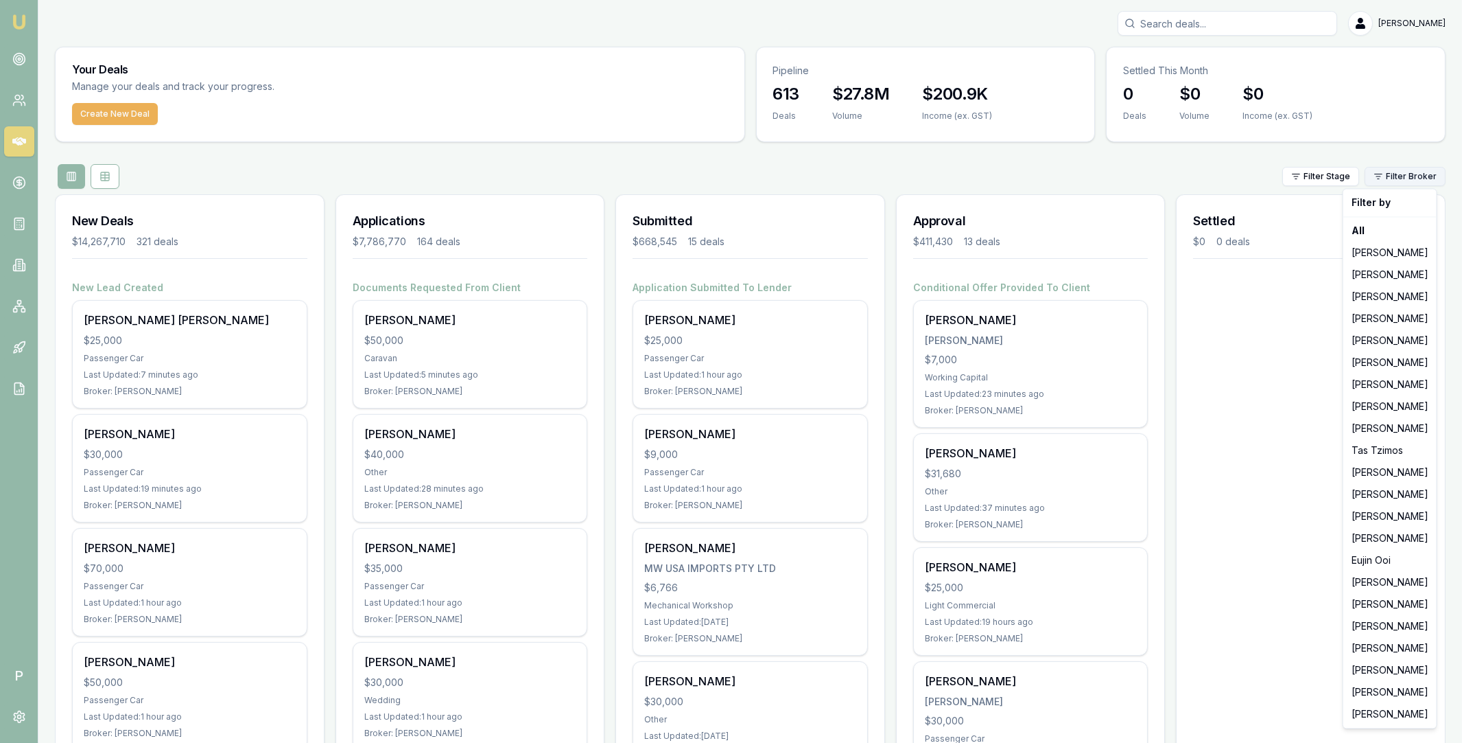
click at [1392, 175] on html "Emu Broker P [PERSON_NAME] Toggle Menu Your Deals Manage your deals and track y…" at bounding box center [731, 371] width 1462 height 743
click at [1370, 518] on div "[PERSON_NAME]" at bounding box center [1390, 516] width 88 height 22
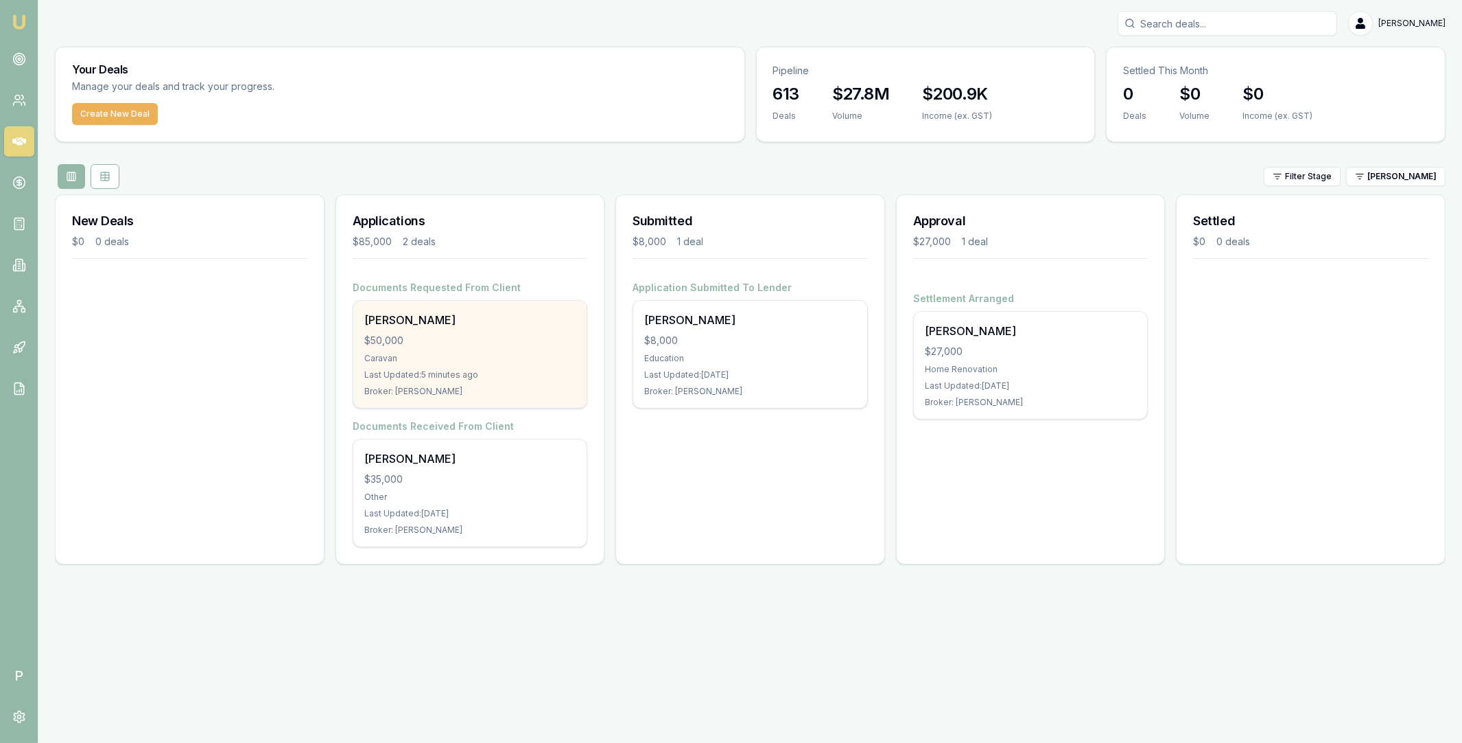
click at [453, 329] on div "Trent Keily $50,000 Caravan Last Updated: 5 minutes ago Broker: Adam Howell" at bounding box center [470, 354] width 234 height 107
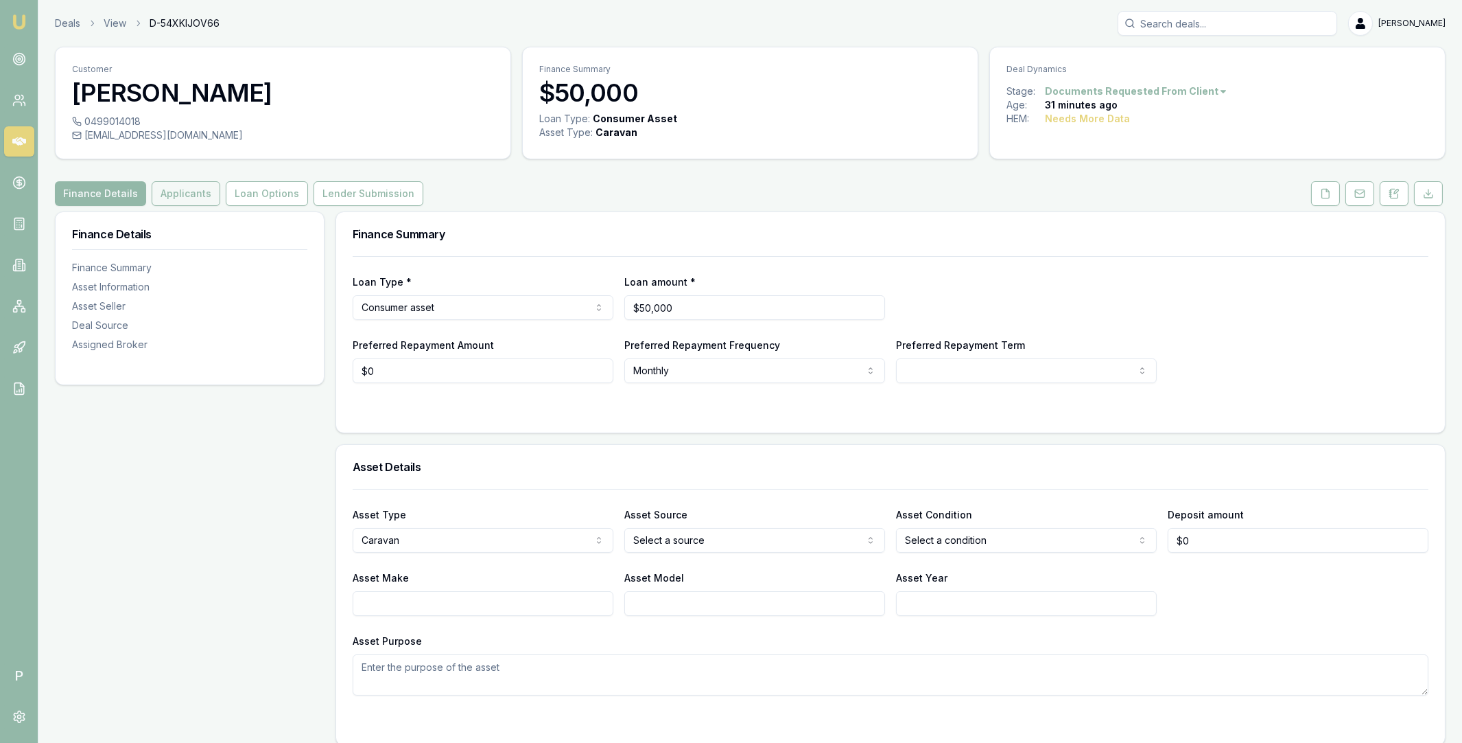
click at [191, 198] on button "Applicants" at bounding box center [186, 193] width 69 height 25
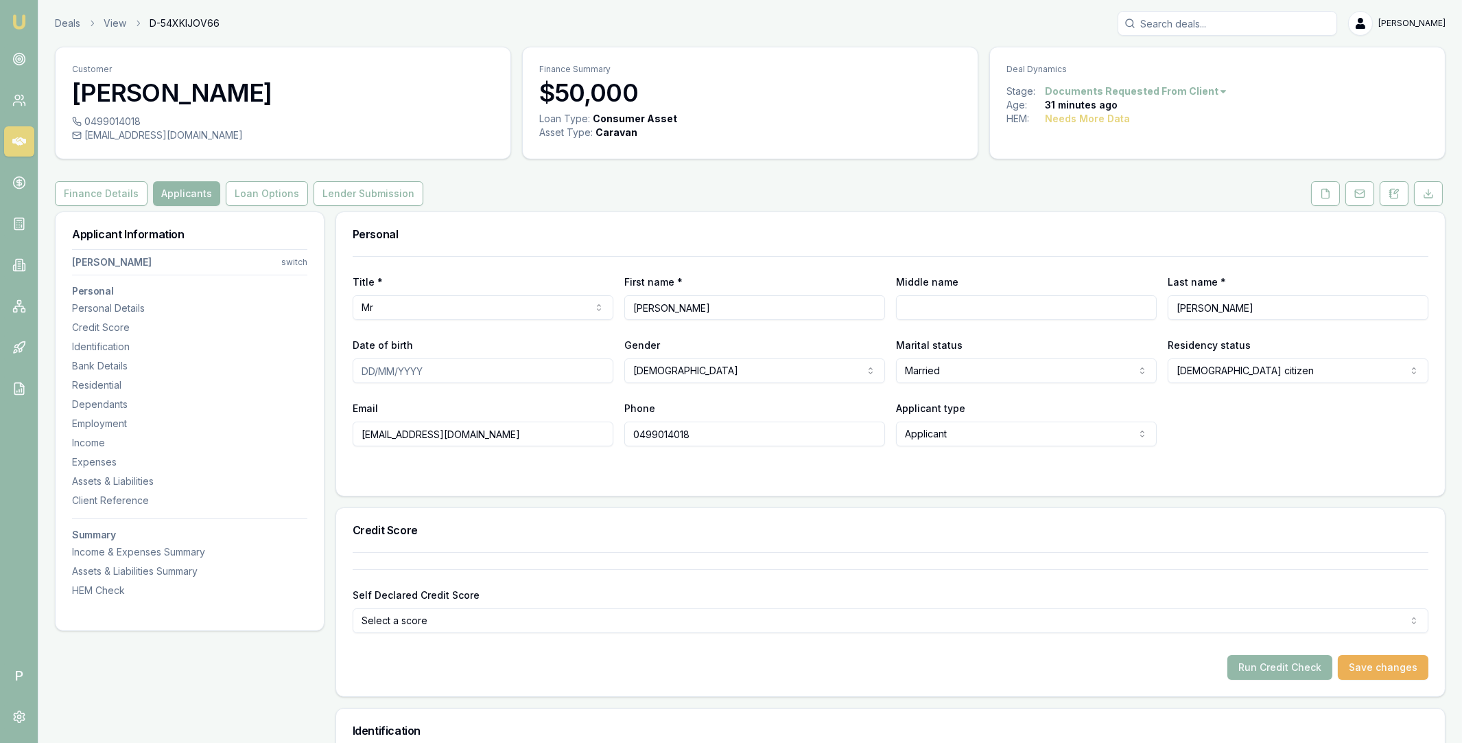
click at [736, 474] on div at bounding box center [891, 473] width 1076 height 11
click at [753, 397] on div "Title * Mr Mr Mrs Miss Ms Dr Prof First name * Trent Middle name Last name * Ke…" at bounding box center [891, 351] width 1076 height 190
click at [738, 465] on form "Title * Mr Mr Mrs Miss Ms Dr Prof First name * Trent Middle name Last name * Ke…" at bounding box center [891, 367] width 1076 height 223
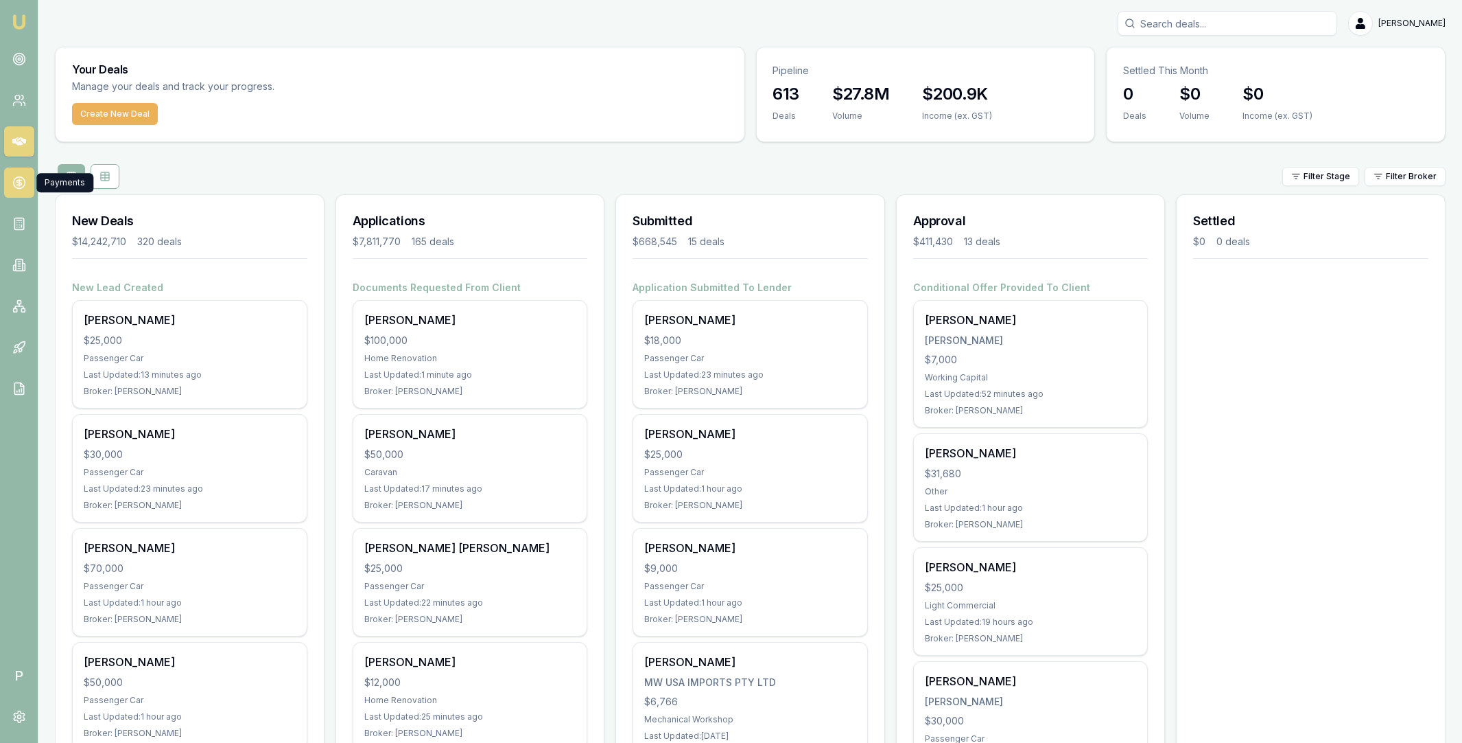
click at [19, 181] on icon at bounding box center [19, 182] width 0 height 7
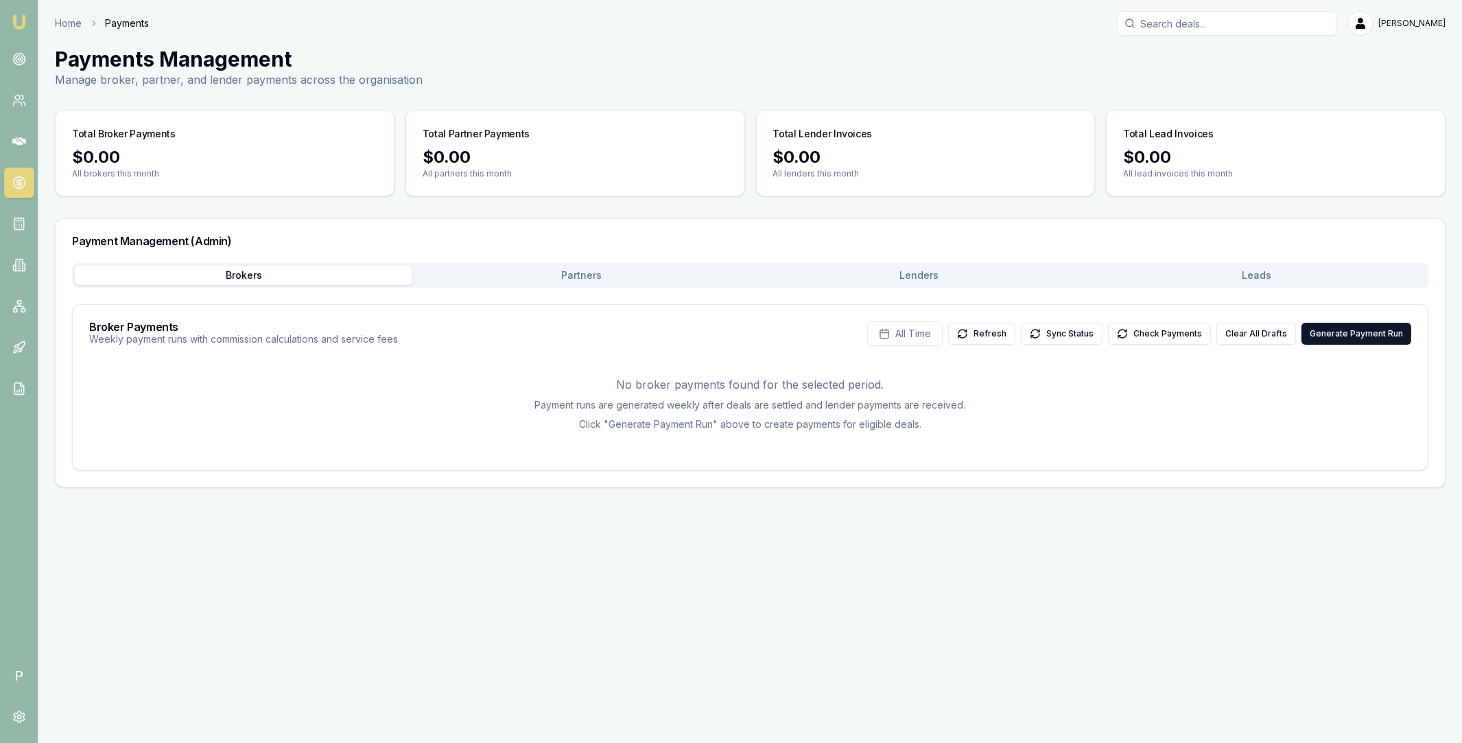
click at [882, 270] on button "Lenders" at bounding box center [920, 275] width 338 height 19
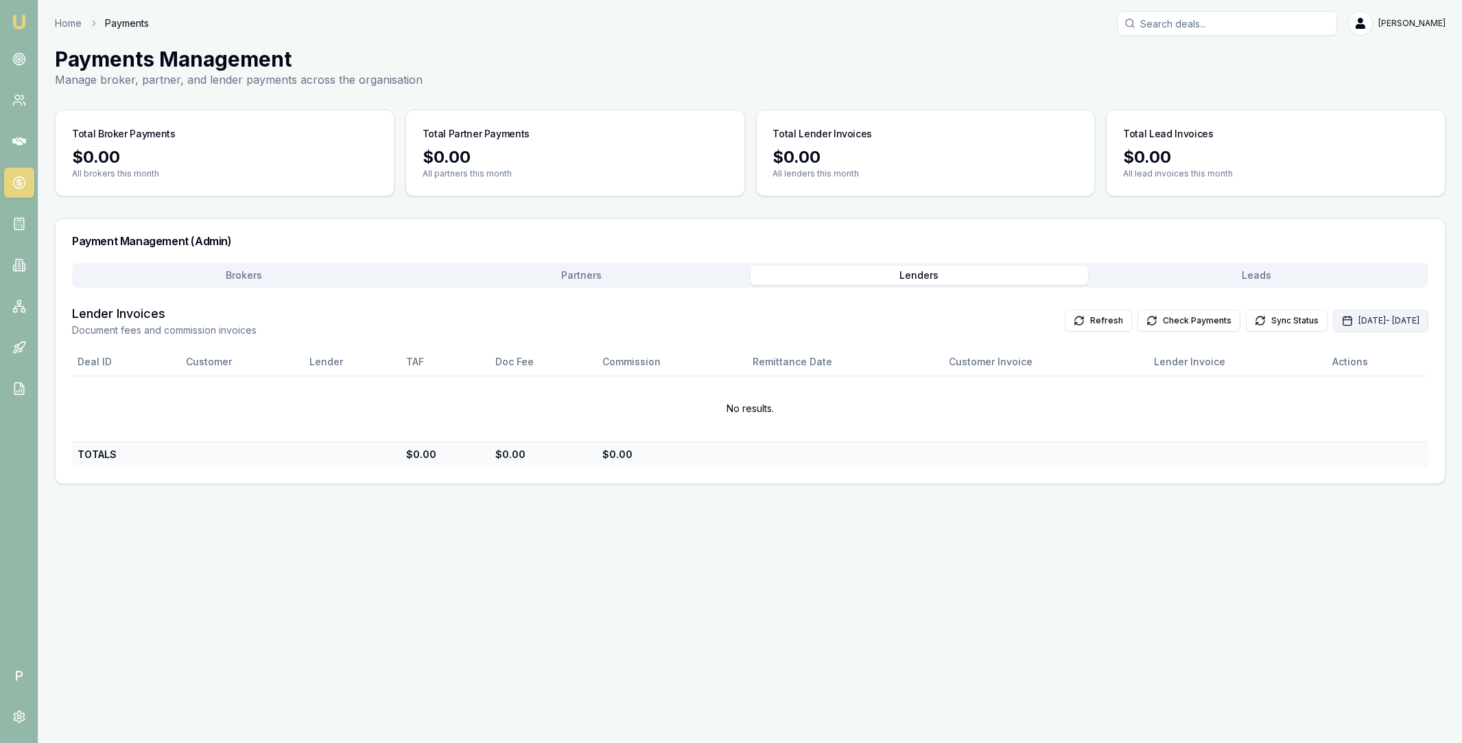
click at [1333, 316] on button "[DATE] - [DATE]" at bounding box center [1380, 320] width 95 height 22
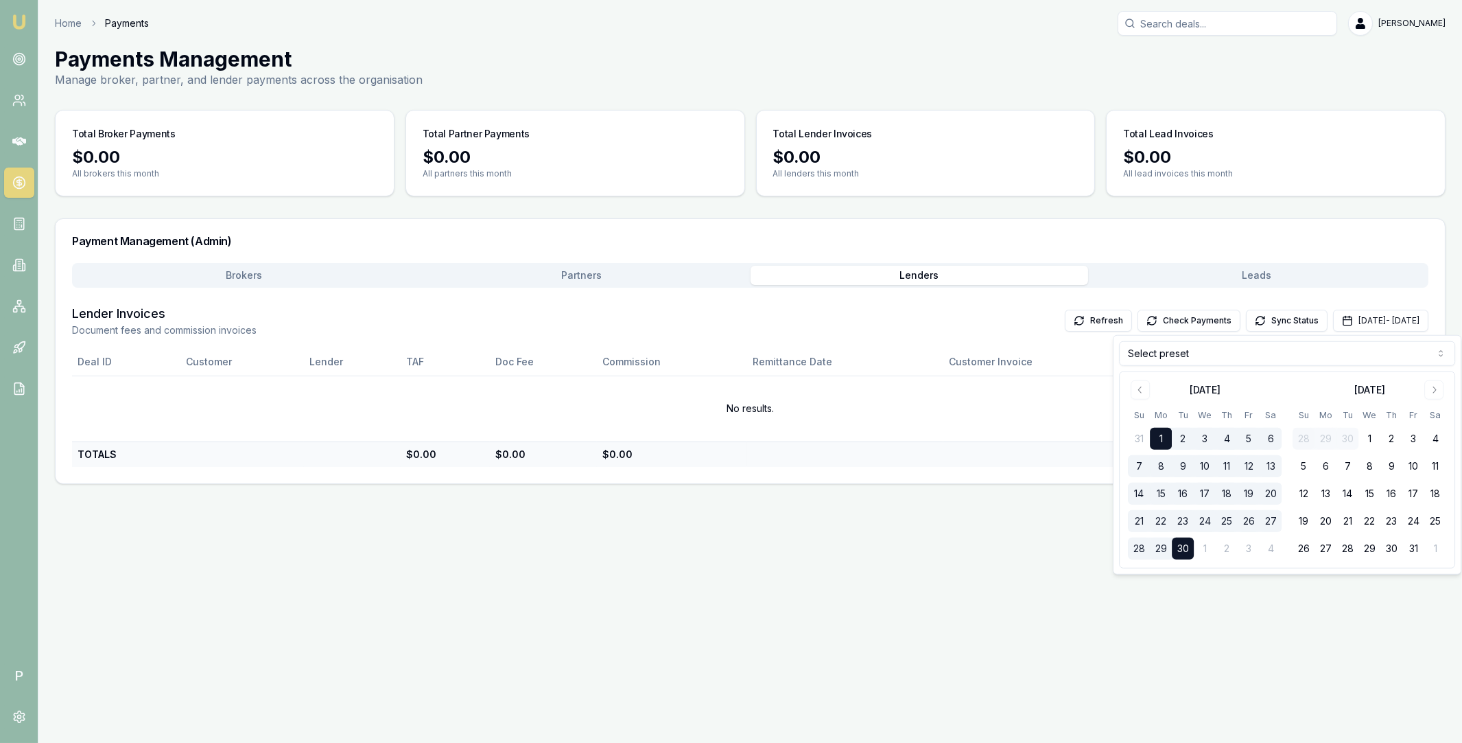
click at [1177, 356] on html "Emu Broker P Home Payments [PERSON_NAME] Toggle Menu Payments Management Manage…" at bounding box center [731, 371] width 1462 height 743
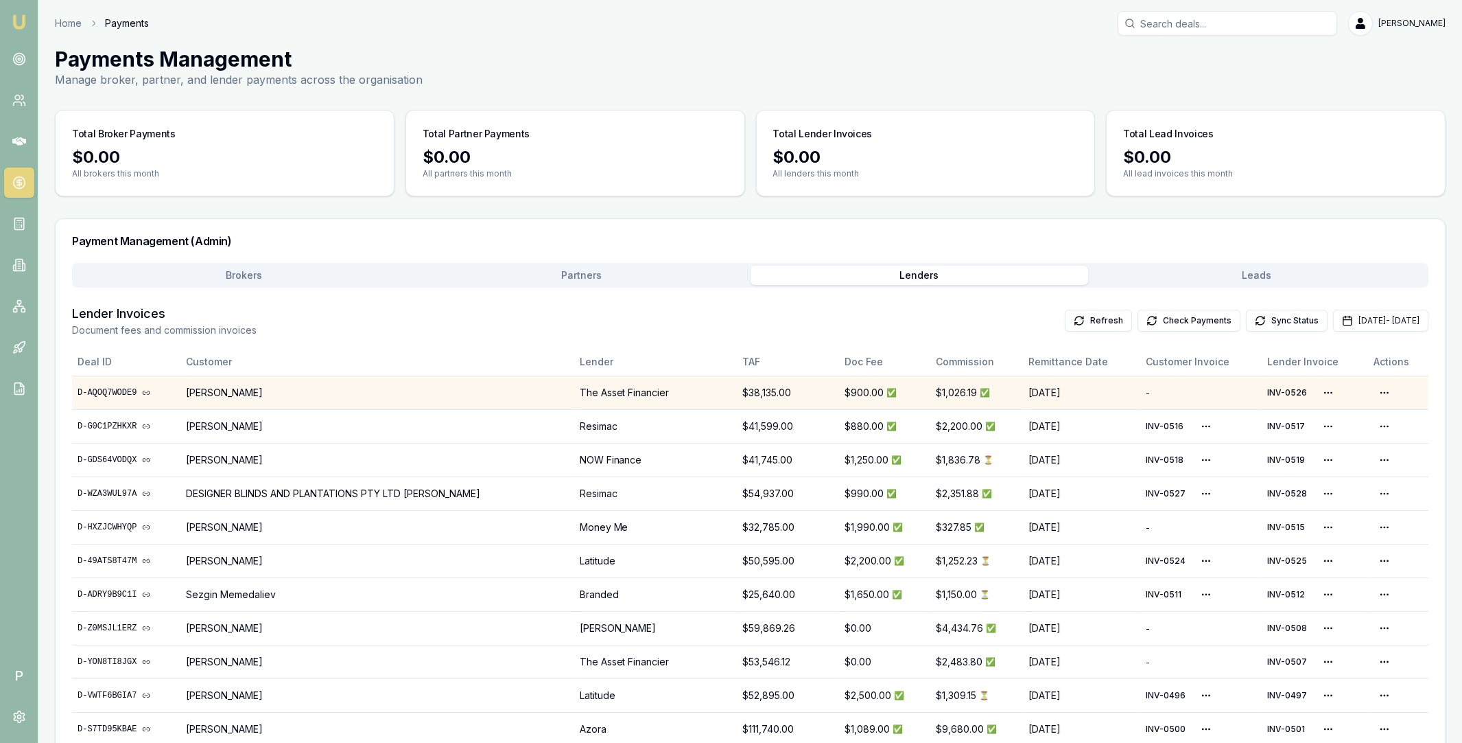
click at [121, 387] on link "D-AQOQ7WODE9" at bounding box center [126, 392] width 97 height 11
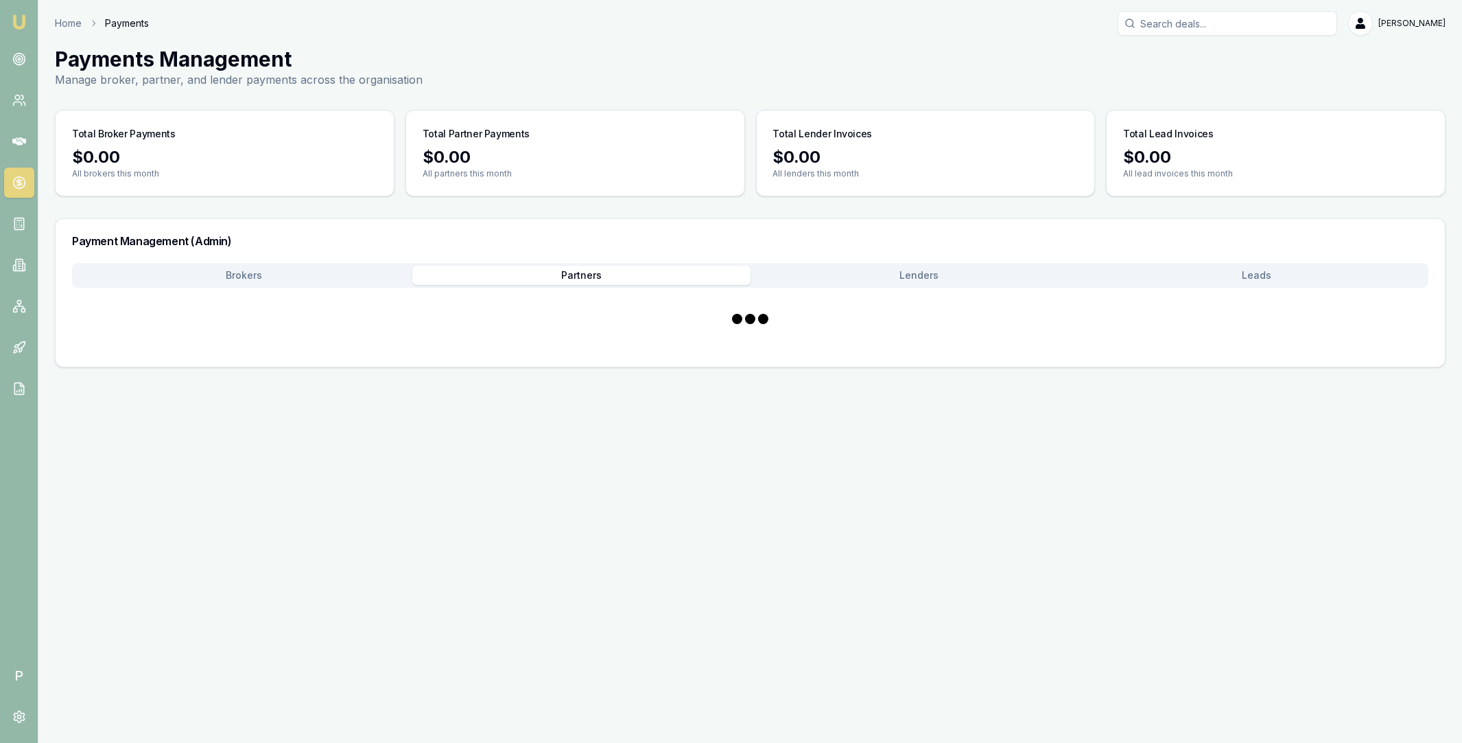
click at [610, 48] on main "Payments Management Manage broker, partner, and lender payments across the orga…" at bounding box center [750, 207] width 1424 height 320
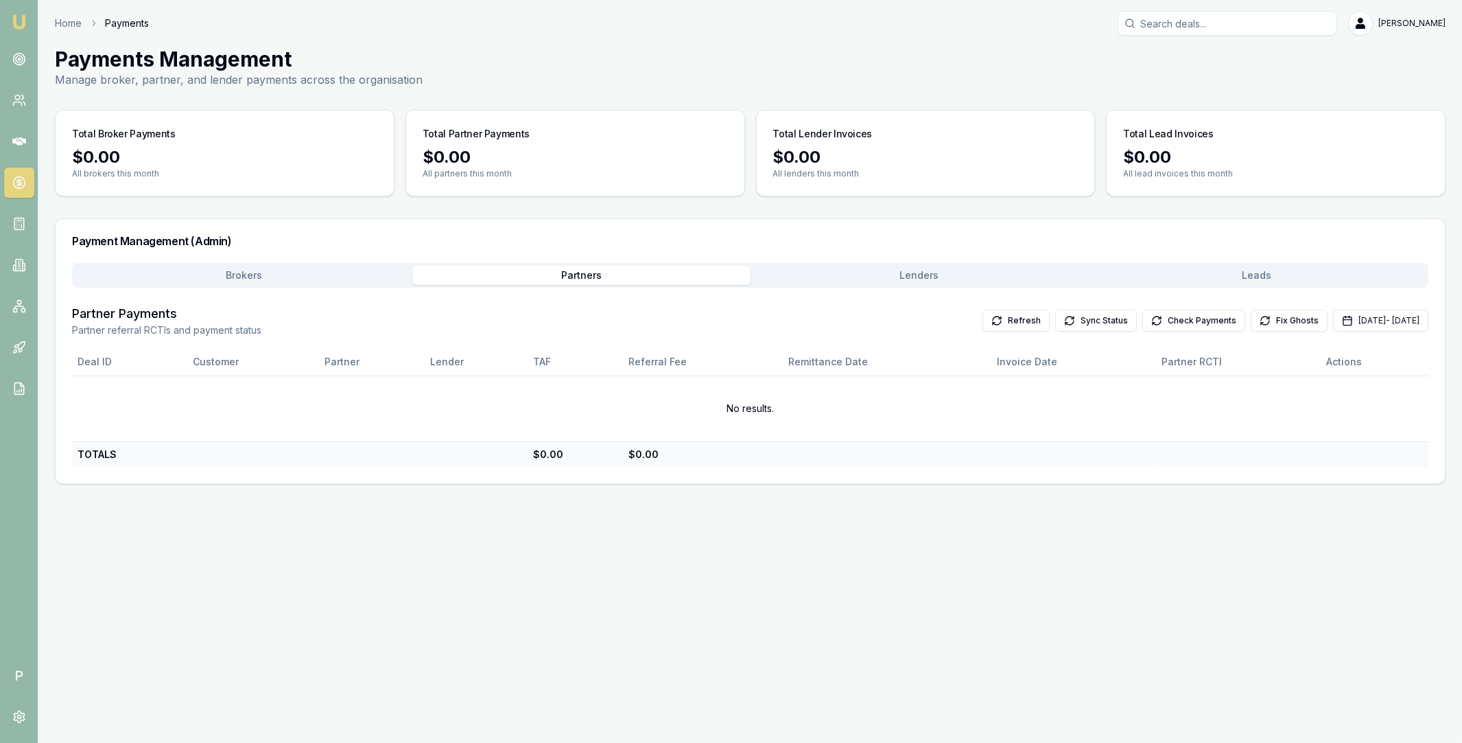
click at [911, 273] on button "Lenders" at bounding box center [920, 275] width 338 height 19
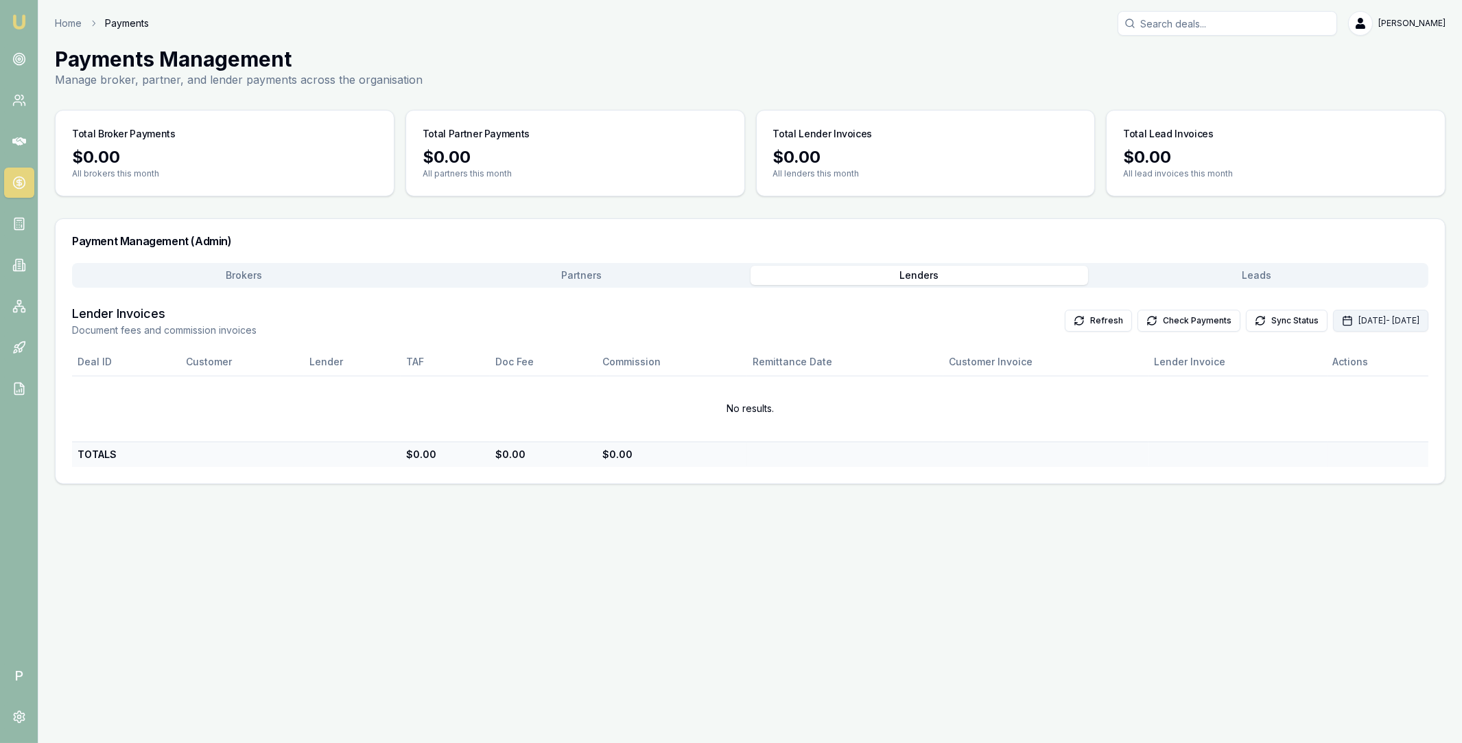
click at [1333, 325] on button "[DATE] - [DATE]" at bounding box center [1380, 320] width 95 height 22
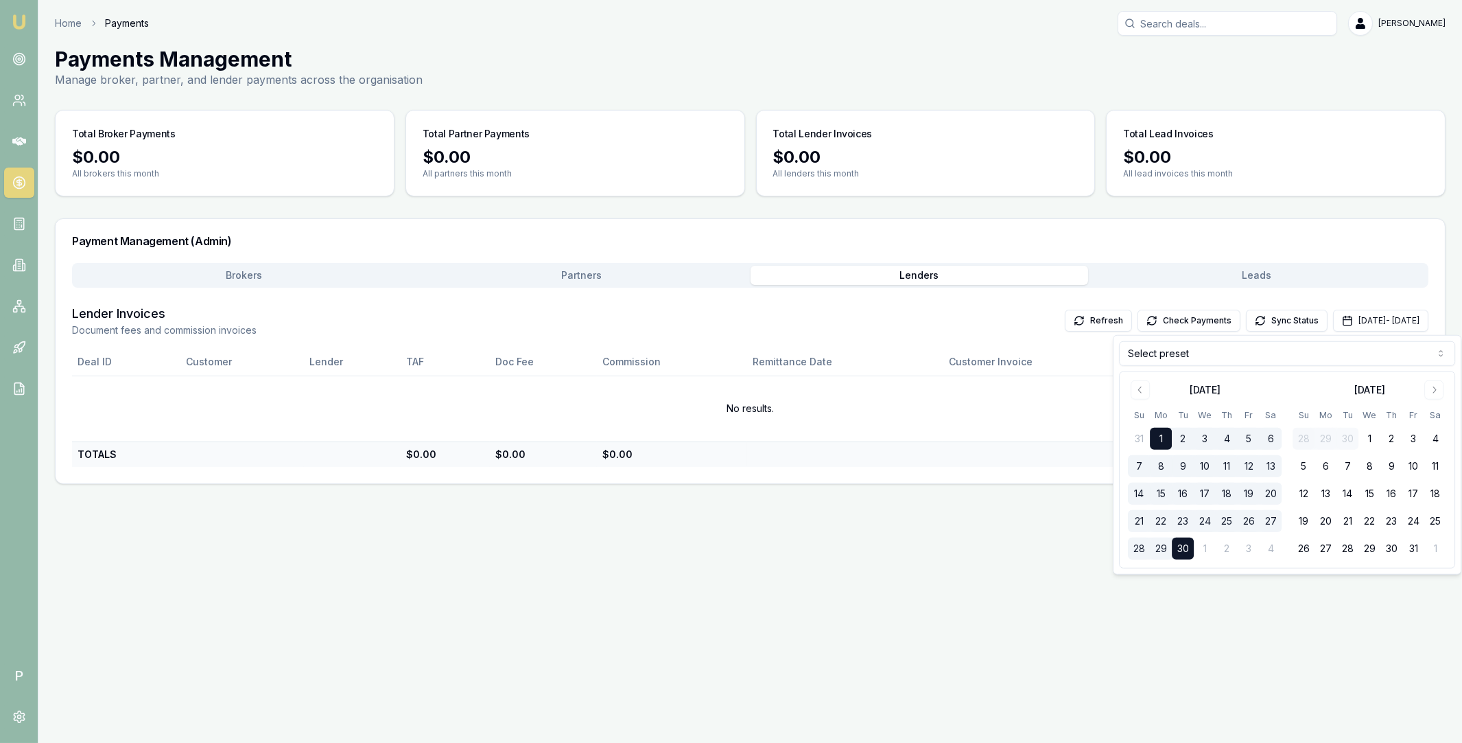
click at [1224, 355] on html "Emu Broker P Home Payments [PERSON_NAME] Toggle Menu Payments Management Manage…" at bounding box center [731, 371] width 1462 height 743
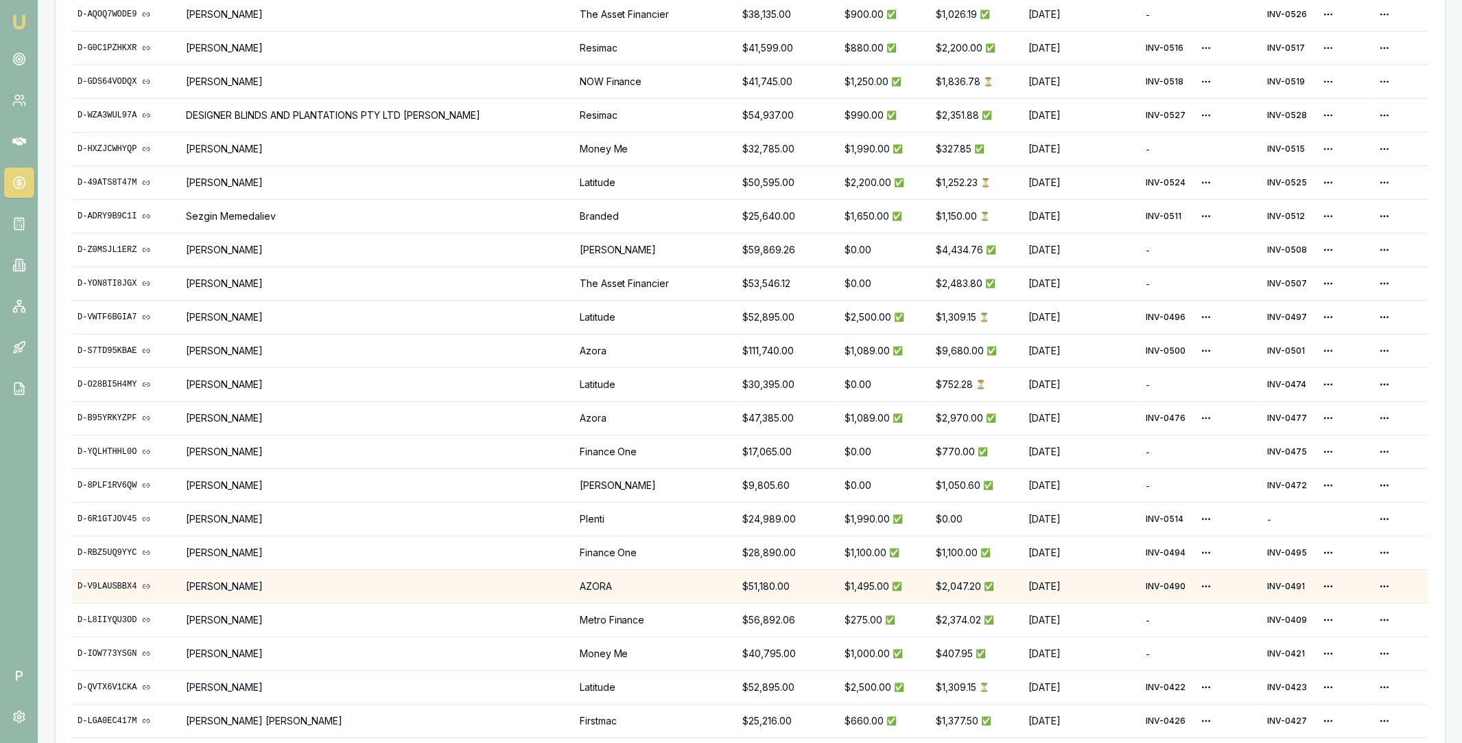
scroll to position [305, 0]
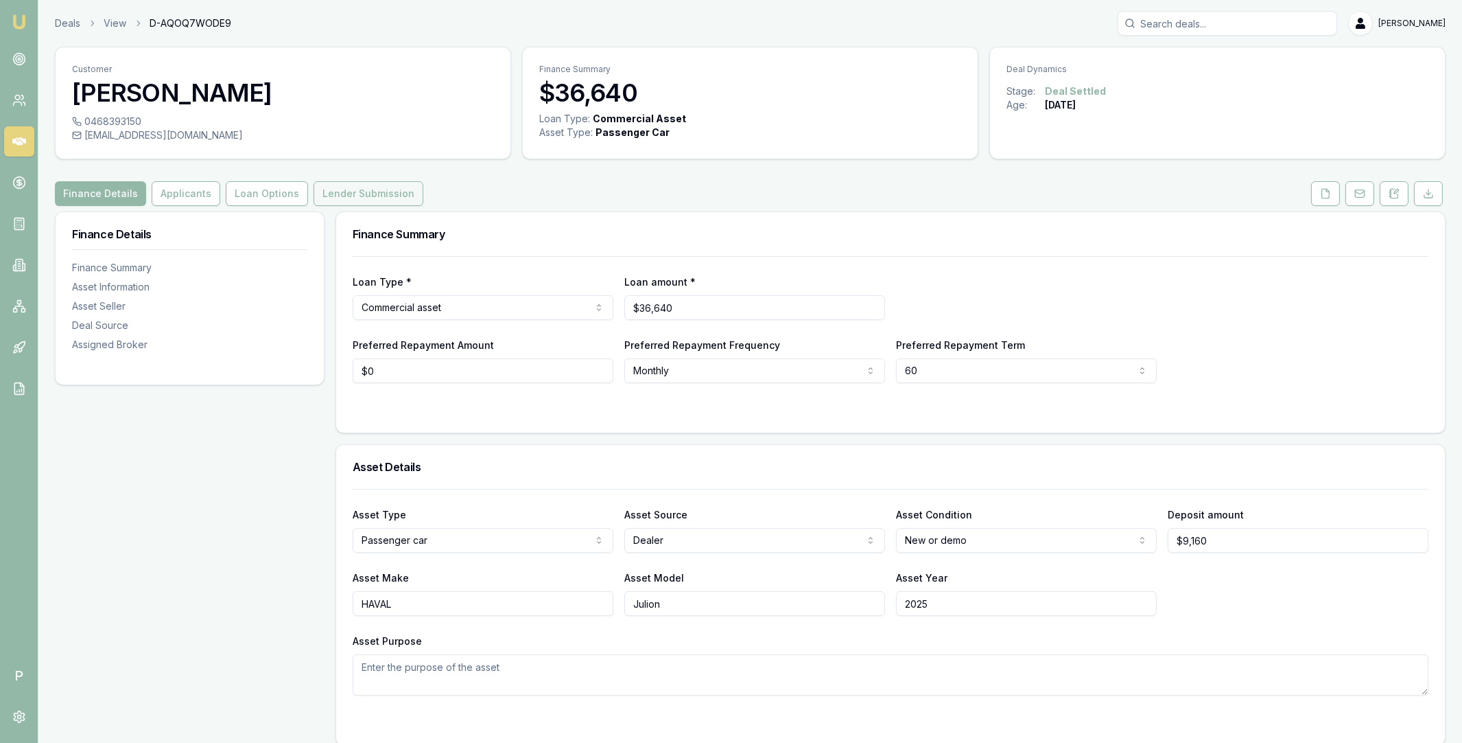
click at [377, 187] on button "Lender Submission" at bounding box center [369, 193] width 110 height 25
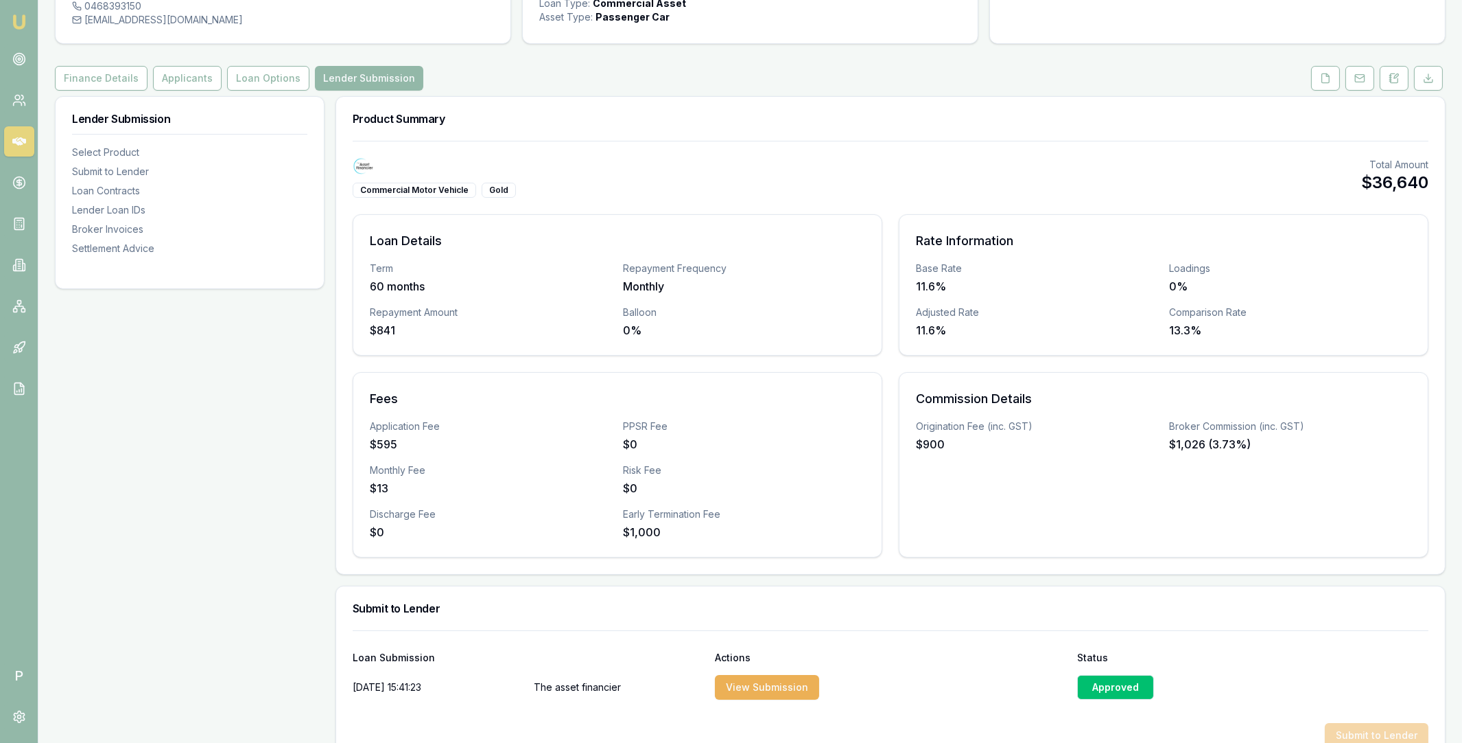
scroll to position [72, 0]
